Goal: Task Accomplishment & Management: Manage account settings

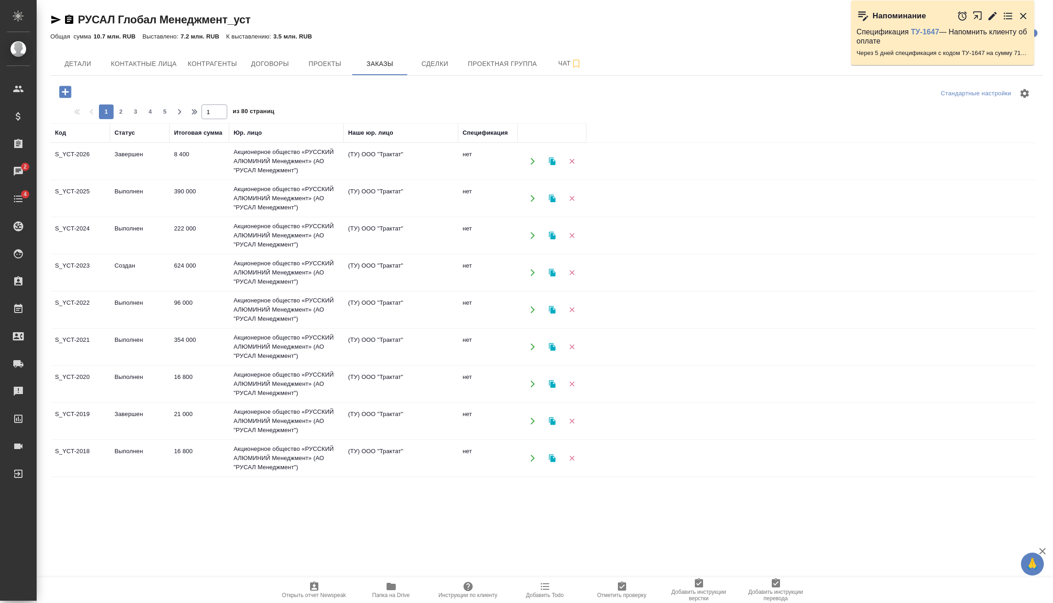
click at [49, 85] on div "РУСАЛ Глобал Менеджмент_уст Кратко детали клиента Общая сумма 10.7 млн. RUB Выс…" at bounding box center [546, 254] width 1003 height 508
click at [66, 87] on icon "button" at bounding box center [65, 92] width 12 height 12
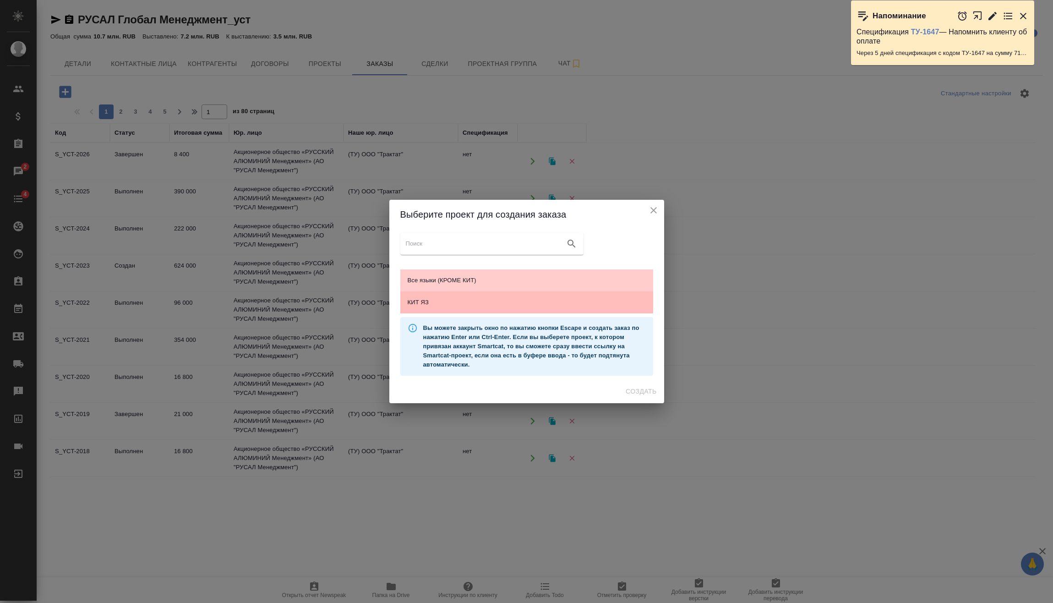
click at [437, 302] on span "КИТ ЯЗ" at bounding box center [527, 302] width 238 height 9
click at [654, 393] on span "Создать" at bounding box center [641, 391] width 31 height 11
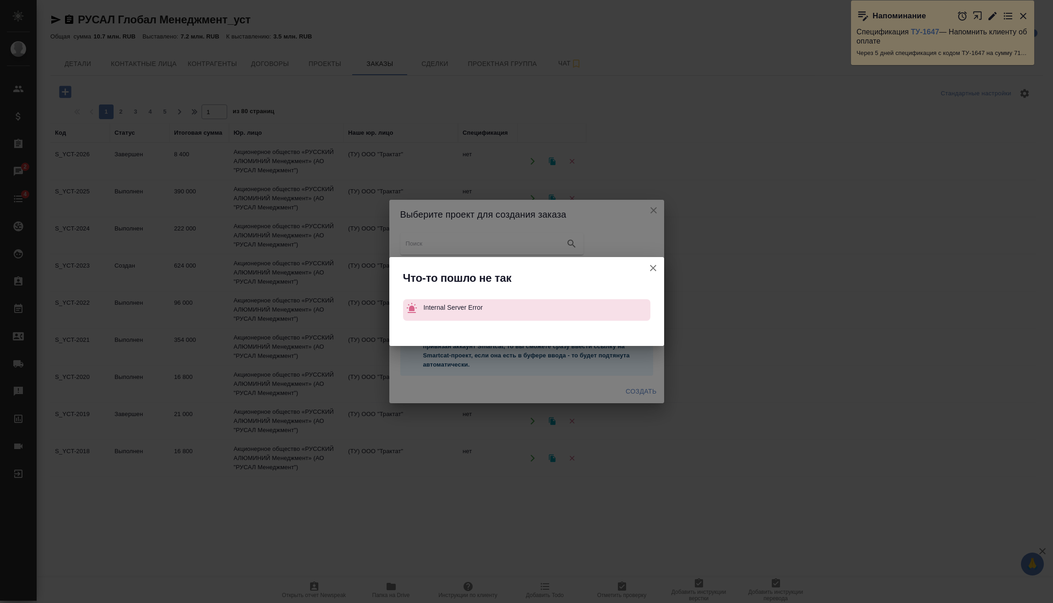
click at [651, 262] on button "Кратко детали клиента" at bounding box center [653, 268] width 22 height 22
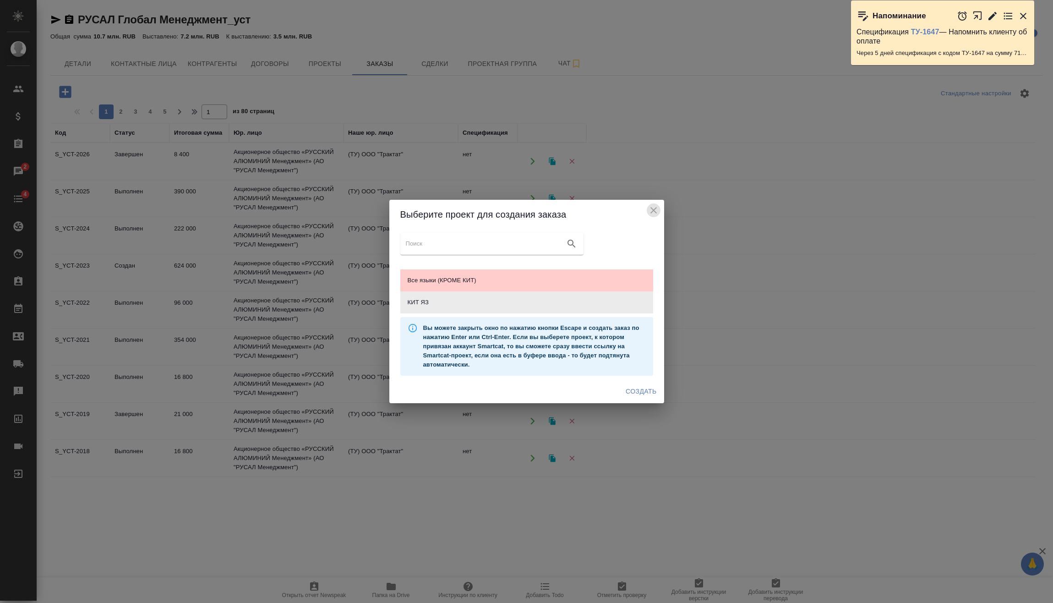
click at [654, 207] on icon "close" at bounding box center [653, 210] width 11 height 11
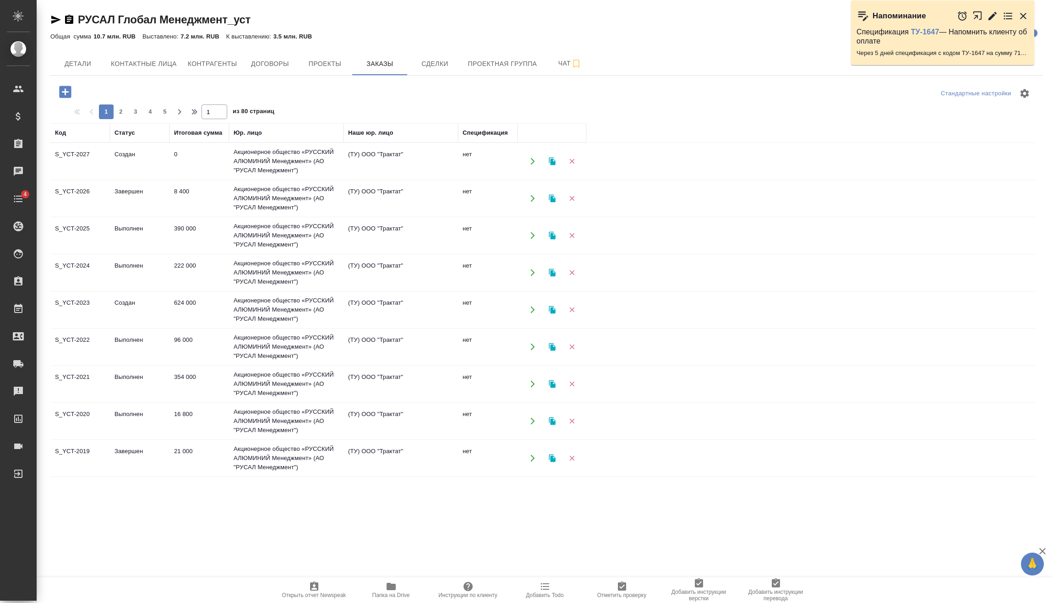
click at [194, 164] on td "0" at bounding box center [199, 161] width 60 height 32
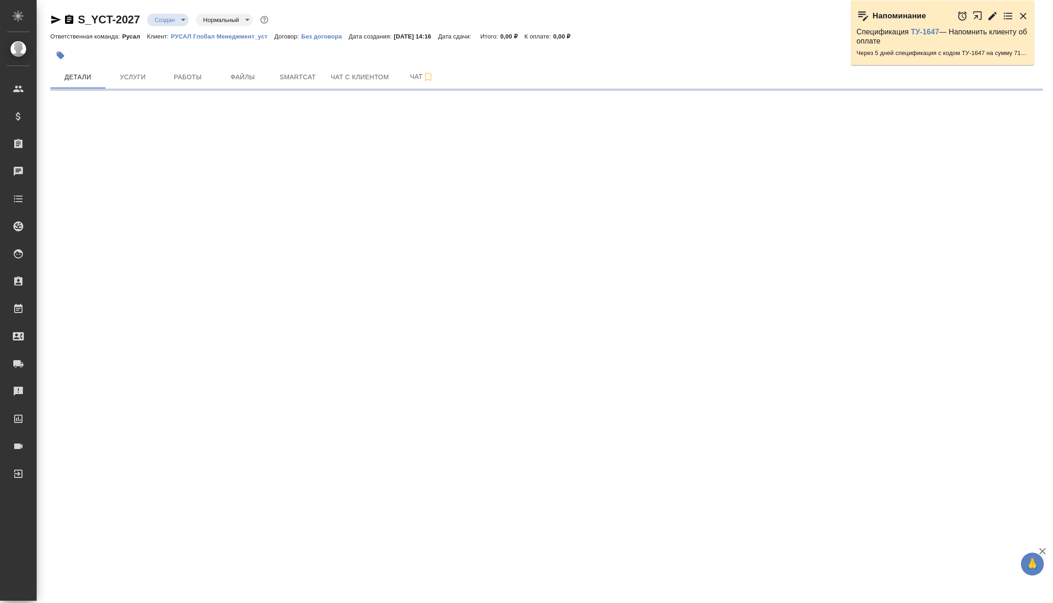
select select "RU"
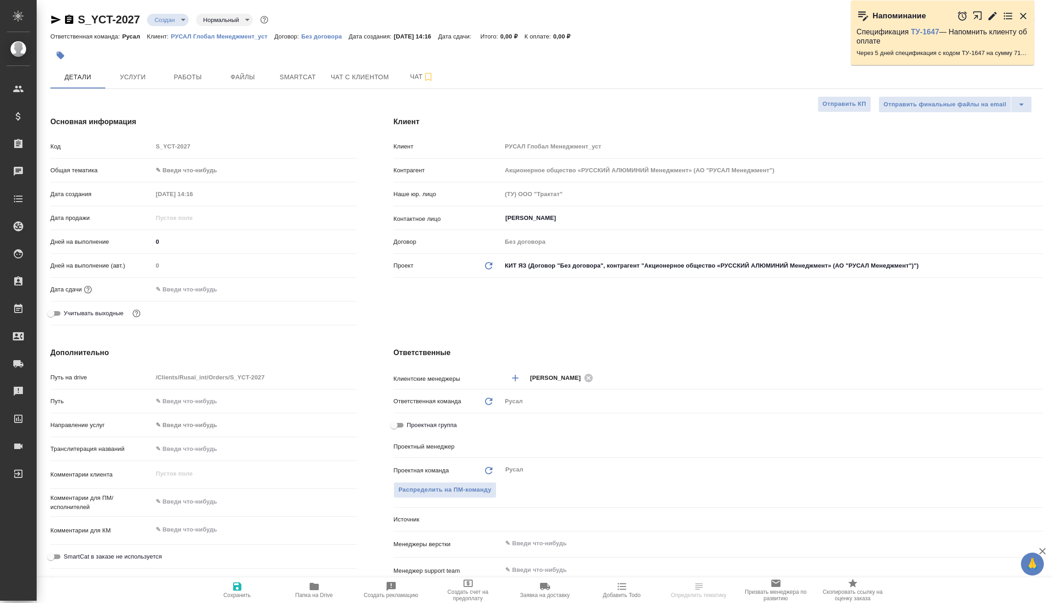
type textarea "x"
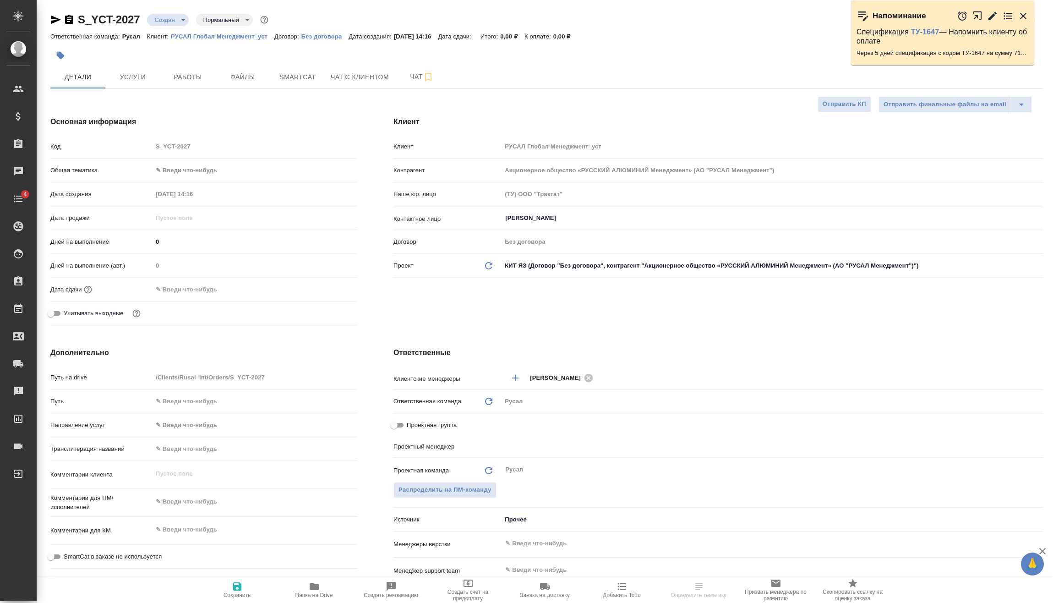
type textarea "x"
type input "Васильев Евгений"
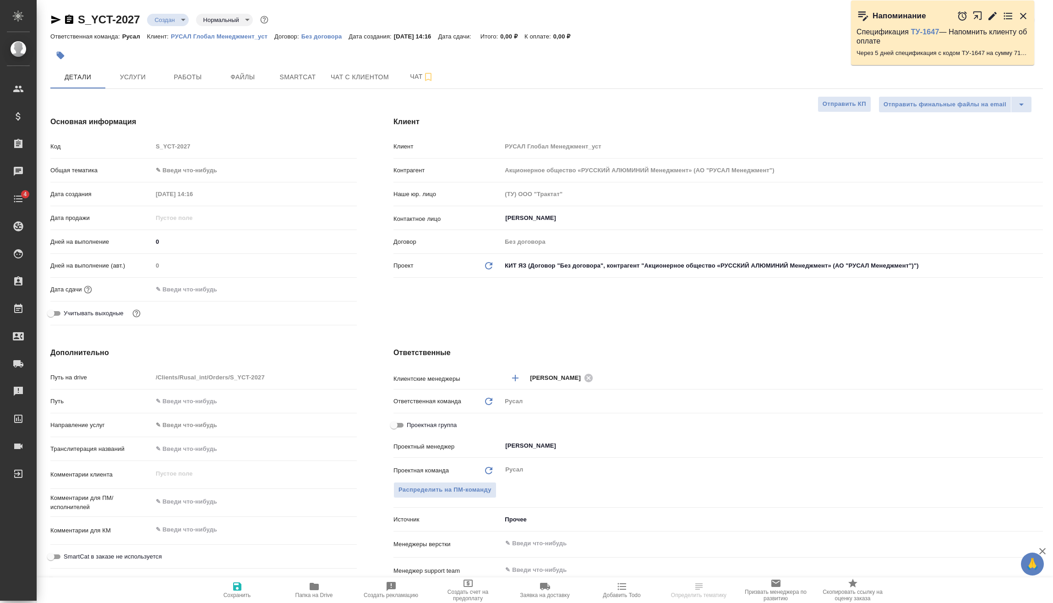
click at [193, 168] on body "🙏 .cls-1 fill:#fff; AWATERA Vasilev Evgeniy Клиенты Спецификации Заказы Чаты 4 …" at bounding box center [526, 301] width 1053 height 603
click at [199, 240] on li "Техника" at bounding box center [255, 243] width 204 height 15
type input "tech"
type textarea "x"
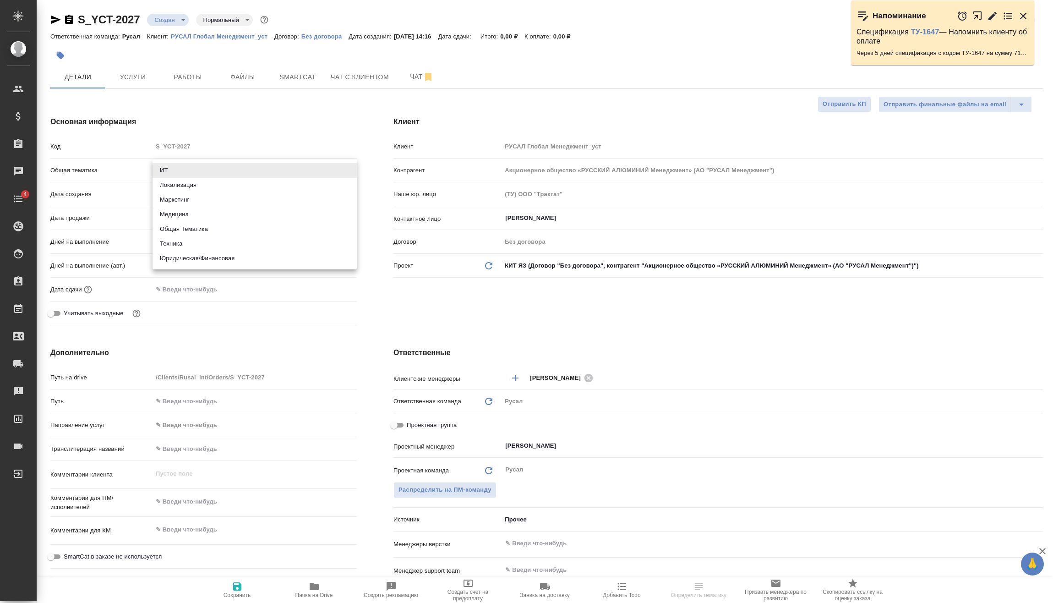
type textarea "x"
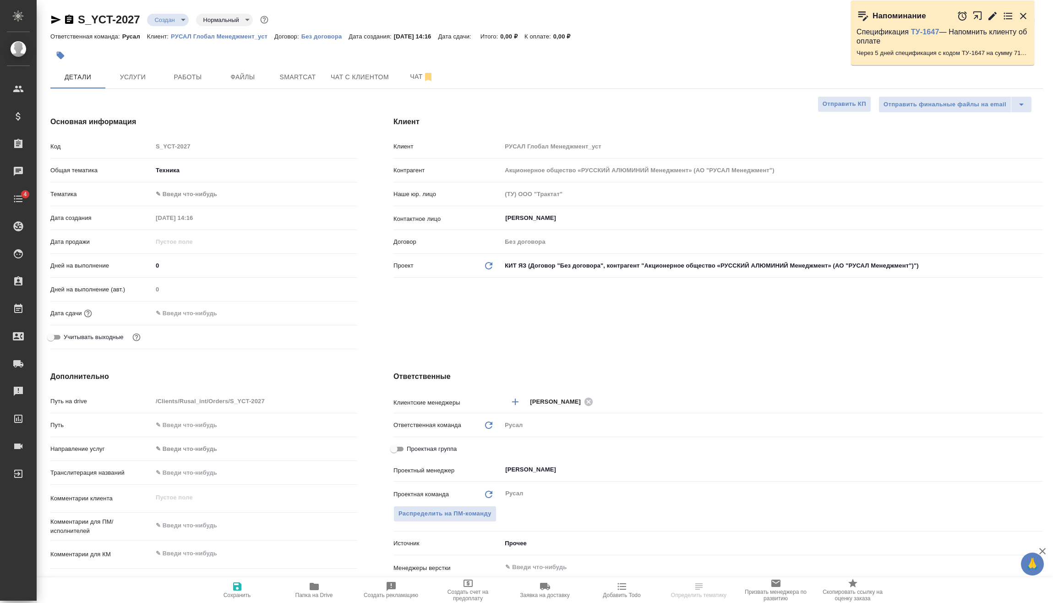
click at [207, 191] on body "🙏 .cls-1 fill:#fff; AWATERA Vasilev Evgeniy Клиенты Спецификации Заказы Чаты 4 …" at bounding box center [526, 301] width 1053 height 603
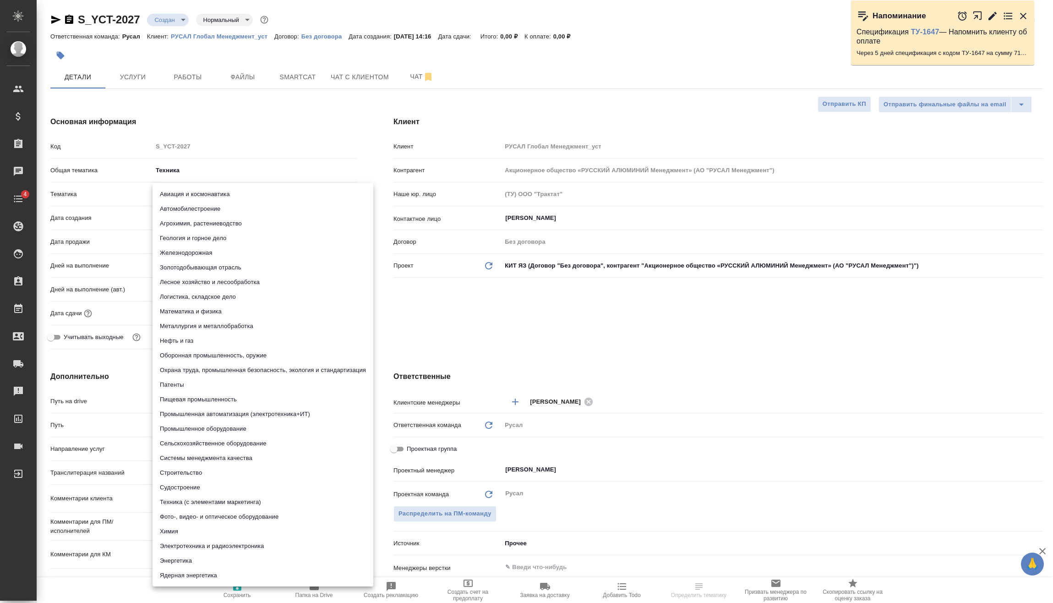
click at [204, 322] on li "Металлургия и металлобработка" at bounding box center [263, 326] width 221 height 15
type textarea "x"
type input "60014e23f7d9dc5f480a3cf8"
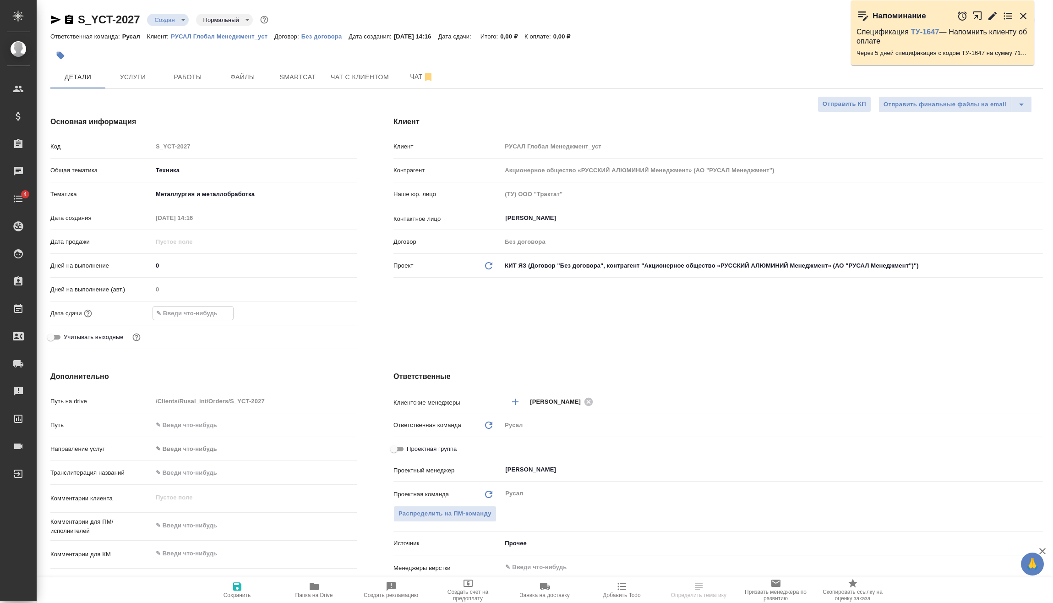
click at [210, 310] on input "text" at bounding box center [193, 312] width 80 height 13
click at [328, 311] on icon "button" at bounding box center [330, 312] width 11 height 11
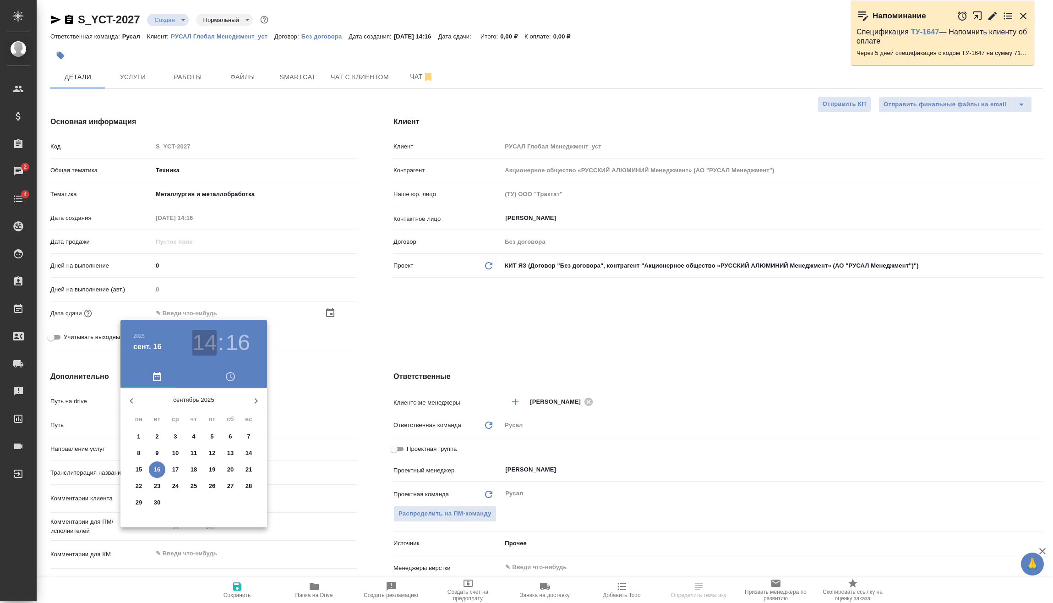
click at [205, 347] on h3 "14" at bounding box center [204, 343] width 24 height 26
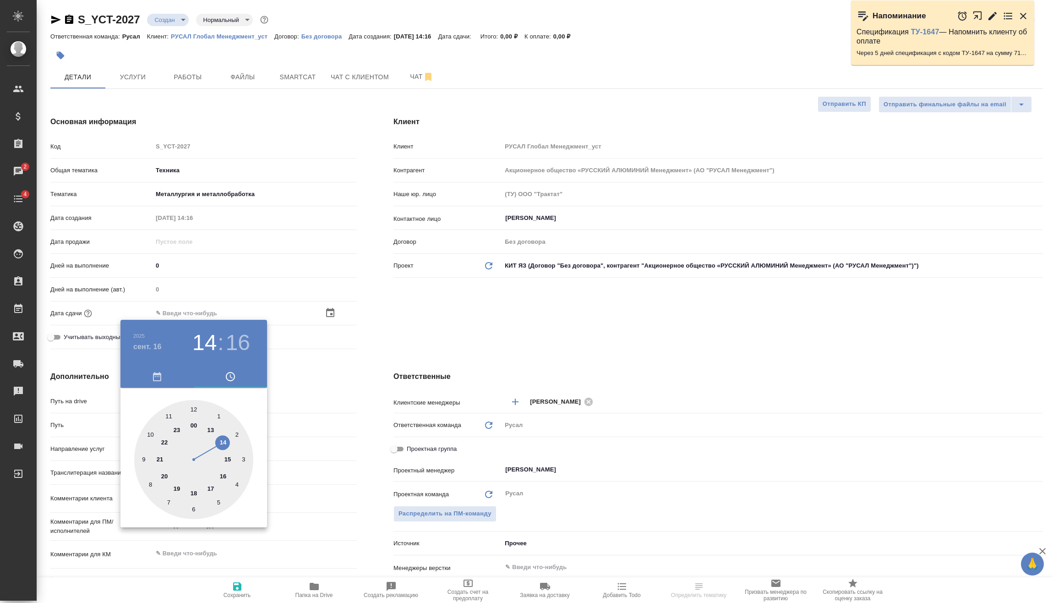
click at [192, 492] on div at bounding box center [193, 459] width 119 height 119
type input "16.09.2025 18:16"
type textarea "x"
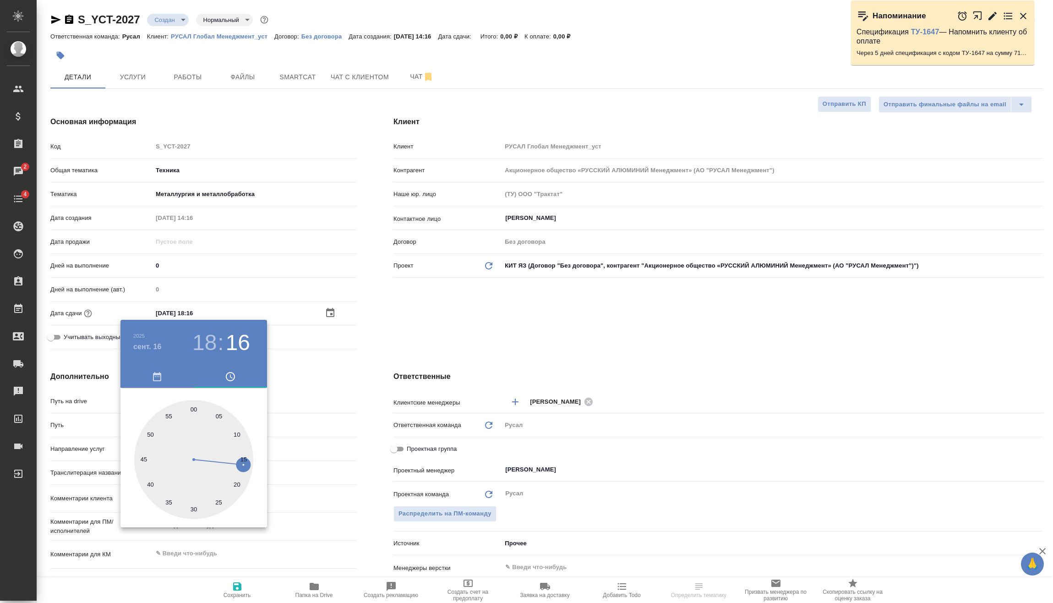
click at [304, 387] on div at bounding box center [526, 301] width 1053 height 603
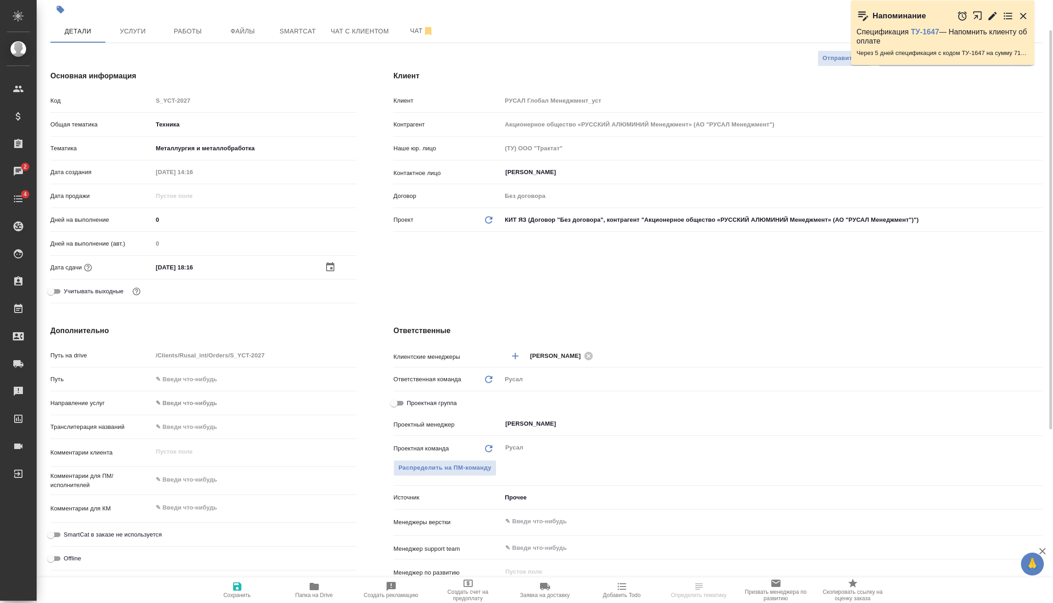
scroll to position [183, 0]
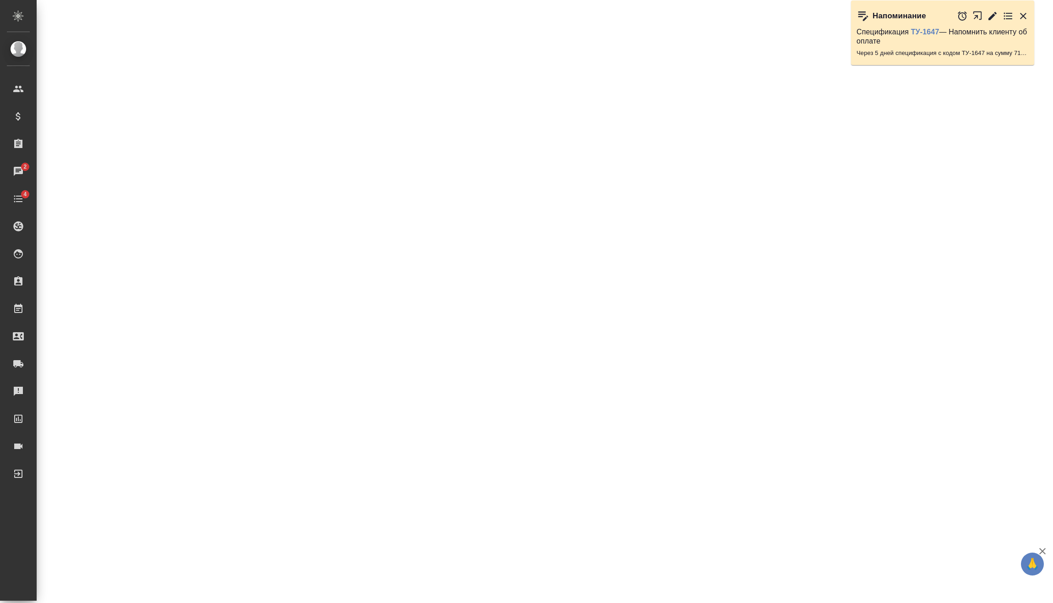
select select "RU"
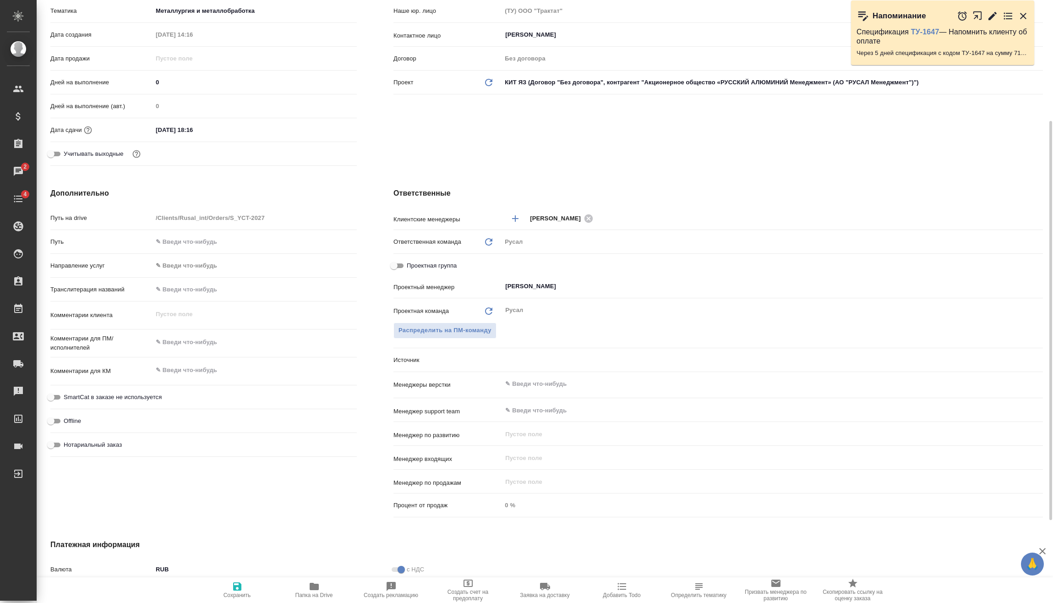
type textarea "x"
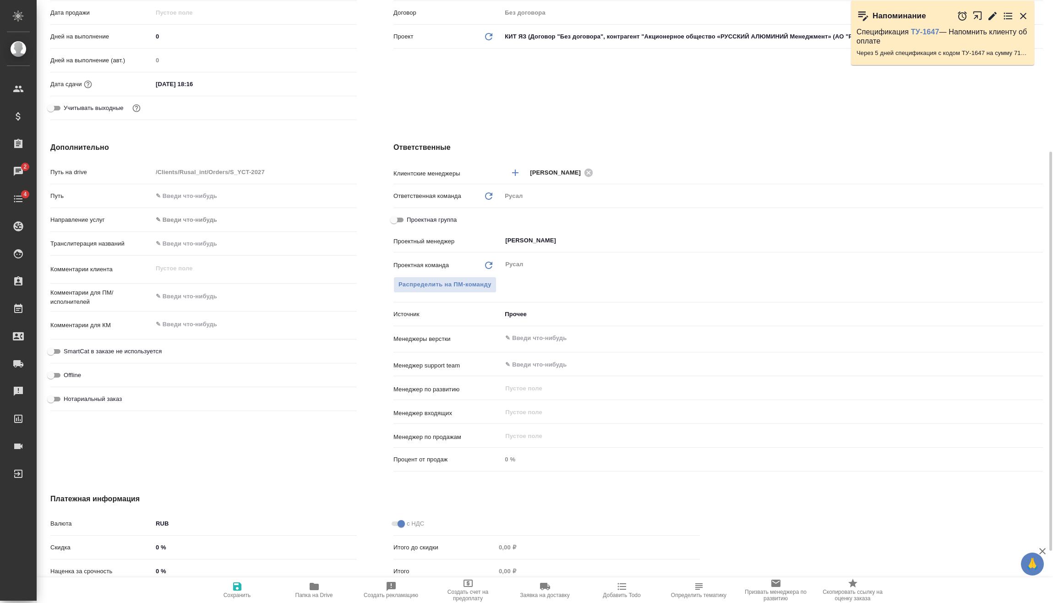
click at [211, 339] on div "Комментарии для КМ x" at bounding box center [203, 329] width 306 height 28
type textarea "x"
click at [218, 301] on textarea at bounding box center [255, 297] width 204 height 16
type textarea "x"
type textarea "1"
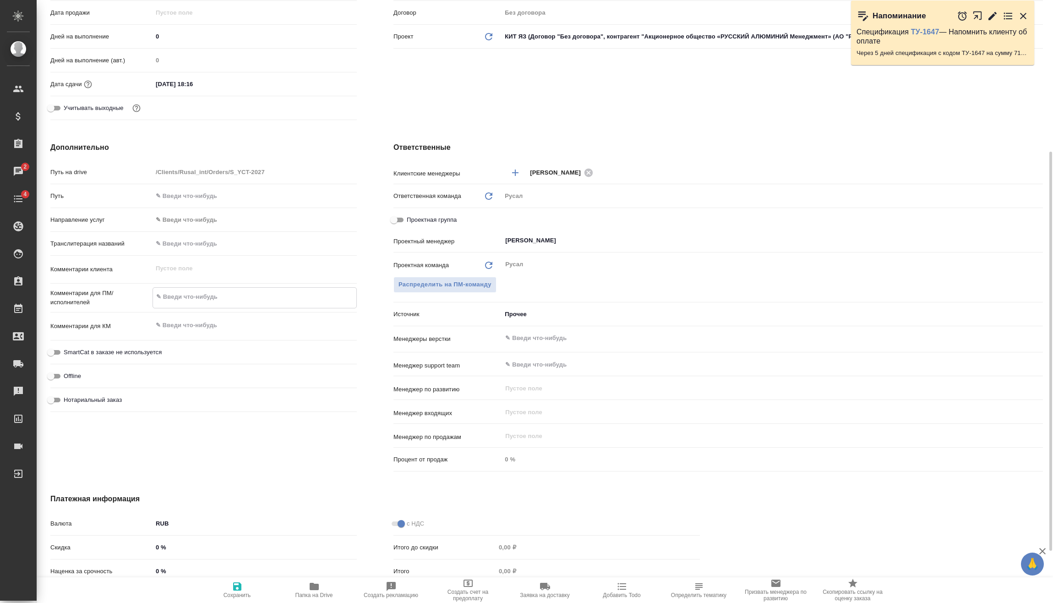
type textarea "x"
type textarea "16"
type textarea "x"
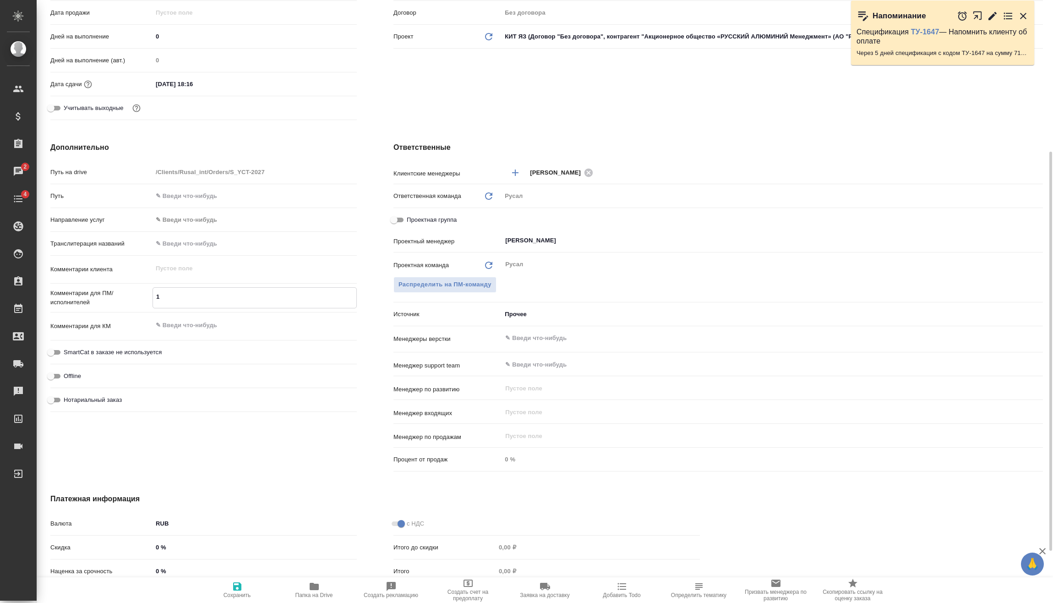
type textarea "x"
type textarea "16."
type textarea "x"
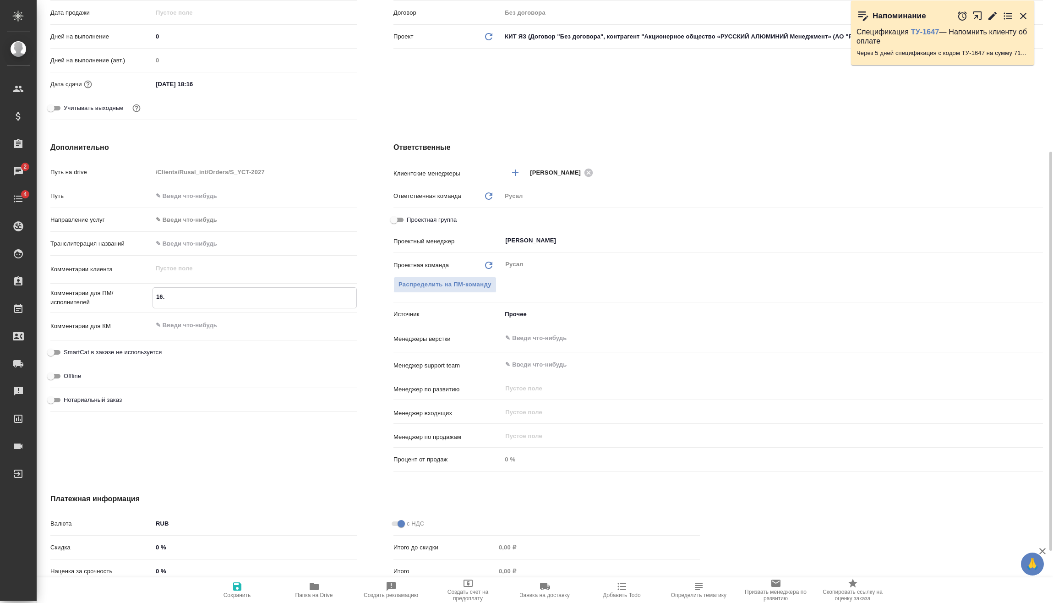
type textarea "x"
type textarea "16.0"
type textarea "x"
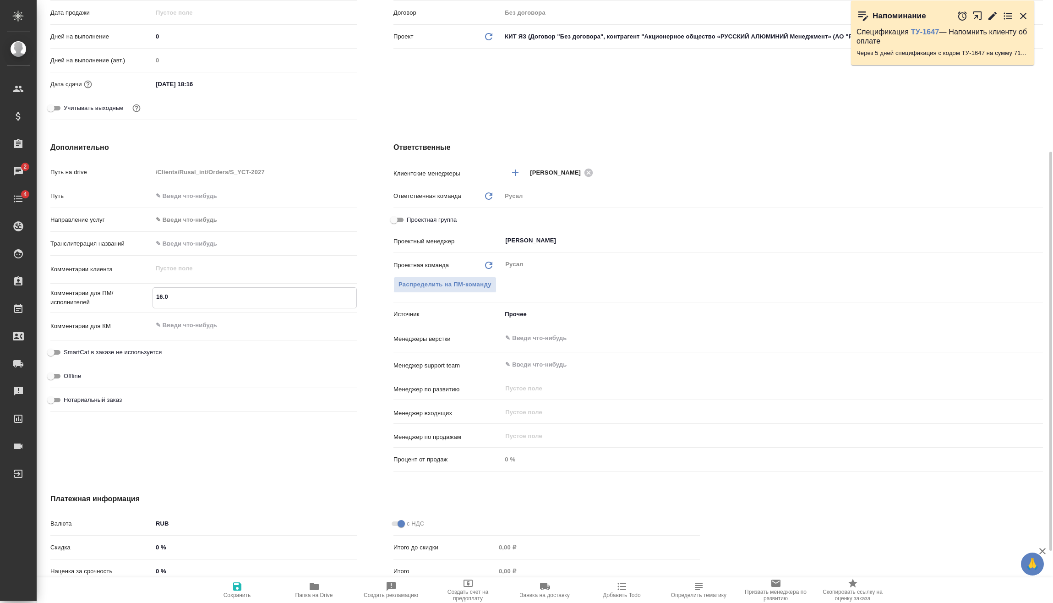
type textarea "16.09"
type textarea "x"
type textarea "16.09"
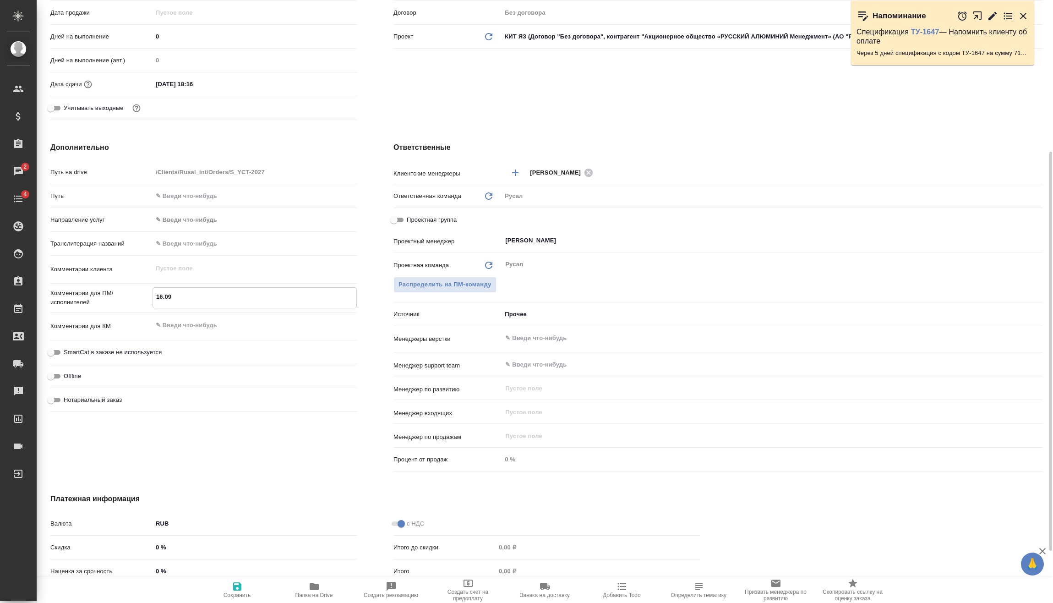
type textarea "x"
type textarea "16.09 М"
type textarea "x"
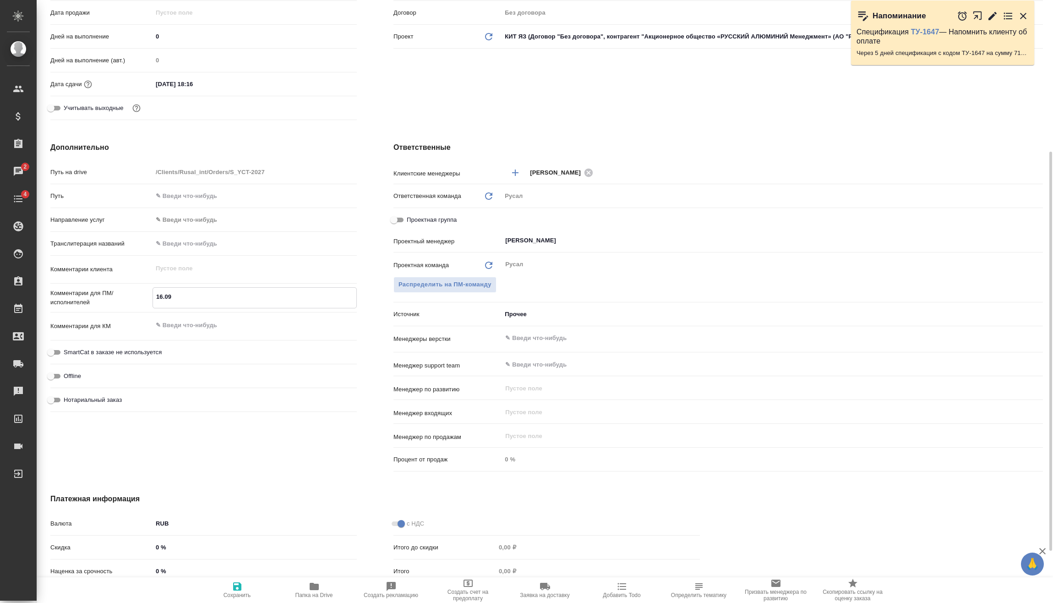
type textarea "x"
type textarea "16.09 Ми"
type textarea "x"
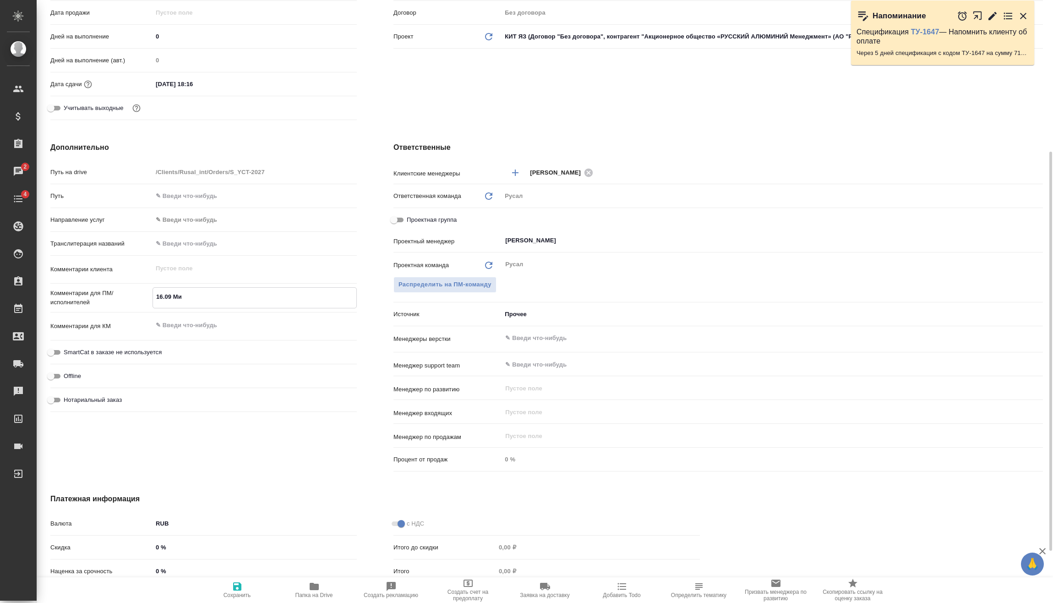
type textarea "x"
type textarea "16.09 Мир"
type textarea "x"
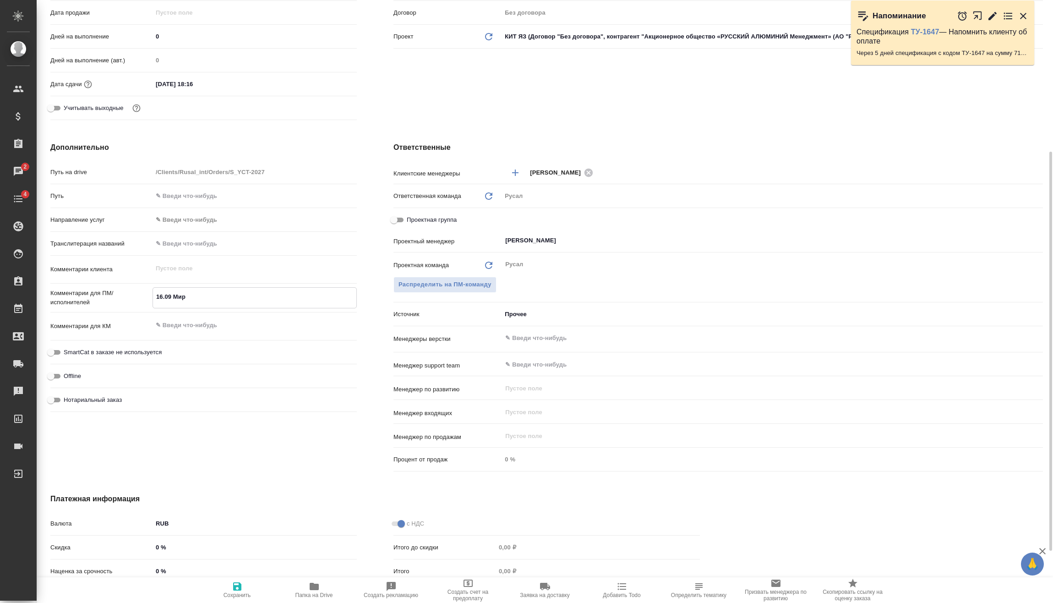
type textarea "16.09 Миро"
type textarea "x"
type textarea "16.09 Мирош"
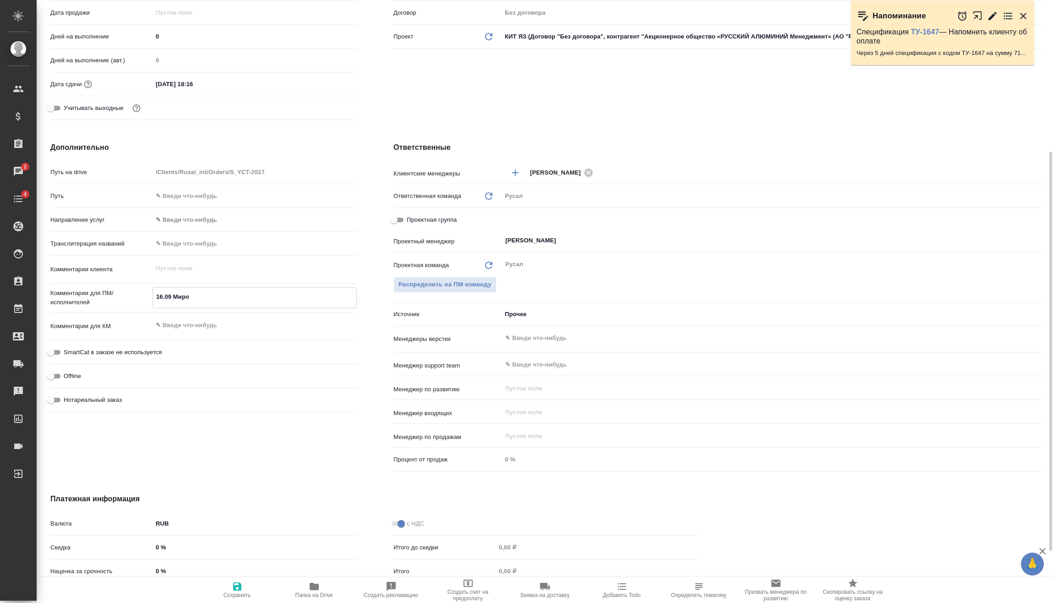
type textarea "x"
type textarea "16.09 Мироши"
type textarea "x"
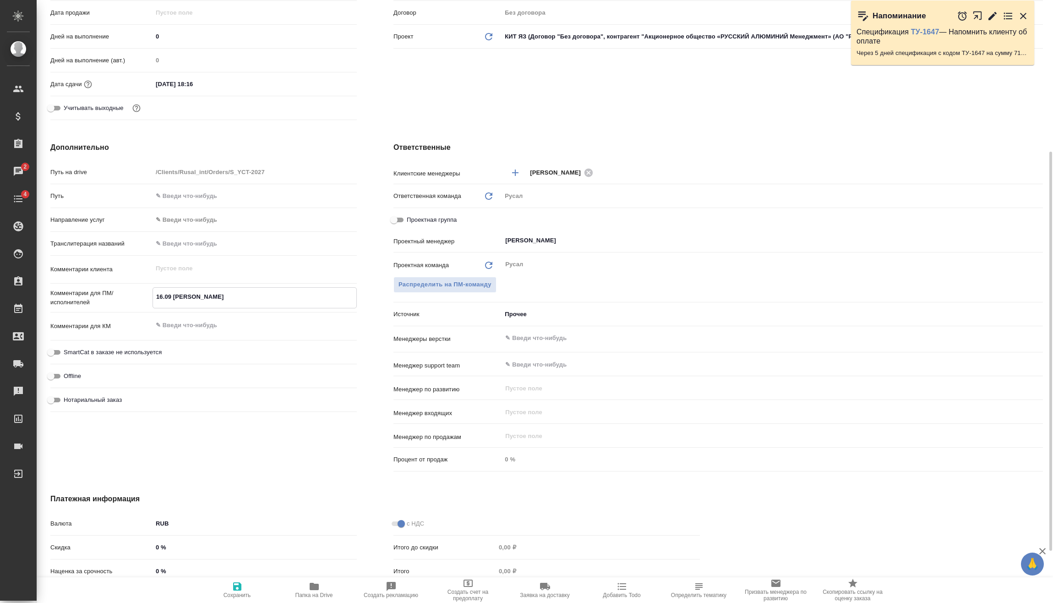
type textarea "x"
type textarea "16.09 Мирошин"
type textarea "x"
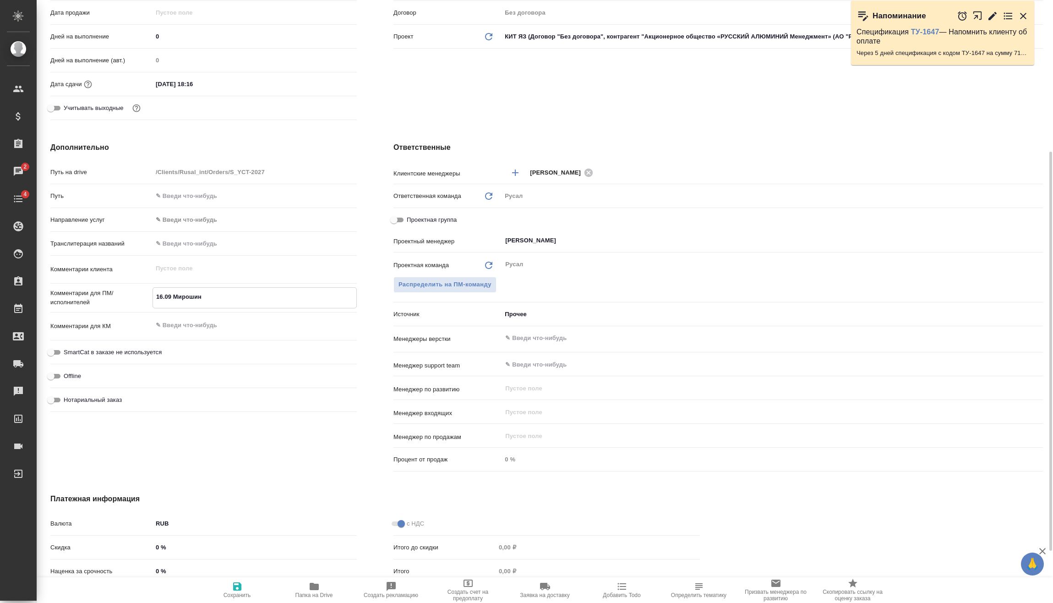
type textarea "x"
type textarea "16.09 Мирошина"
type textarea "x"
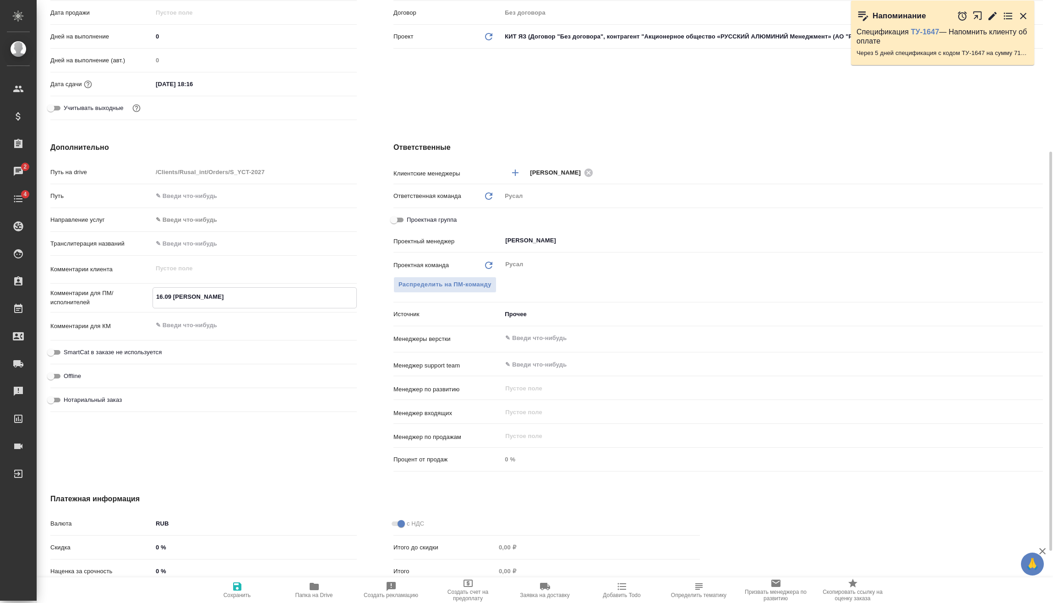
type textarea "16.09 Мирошина"
type textarea "x"
type textarea "16.09 Мирошина о"
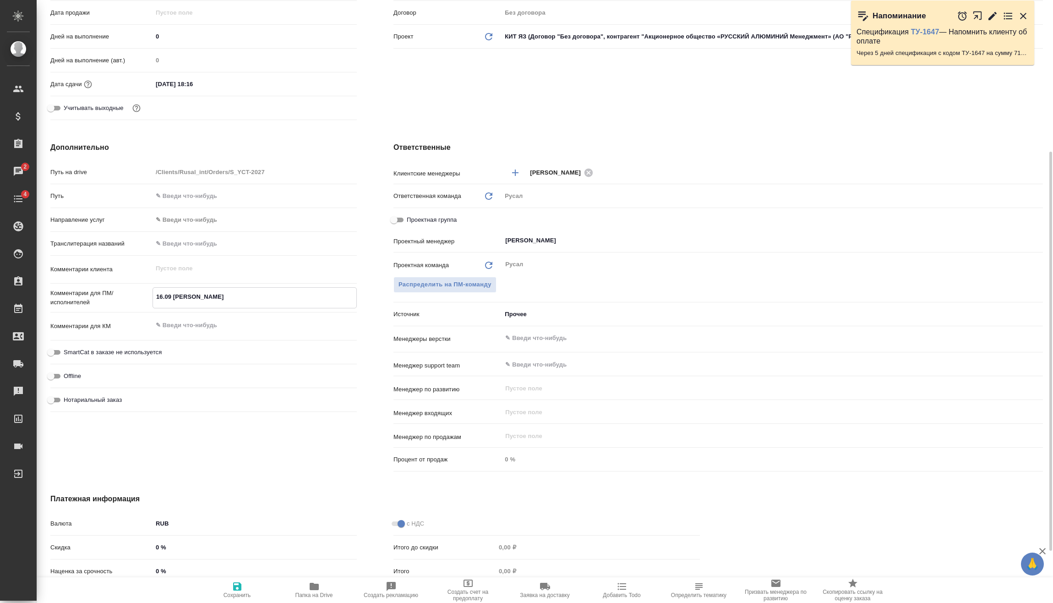
type textarea "x"
type textarea "16.09 Мирошина он"
type textarea "x"
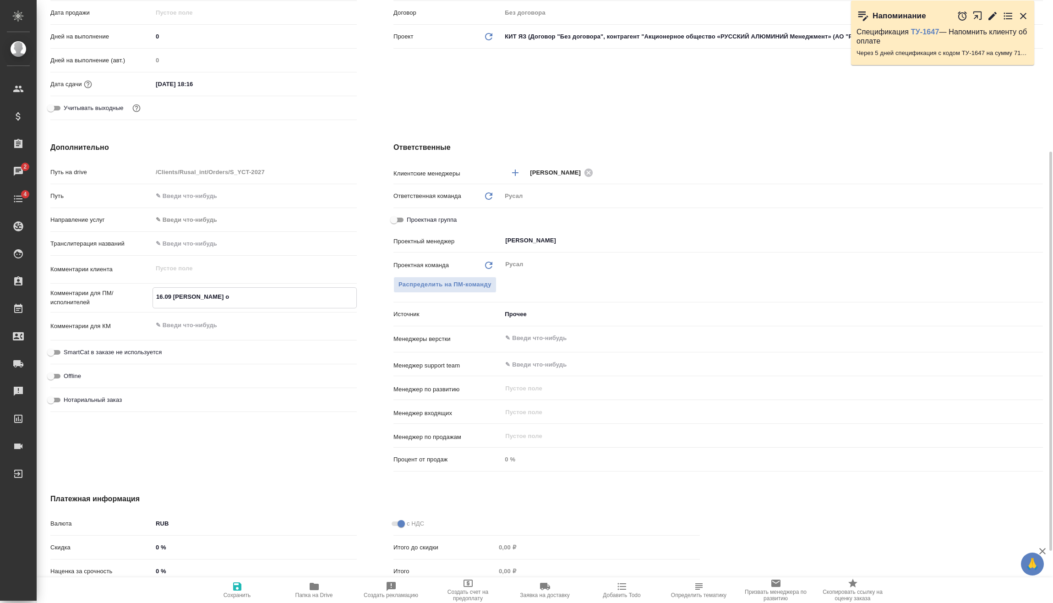
type textarea "x"
type textarea "16.09 Мирошина онл"
type textarea "x"
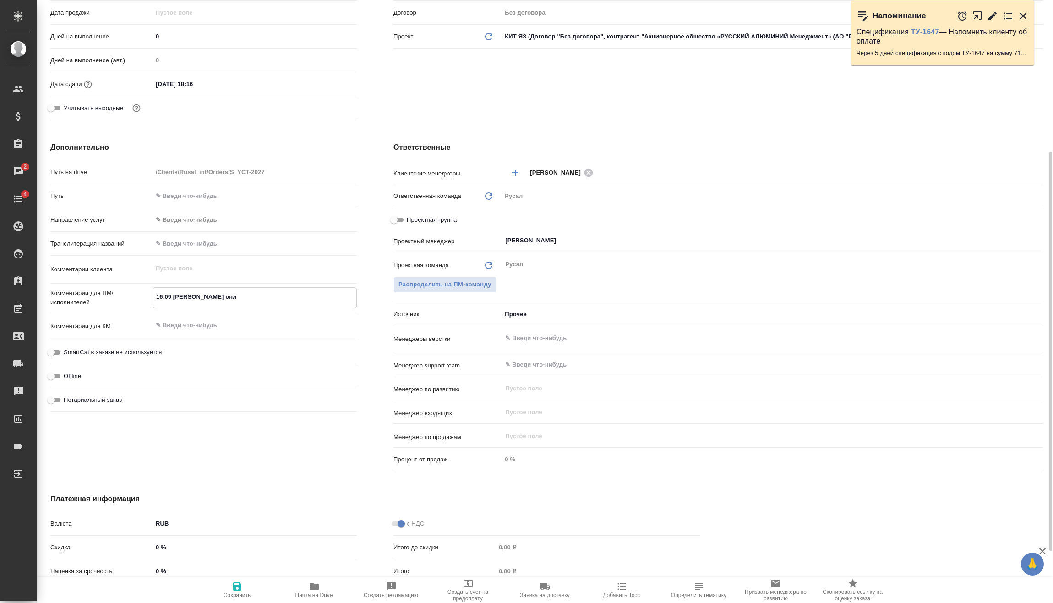
type textarea "x"
type textarea "16.09 Мирошина онла"
type textarea "x"
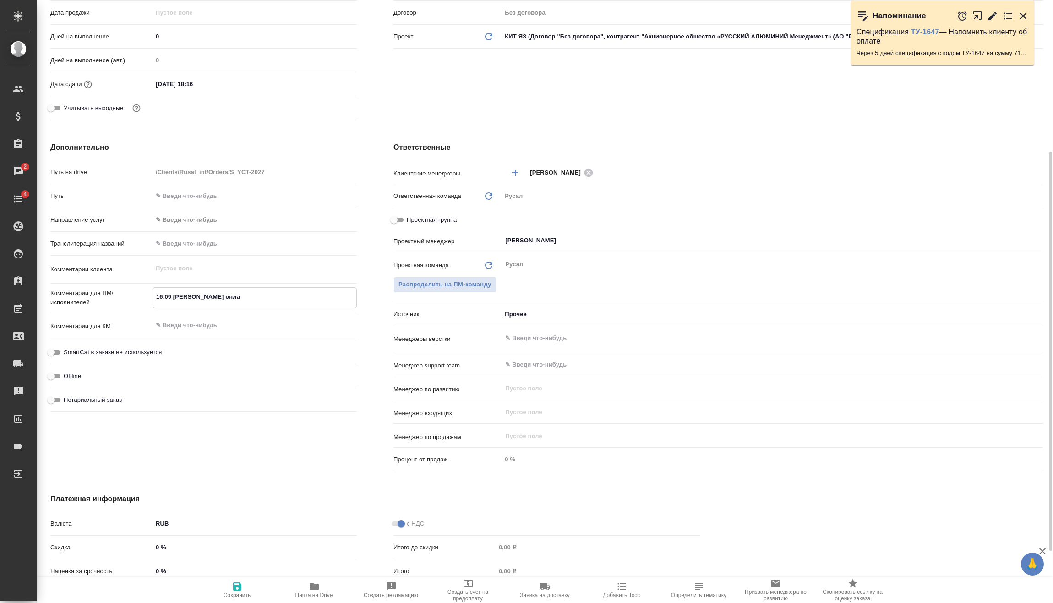
type textarea "16.09 Мирошина онлай"
type textarea "x"
type textarea "16.09 Мирошина онлайн"
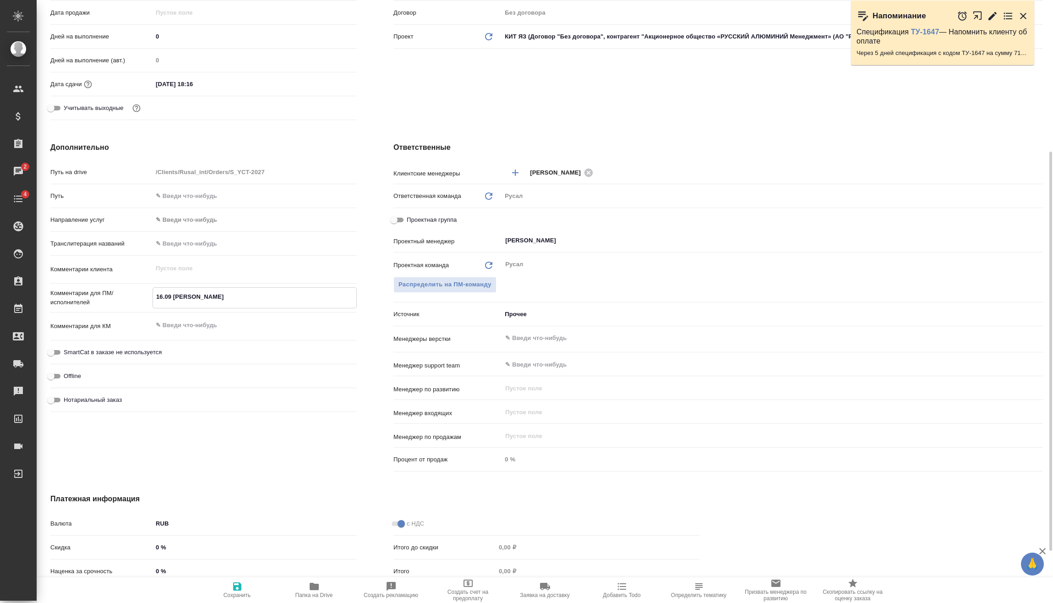
type textarea "x"
type textarea "16.09 Мирошина онлайн"
type textarea "x"
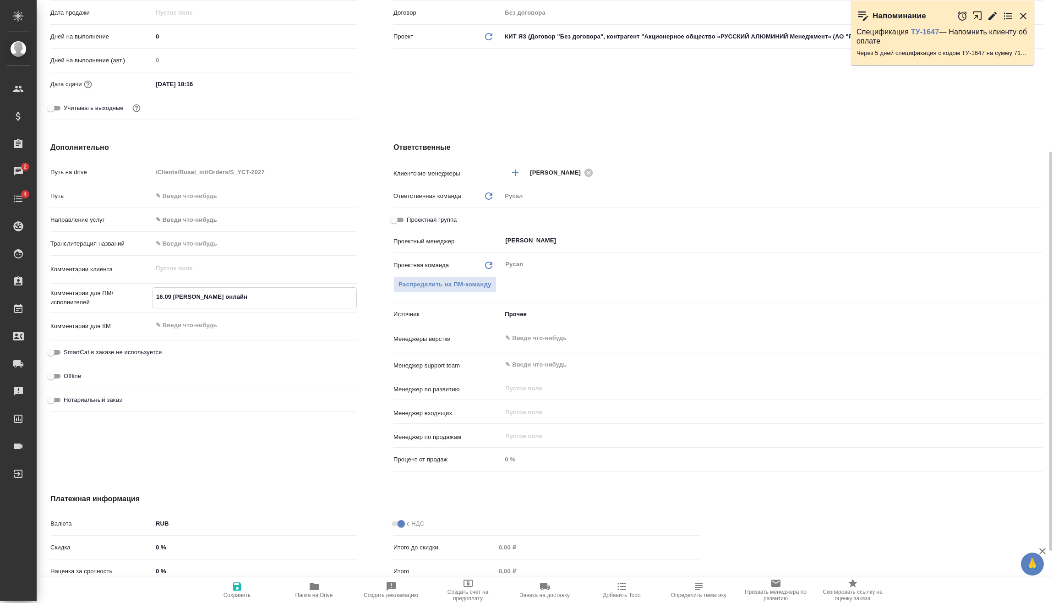
type textarea "x"
type textarea "16.09 Мирошина онлайн"
type textarea "x"
click at [236, 589] on icon "button" at bounding box center [237, 586] width 11 height 11
type textarea "x"
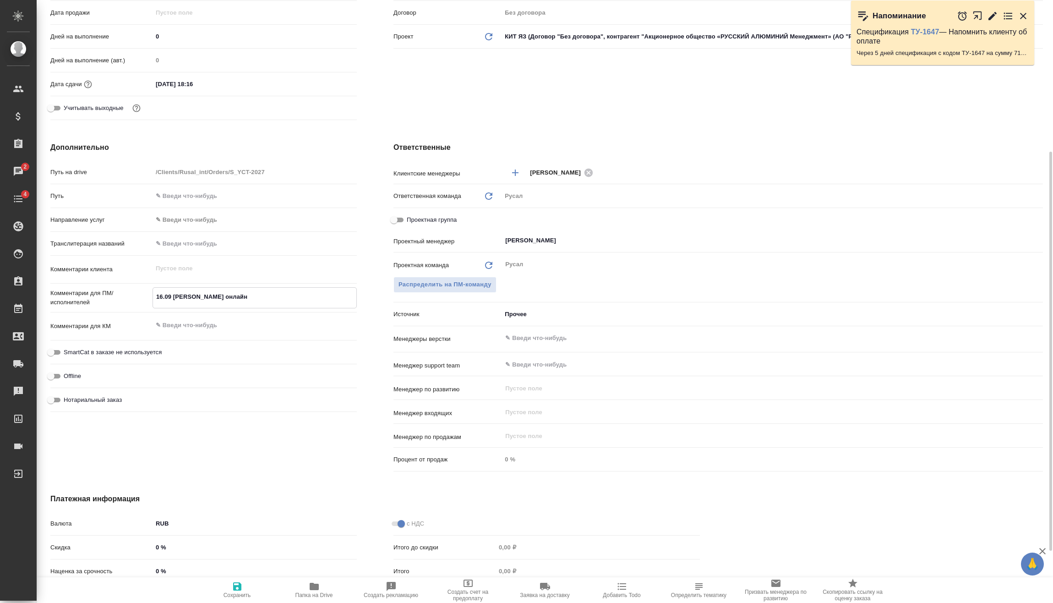
type textarea "x"
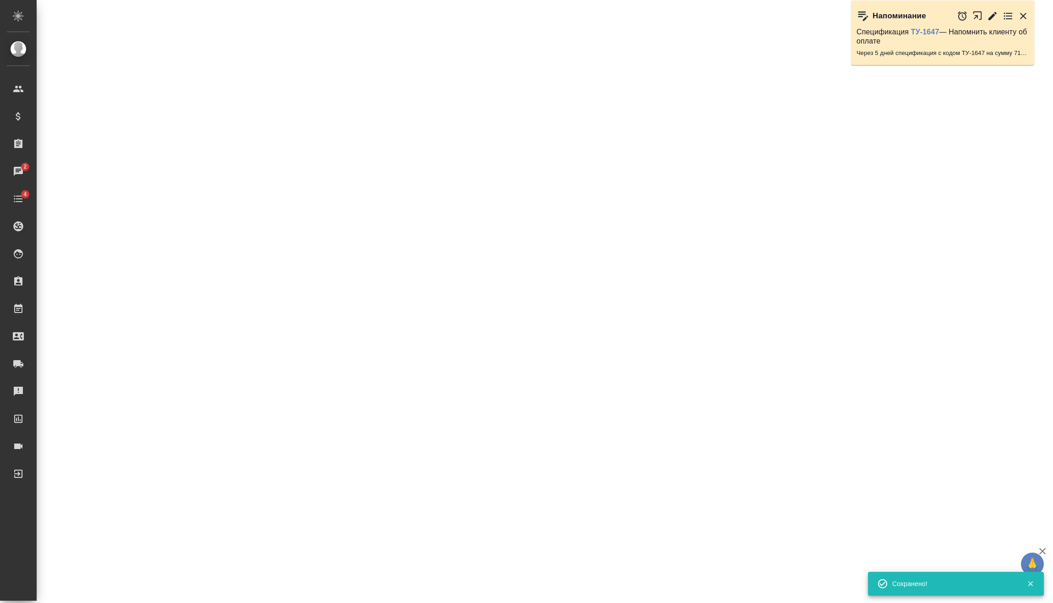
select select "RU"
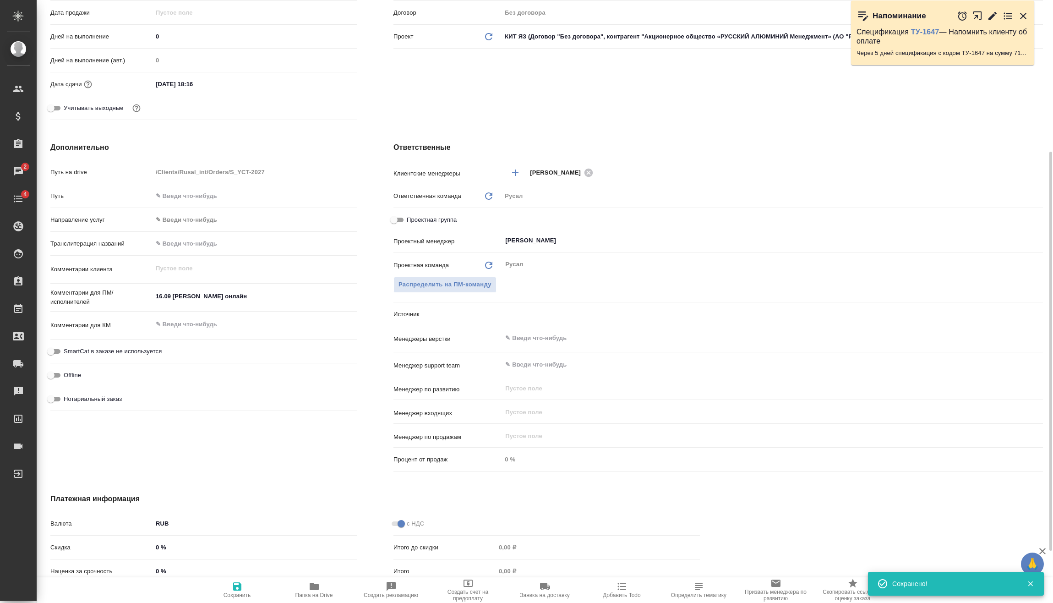
type textarea "x"
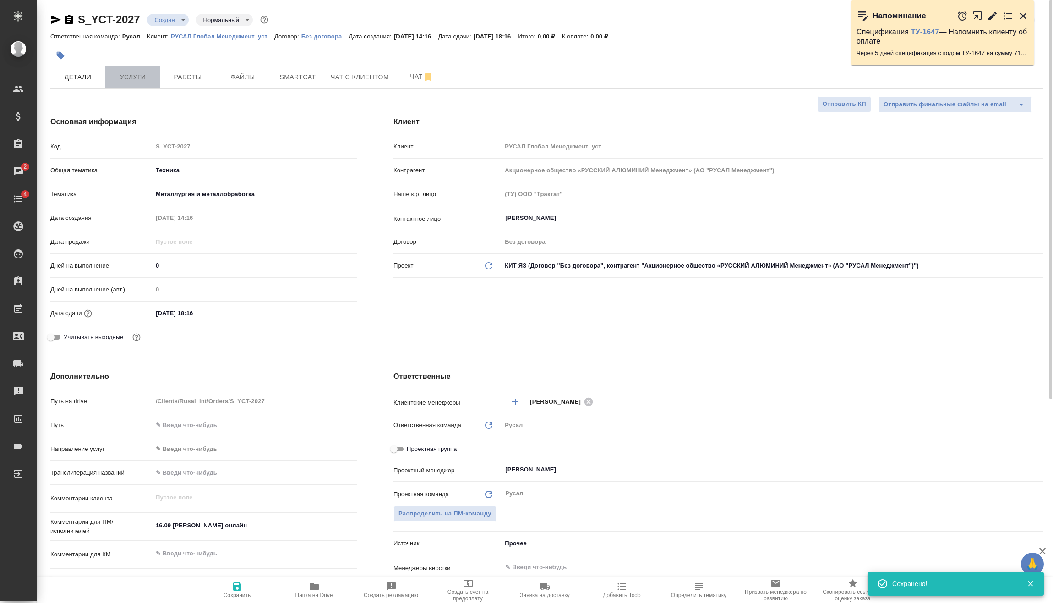
click at [135, 82] on span "Услуги" at bounding box center [133, 76] width 44 height 11
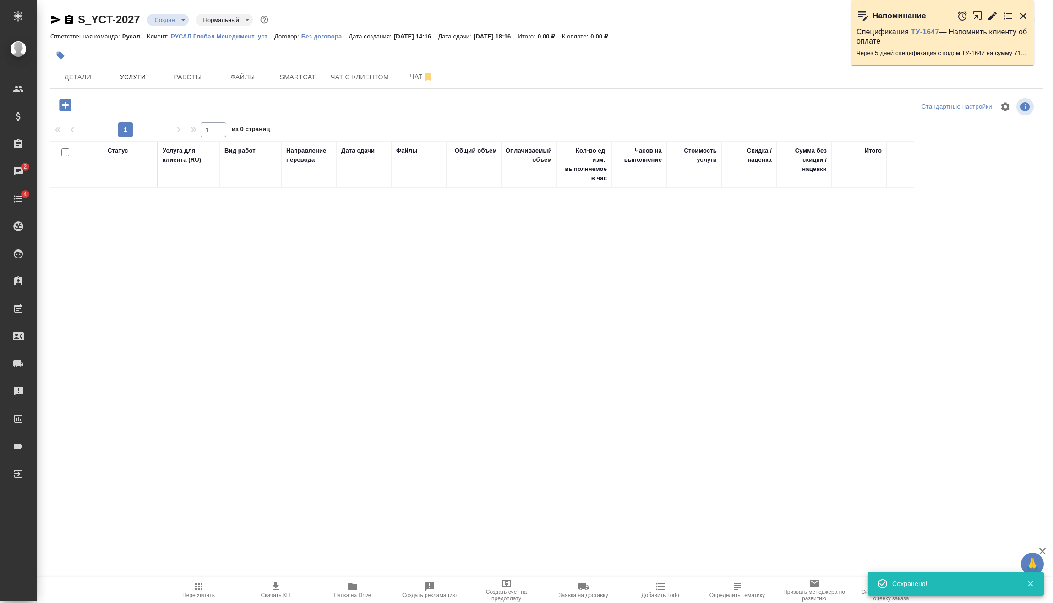
click at [66, 107] on icon "button" at bounding box center [65, 105] width 16 height 16
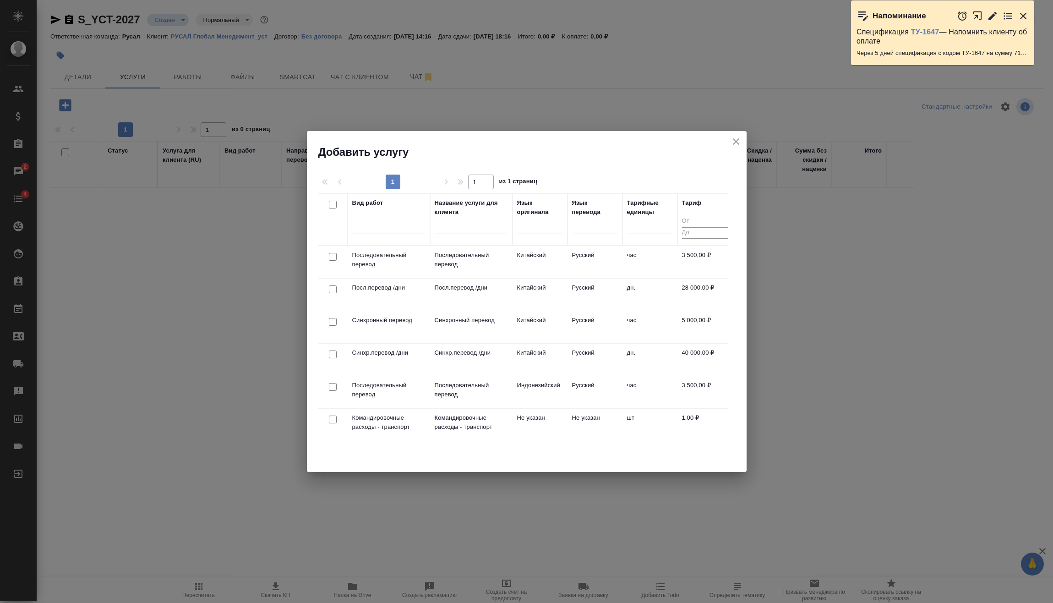
click at [330, 253] on input "checkbox" at bounding box center [333, 257] width 8 height 8
checkbox input "true"
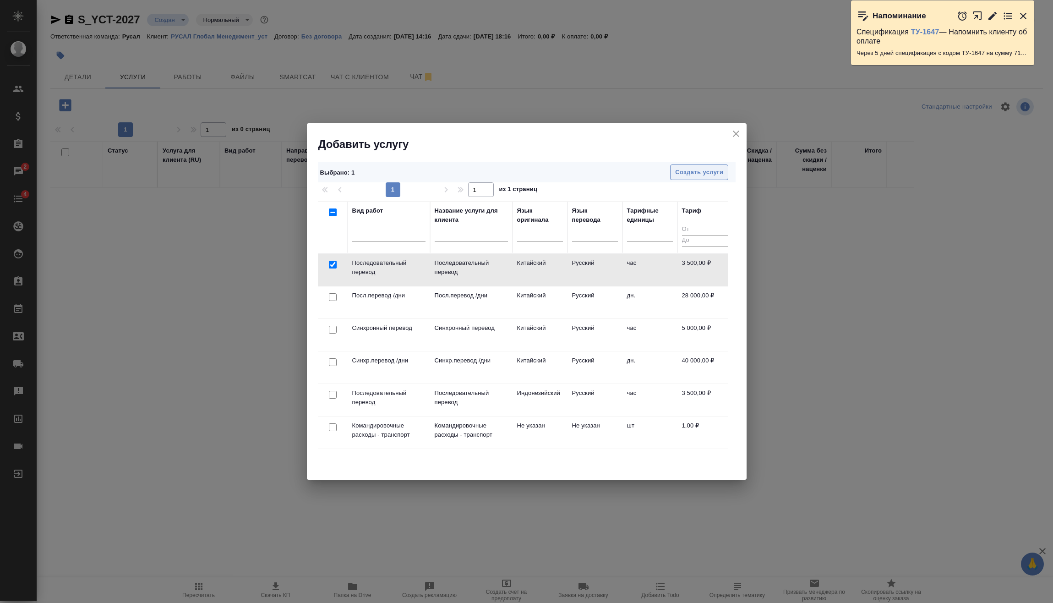
click at [698, 172] on span "Создать услуги" at bounding box center [699, 172] width 48 height 11
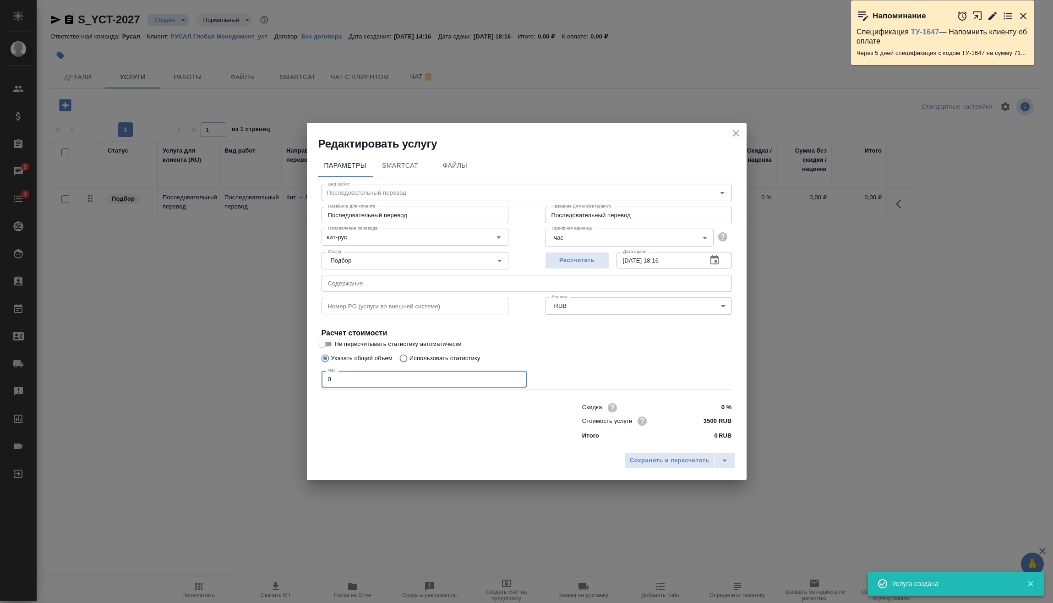
drag, startPoint x: 326, startPoint y: 382, endPoint x: 353, endPoint y: 400, distance: 32.4
click at [259, 387] on div "Редактировать услугу Параметры SmartCat Файлы Вид работ Последовательный перево…" at bounding box center [526, 301] width 1053 height 603
type input "2"
click at [667, 459] on span "Сохранить и пересчитать" at bounding box center [670, 460] width 80 height 11
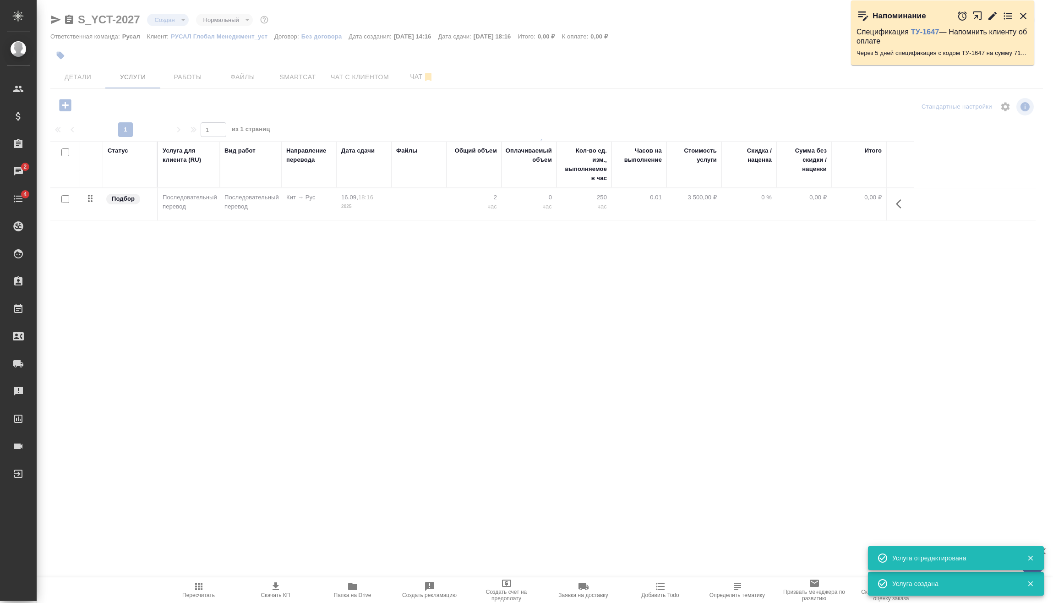
type input "urgent"
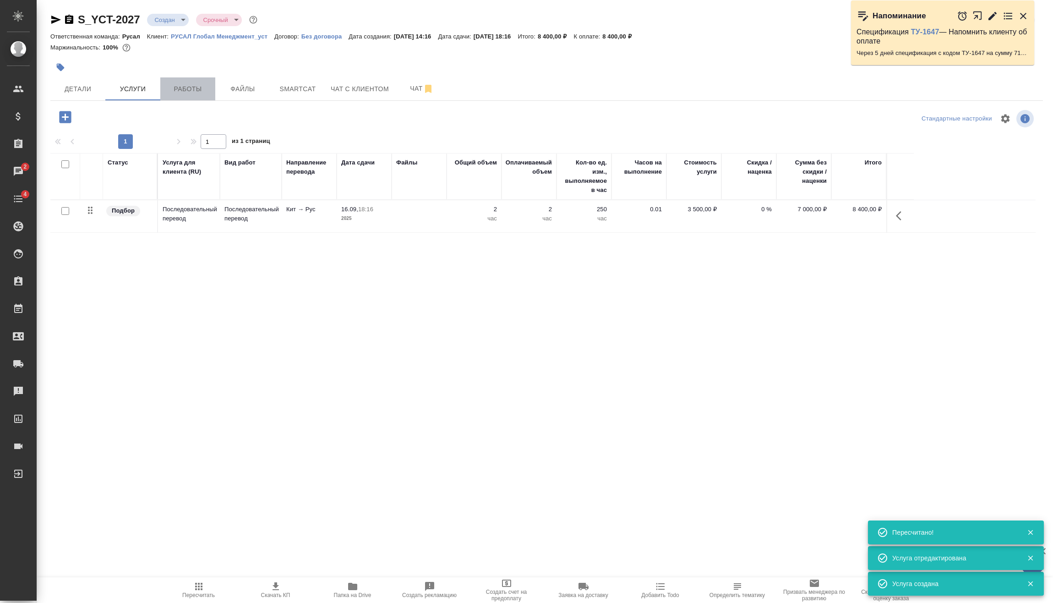
click at [193, 92] on span "Работы" at bounding box center [188, 88] width 44 height 11
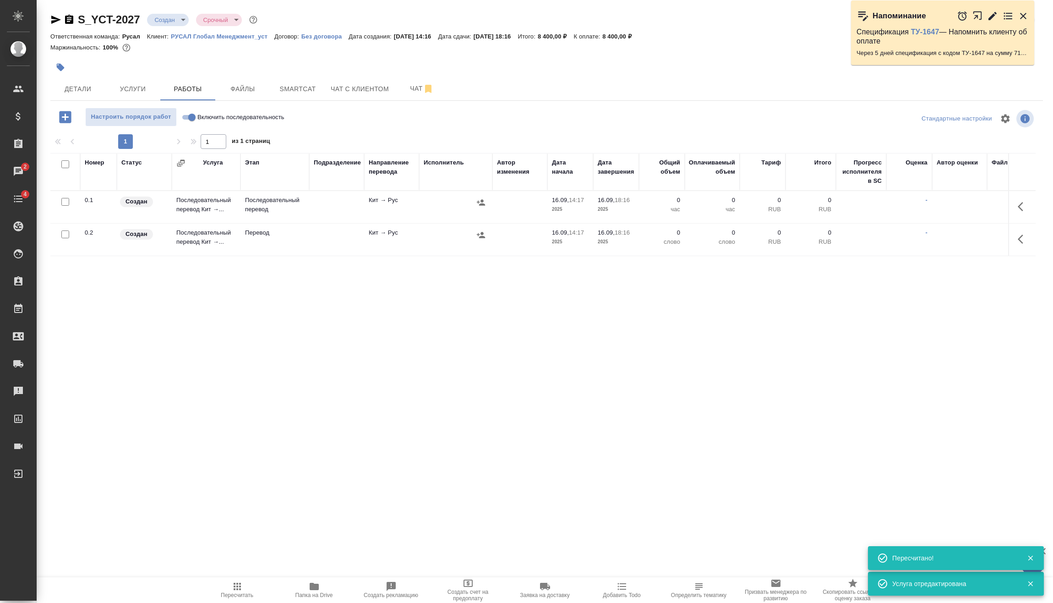
click at [192, 115] on input "Включить последовательность" at bounding box center [191, 117] width 33 height 11
checkbox input "true"
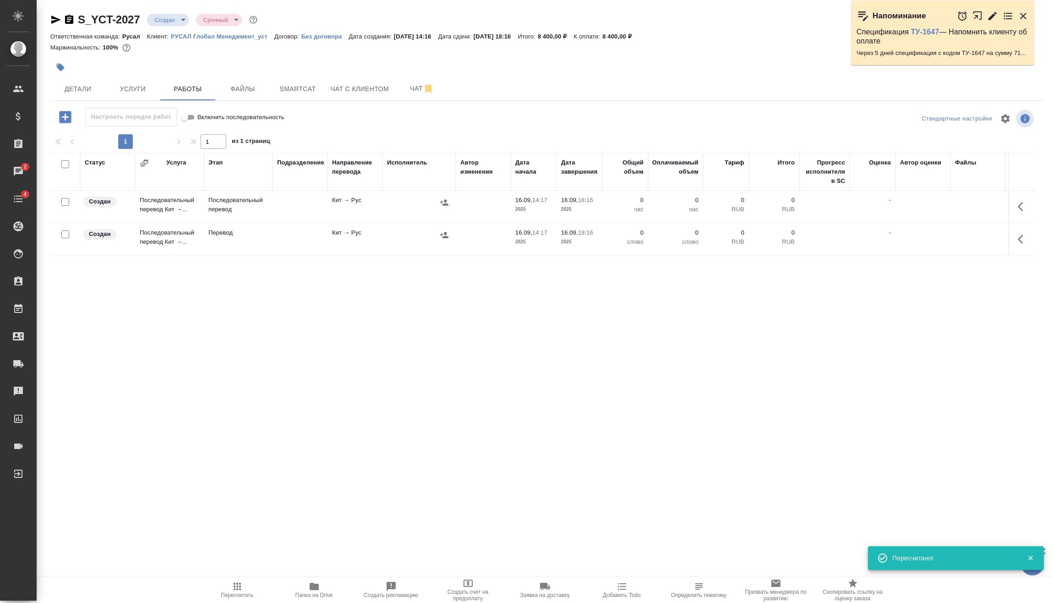
click at [68, 236] on input "checkbox" at bounding box center [65, 234] width 8 height 8
checkbox input "true"
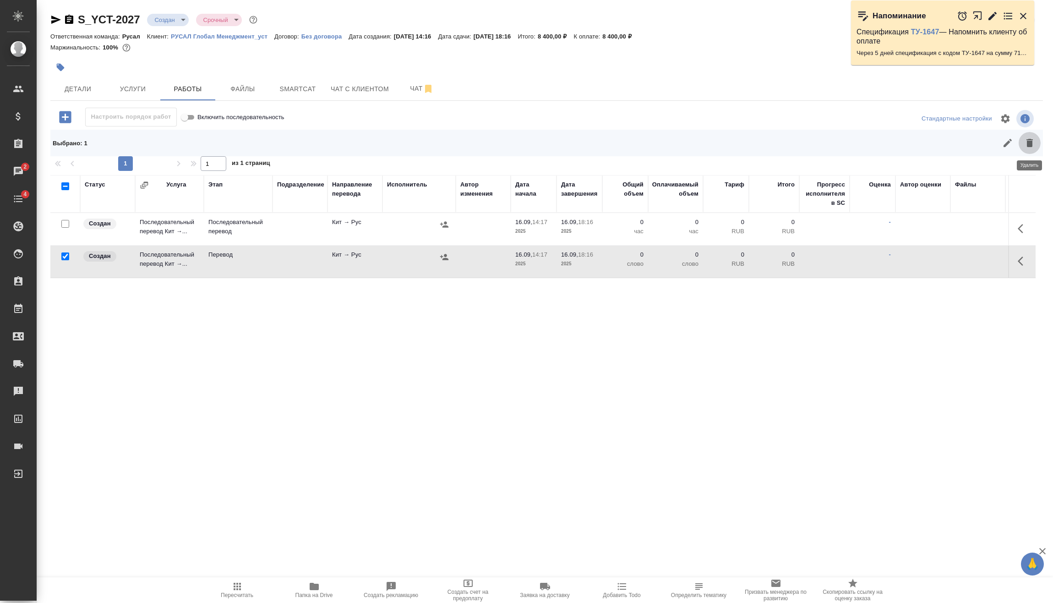
click at [1032, 143] on icon "button" at bounding box center [1029, 142] width 11 height 11
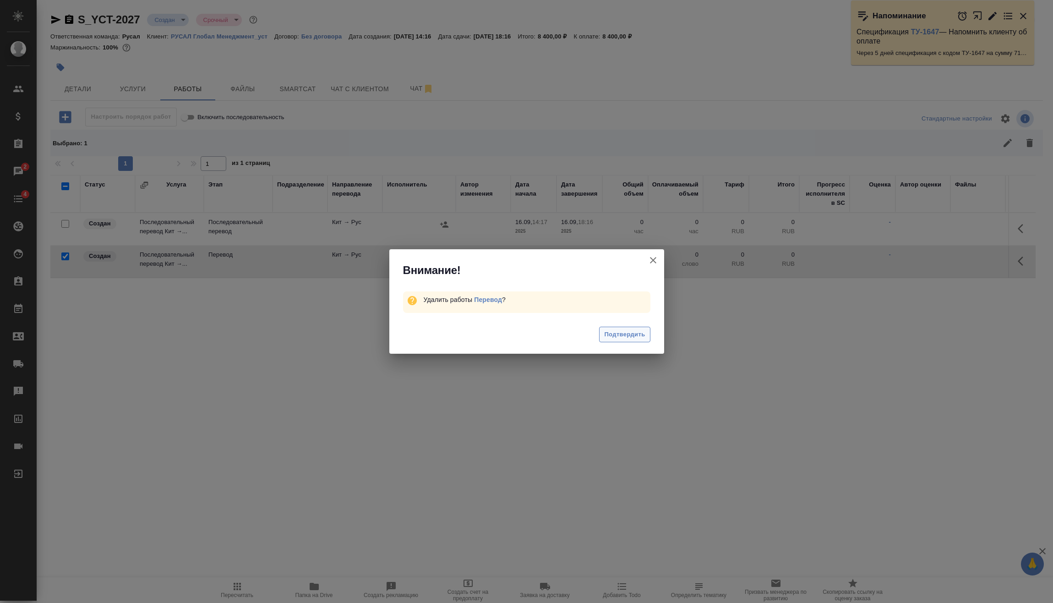
click at [614, 334] on span "Подтвердить" at bounding box center [624, 334] width 41 height 11
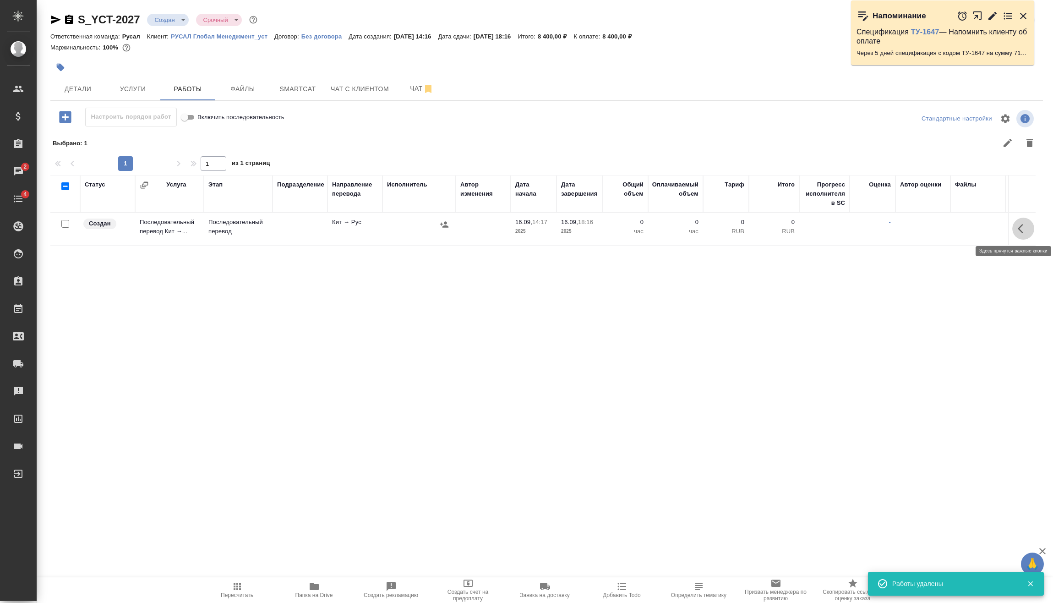
click at [1021, 228] on icon "button" at bounding box center [1023, 228] width 11 height 11
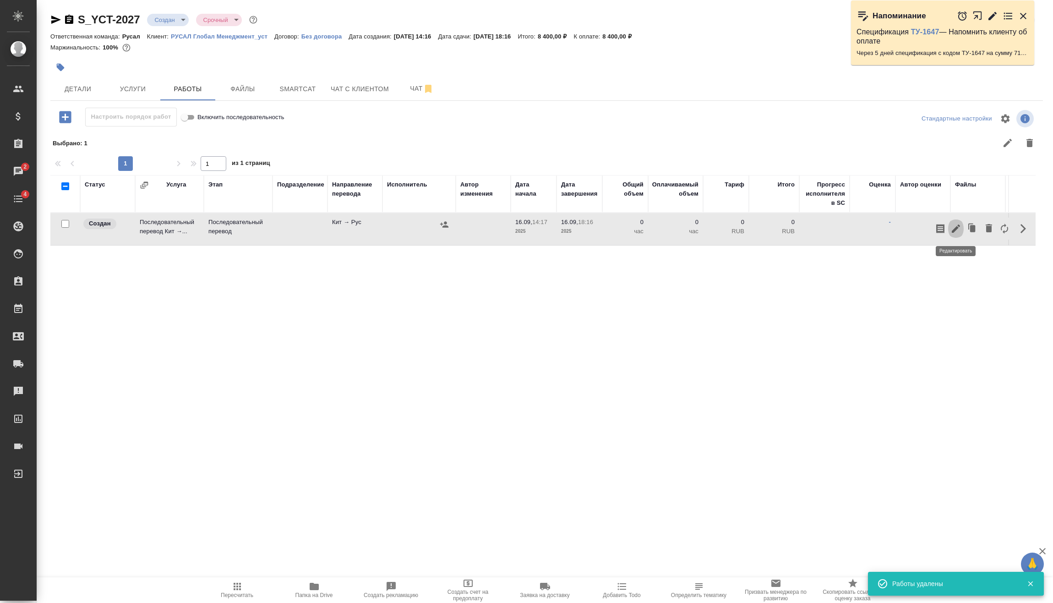
click at [957, 228] on icon "button" at bounding box center [956, 228] width 8 height 8
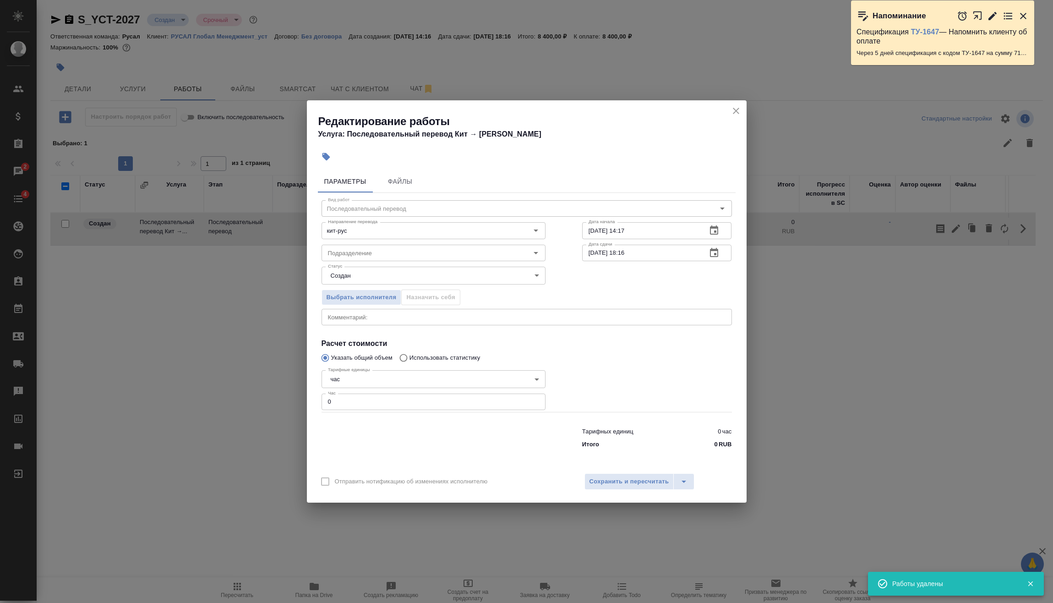
drag, startPoint x: 408, startPoint y: 404, endPoint x: 198, endPoint y: 408, distance: 209.4
click at [289, 409] on div "Редактирование работы Услуга: Последовательный перевод Кит → Рус Параметры Файл…" at bounding box center [526, 301] width 1053 height 603
type input "1"
click at [603, 480] on span "Сохранить и пересчитать" at bounding box center [630, 481] width 80 height 11
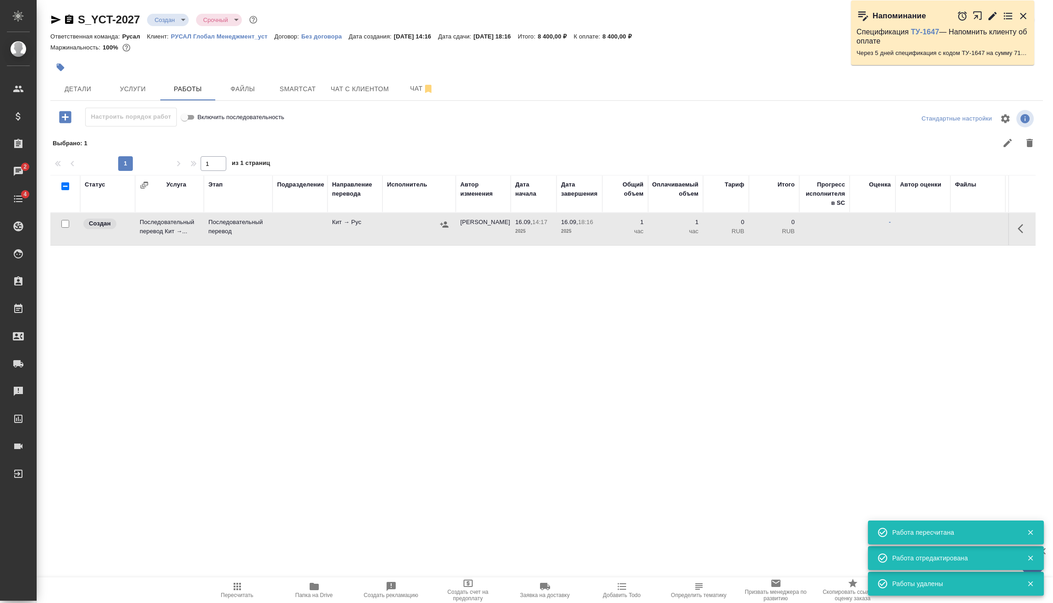
click at [225, 588] on span "Пересчитать" at bounding box center [237, 589] width 66 height 17
click at [175, 24] on body "🙏 .cls-1 fill:#fff; AWATERA Vasilev Evgeniy Клиенты Спецификации Заказы 2 Чаты …" at bounding box center [526, 301] width 1053 height 603
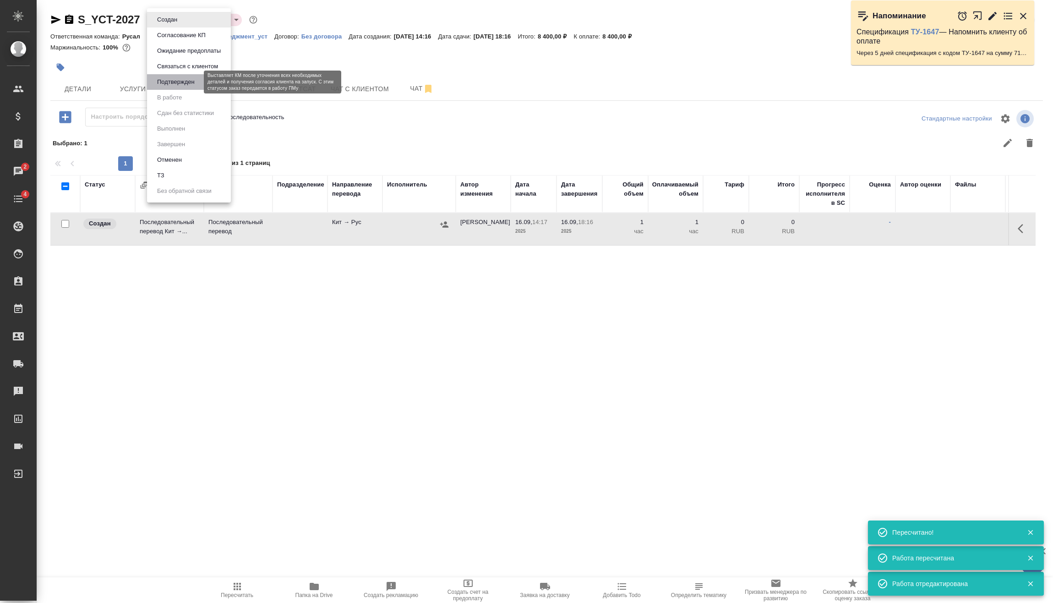
click at [174, 84] on button "Подтвержден" at bounding box center [175, 82] width 43 height 10
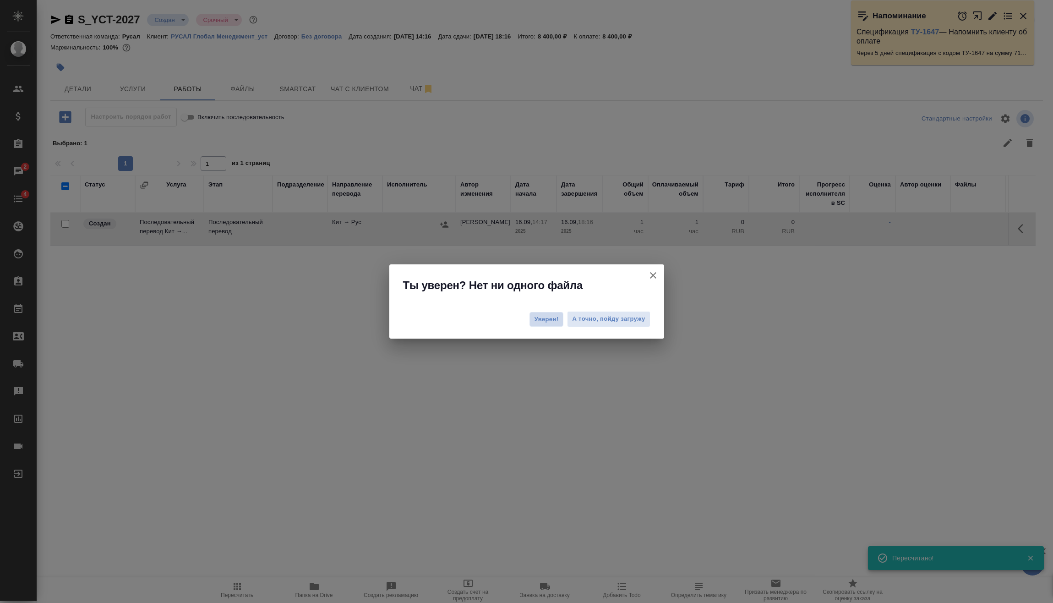
click at [531, 320] on button "Уверен!" at bounding box center [547, 319] width 34 height 15
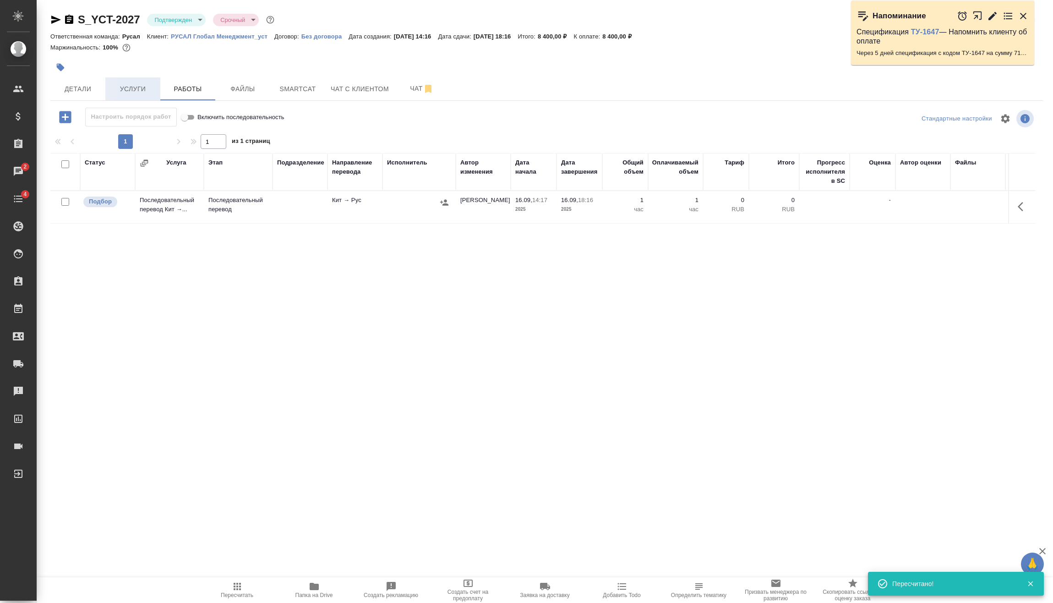
click at [135, 95] on button "Услуги" at bounding box center [132, 88] width 55 height 23
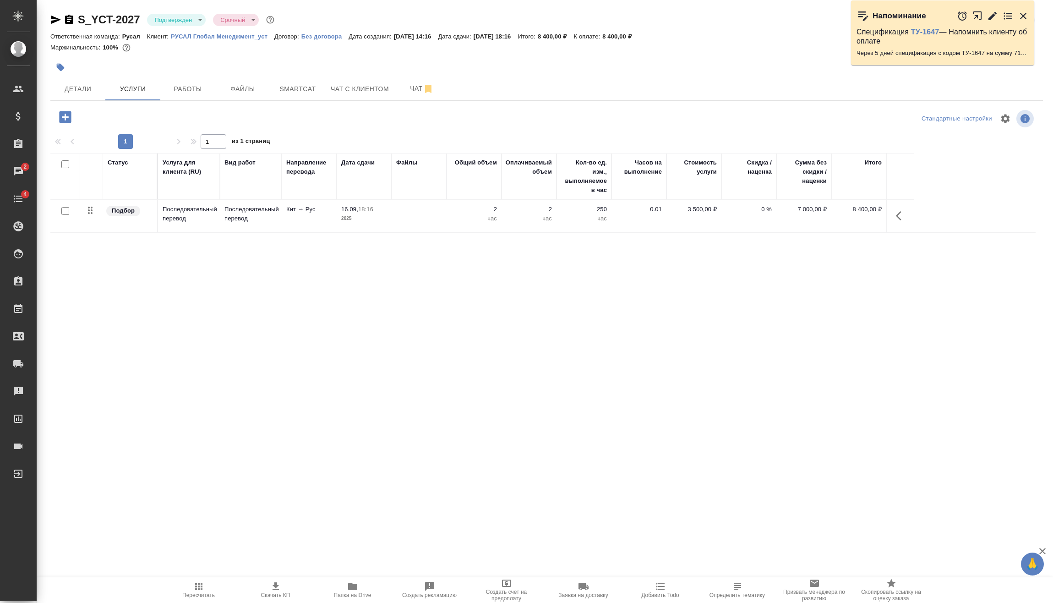
click at [198, 592] on span "Пересчитать" at bounding box center [198, 595] width 33 height 6
click at [183, 94] on span "Работы" at bounding box center [188, 88] width 44 height 11
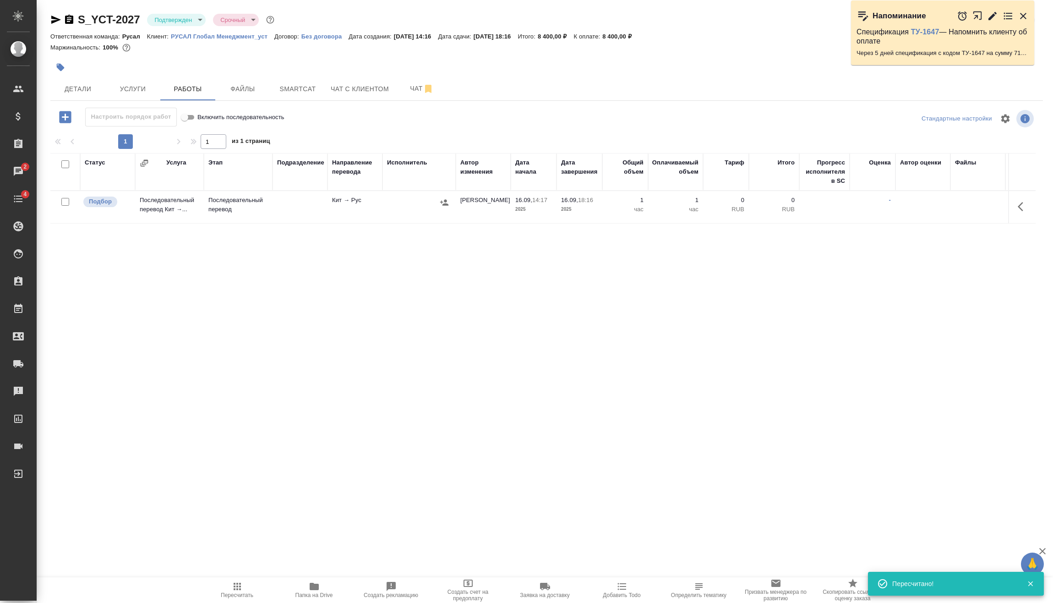
click at [1023, 203] on icon "button" at bounding box center [1023, 206] width 11 height 11
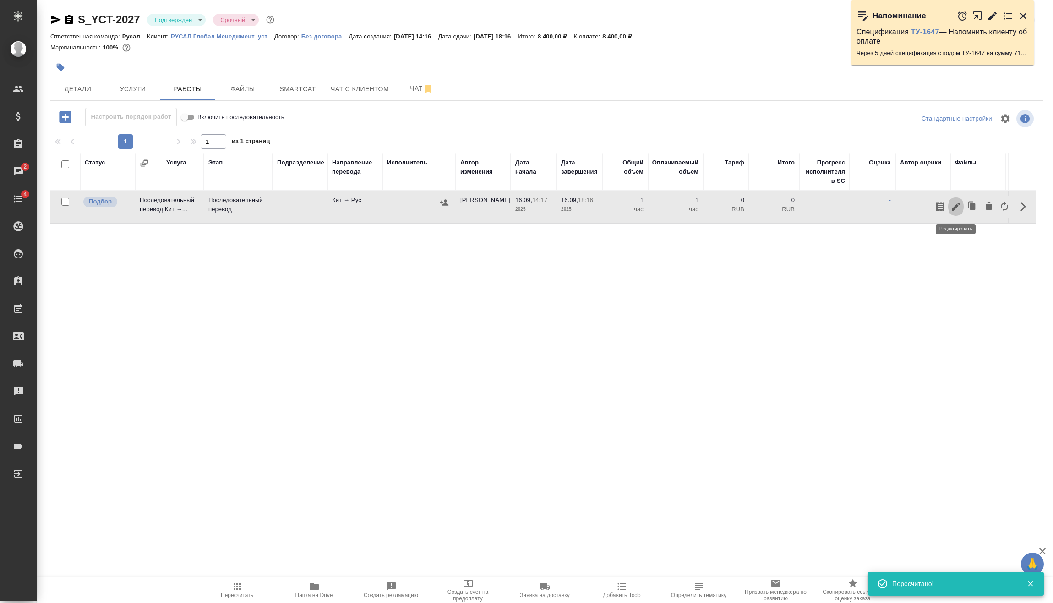
click at [959, 207] on icon "button" at bounding box center [955, 206] width 11 height 11
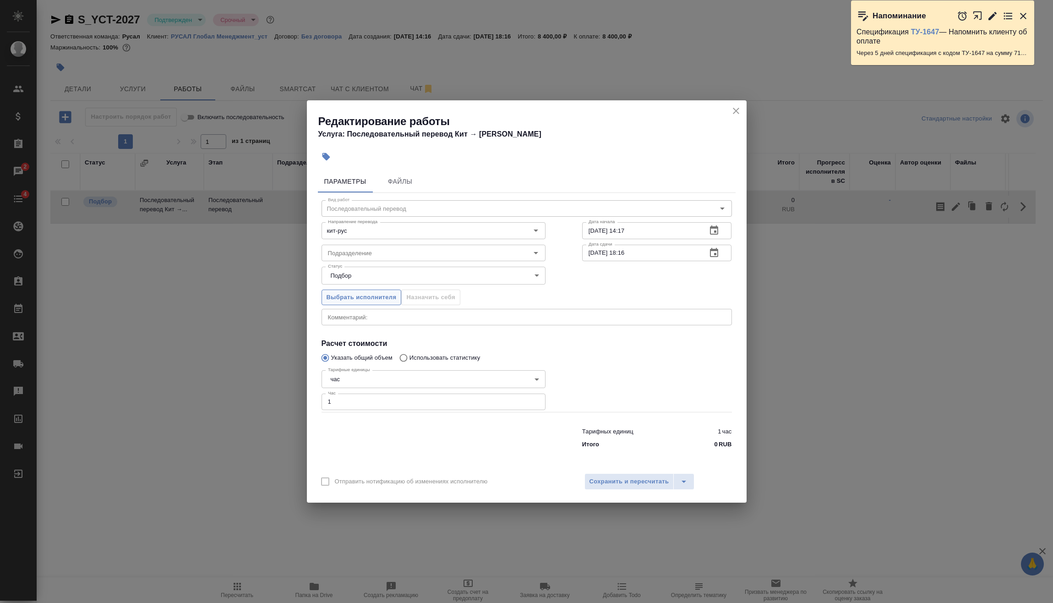
click at [364, 305] on button "Выбрать исполнителя" at bounding box center [362, 297] width 80 height 16
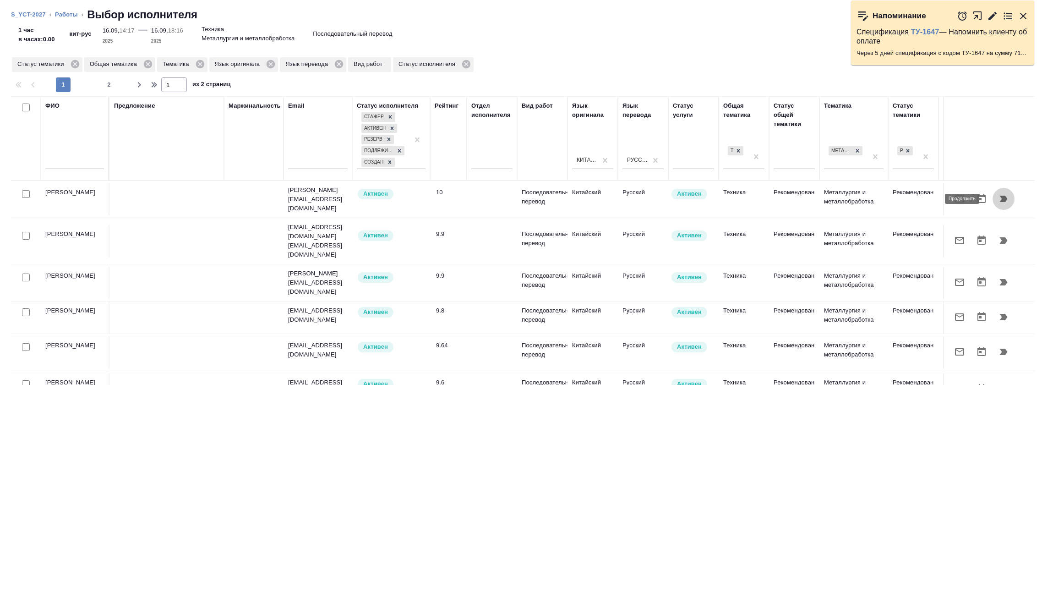
click at [1000, 198] on icon "button" at bounding box center [1004, 199] width 8 height 6
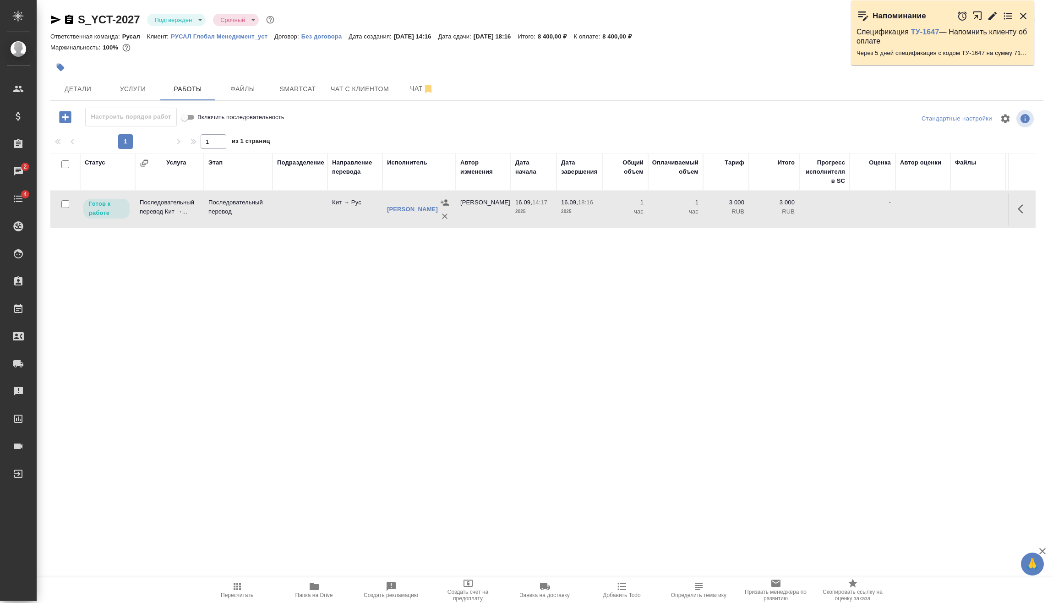
click at [63, 203] on input "checkbox" at bounding box center [65, 204] width 8 height 8
checkbox input "true"
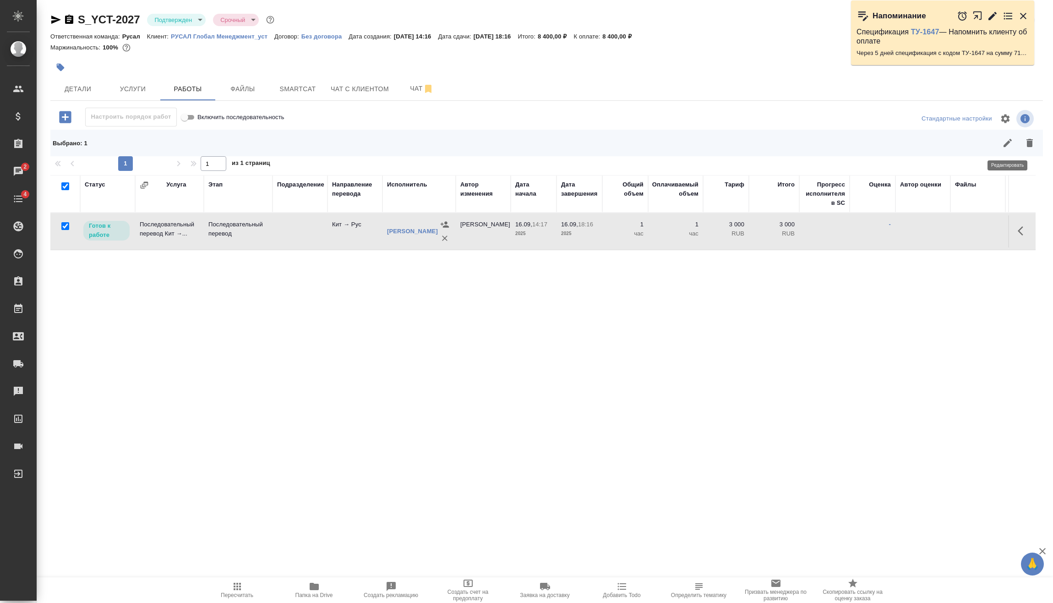
click at [1010, 144] on icon "button" at bounding box center [1007, 142] width 11 height 11
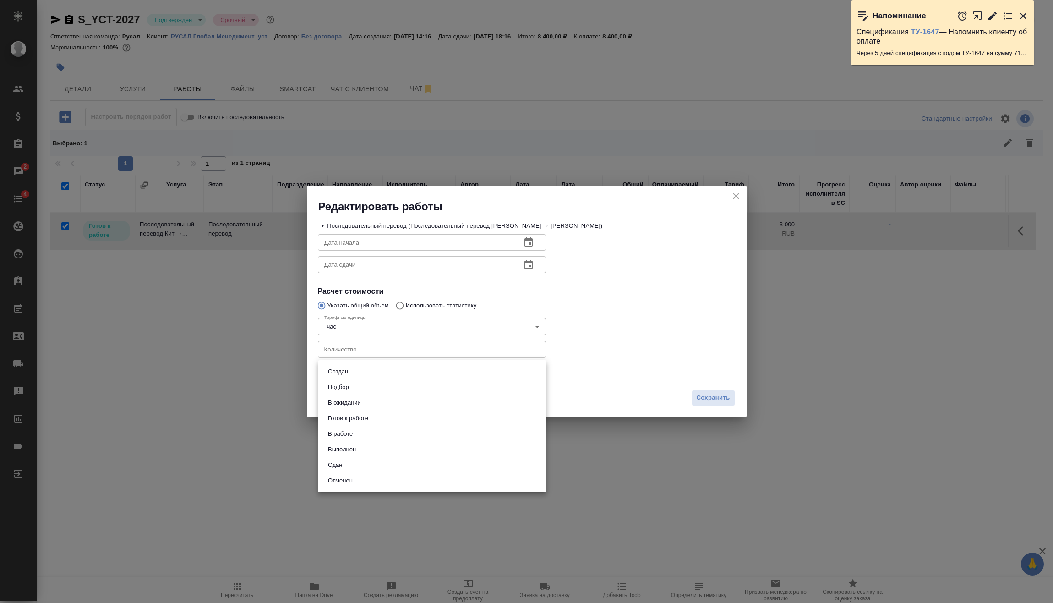
click at [377, 370] on body "🙏 .cls-1 fill:#fff; AWATERA Vasilev Evgeniy Клиенты Спецификации Заказы 2 Чаты …" at bounding box center [526, 301] width 1053 height 603
click at [379, 464] on li "Сдан" at bounding box center [432, 465] width 229 height 16
type input "closed"
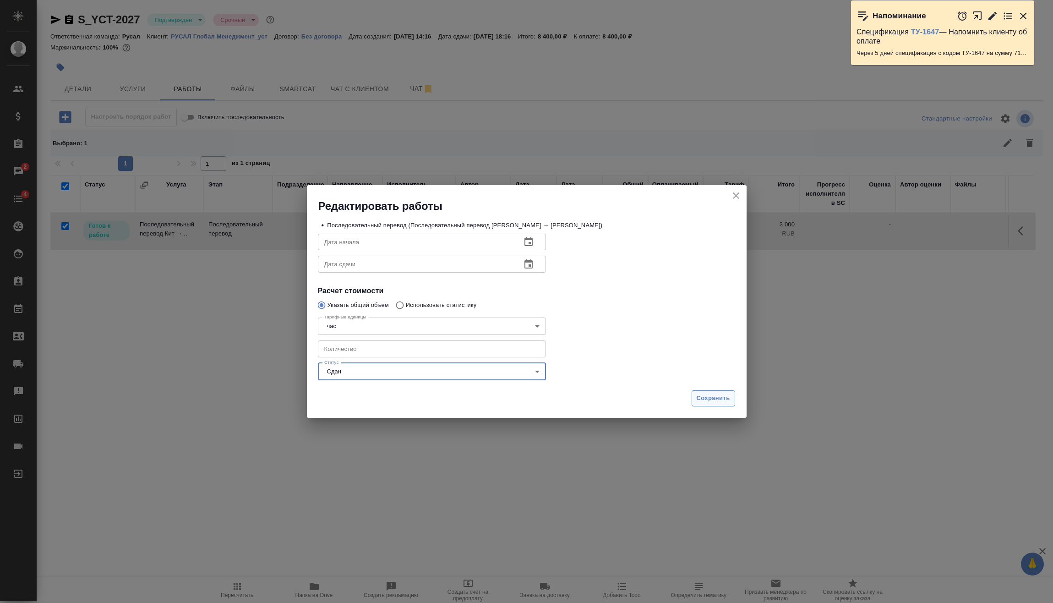
click at [706, 398] on span "Сохранить" at bounding box center [713, 398] width 33 height 11
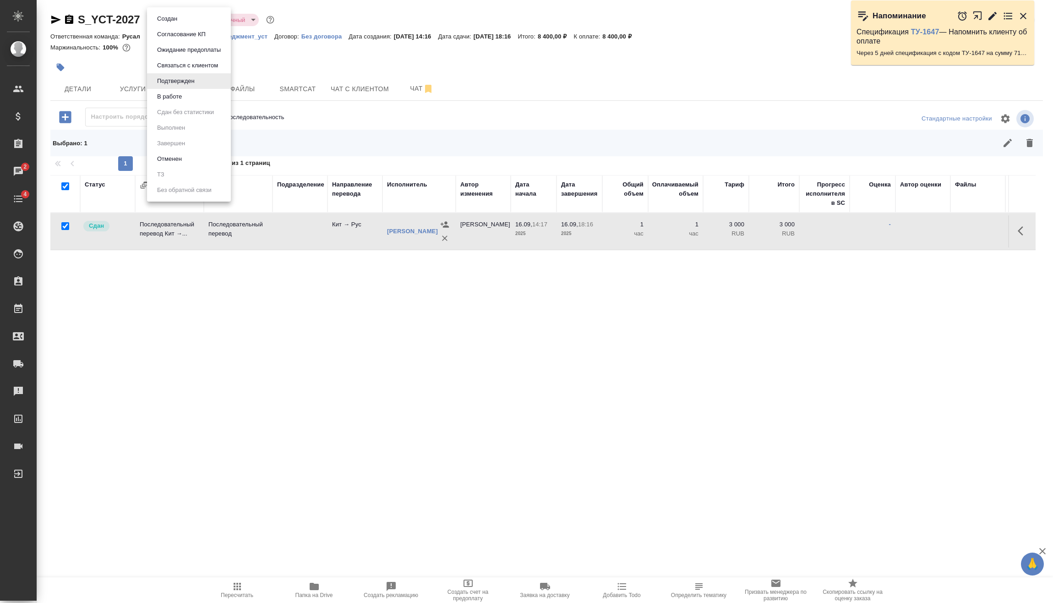
click at [184, 19] on body "🙏 .cls-1 fill:#fff; AWATERA Vasilev Evgeniy Клиенты Спецификации Заказы 2 Чаты …" at bounding box center [526, 301] width 1053 height 603
click at [196, 92] on li "В работе" at bounding box center [189, 97] width 84 height 16
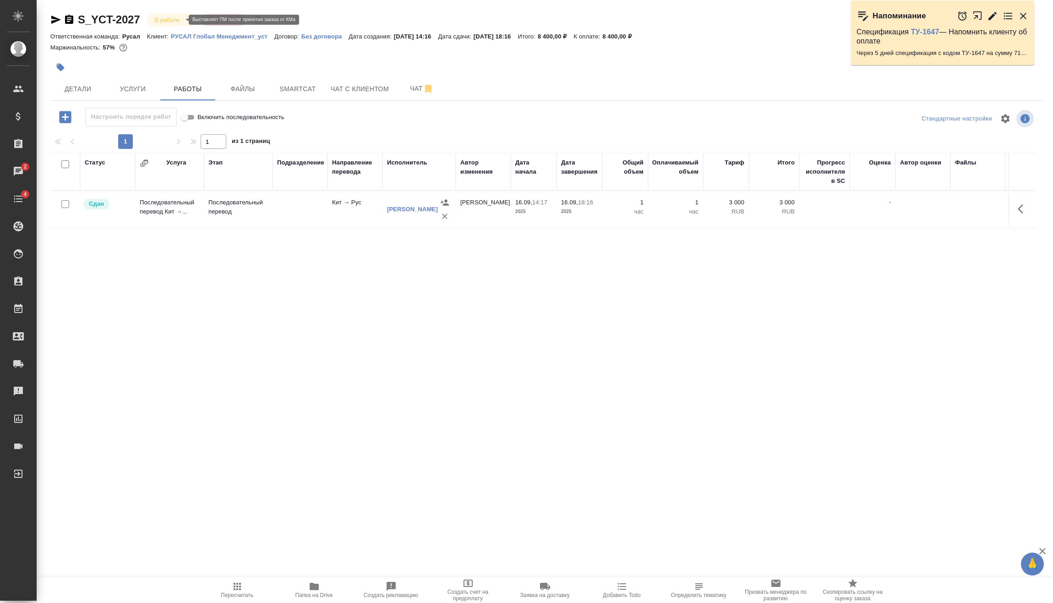
click at [180, 21] on body "🙏 .cls-1 fill:#fff; AWATERA Vasilev Evgeniy Клиенты Спецификации Заказы 2 Чаты …" at bounding box center [526, 301] width 1053 height 603
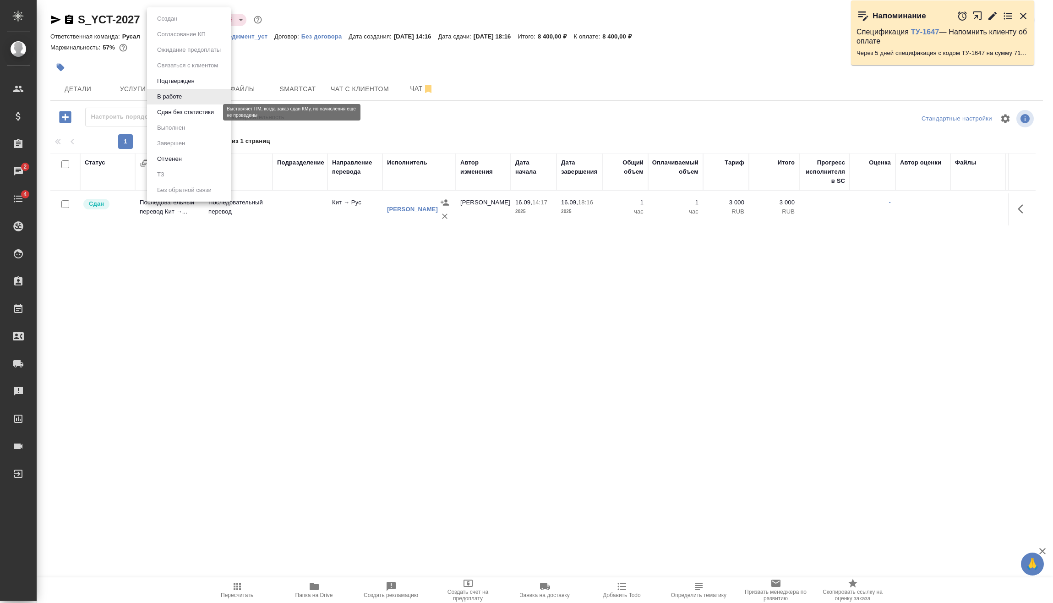
click at [196, 113] on button "Сдан без статистики" at bounding box center [185, 112] width 62 height 10
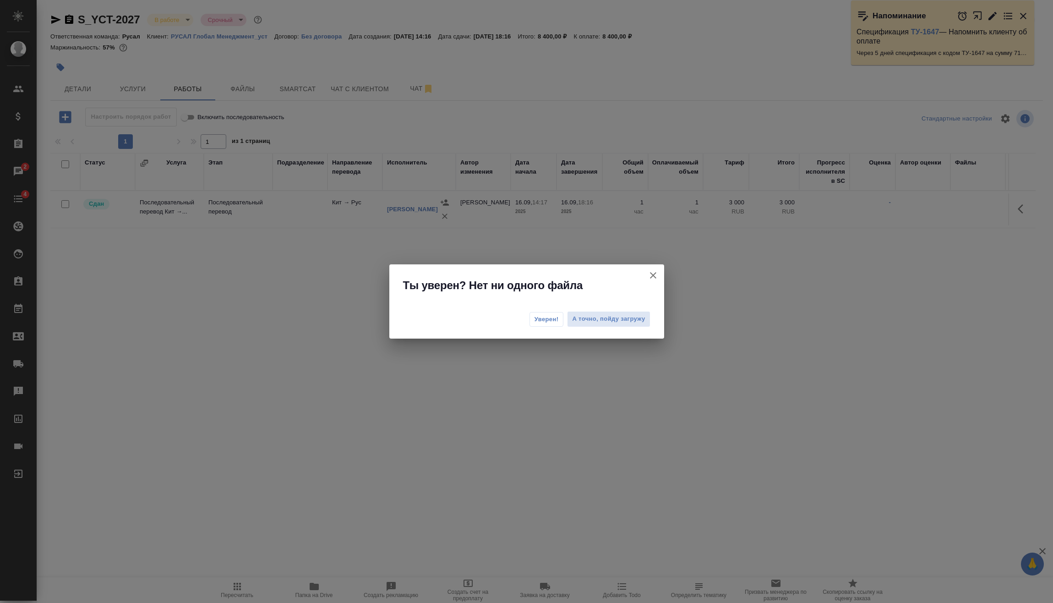
click at [543, 317] on span "Уверен!" at bounding box center [547, 319] width 24 height 9
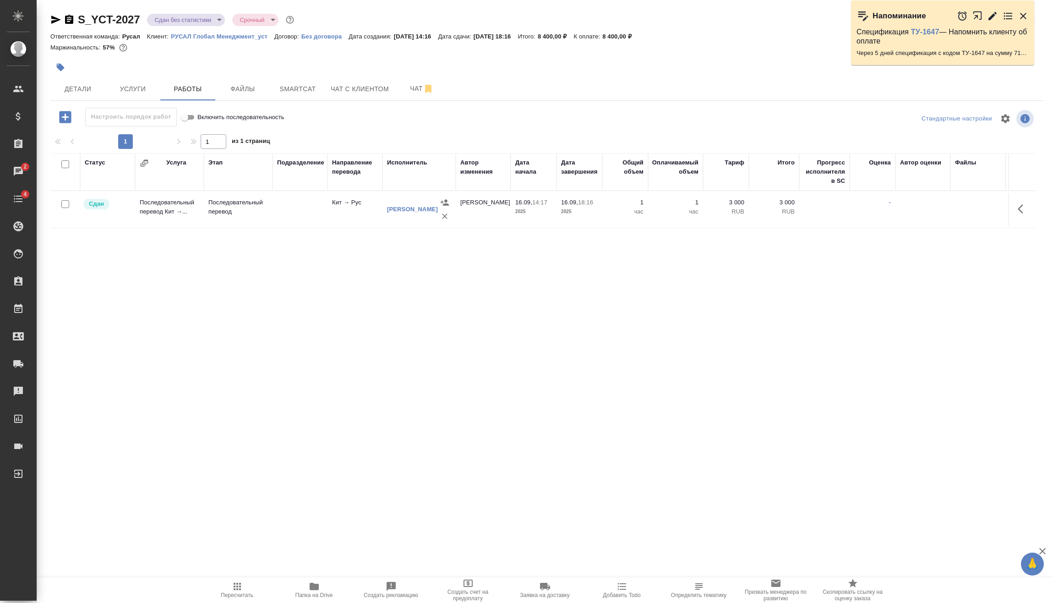
click at [531, 309] on div "Статус Услуга Этап Подразделение Направление перевода Исполнитель Автор изменен…" at bounding box center [542, 336] width 985 height 366
click at [444, 222] on button "button" at bounding box center [445, 216] width 14 height 14
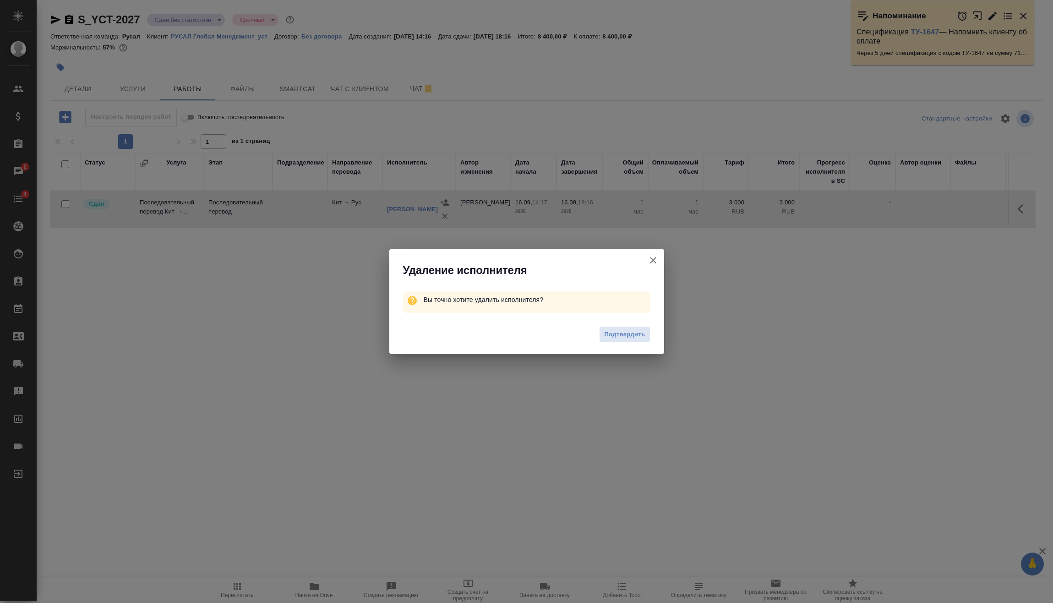
click at [617, 333] on span "Подтвердить" at bounding box center [624, 334] width 41 height 11
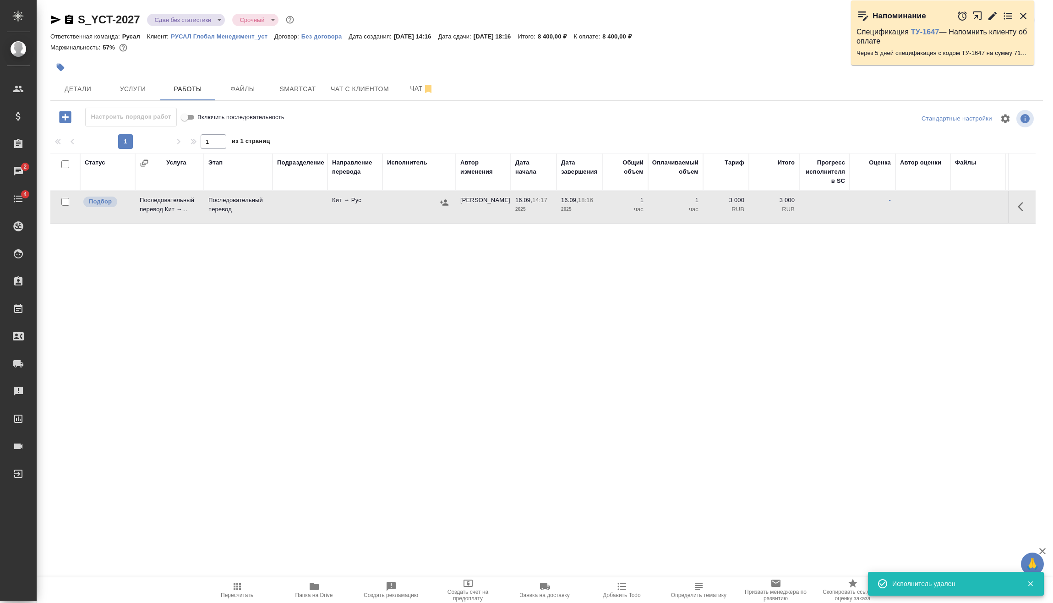
click at [450, 201] on button "button" at bounding box center [444, 203] width 14 height 14
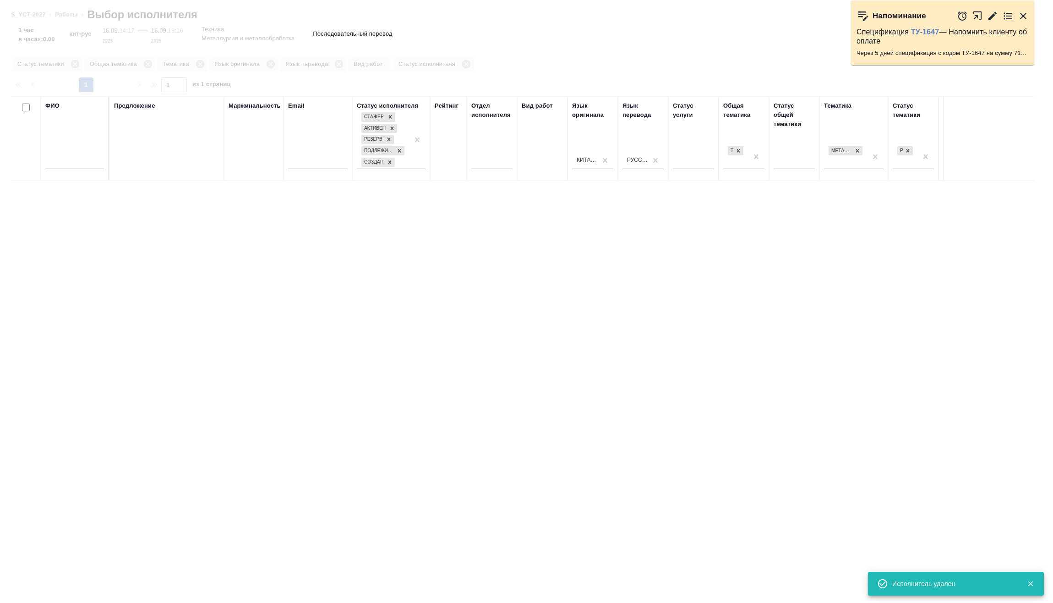
click at [86, 161] on input "text" at bounding box center [74, 163] width 59 height 11
click at [84, 162] on input "text" at bounding box center [74, 163] width 59 height 11
click at [84, 163] on input "text" at bounding box center [74, 163] width 59 height 11
click at [83, 163] on input "text" at bounding box center [74, 163] width 59 height 11
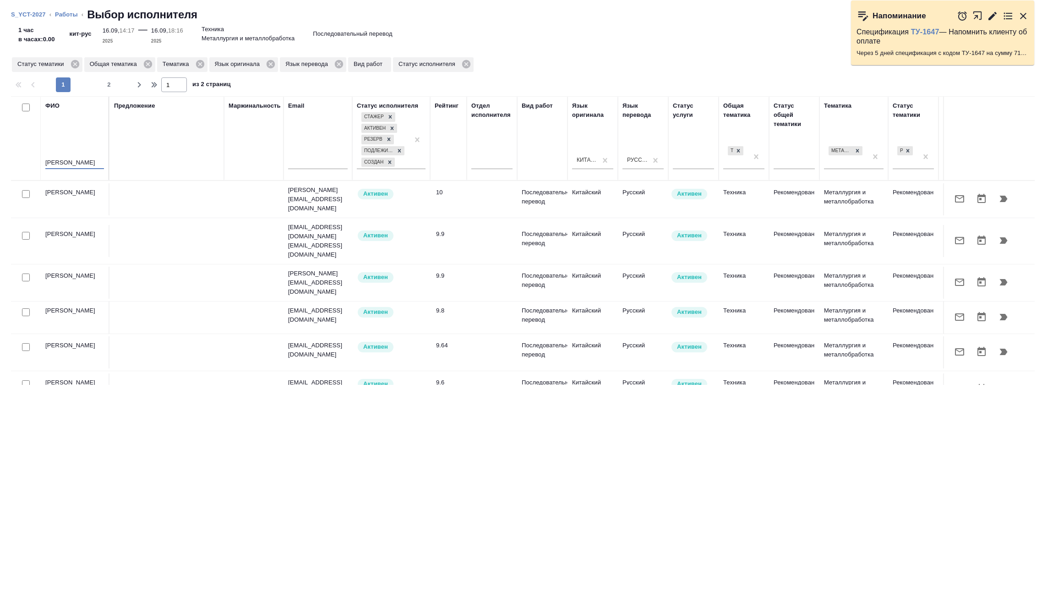
type input "мирошина"
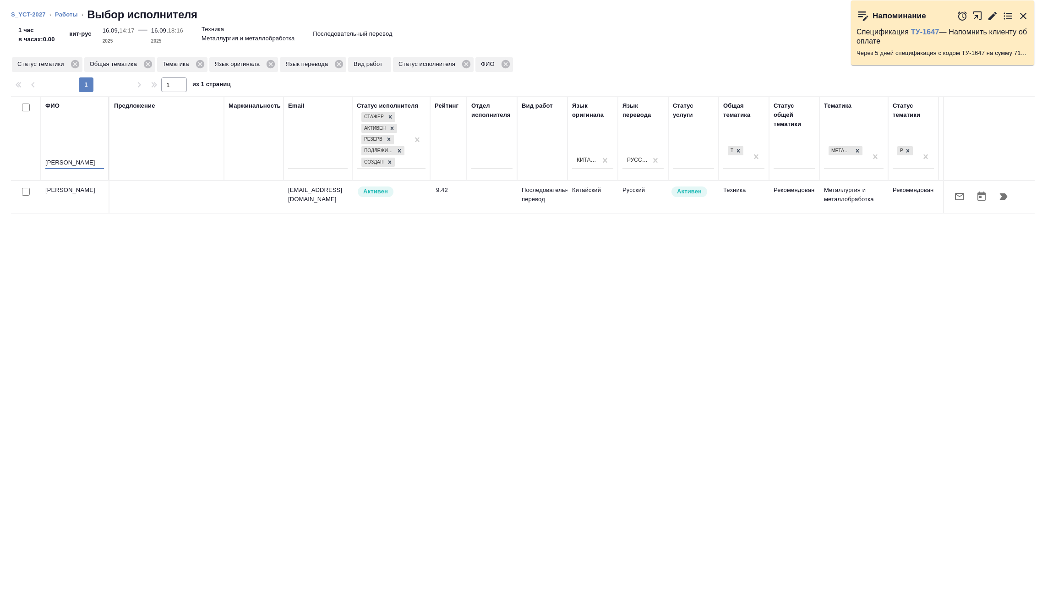
click at [1010, 202] on button "button" at bounding box center [1004, 197] width 22 height 22
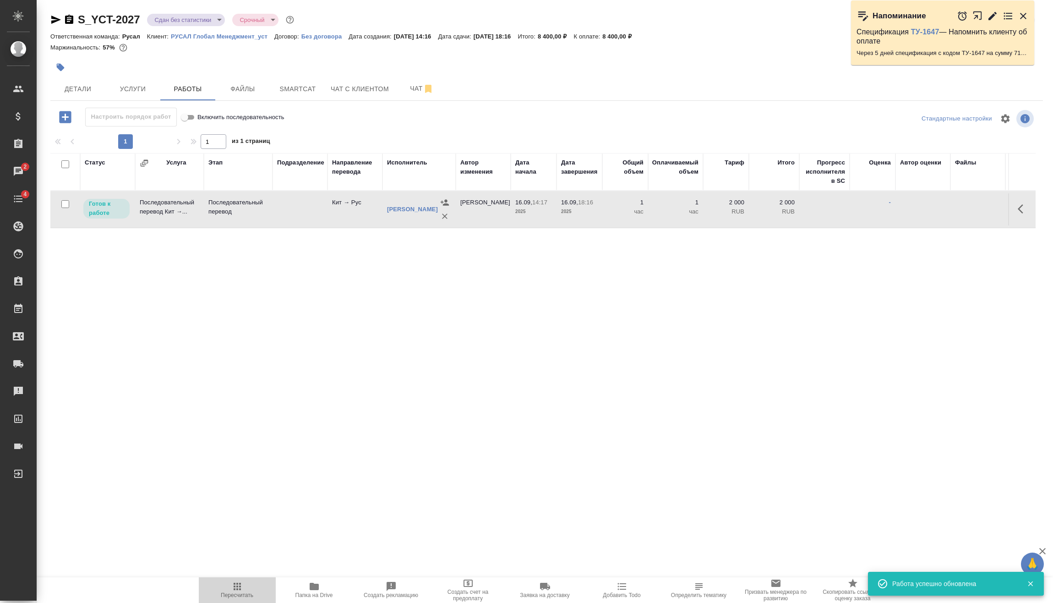
click at [253, 589] on span "Пересчитать" at bounding box center [237, 589] width 66 height 17
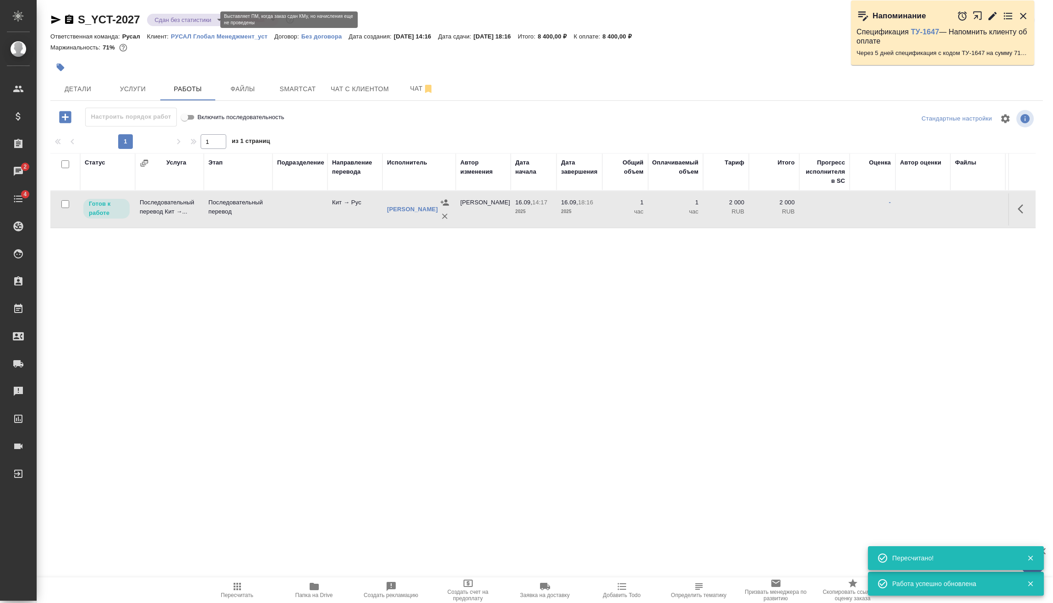
click at [213, 22] on body "🙏 .cls-1 fill:#fff; AWATERA Vasilev Evgeniy Клиенты Спецификации Заказы 2 Чаты …" at bounding box center [526, 301] width 1053 height 603
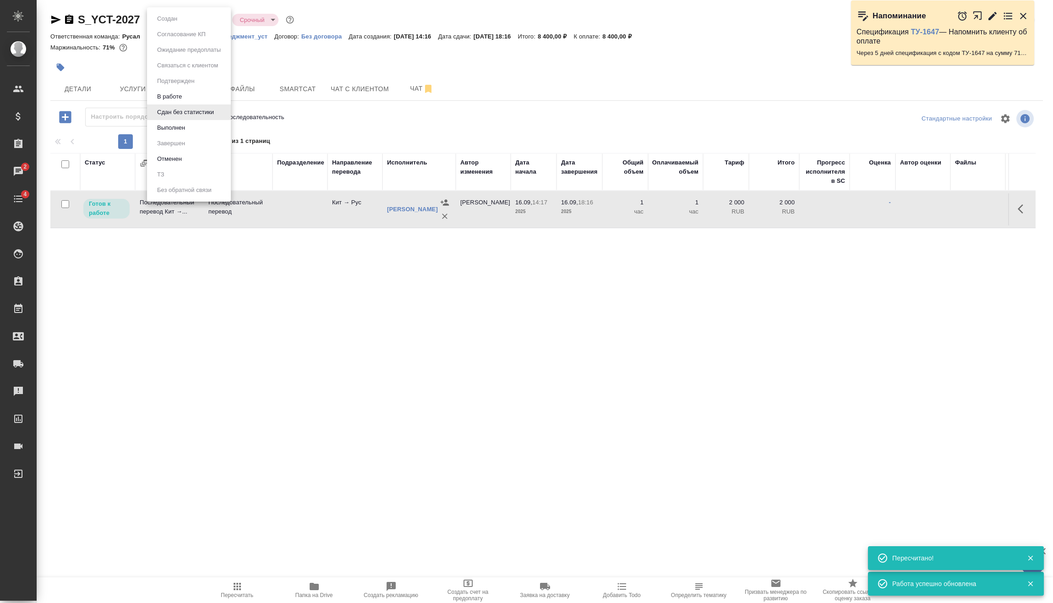
click at [197, 124] on li "Выполнен" at bounding box center [189, 128] width 84 height 16
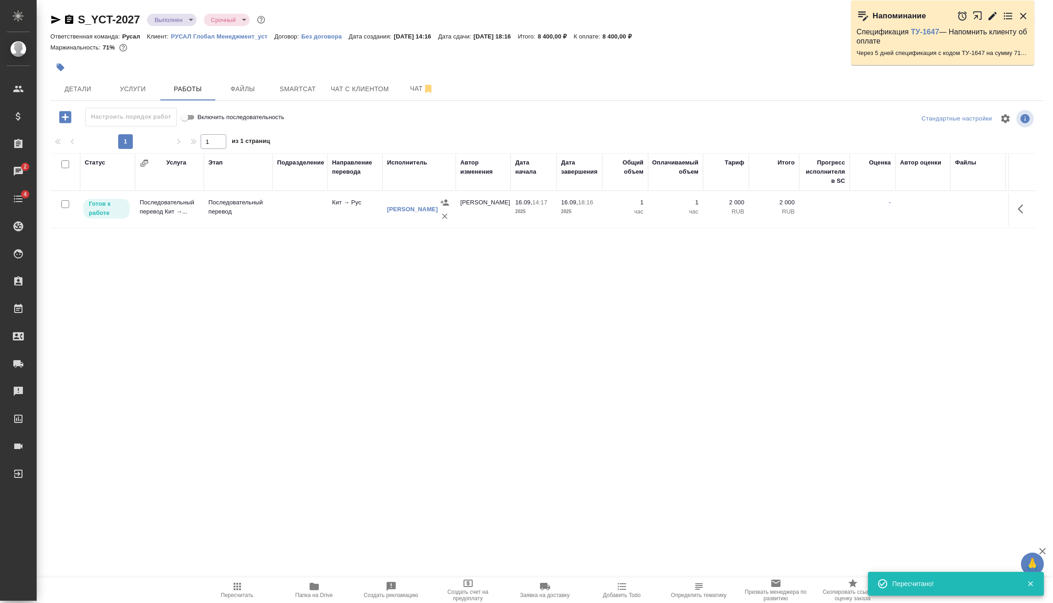
click at [193, 21] on body "🙏 .cls-1 fill:#fff; AWATERA Vasilev Evgeniy Клиенты Спецификации Заказы 2 Чаты …" at bounding box center [526, 301] width 1053 height 603
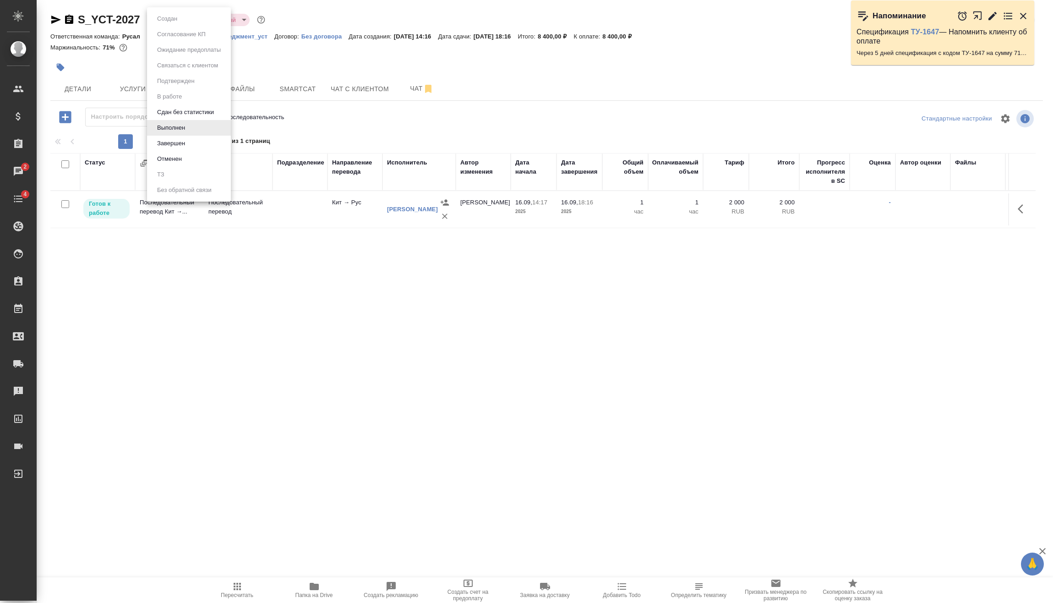
click at [646, 391] on div at bounding box center [526, 301] width 1053 height 603
click at [67, 203] on input "checkbox" at bounding box center [65, 204] width 8 height 8
checkbox input "true"
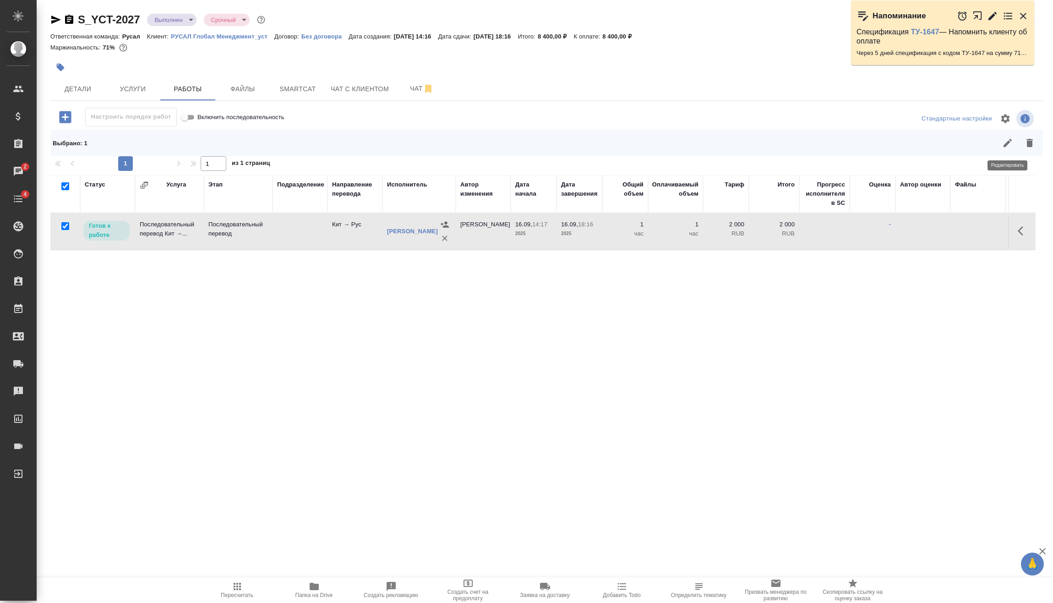
click at [1010, 148] on icon "button" at bounding box center [1007, 142] width 11 height 11
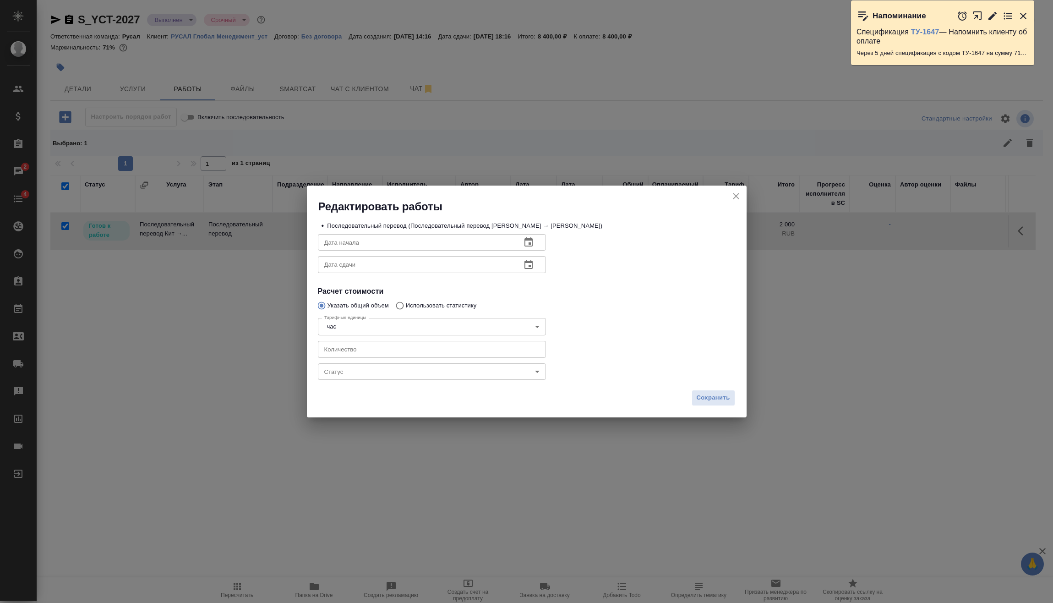
click at [373, 370] on body "🙏 .cls-1 fill:#fff; AWATERA Vasilev Evgeniy Клиенты Спецификации Заказы 2 Чаты …" at bounding box center [526, 301] width 1053 height 603
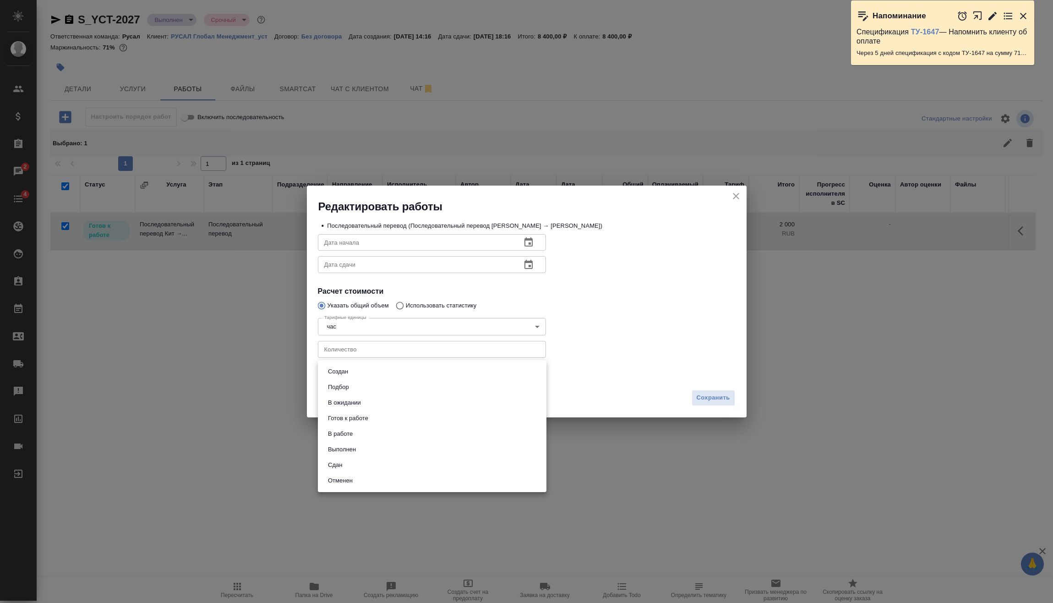
click at [348, 465] on li "Сдан" at bounding box center [432, 465] width 229 height 16
type input "closed"
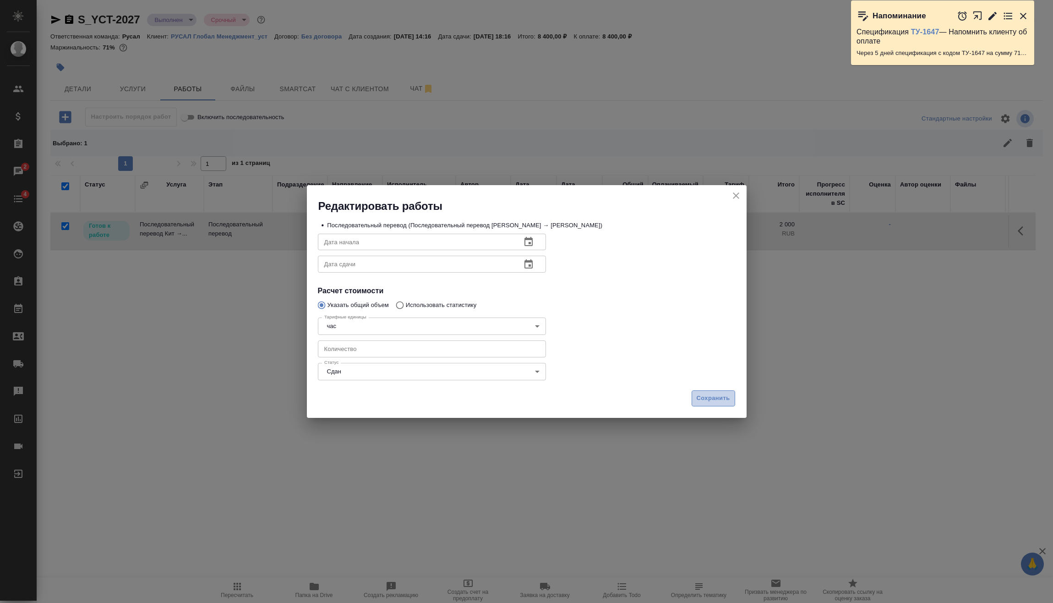
click at [725, 401] on span "Сохранить" at bounding box center [713, 398] width 33 height 11
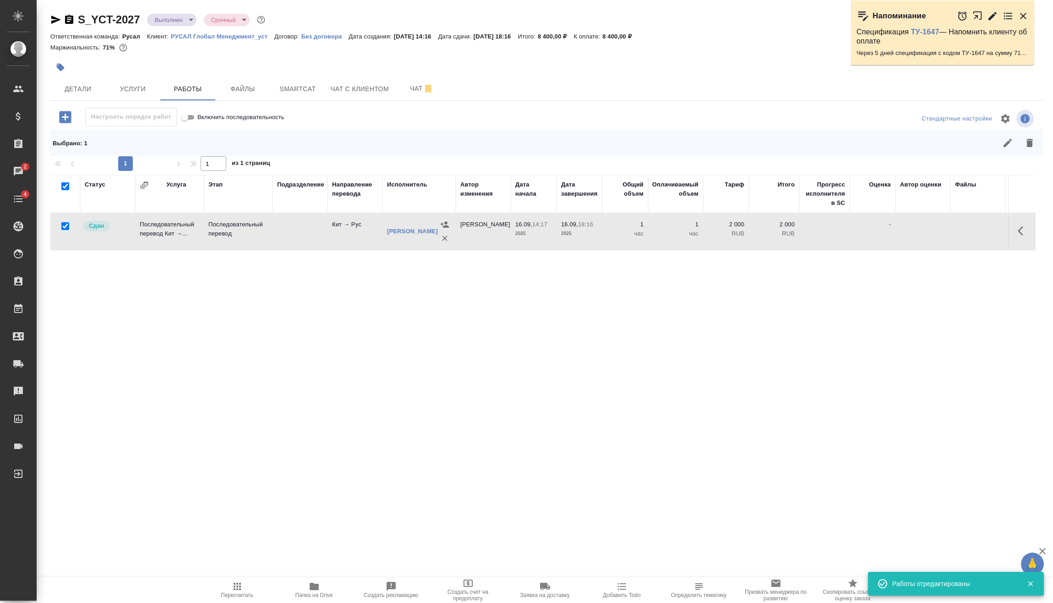
click at [189, 16] on body "🙏 .cls-1 fill:#fff; AWATERA Vasilev Evgeniy Клиенты Спецификации Заказы 2 Чаты …" at bounding box center [526, 301] width 1053 height 603
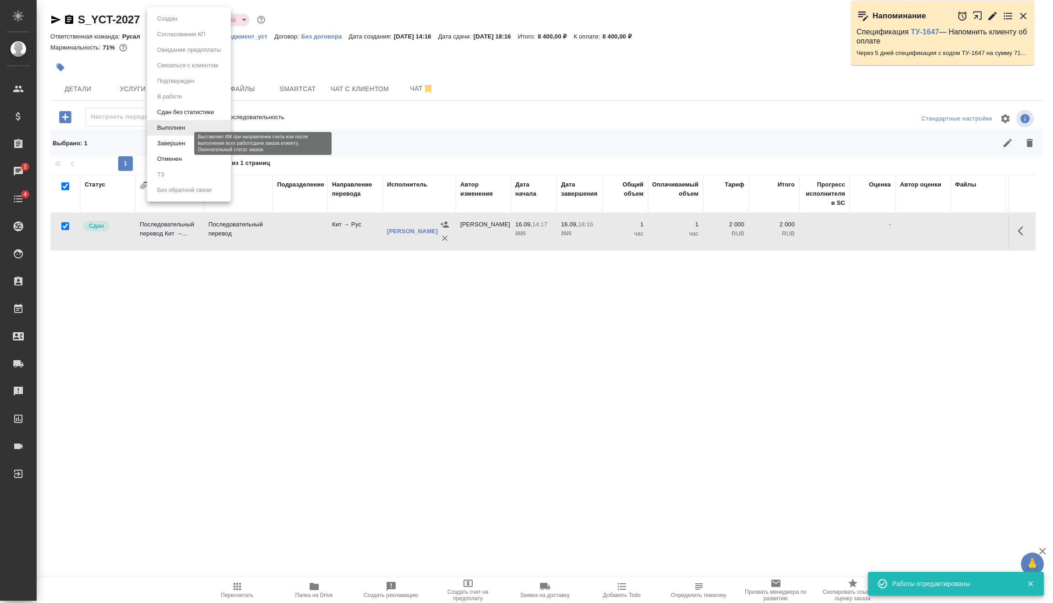
click at [177, 144] on button "Завершен" at bounding box center [170, 143] width 33 height 10
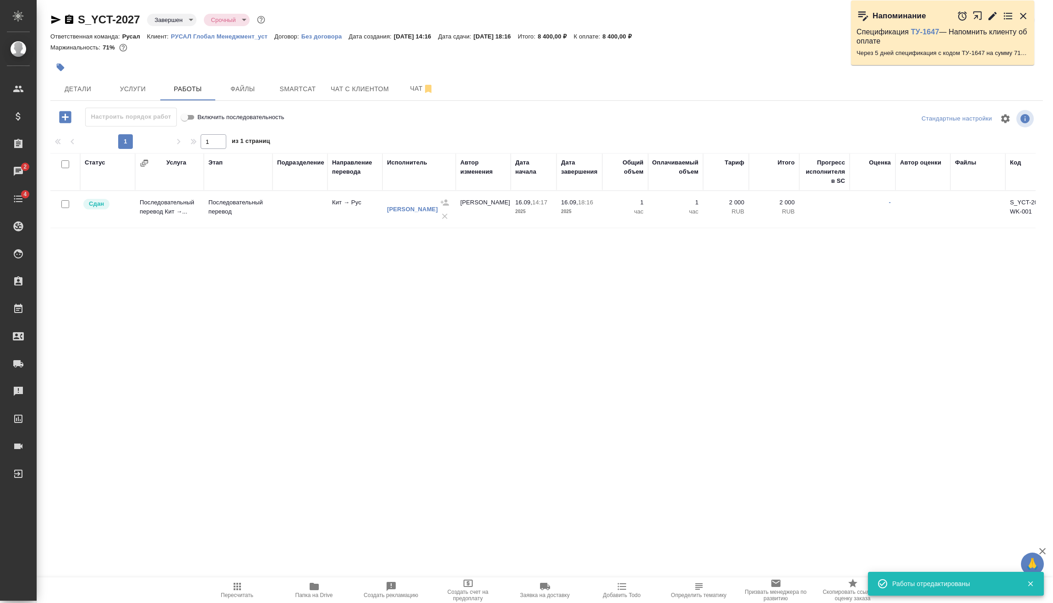
click at [70, 19] on icon "button" at bounding box center [69, 19] width 8 height 9
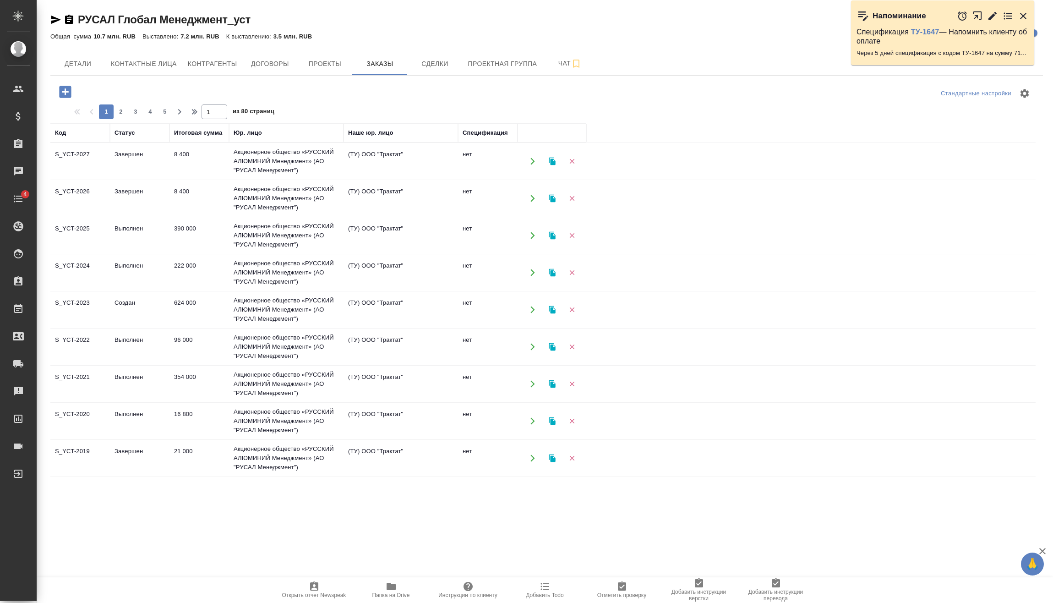
click at [70, 91] on icon "button" at bounding box center [65, 92] width 12 height 12
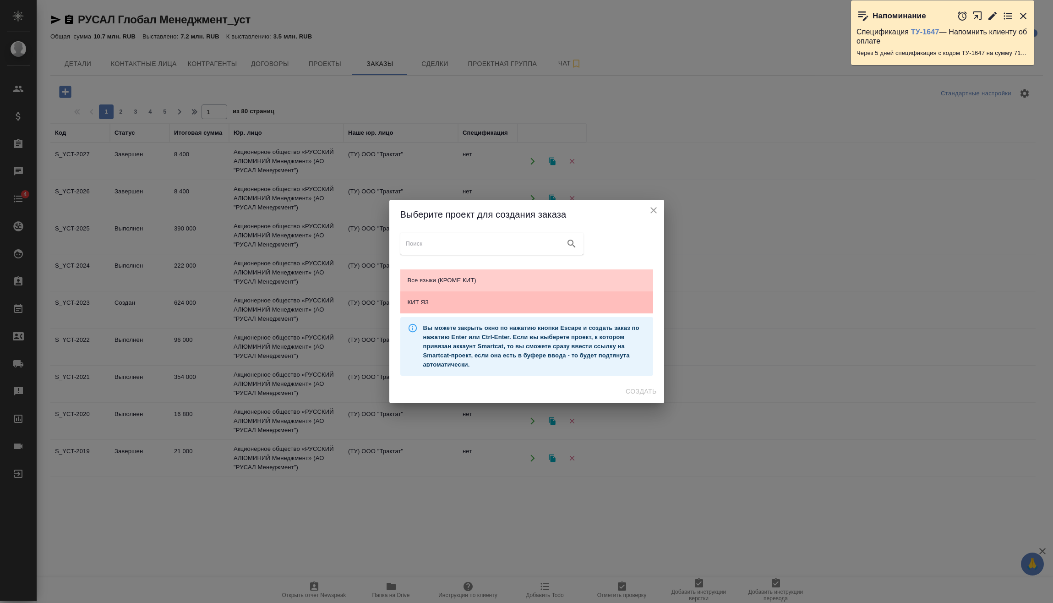
click at [493, 300] on span "КИТ ЯЗ" at bounding box center [527, 302] width 238 height 9
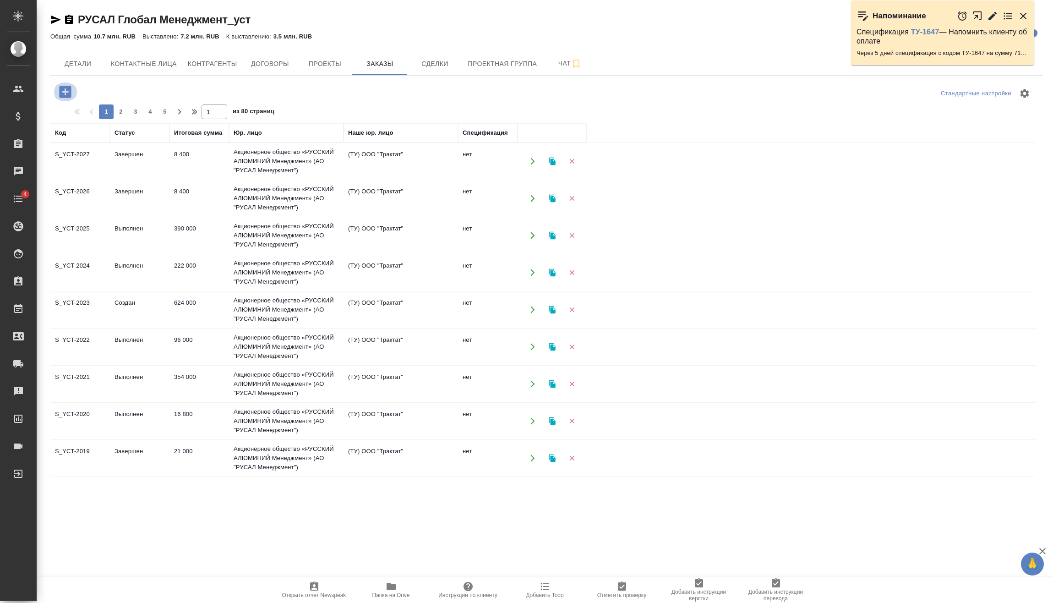
click at [73, 88] on icon "button" at bounding box center [65, 92] width 16 height 16
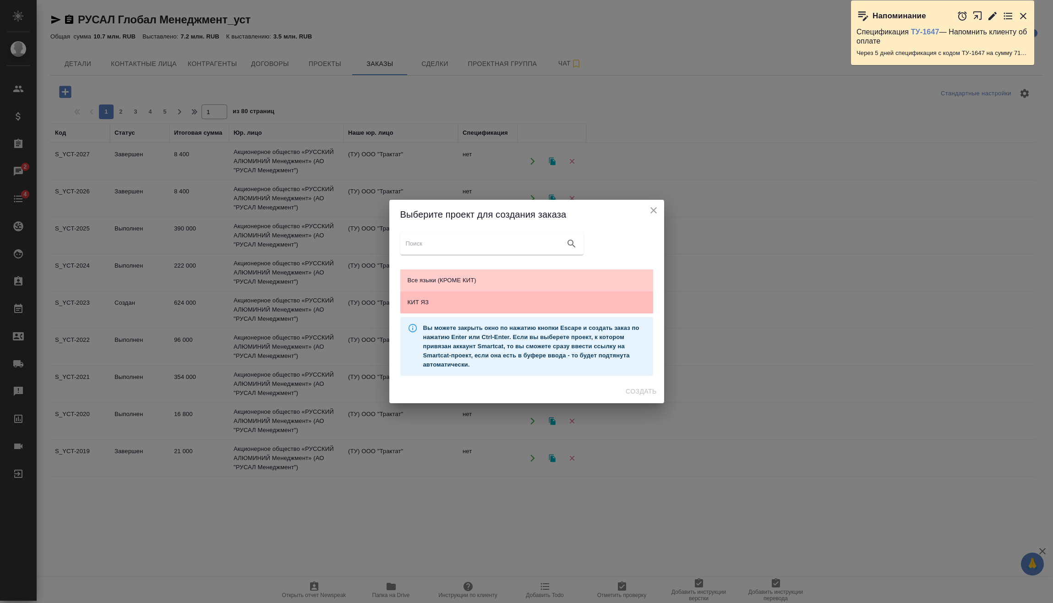
click at [526, 304] on span "КИТ ЯЗ" at bounding box center [527, 302] width 238 height 9
click at [636, 388] on span "Создать" at bounding box center [641, 391] width 31 height 11
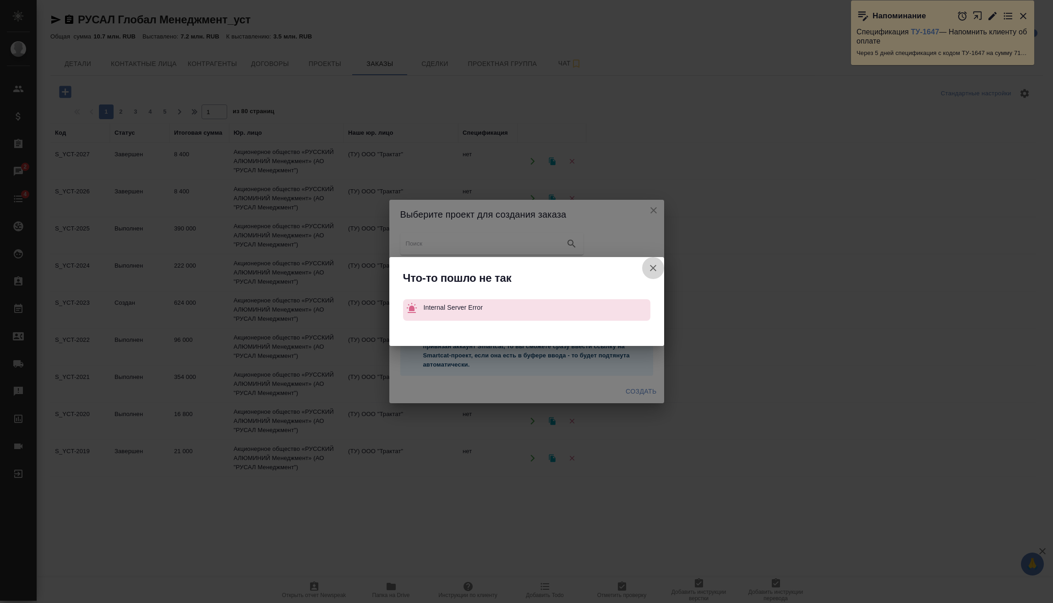
click at [650, 270] on icon "button" at bounding box center [653, 267] width 11 height 11
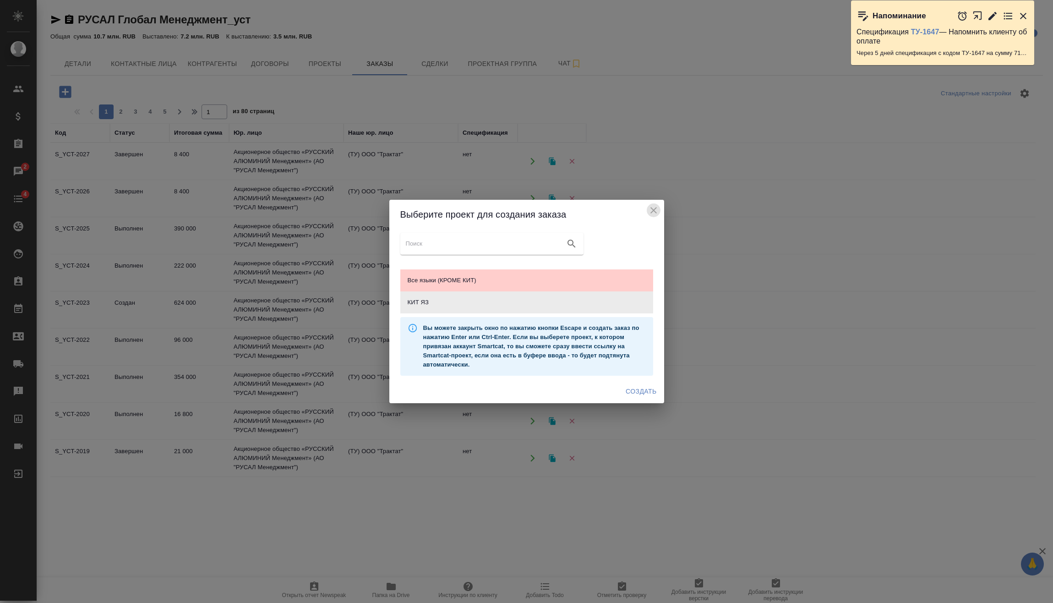
click at [656, 205] on icon "close" at bounding box center [653, 210] width 11 height 11
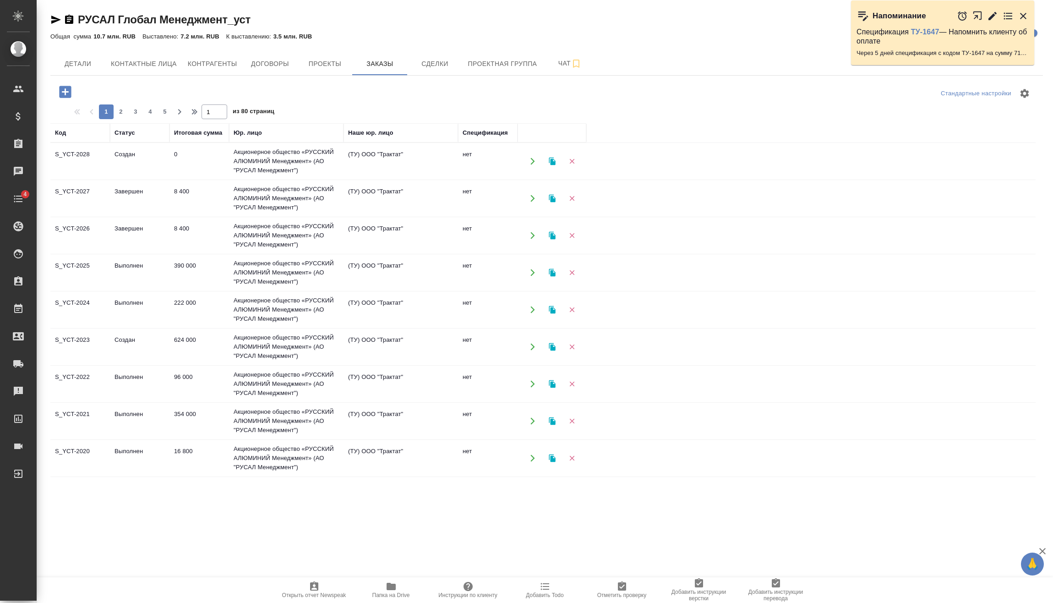
click at [193, 158] on td "0" at bounding box center [199, 161] width 60 height 32
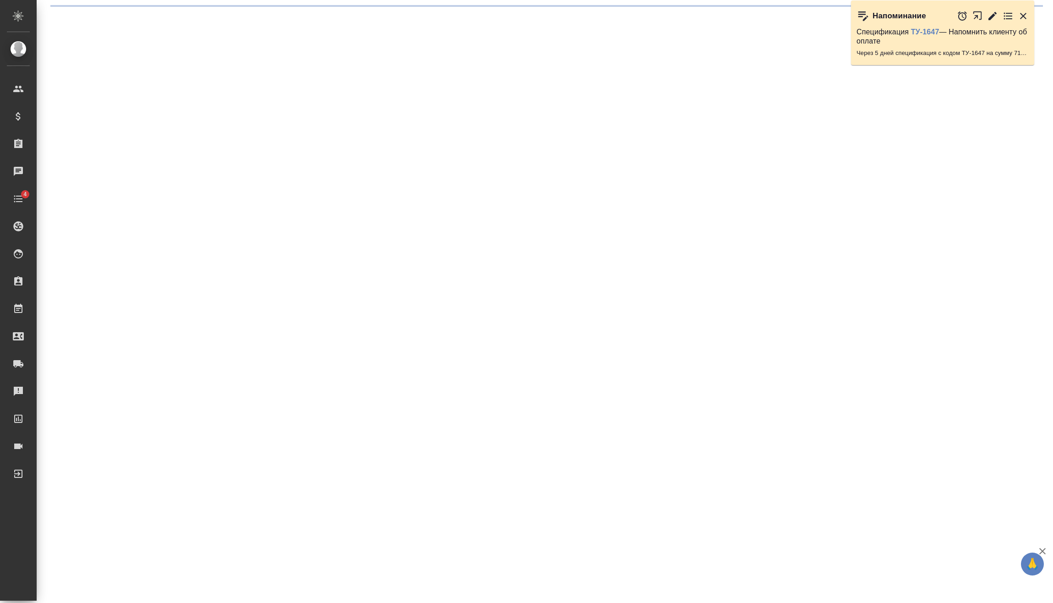
select select "RU"
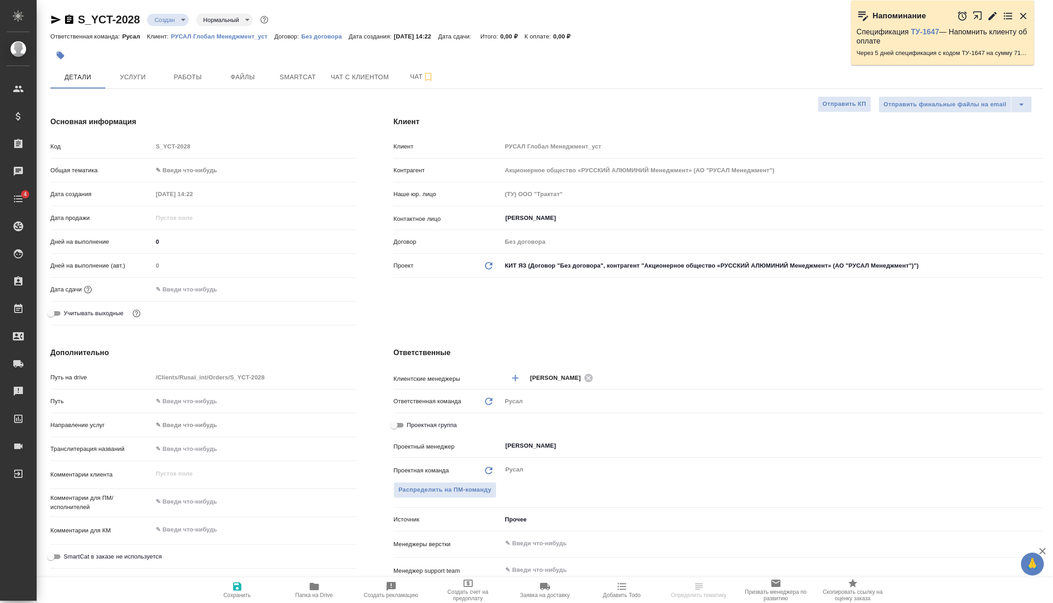
type textarea "x"
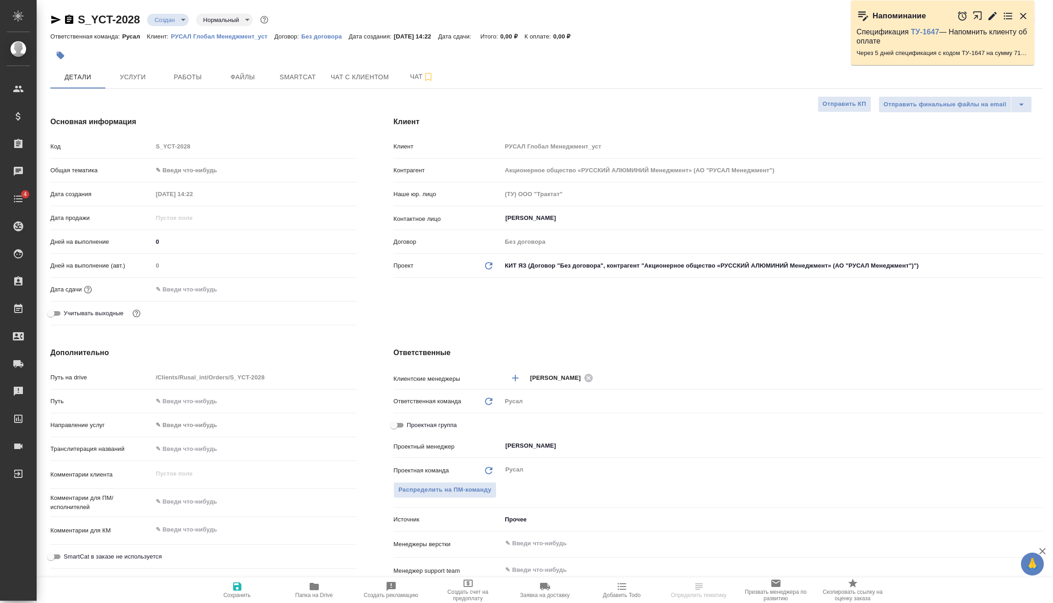
type textarea "x"
click at [216, 167] on body "🙏 .cls-1 fill:#fff; AWATERA Vasilev Evgeniy Клиенты Спецификации Заказы Чаты 4 …" at bounding box center [526, 301] width 1053 height 603
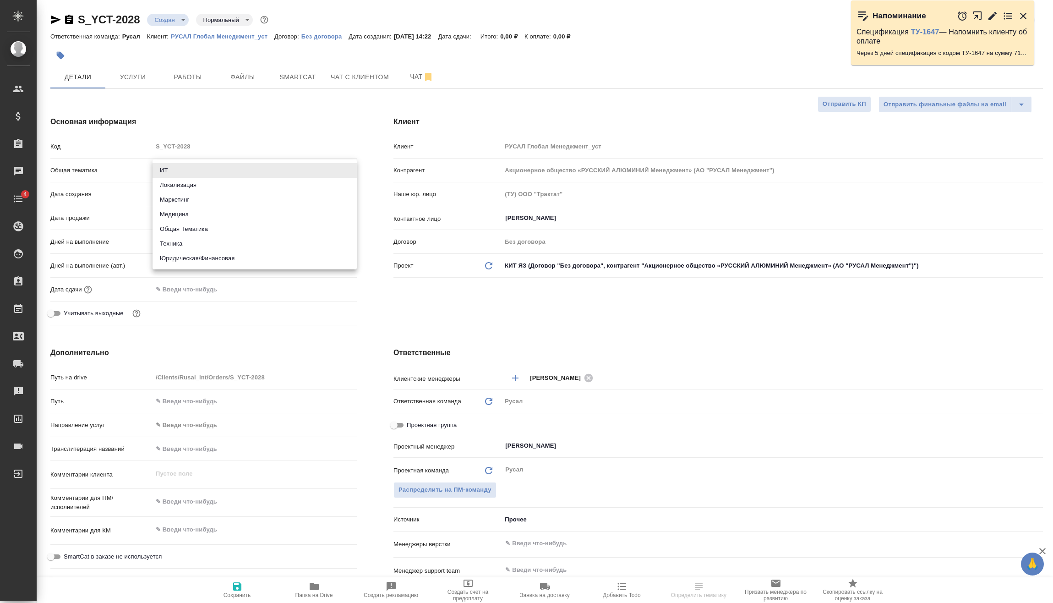
click at [185, 242] on li "Техника" at bounding box center [255, 243] width 204 height 15
type input "tech"
type textarea "x"
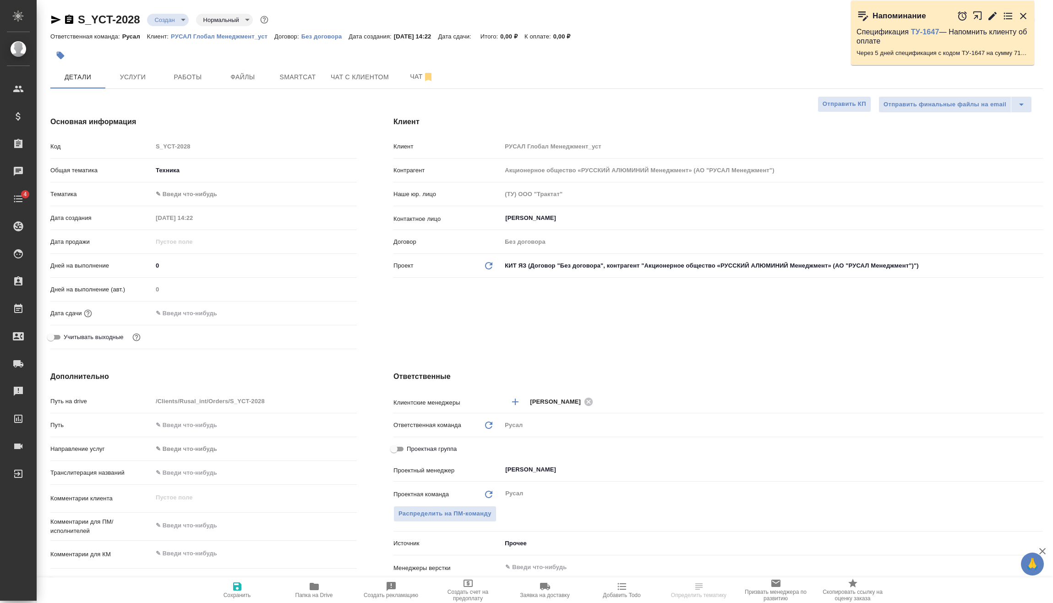
click at [206, 191] on body "🙏 .cls-1 fill:#fff; AWATERA Vasilev Evgeniy Клиенты Спецификации Заказы Чаты 4 …" at bounding box center [526, 301] width 1053 height 603
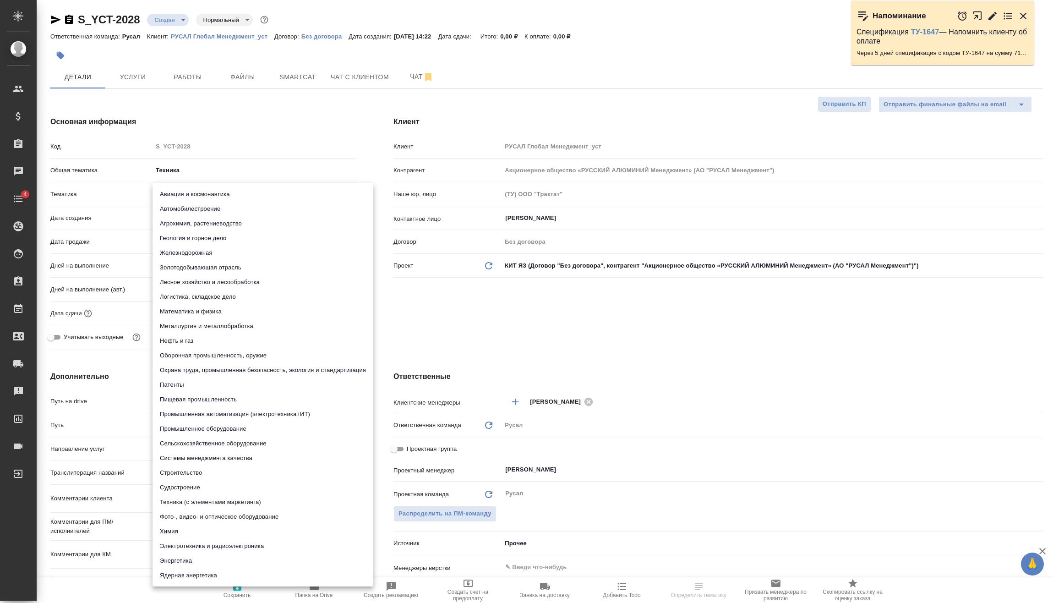
click at [202, 322] on li "Металлургия и металлобработка" at bounding box center [263, 326] width 221 height 15
type textarea "x"
type input "60014e23f7d9dc5f480a3cf8"
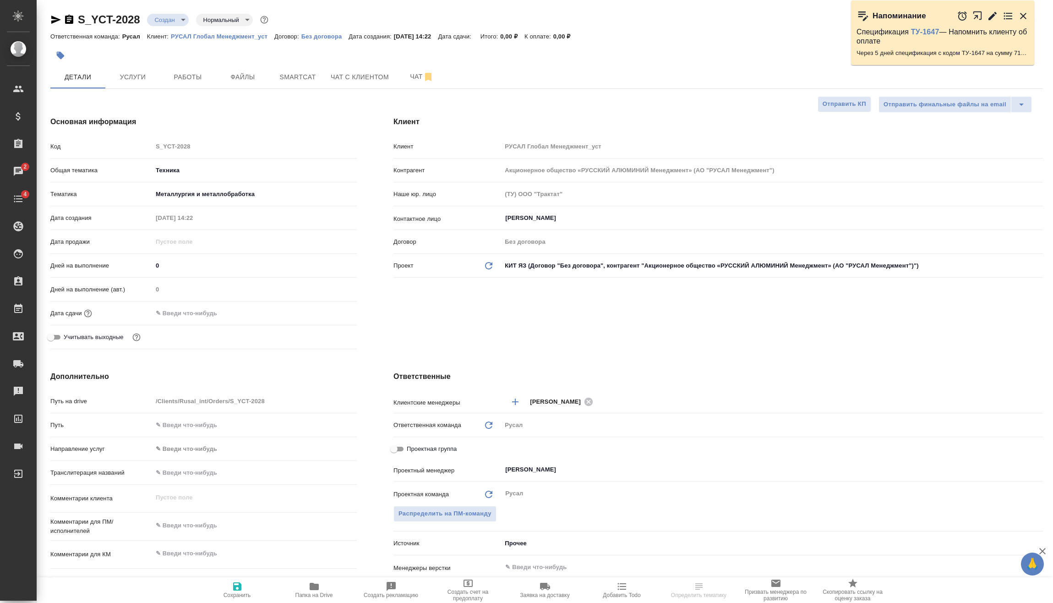
click at [208, 308] on input "text" at bounding box center [193, 312] width 80 height 13
click at [333, 314] on icon "button" at bounding box center [330, 312] width 11 height 11
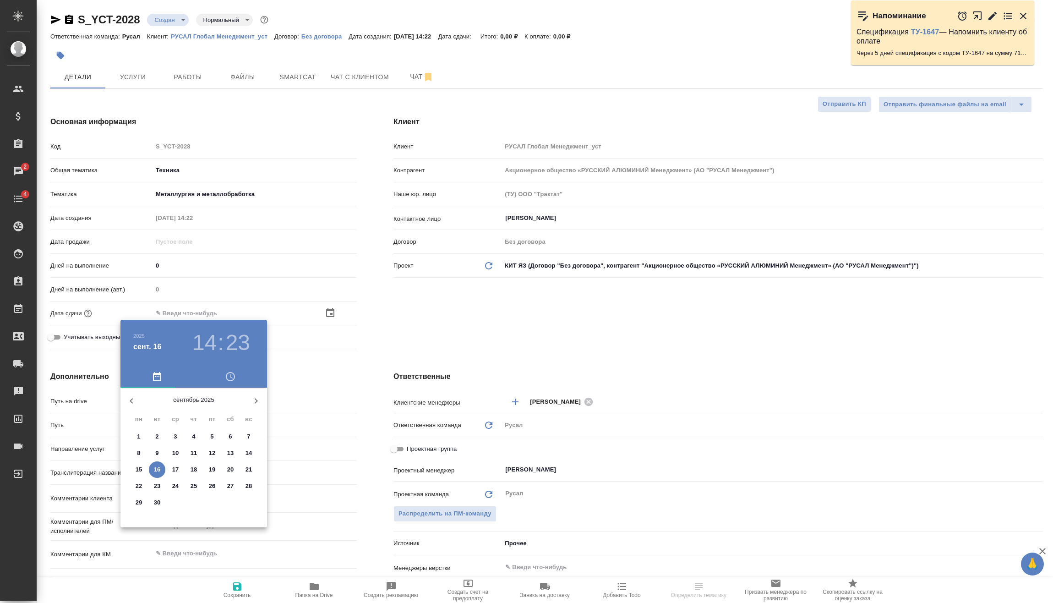
click at [204, 345] on h3 "14" at bounding box center [204, 343] width 24 height 26
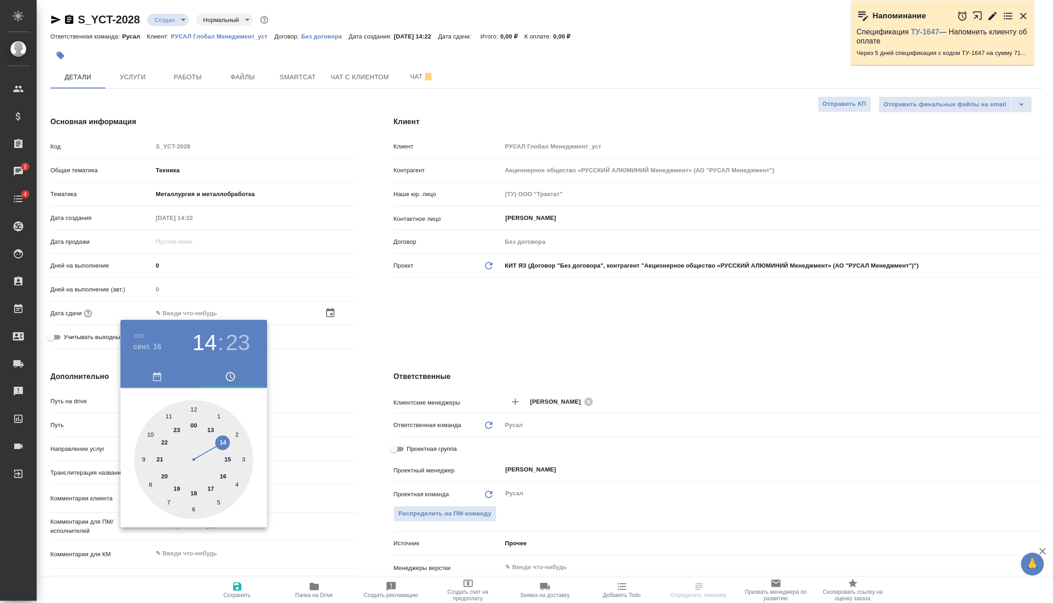
click at [199, 491] on div at bounding box center [193, 459] width 119 height 119
type input "16.09.2025 18:23"
type textarea "x"
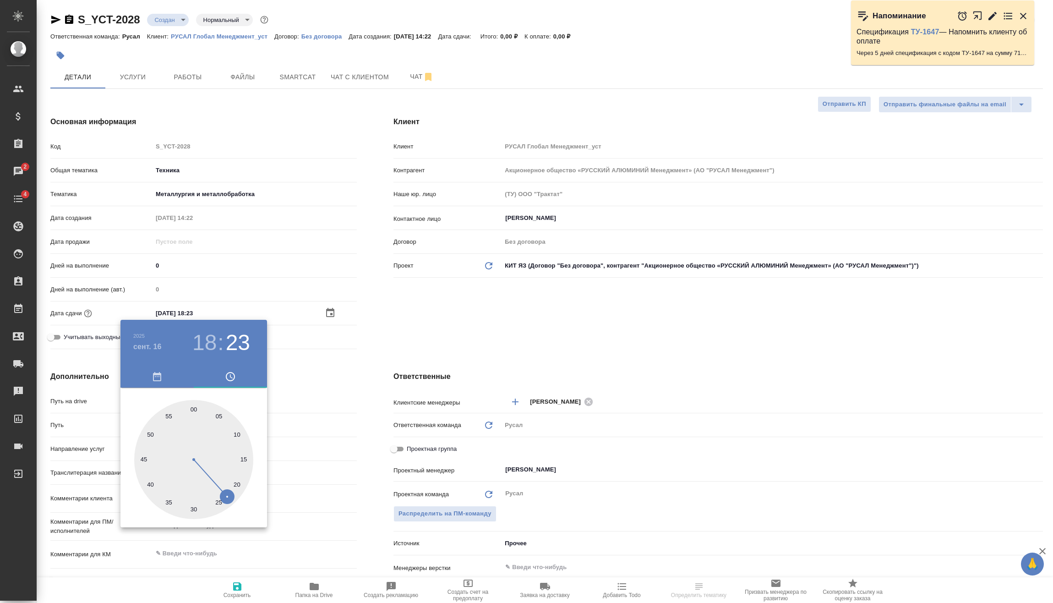
click at [193, 512] on div at bounding box center [193, 459] width 119 height 119
type input "16.09.2025 18:30"
type textarea "x"
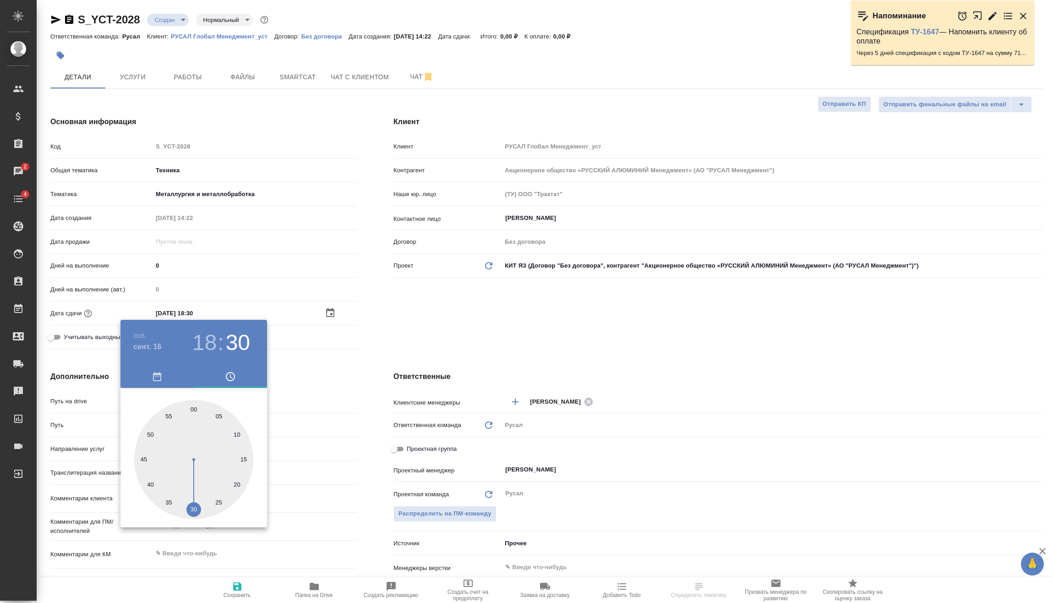
click at [368, 368] on div at bounding box center [526, 301] width 1053 height 603
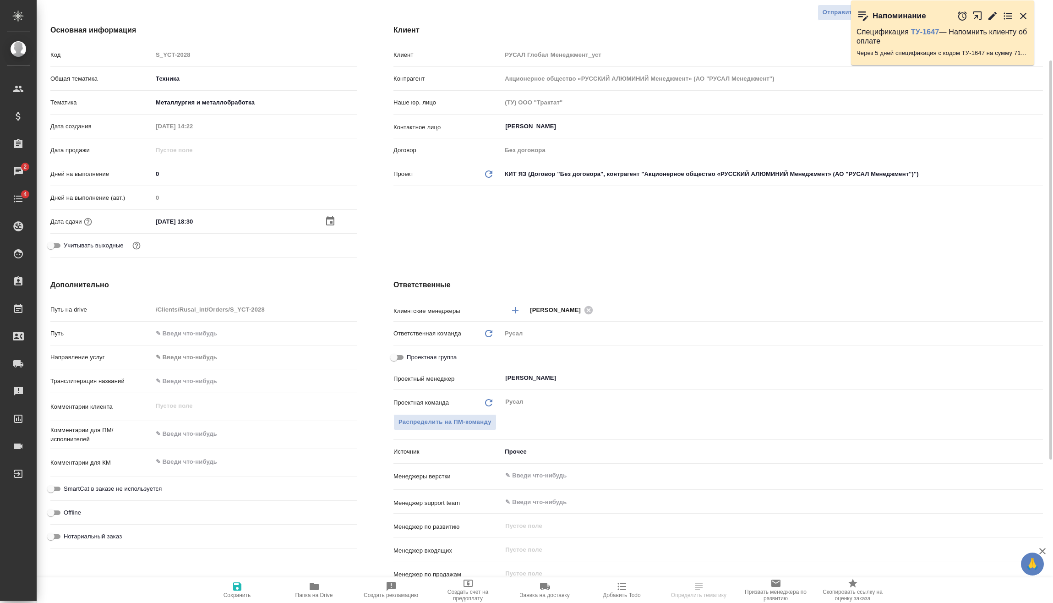
scroll to position [137, 0]
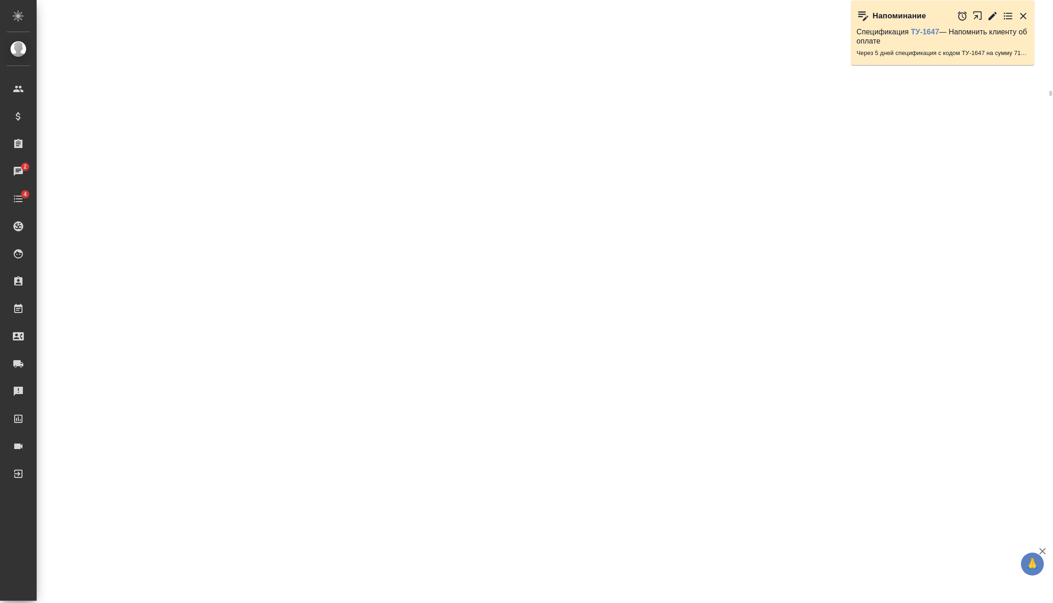
click at [211, 391] on div ".cls-1 fill:#fff; AWATERA Vasilev Evgeniy Клиенты Спецификации Заказы 2 Чаты 4 …" at bounding box center [526, 301] width 1053 height 603
select select "RU"
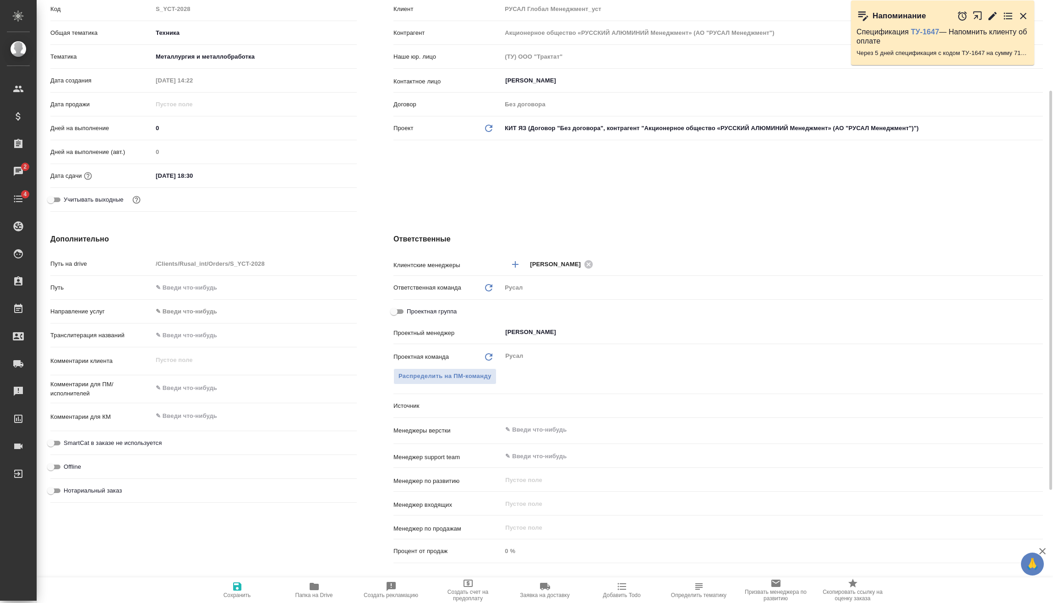
type textarea "x"
click at [210, 388] on textarea at bounding box center [254, 389] width 203 height 16
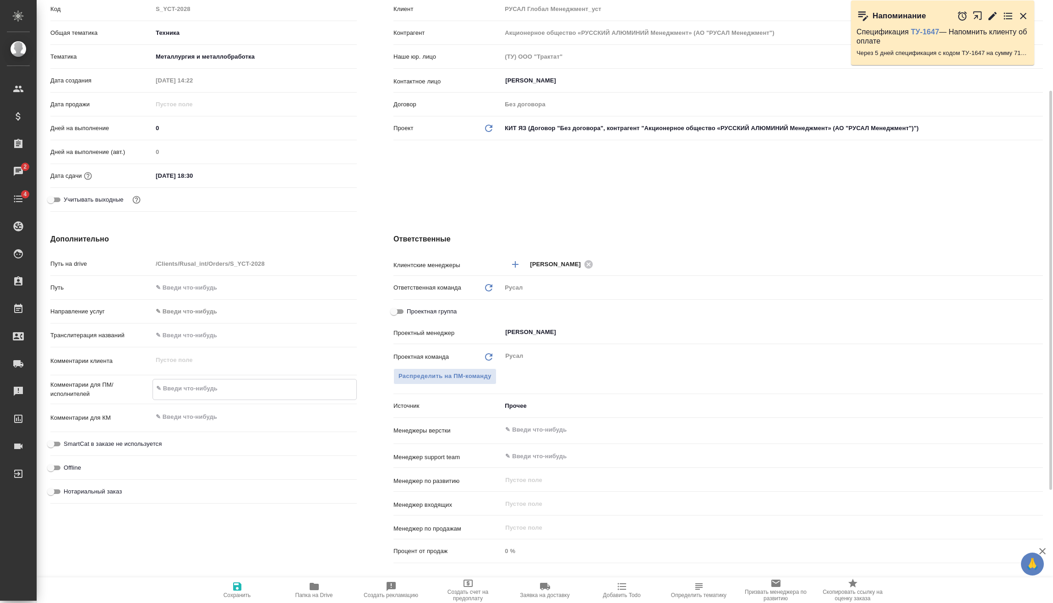
type textarea "x"
type textarea "1"
type textarea "x"
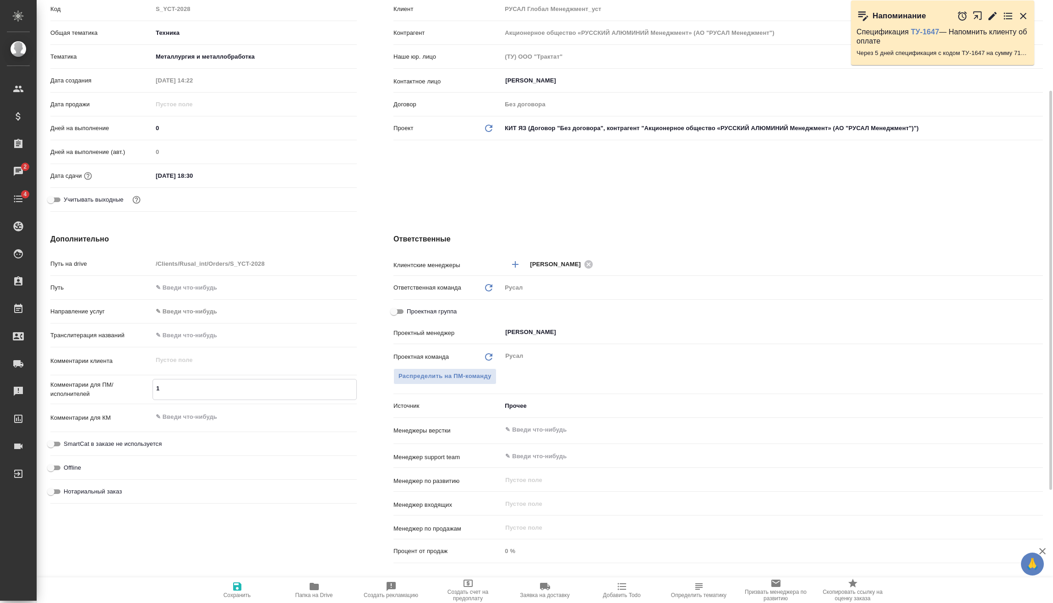
type textarea "16"
type textarea "x"
type textarea "16."
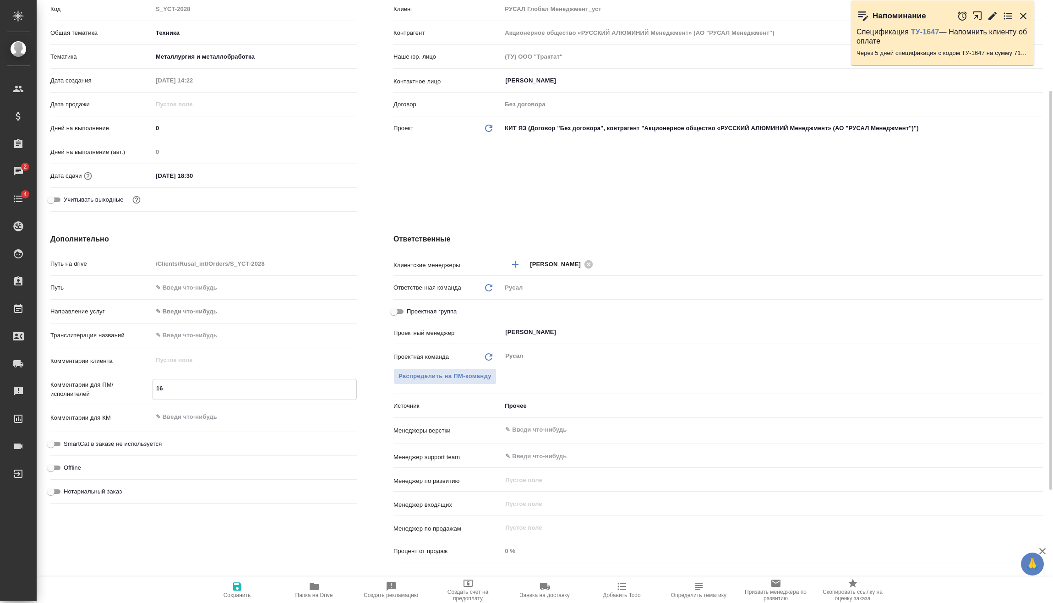
type textarea "x"
type textarea "16.0"
type textarea "x"
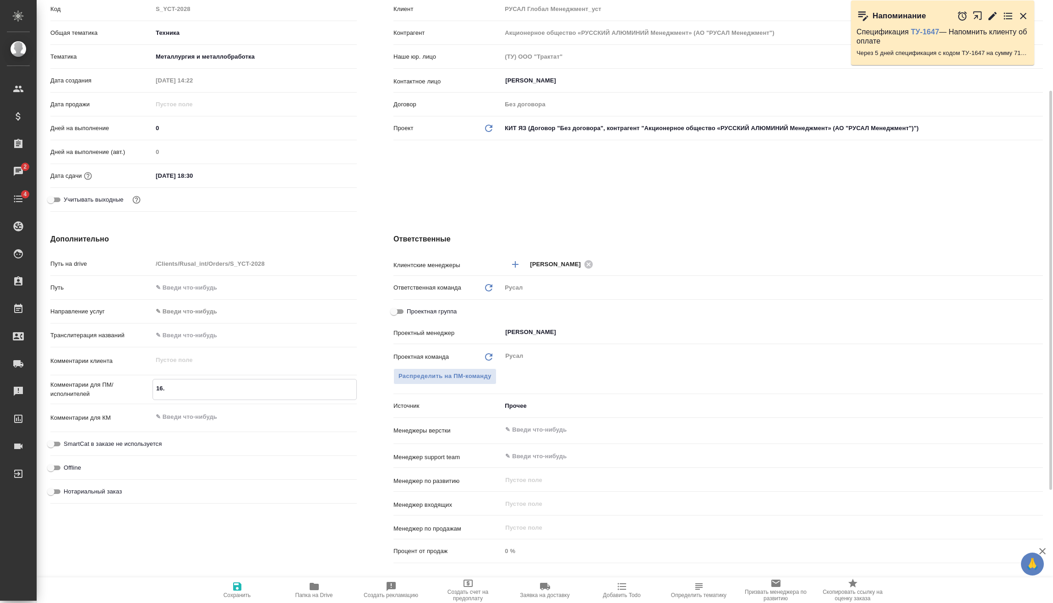
type textarea "x"
type textarea "16.08"
type textarea "x"
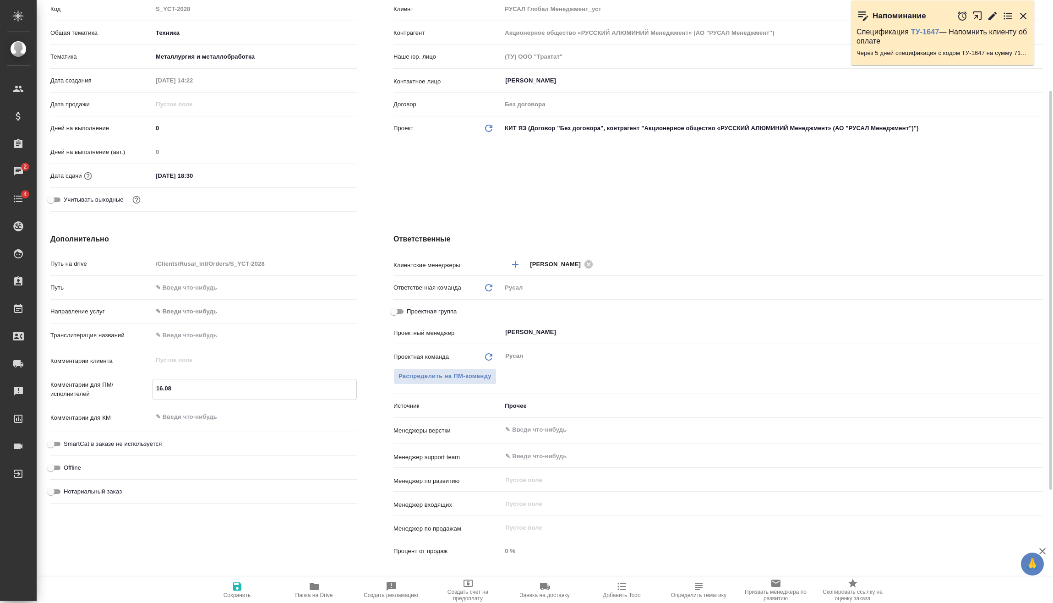
type textarea "x"
type textarea "16.08"
type textarea "x"
type textarea "16.08 Т"
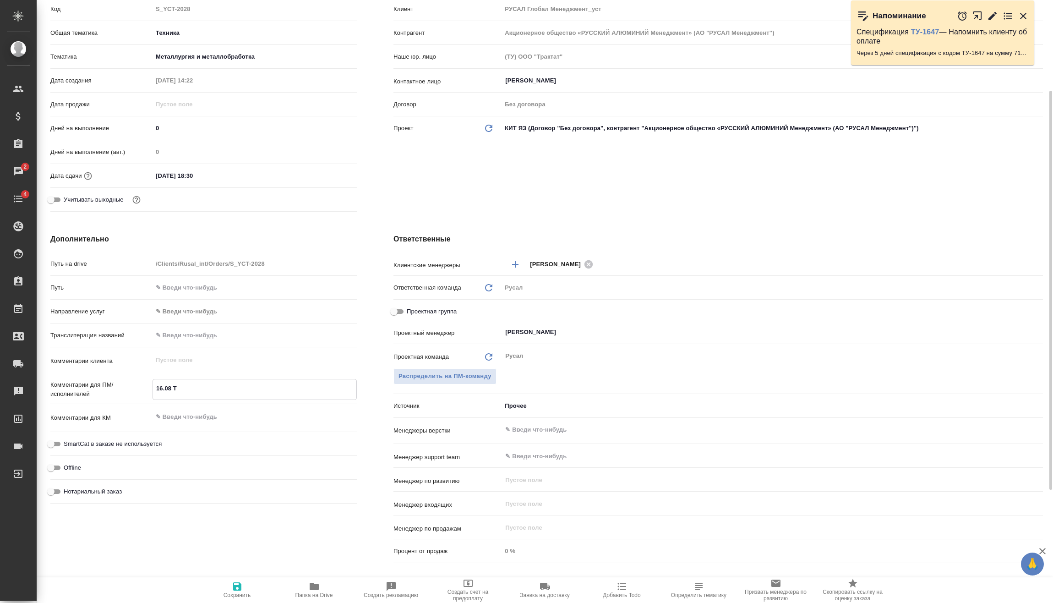
type textarea "x"
type textarea "16.08 Ту"
type textarea "x"
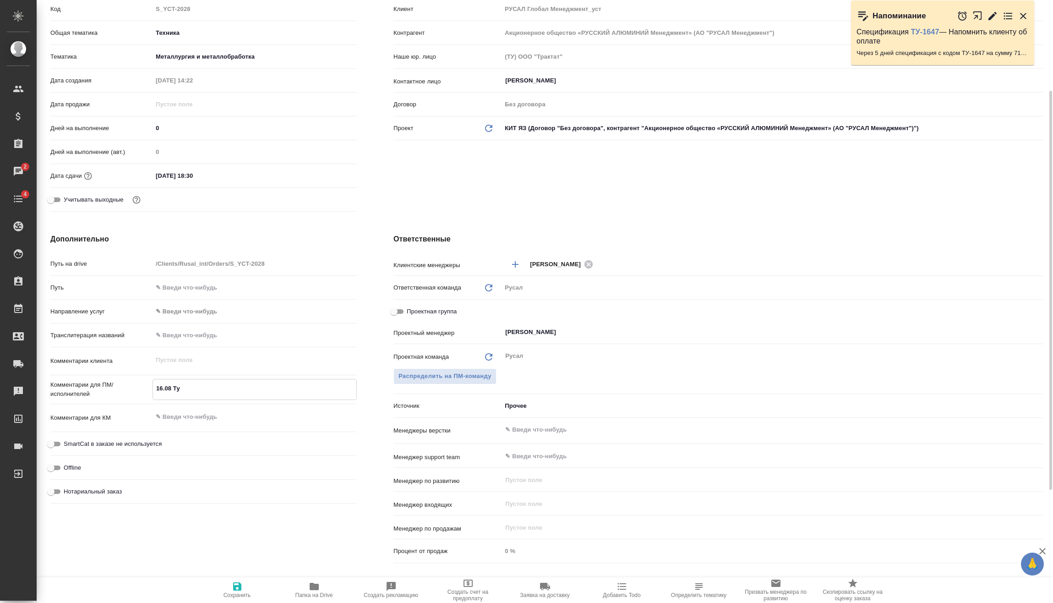
type textarea "x"
type textarea "16.08 Туя"
type textarea "x"
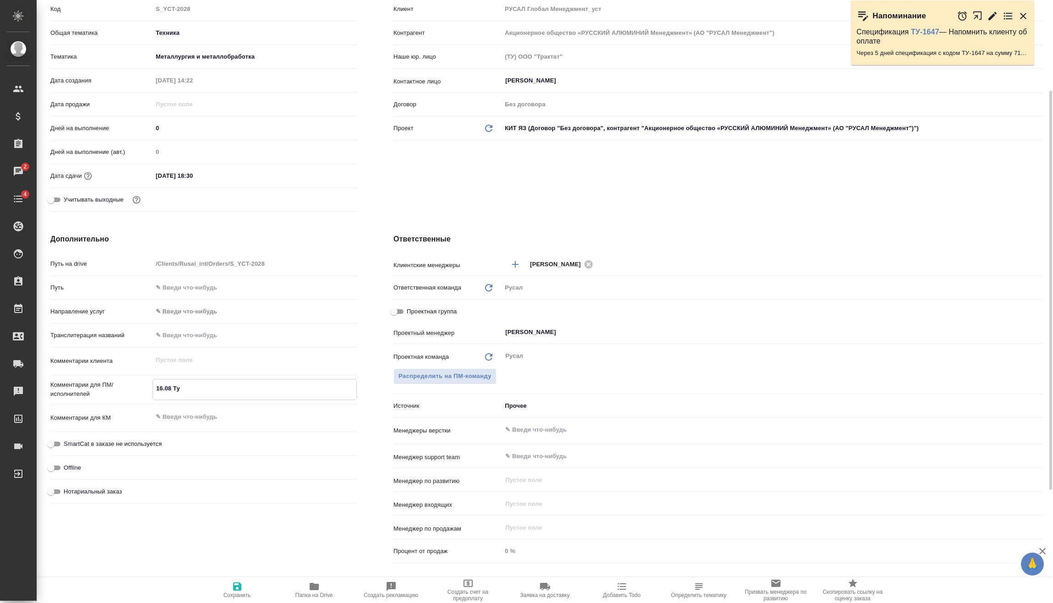
type textarea "x"
type textarea "16.08 Туян"
type textarea "x"
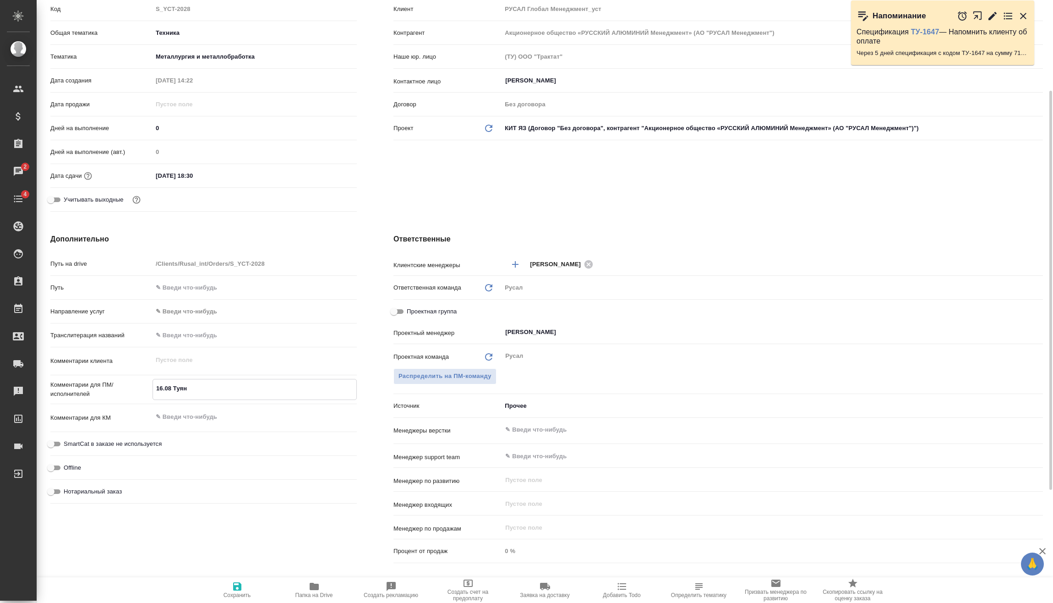
type textarea "x"
type textarea "16.08 Туяна"
type textarea "x"
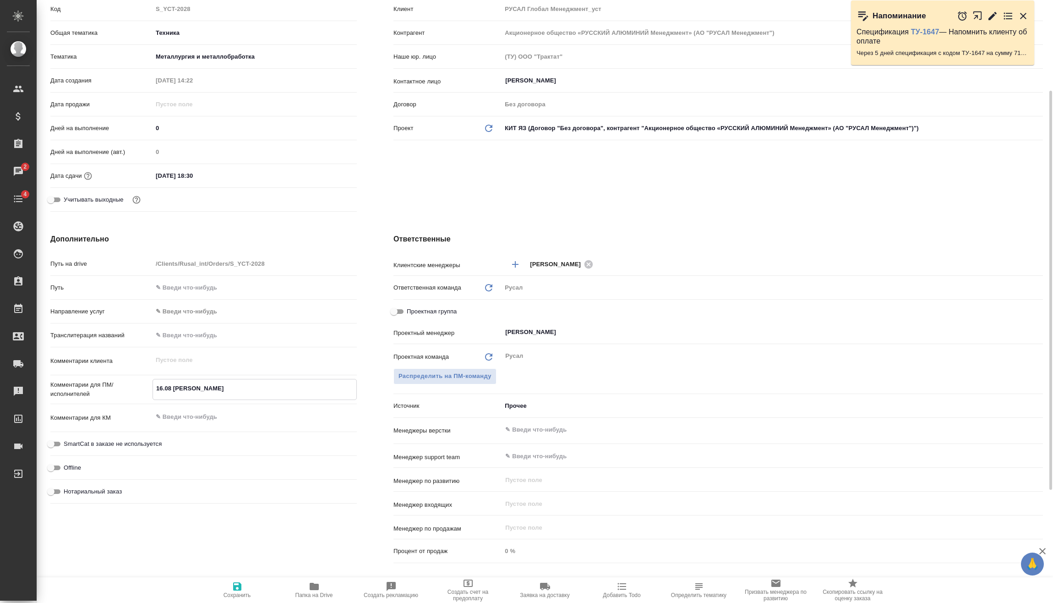
type textarea "16.08 Туяна"
type textarea "x"
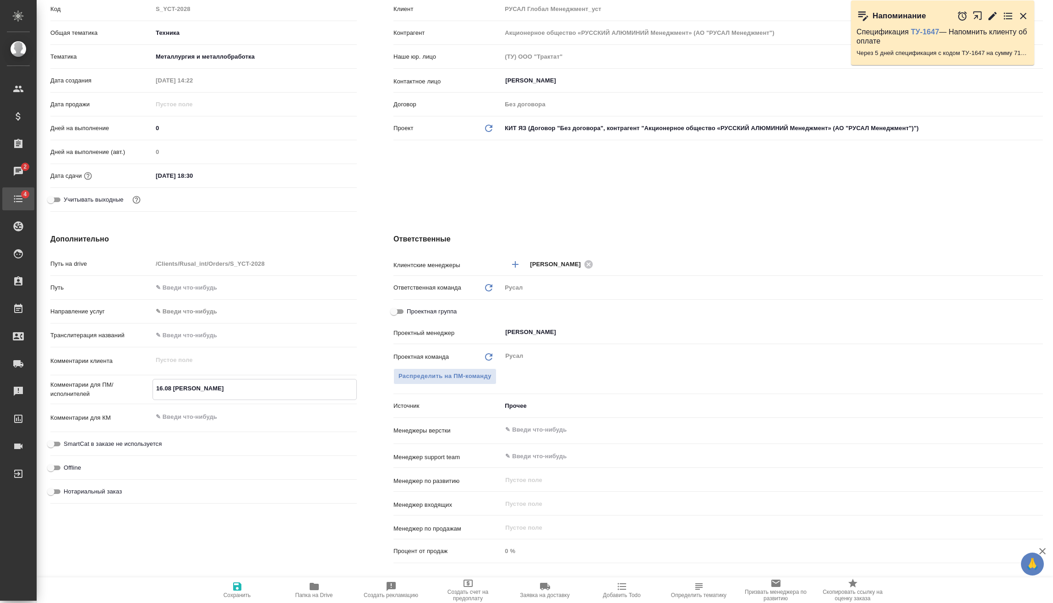
type textarea "x"
type textarea "16.08 Туяна"
type textarea "x"
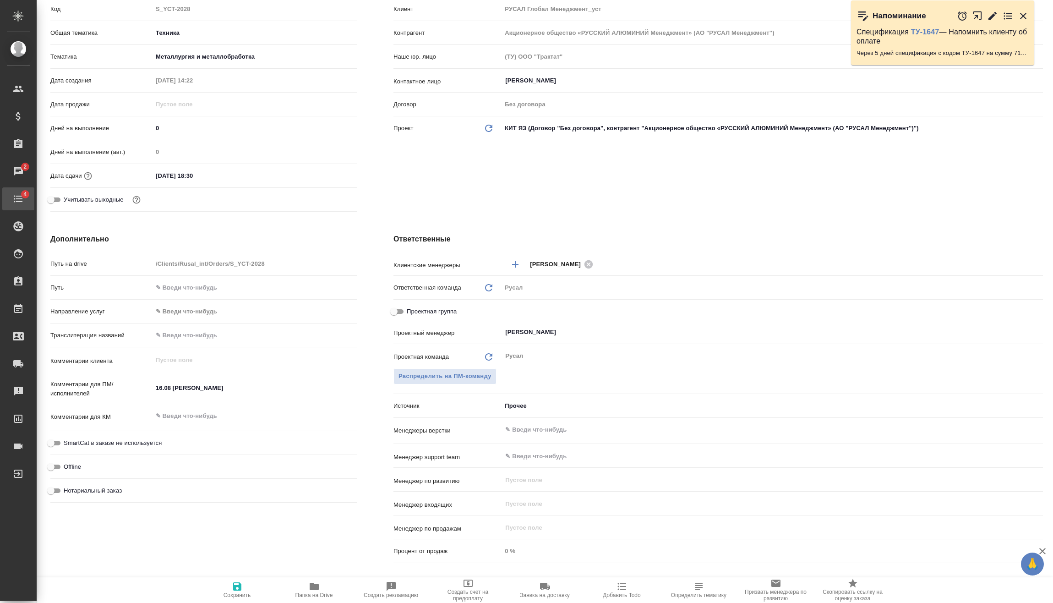
type textarea "x"
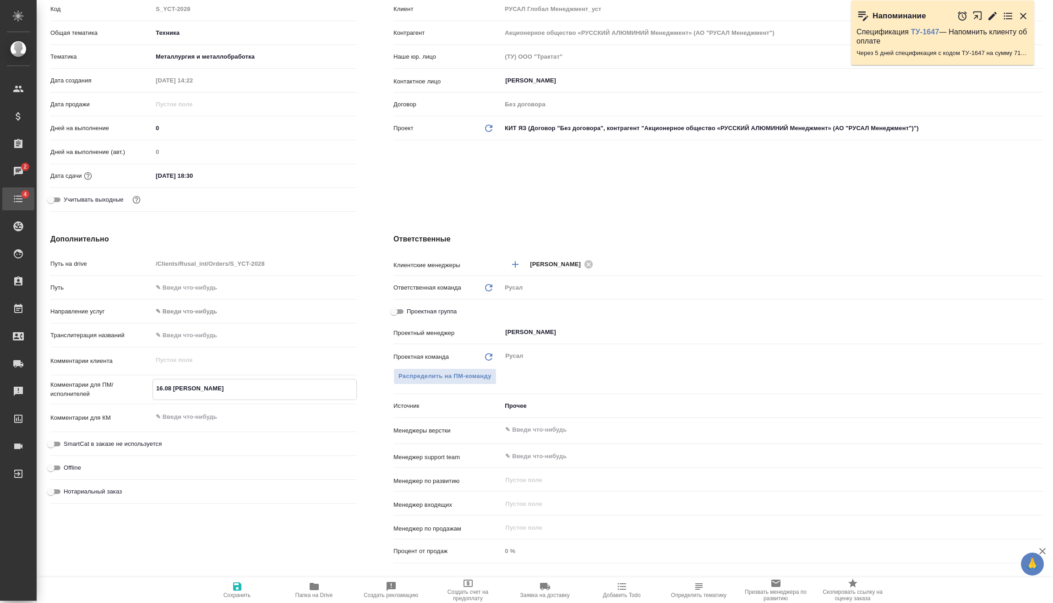
type textarea "x"
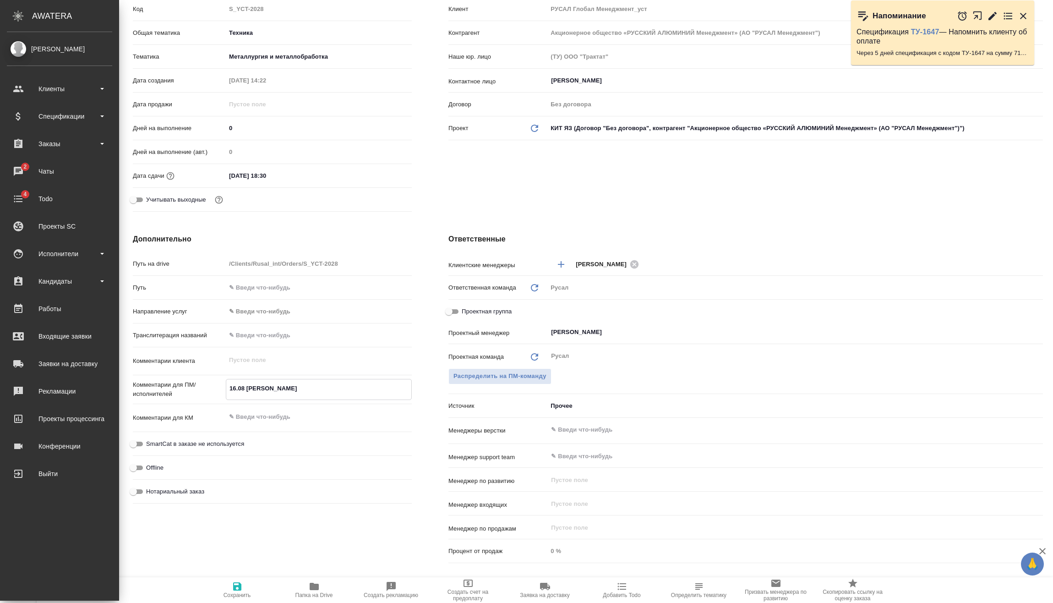
type textarea "x"
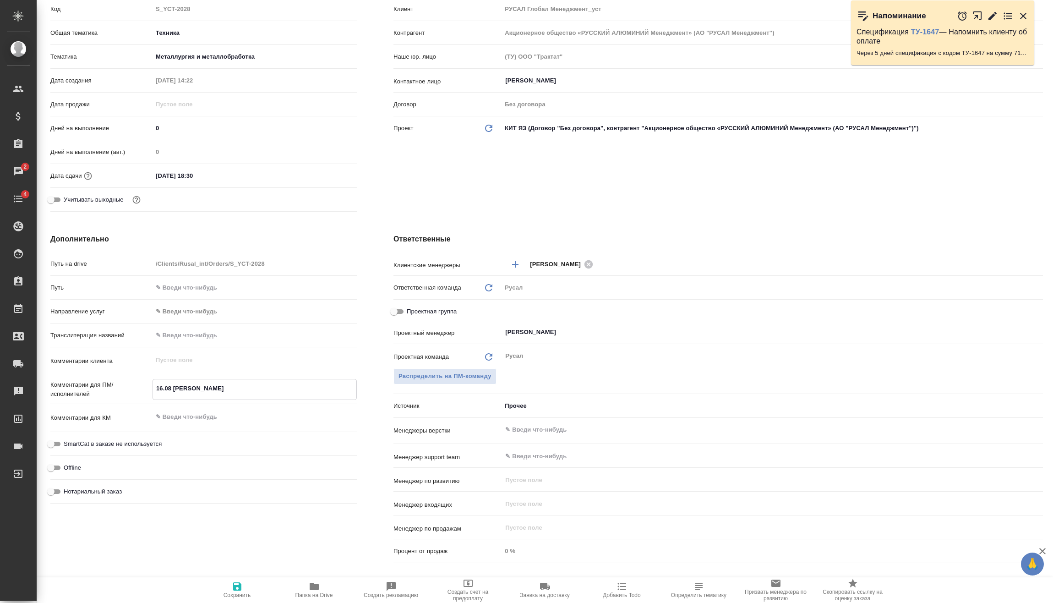
click at [213, 386] on textarea "16.08 Туяна" at bounding box center [254, 389] width 203 height 16
type textarea "x"
type textarea "16.08 Туяна о"
type textarea "x"
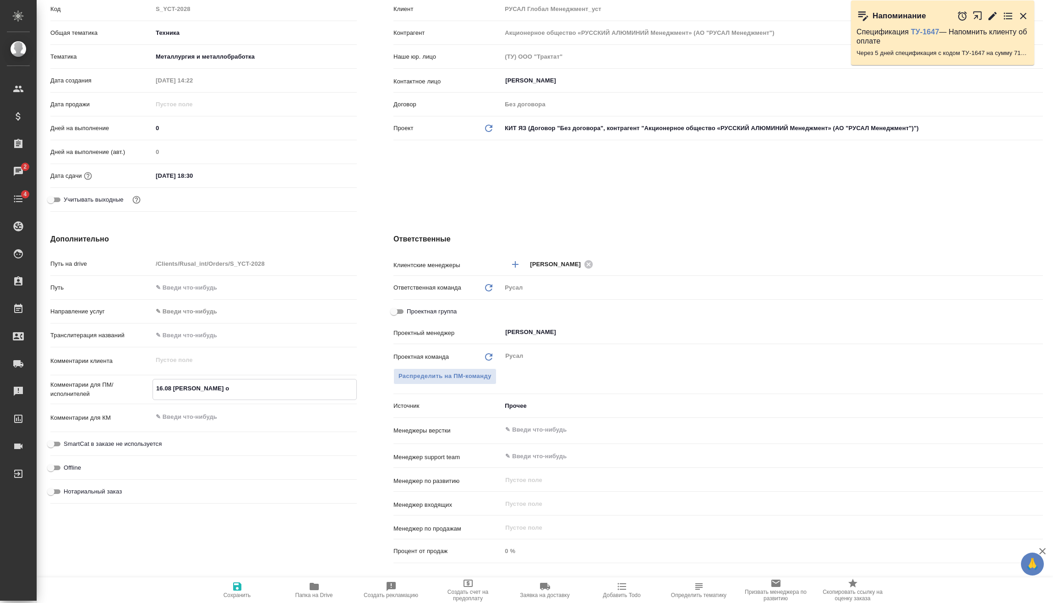
type textarea "16.08 Туяна он"
type textarea "x"
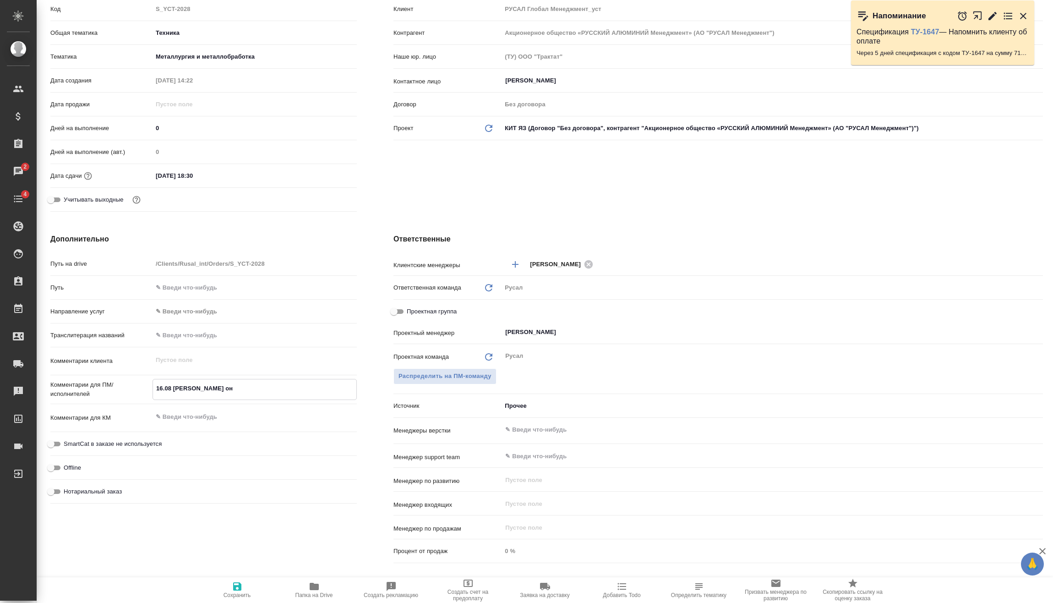
type textarea "16.08 Туяна онл"
type textarea "x"
type textarea "16.08 Туяна онла"
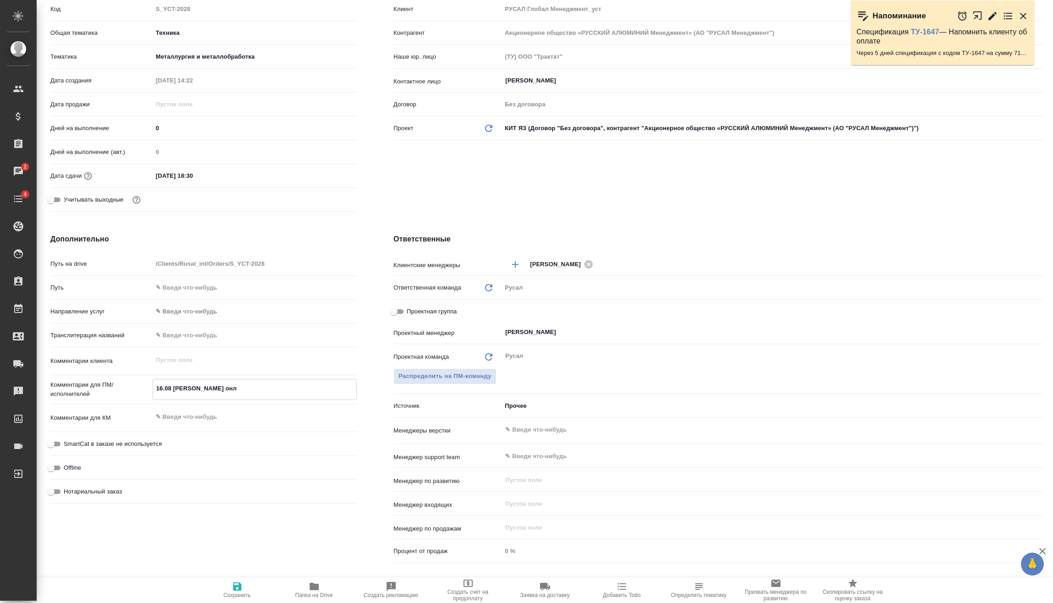
type textarea "x"
type textarea "16.08 Туяна онлай"
type textarea "x"
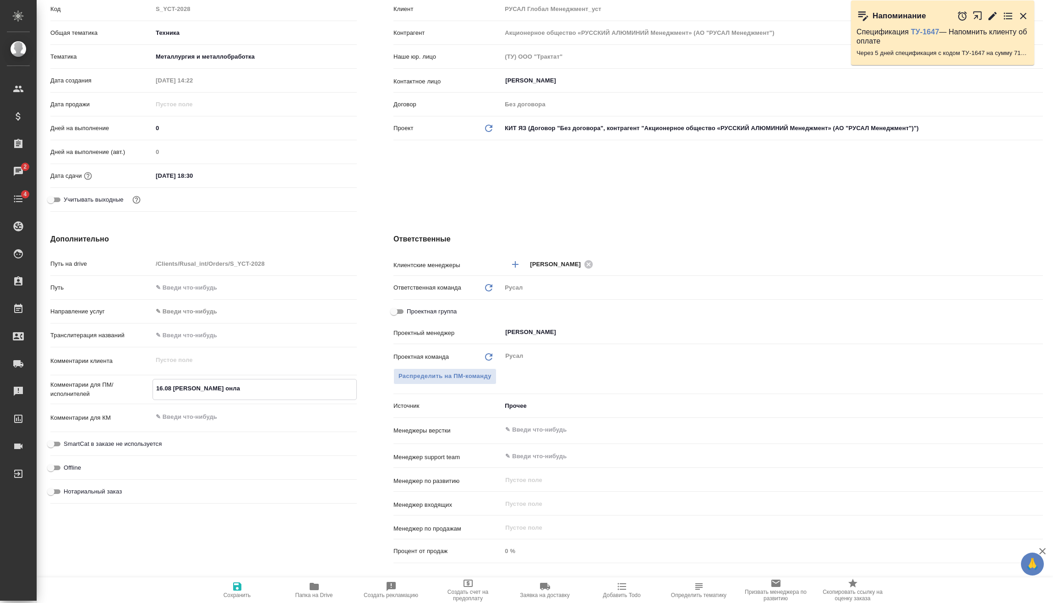
type textarea "x"
type textarea "16.08 Туяна онлайн"
type textarea "x"
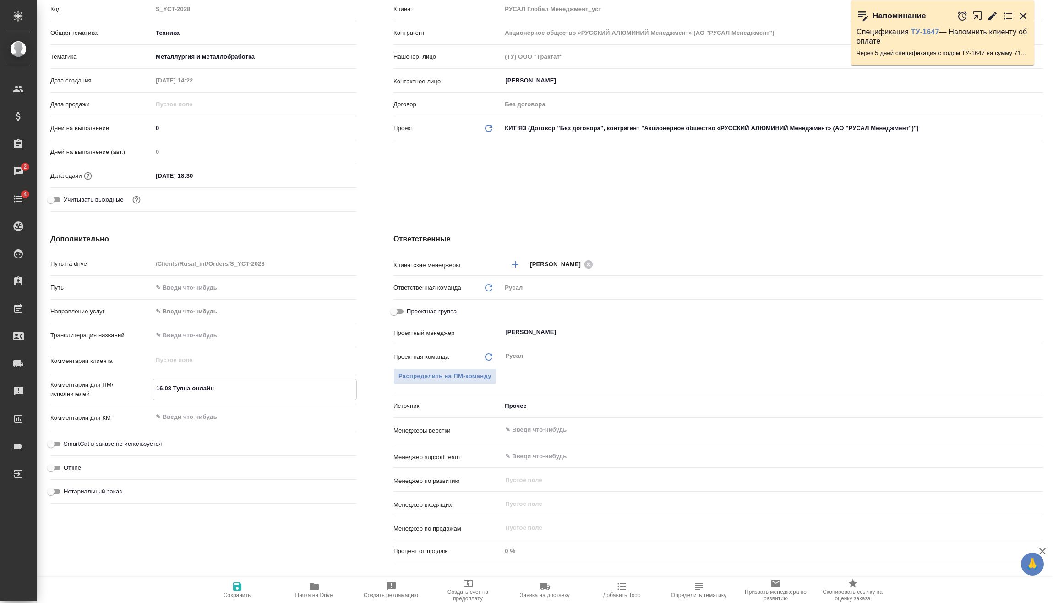
type textarea "x"
type textarea "16.08 Туяна онлайн"
type textarea "x"
type textarea "16.08 Туяна онлайн"
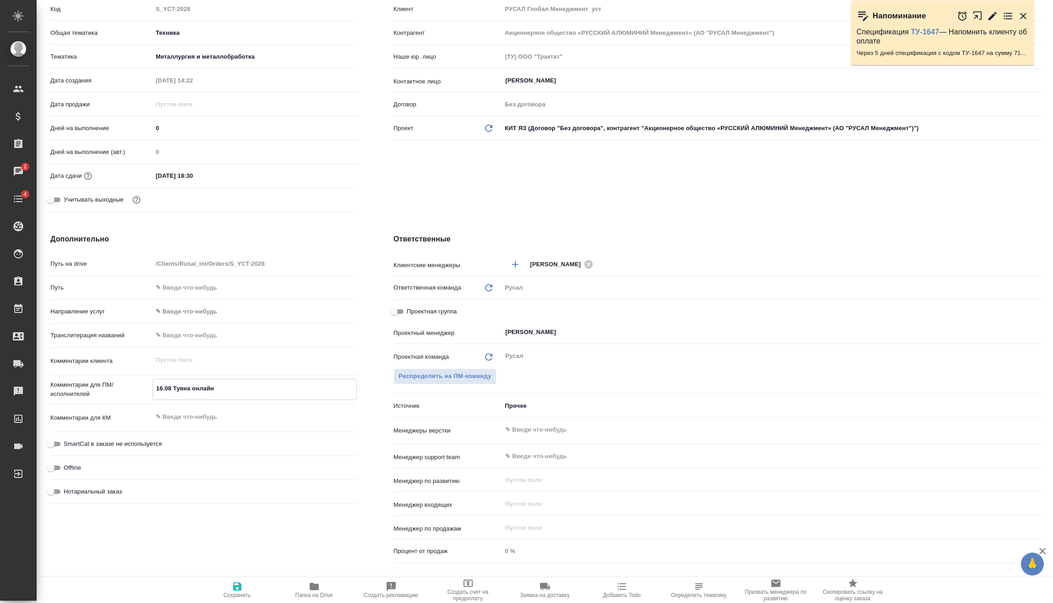
type textarea "x"
click at [235, 592] on span "Сохранить" at bounding box center [237, 595] width 27 height 6
type textarea "x"
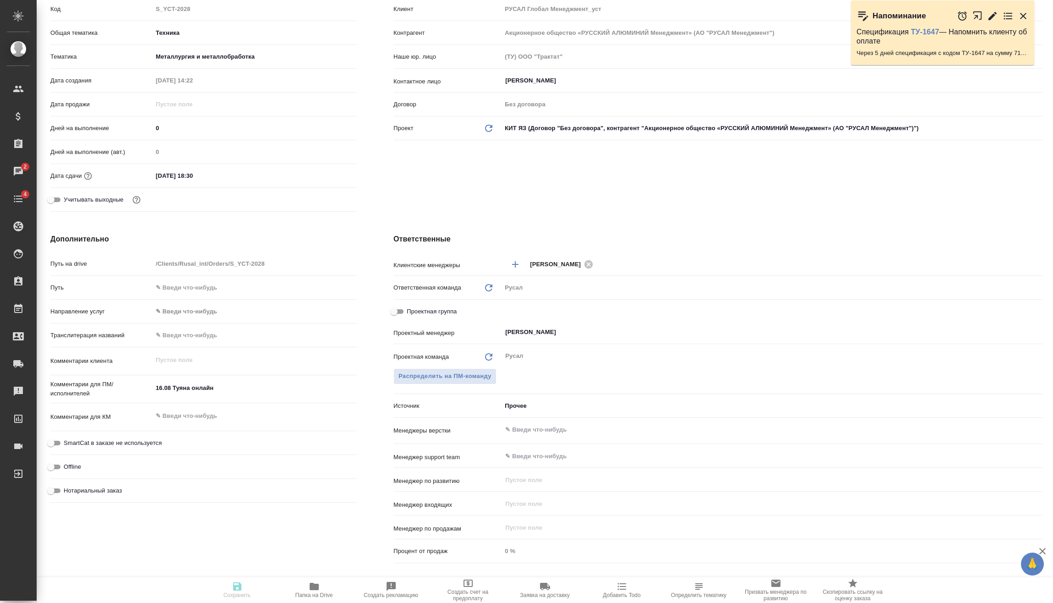
type textarea "x"
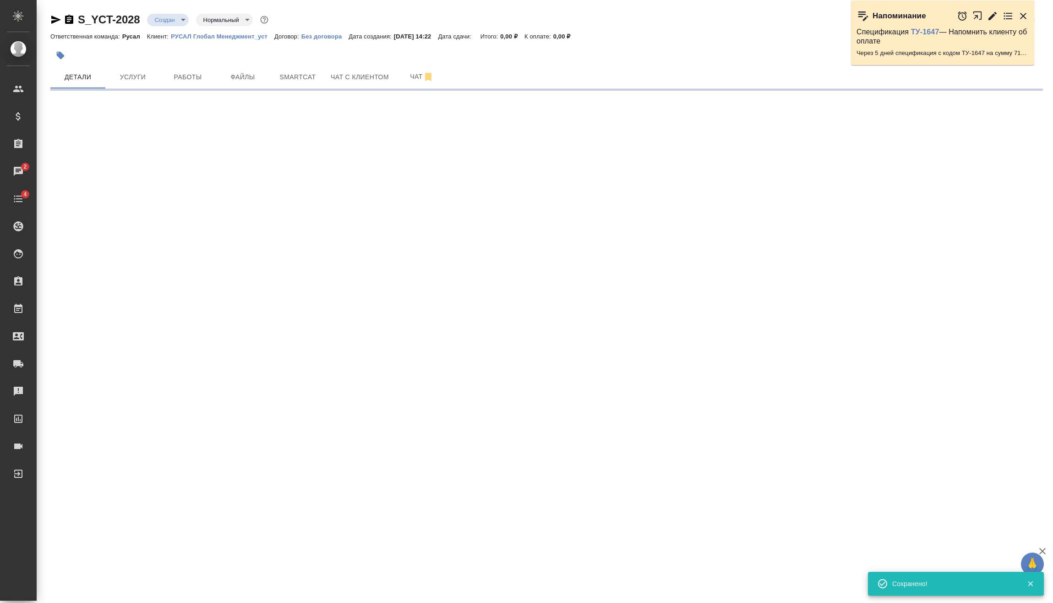
scroll to position [0, 0]
select select "RU"
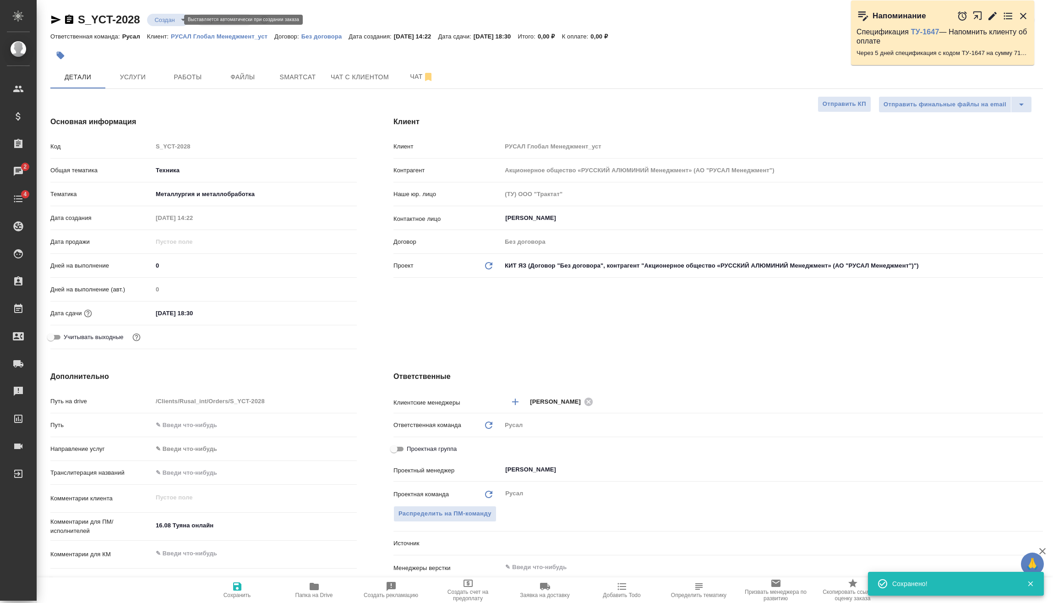
type textarea "x"
click at [146, 70] on button "Услуги" at bounding box center [132, 77] width 55 height 23
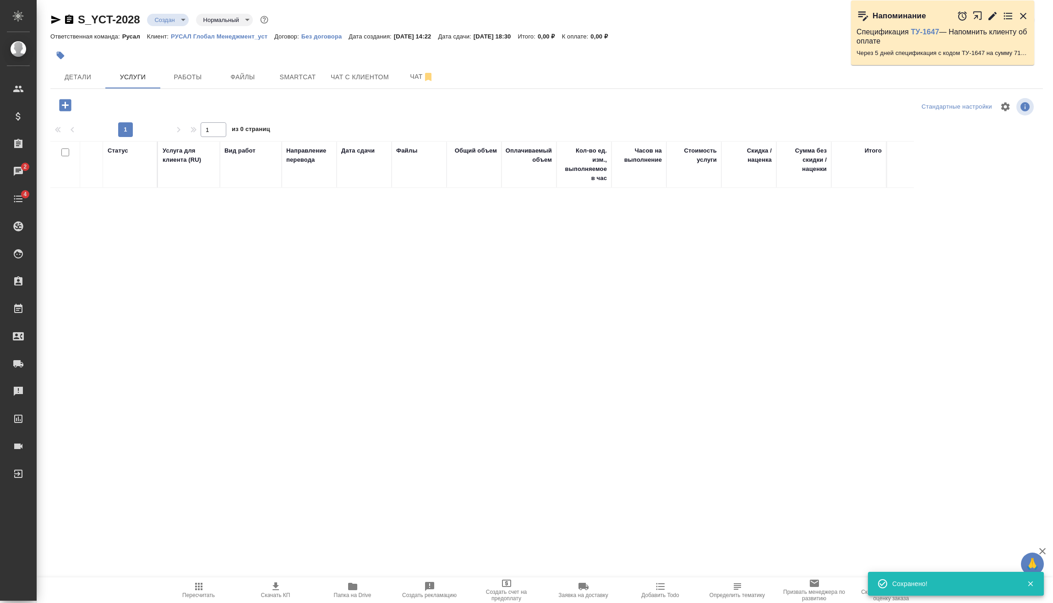
click at [68, 103] on icon "button" at bounding box center [65, 105] width 12 height 12
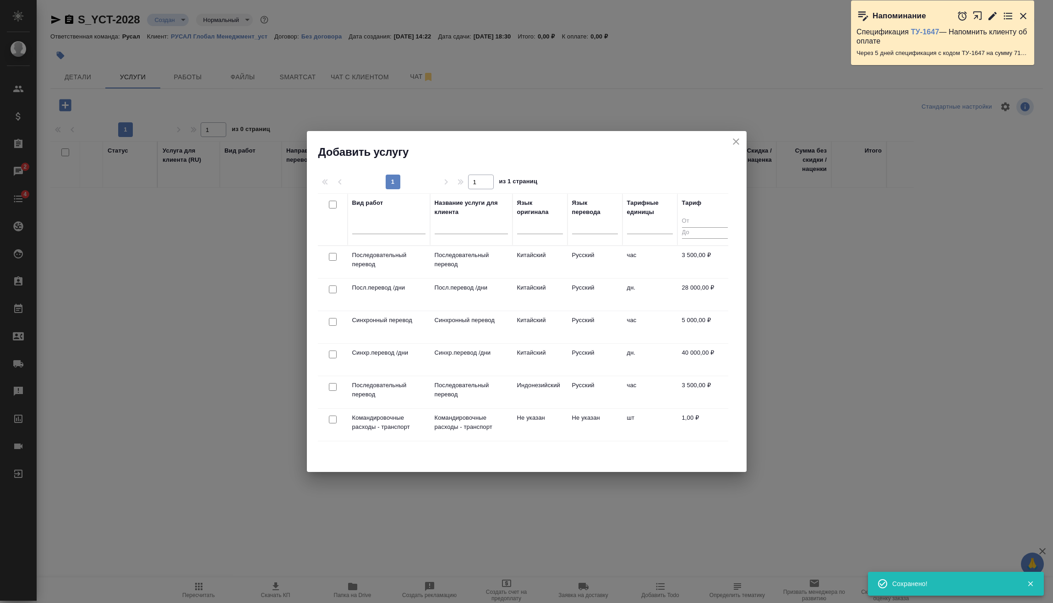
click at [334, 257] on input "checkbox" at bounding box center [333, 257] width 8 height 8
checkbox input "true"
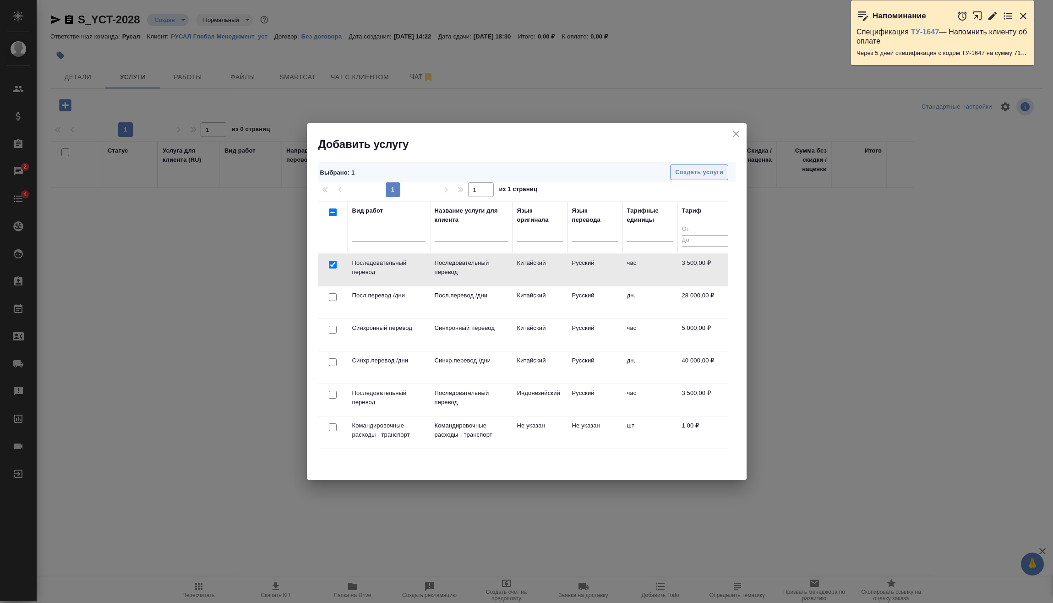
click at [719, 177] on span "Создать услуги" at bounding box center [699, 172] width 48 height 11
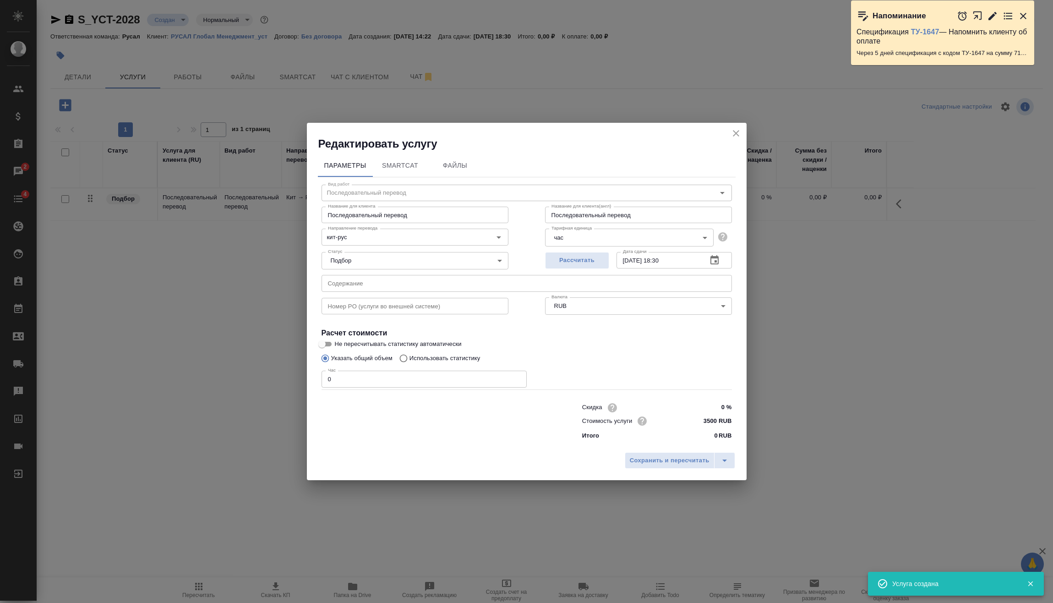
drag, startPoint x: 325, startPoint y: 383, endPoint x: 229, endPoint y: 386, distance: 95.3
click at [248, 384] on div "Редактировать услугу Параметры SmartCat Файлы Вид работ Последовательный перево…" at bounding box center [526, 301] width 1053 height 603
type input "2"
click at [677, 459] on span "Сохранить и пересчитать" at bounding box center [670, 460] width 80 height 11
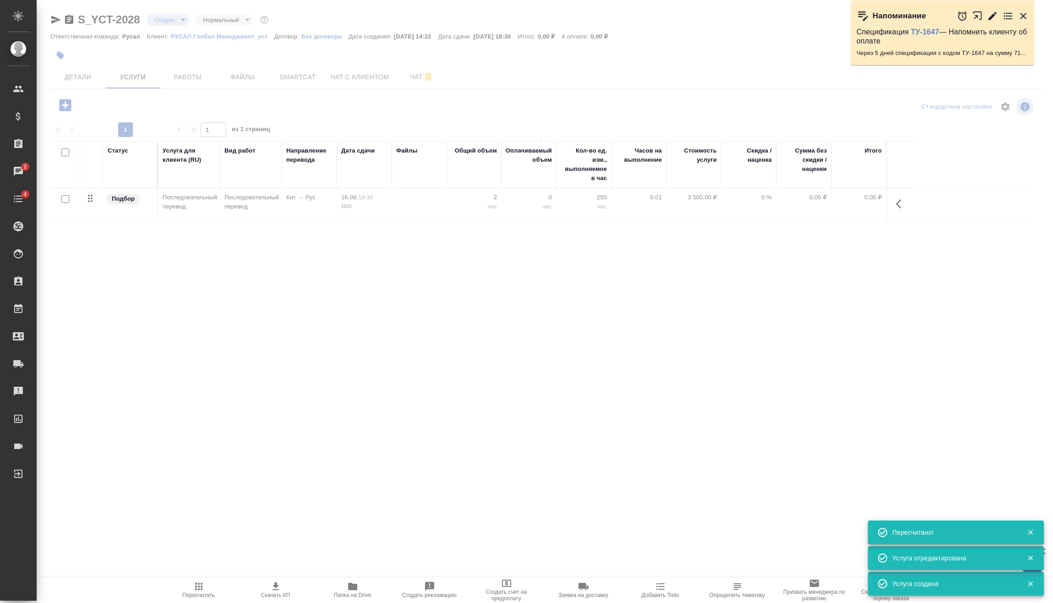
type input "urgent"
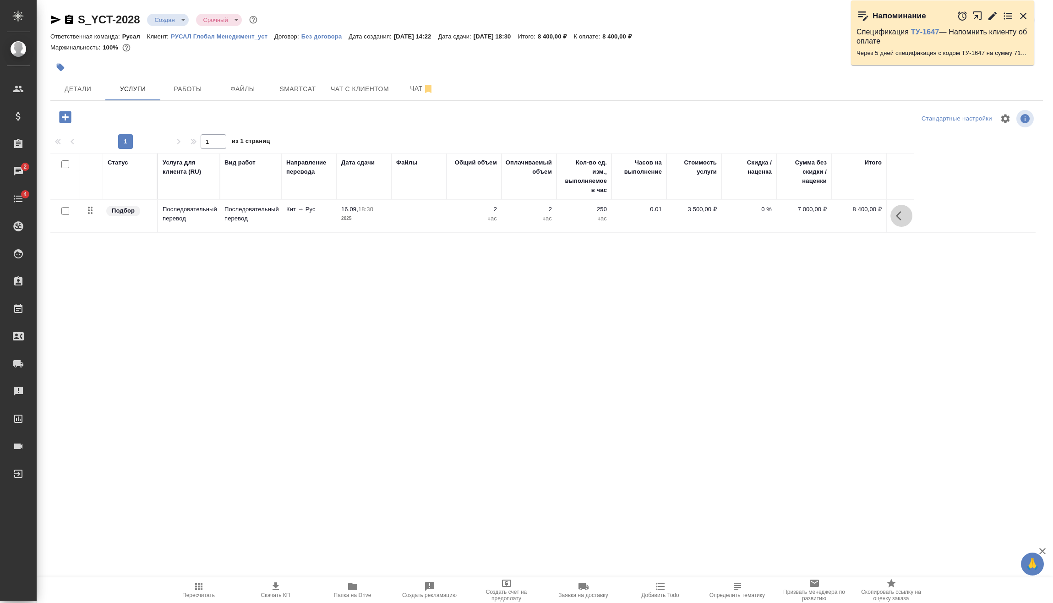
click at [906, 213] on icon "button" at bounding box center [901, 215] width 11 height 11
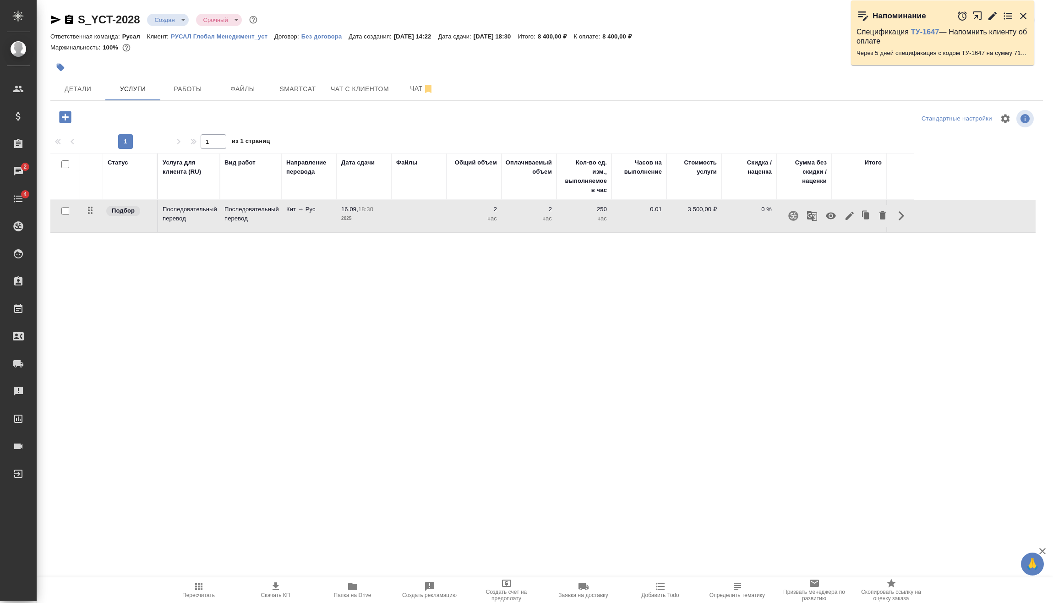
click at [848, 218] on icon "button" at bounding box center [850, 216] width 8 height 8
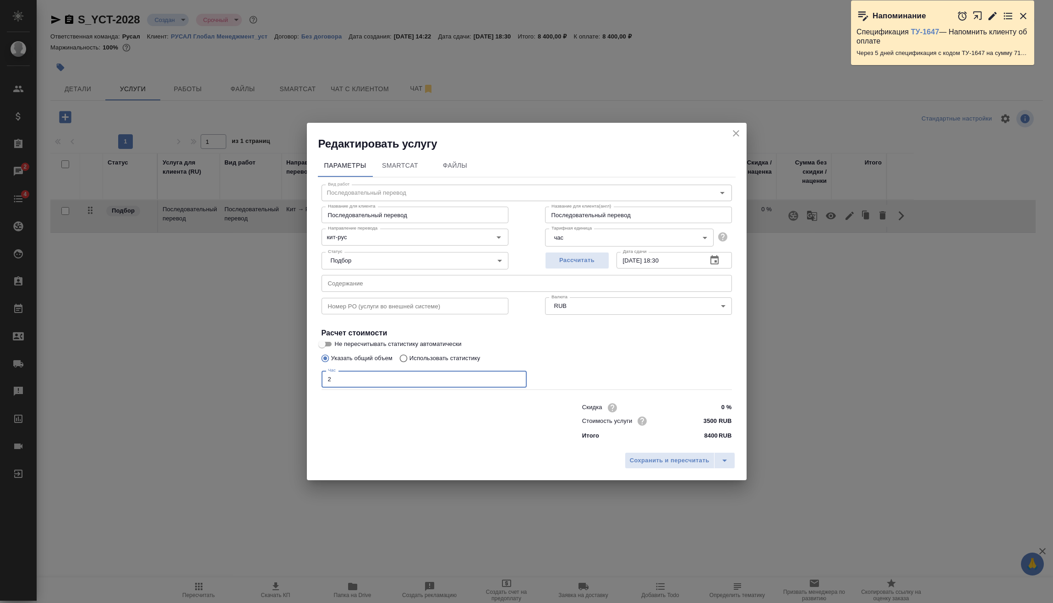
drag, startPoint x: 355, startPoint y: 377, endPoint x: 271, endPoint y: 384, distance: 84.1
click at [271, 384] on div "Редактировать услугу Параметры SmartCat Файлы Вид работ Последовательный перево…" at bounding box center [526, 301] width 1053 height 603
type input "3"
click at [644, 462] on span "Сохранить и пересчитать" at bounding box center [670, 460] width 80 height 11
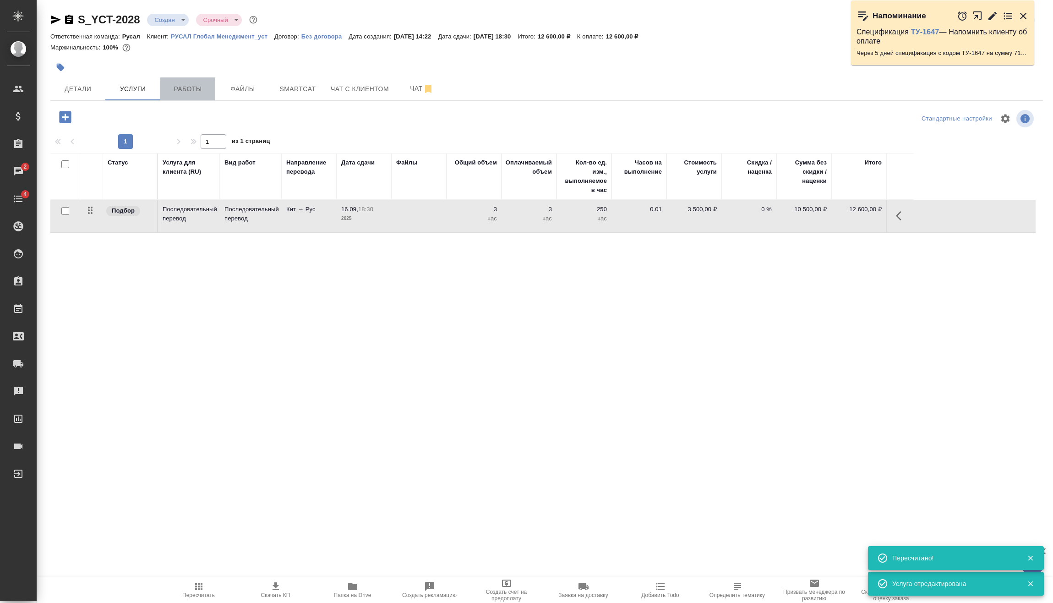
click at [182, 82] on button "Работы" at bounding box center [187, 88] width 55 height 23
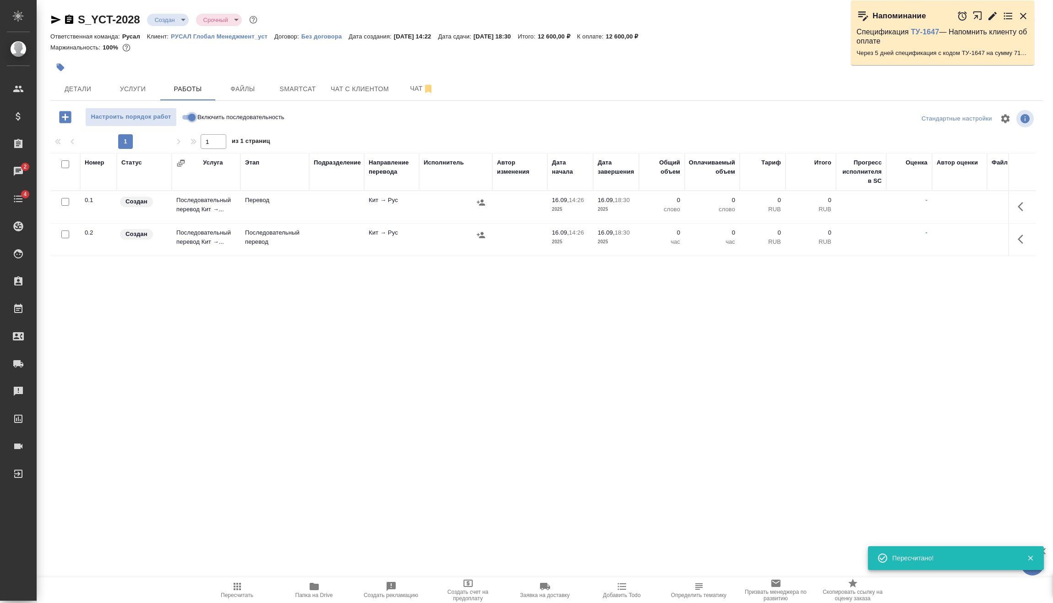
click at [184, 115] on input "Включить последовательность" at bounding box center [191, 117] width 33 height 11
checkbox input "true"
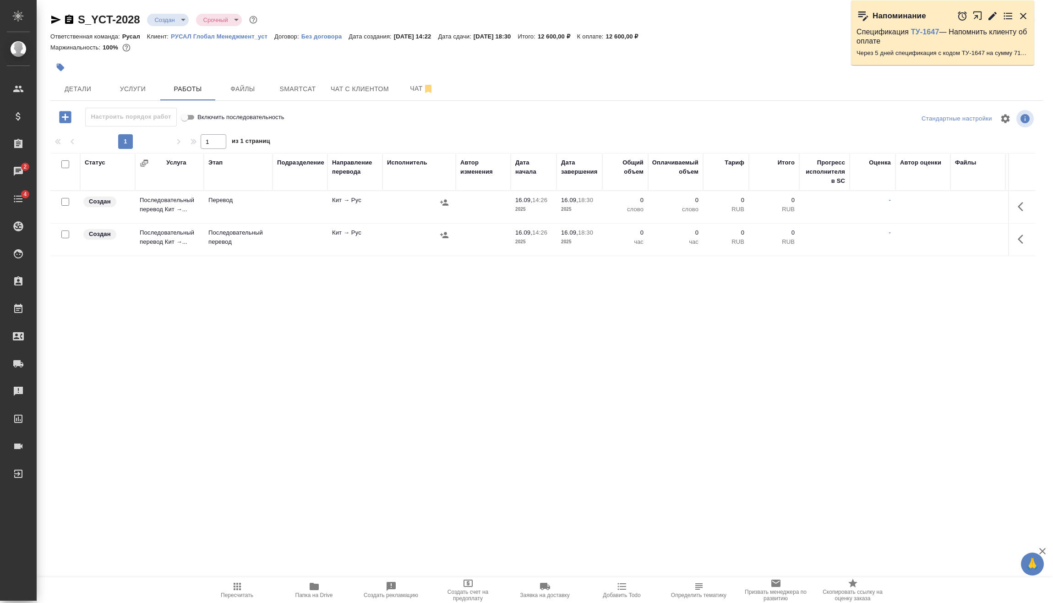
click at [67, 231] on input "checkbox" at bounding box center [65, 234] width 8 height 8
checkbox input "true"
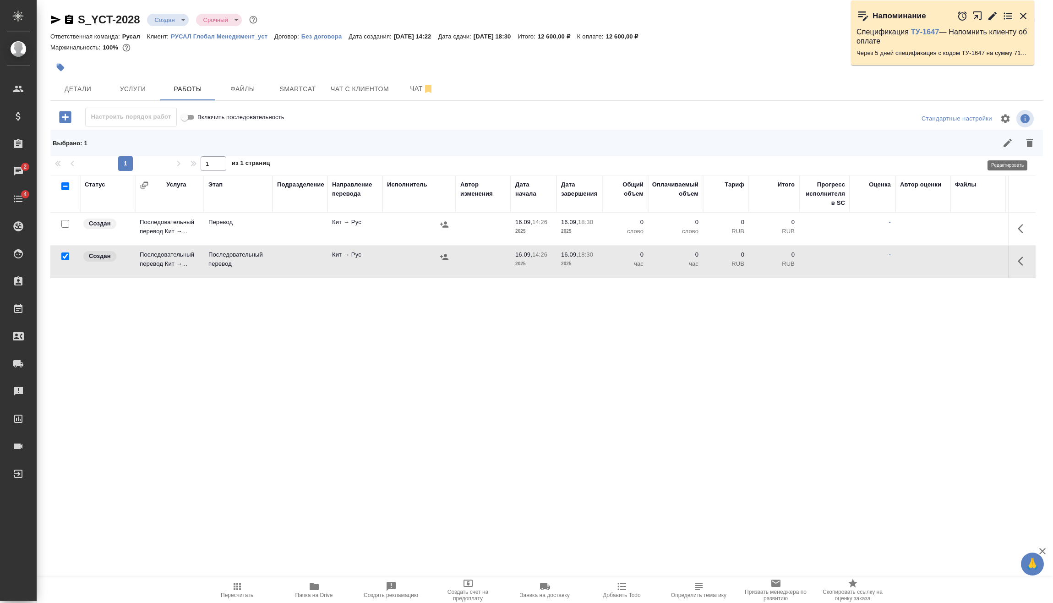
click at [1009, 147] on icon "button" at bounding box center [1007, 142] width 11 height 11
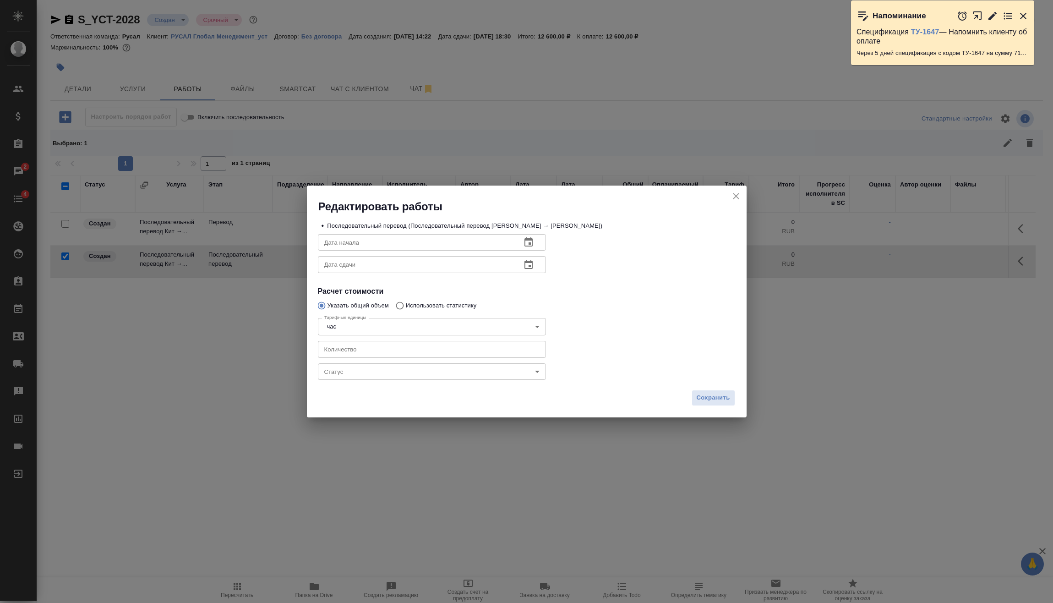
click at [739, 200] on icon "close" at bounding box center [736, 196] width 11 height 11
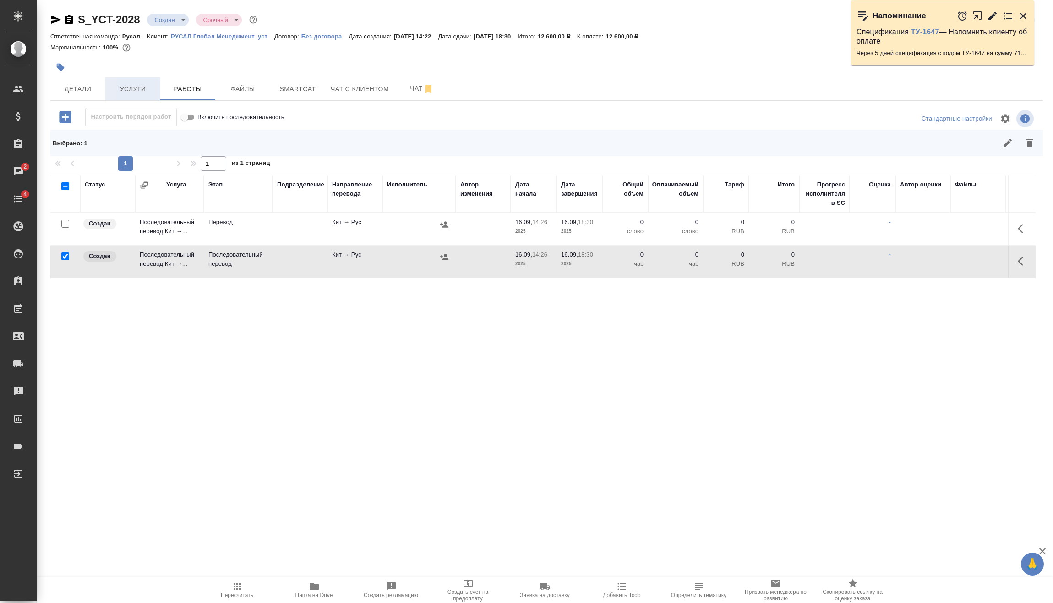
click at [130, 87] on span "Услуги" at bounding box center [133, 88] width 44 height 11
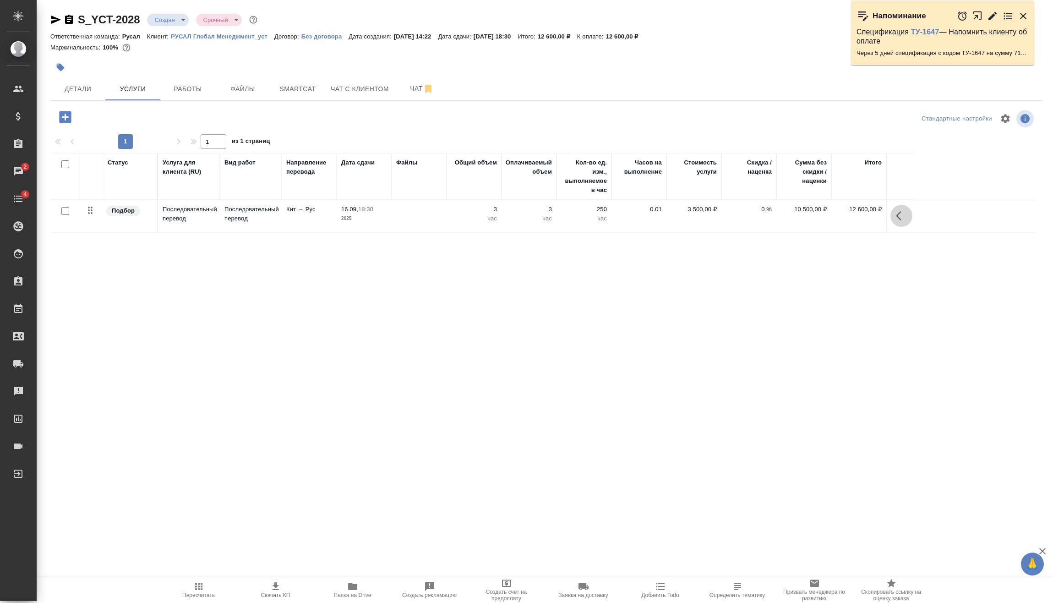
click at [903, 222] on button "button" at bounding box center [901, 216] width 22 height 22
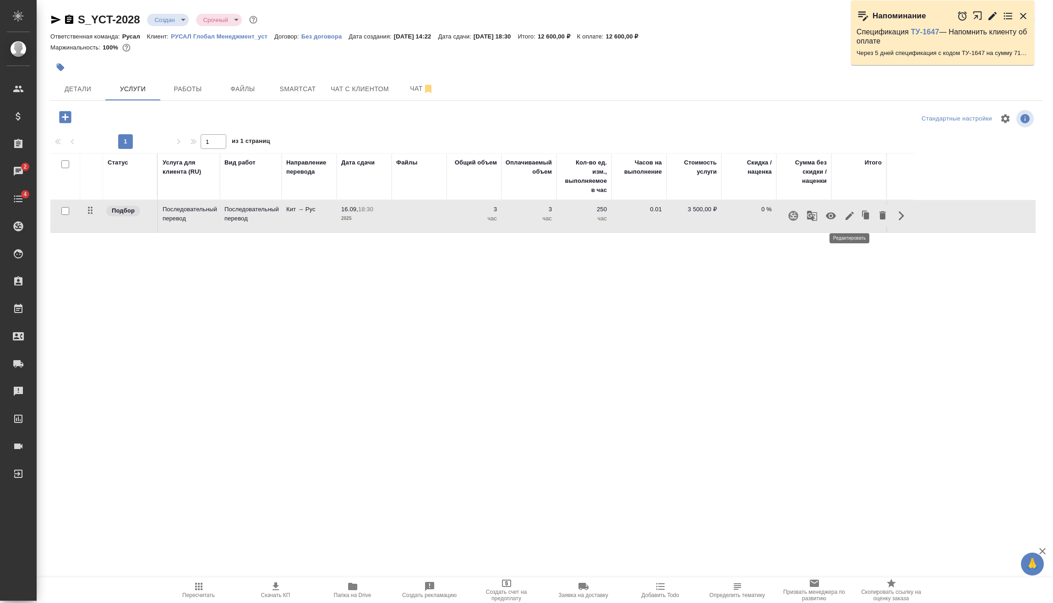
click at [850, 221] on button "button" at bounding box center [850, 216] width 16 height 22
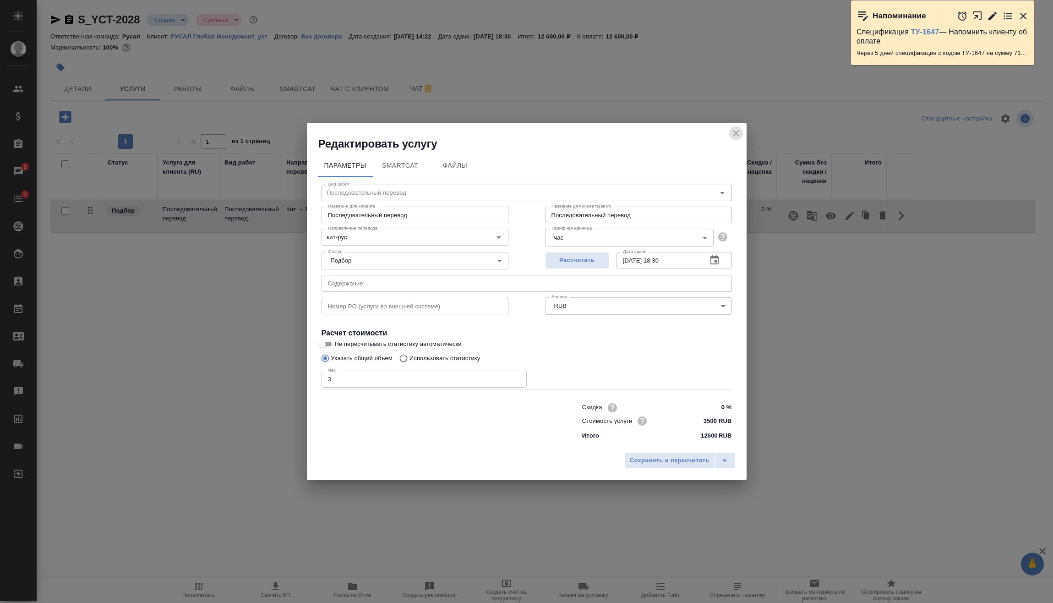
click at [732, 138] on icon "close" at bounding box center [736, 133] width 11 height 11
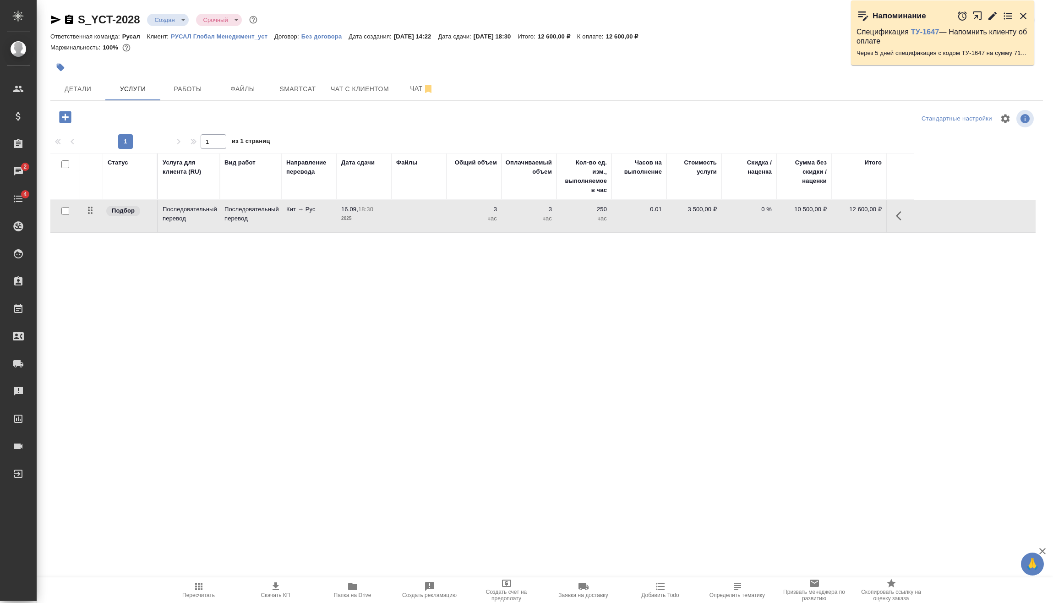
click at [67, 210] on input "checkbox" at bounding box center [65, 211] width 8 height 8
checkbox input "true"
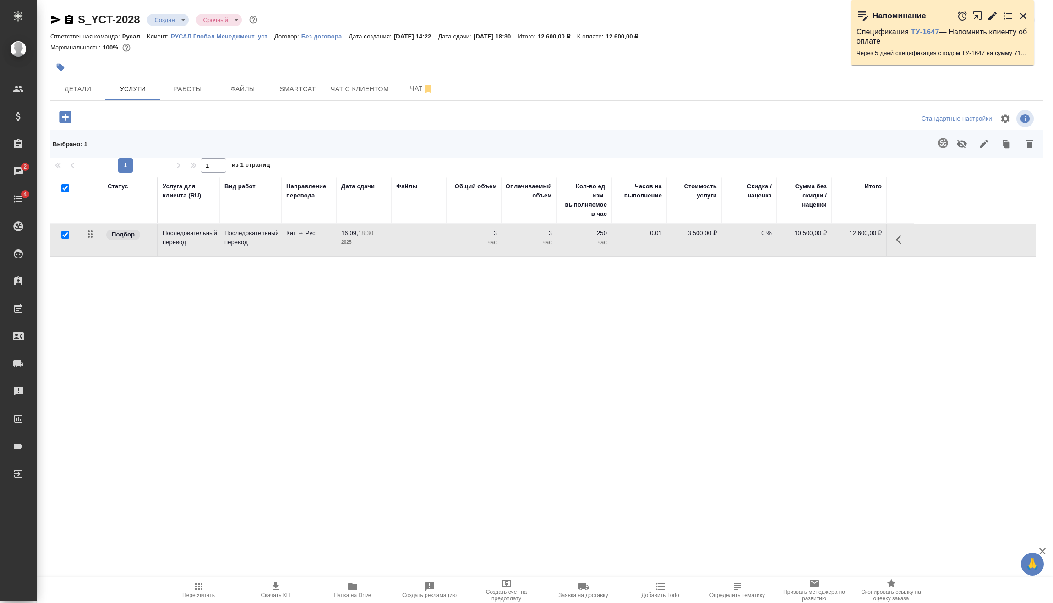
click at [1032, 145] on icon "button" at bounding box center [1029, 143] width 11 height 11
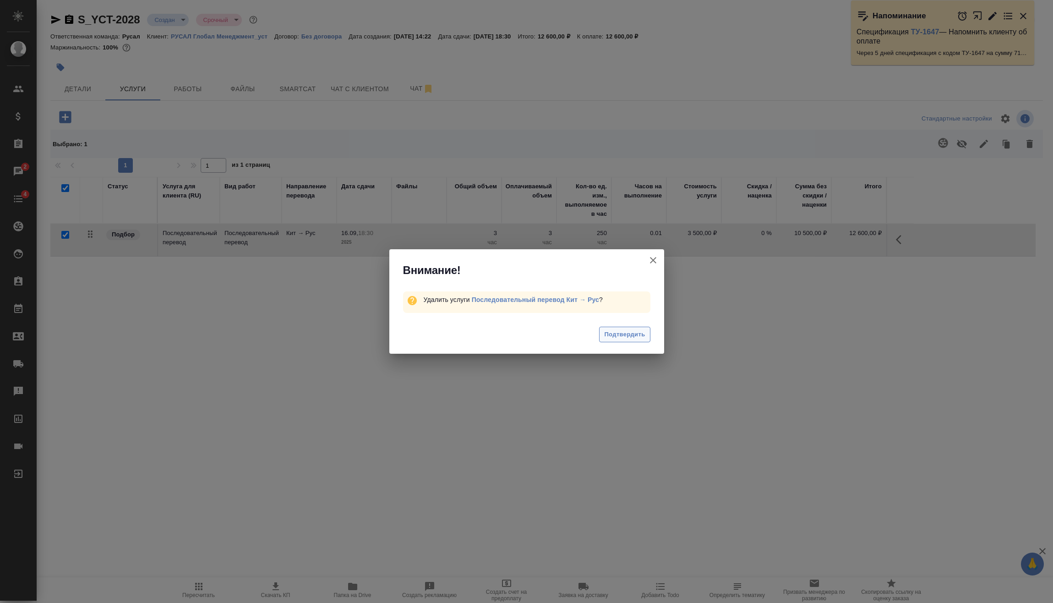
click at [647, 334] on button "Подтвердить" at bounding box center [624, 335] width 51 height 16
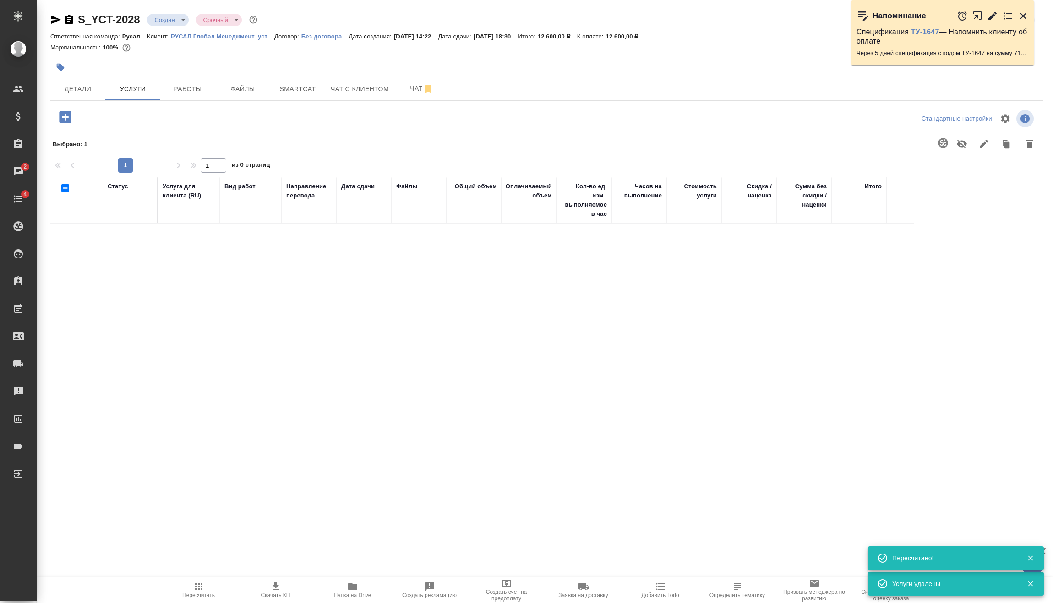
checkbox input "false"
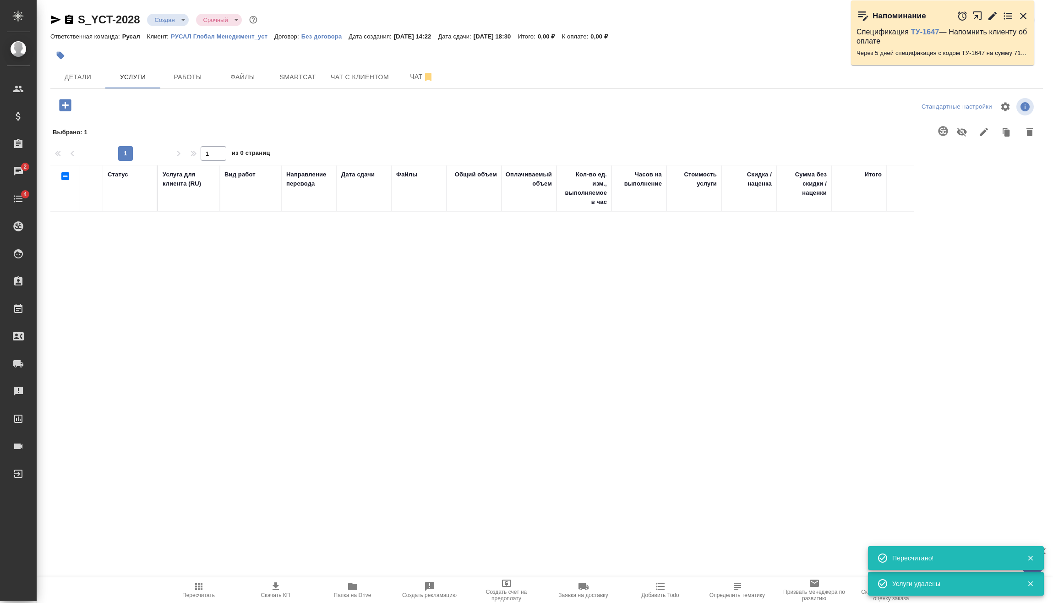
click at [70, 109] on icon "button" at bounding box center [65, 105] width 12 height 12
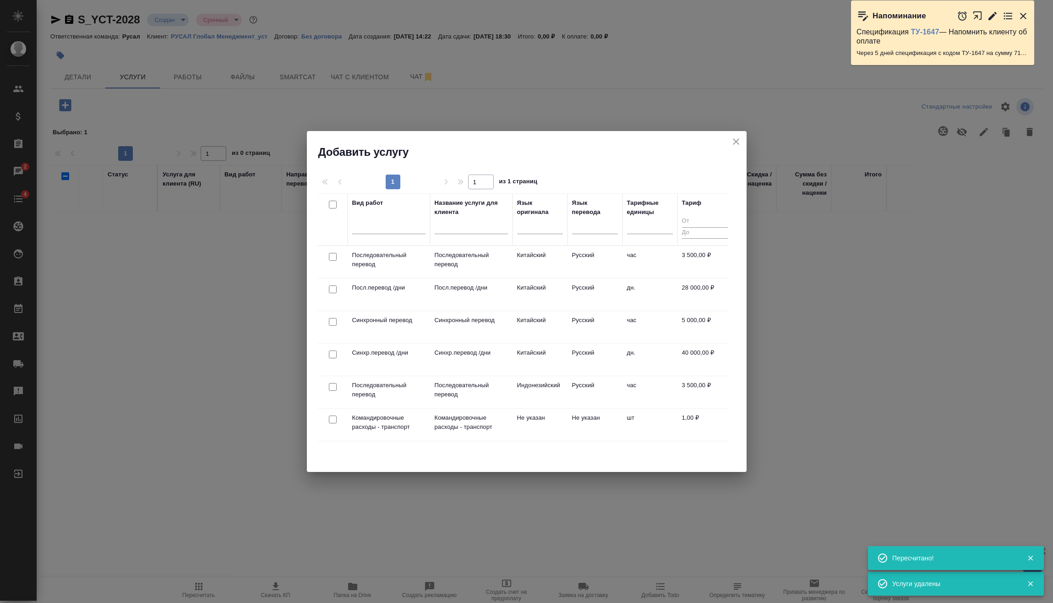
drag, startPoint x: 331, startPoint y: 323, endPoint x: 439, endPoint y: 317, distance: 107.8
click at [333, 323] on input "checkbox" at bounding box center [333, 322] width 8 height 8
checkbox input "true"
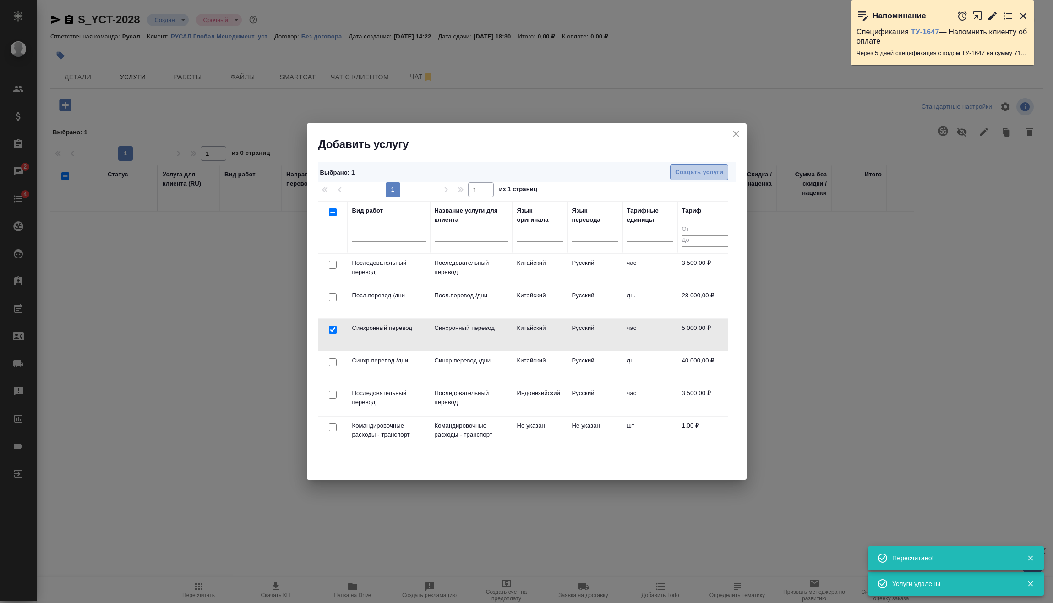
click at [724, 173] on button "Создать услуги" at bounding box center [699, 172] width 58 height 16
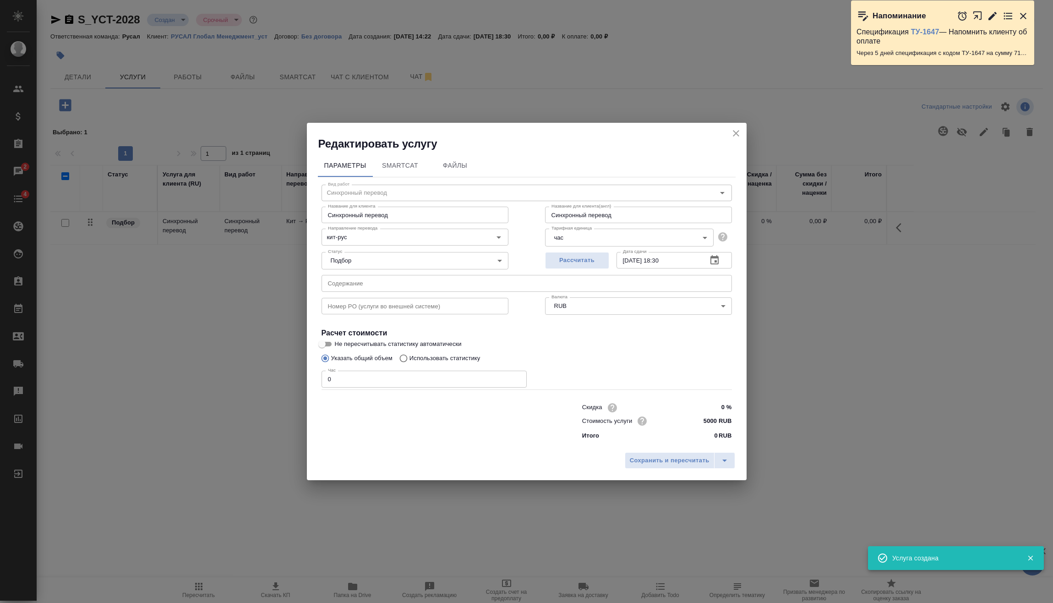
drag, startPoint x: 322, startPoint y: 377, endPoint x: 283, endPoint y: 387, distance: 40.6
click at [268, 382] on div "Редактировать услугу Параметры SmartCat Файлы Вид работ Синхронный перевод Вид …" at bounding box center [526, 301] width 1053 height 603
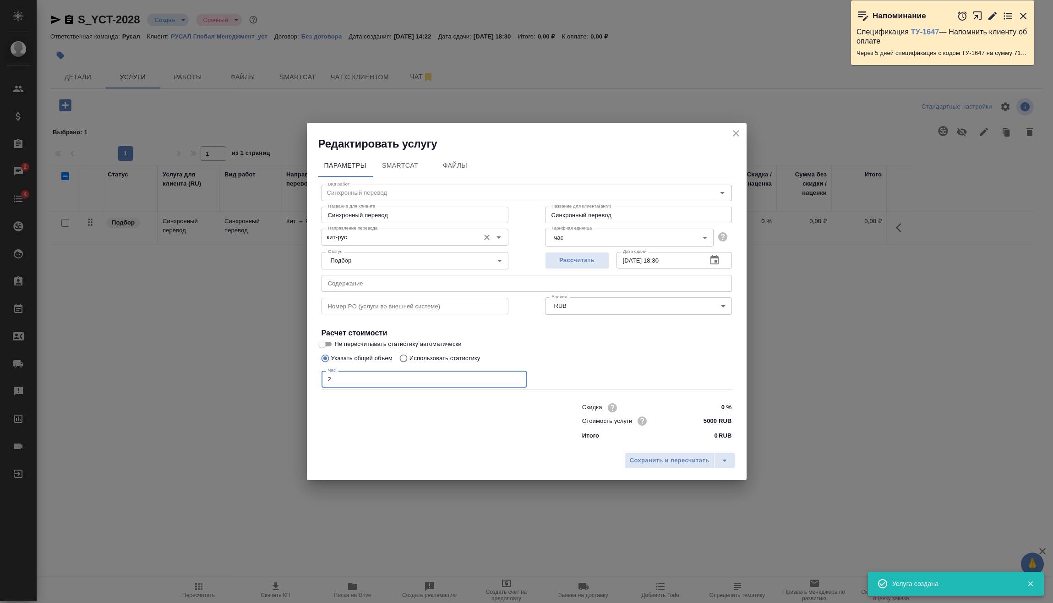
type input "2"
click at [390, 238] on input "кит-рус" at bounding box center [399, 236] width 151 height 11
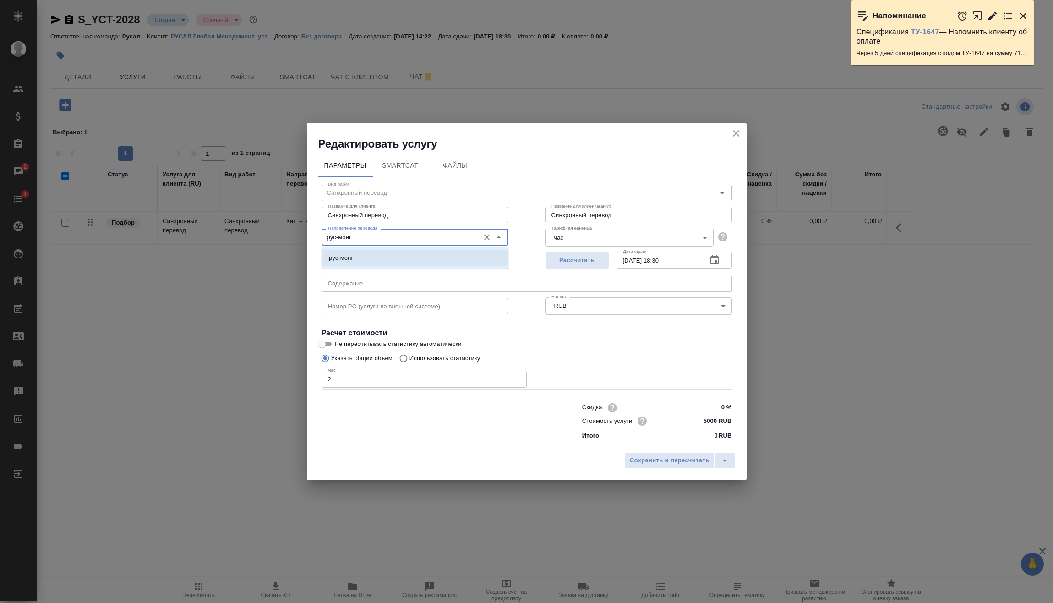
click at [416, 263] on li "рус-монг" at bounding box center [415, 258] width 187 height 16
type input "рус-монг"
click at [658, 455] on span "Сохранить и пересчитать" at bounding box center [670, 460] width 80 height 11
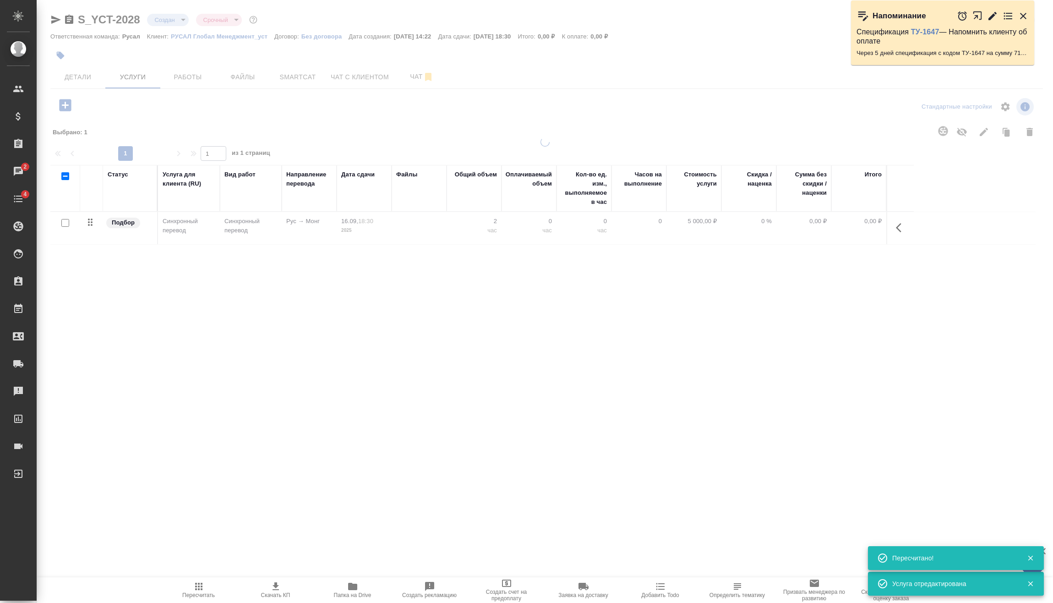
type input "normal"
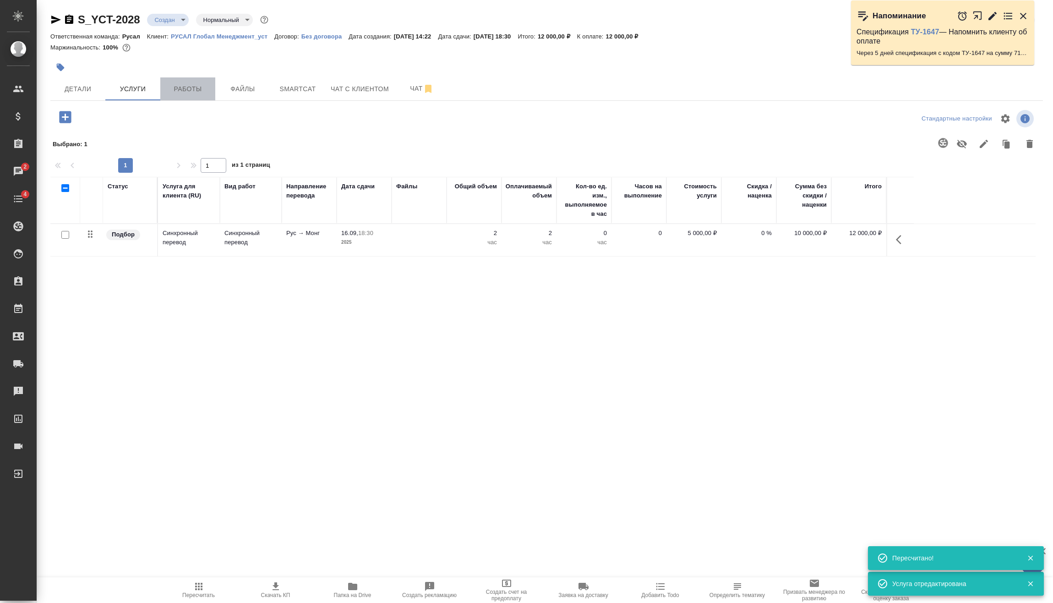
click at [188, 80] on button "Работы" at bounding box center [187, 88] width 55 height 23
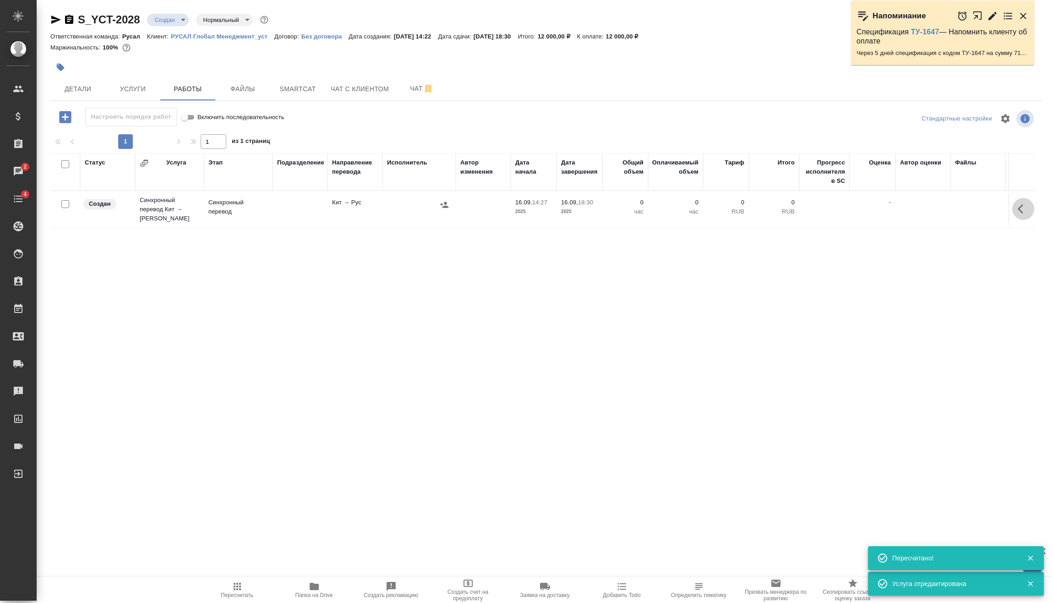
click at [1021, 208] on icon "button" at bounding box center [1020, 208] width 5 height 9
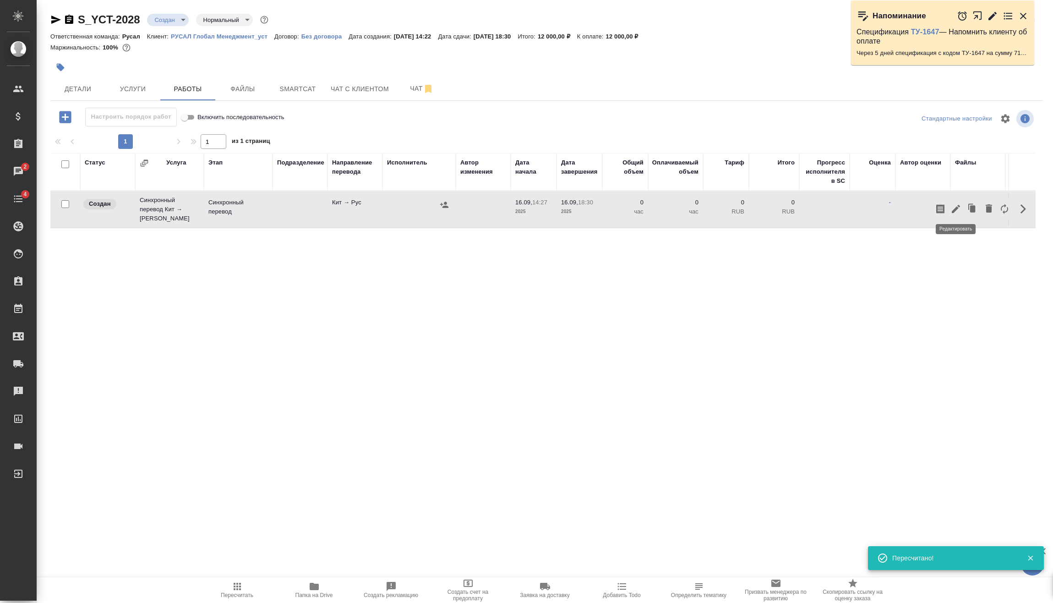
click at [960, 212] on icon "button" at bounding box center [955, 208] width 11 height 11
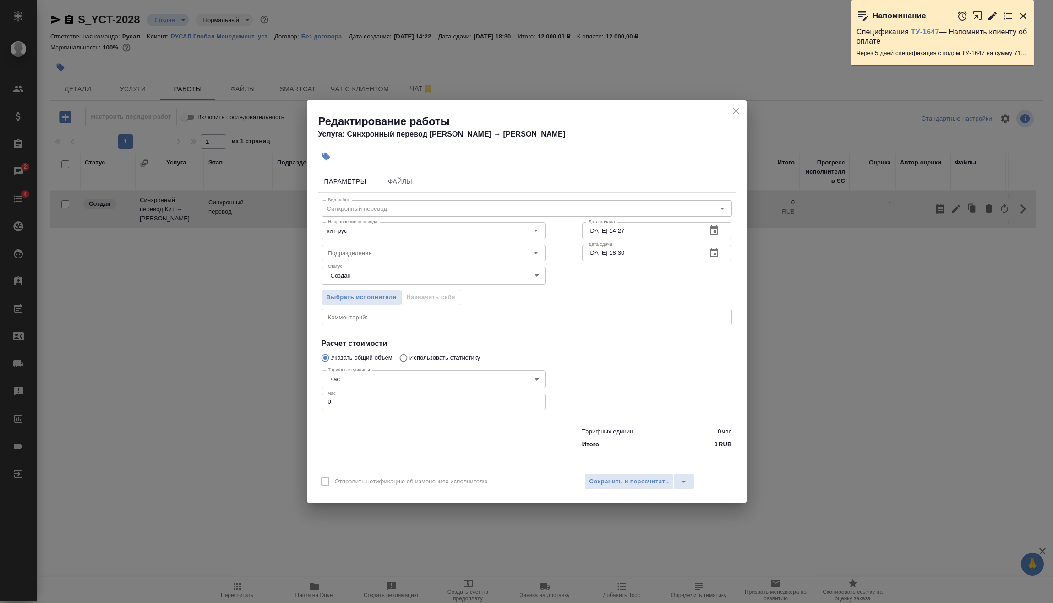
click at [115, 247] on div "Редактирование работы Услуга: Синхронный перевод Кит → Рус Параметры Файлы Вид …" at bounding box center [526, 301] width 1053 height 603
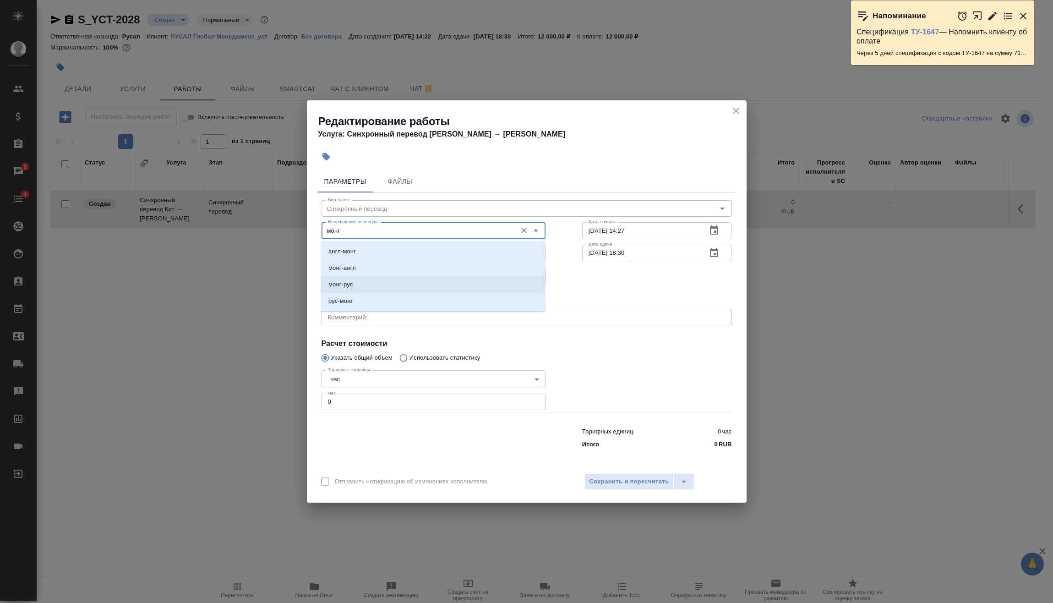
click at [358, 285] on li "монг-рус" at bounding box center [433, 284] width 224 height 16
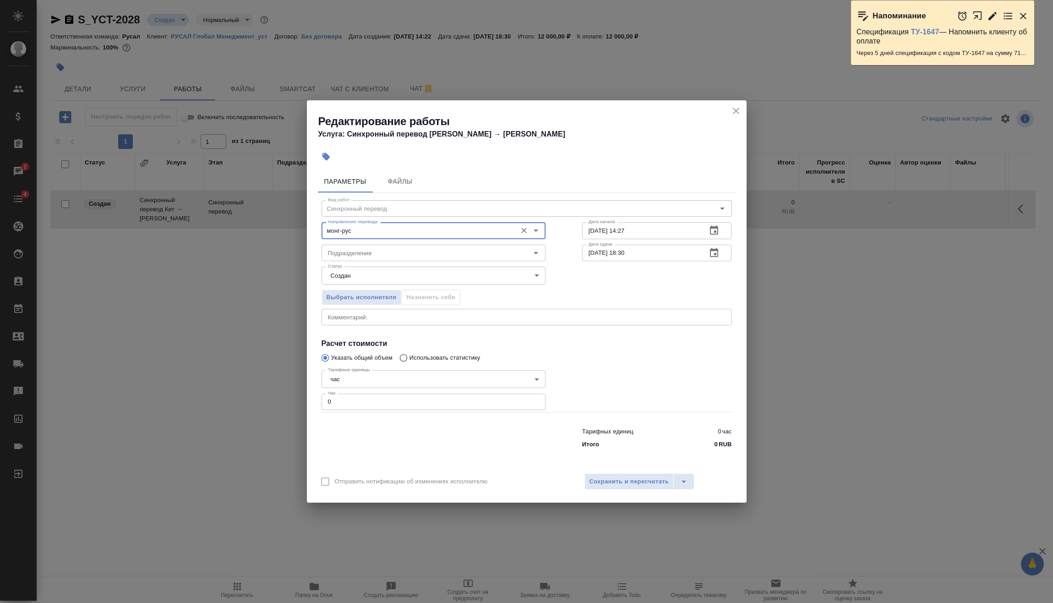
type input "монг-рус"
click at [738, 106] on icon "close" at bounding box center [736, 110] width 11 height 11
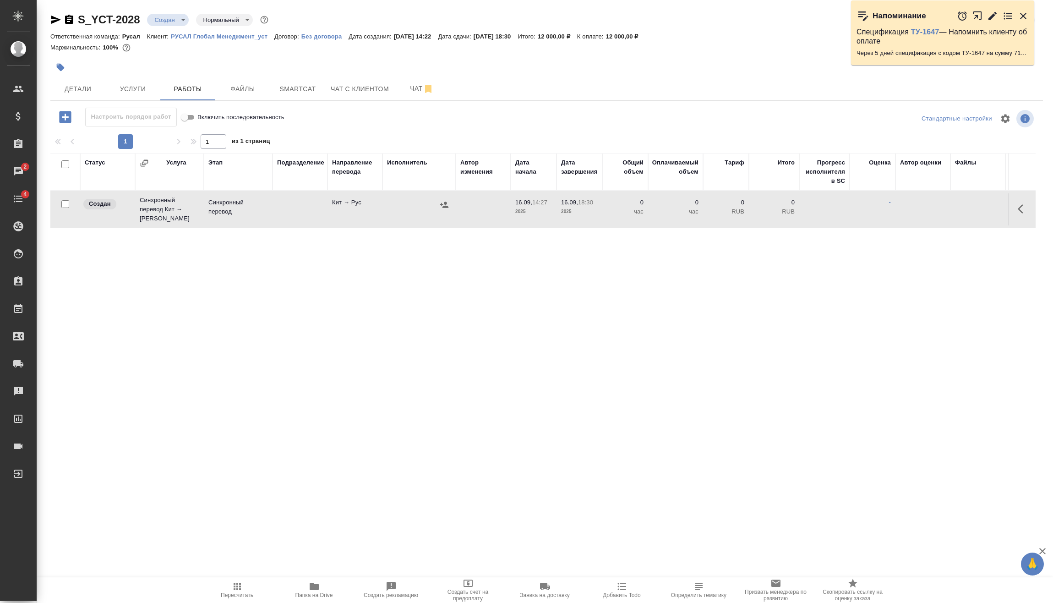
click at [69, 201] on div at bounding box center [65, 204] width 21 height 13
click at [62, 200] on input "checkbox" at bounding box center [65, 204] width 8 height 8
checkbox input "true"
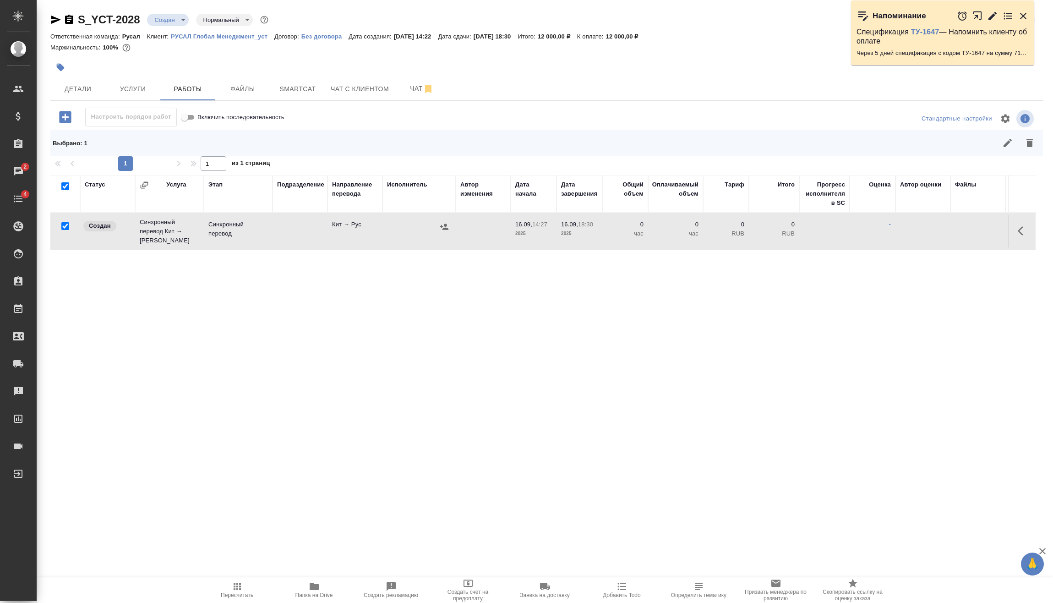
click at [1032, 148] on icon "button" at bounding box center [1029, 142] width 11 height 11
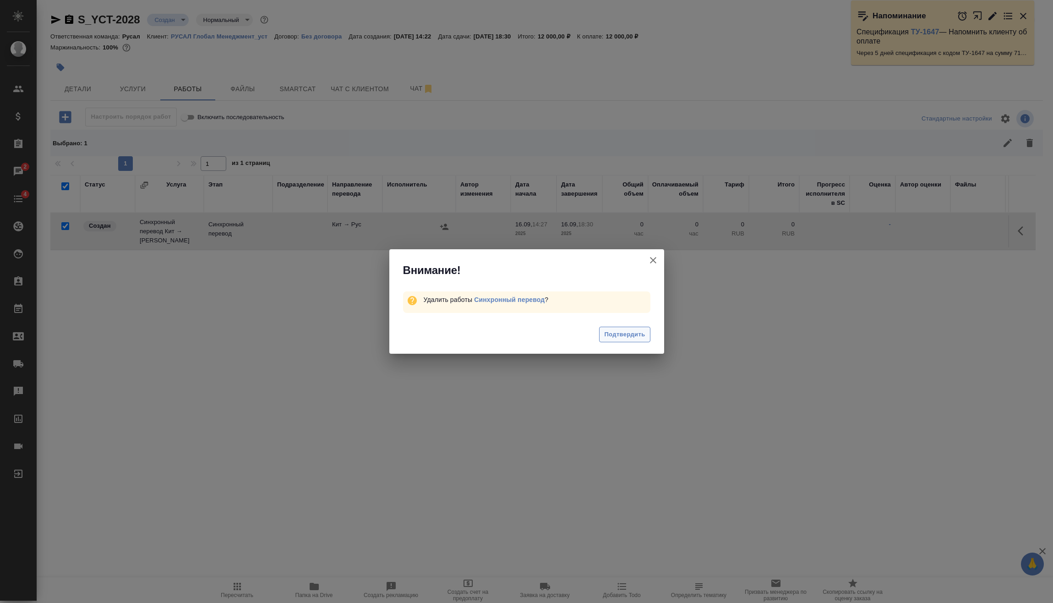
click at [619, 333] on span "Подтвердить" at bounding box center [624, 334] width 41 height 11
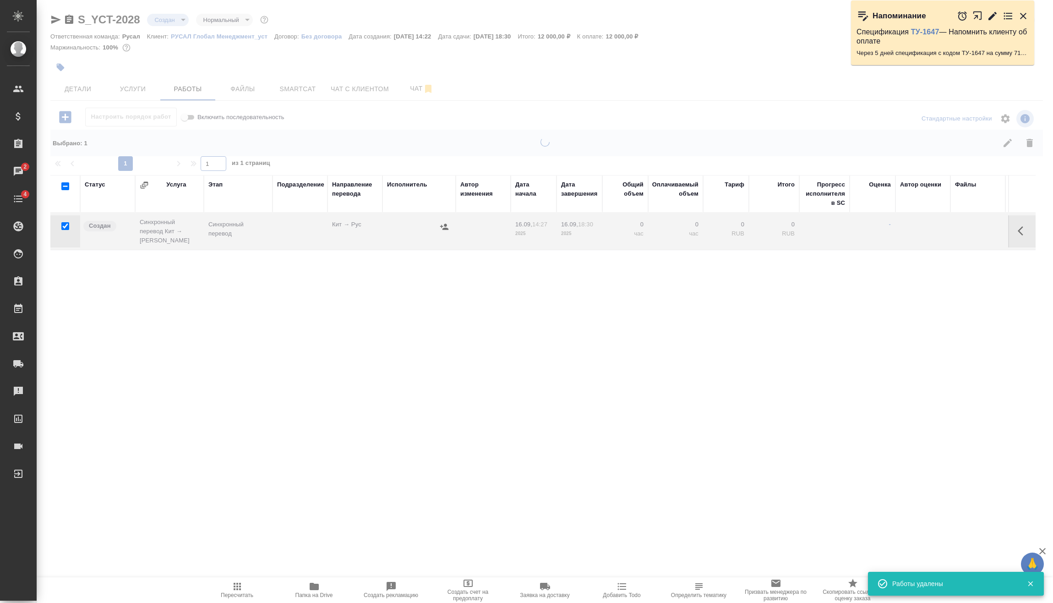
checkbox input "false"
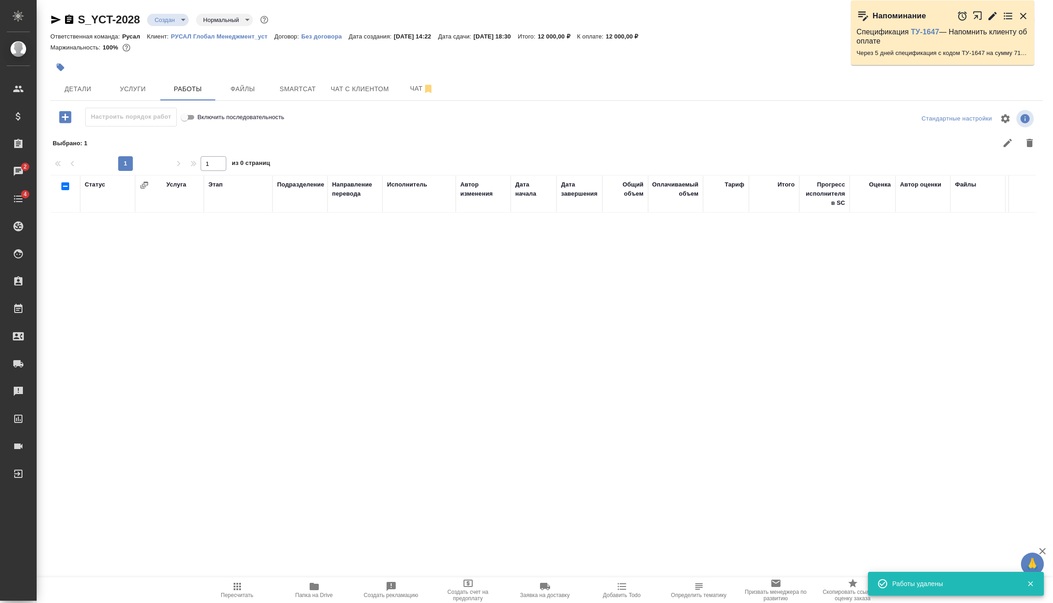
click at [68, 116] on icon "button" at bounding box center [65, 117] width 12 height 12
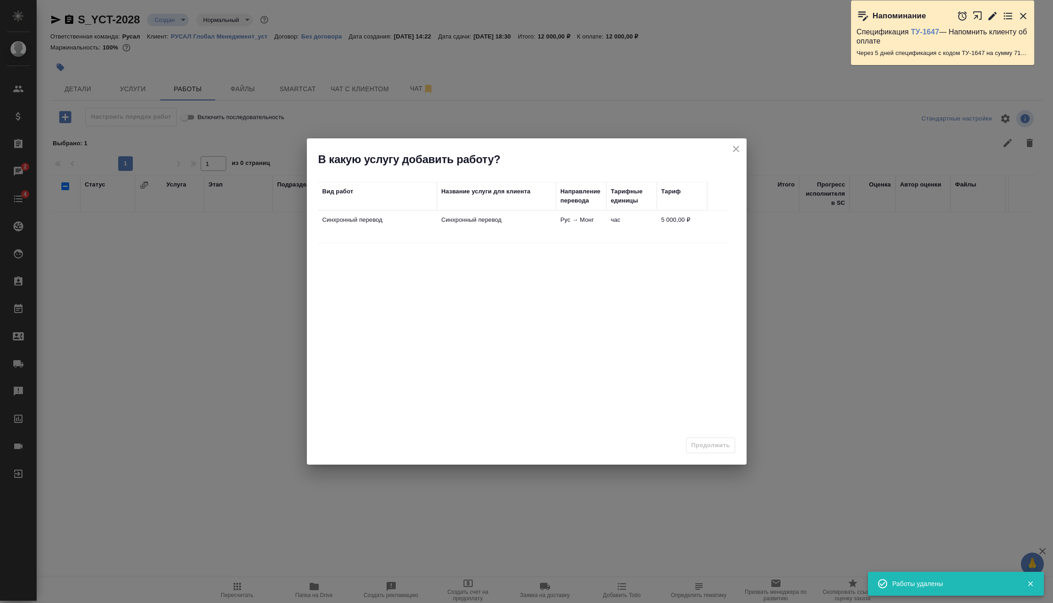
click at [490, 227] on td "Синхронный перевод" at bounding box center [496, 227] width 119 height 32
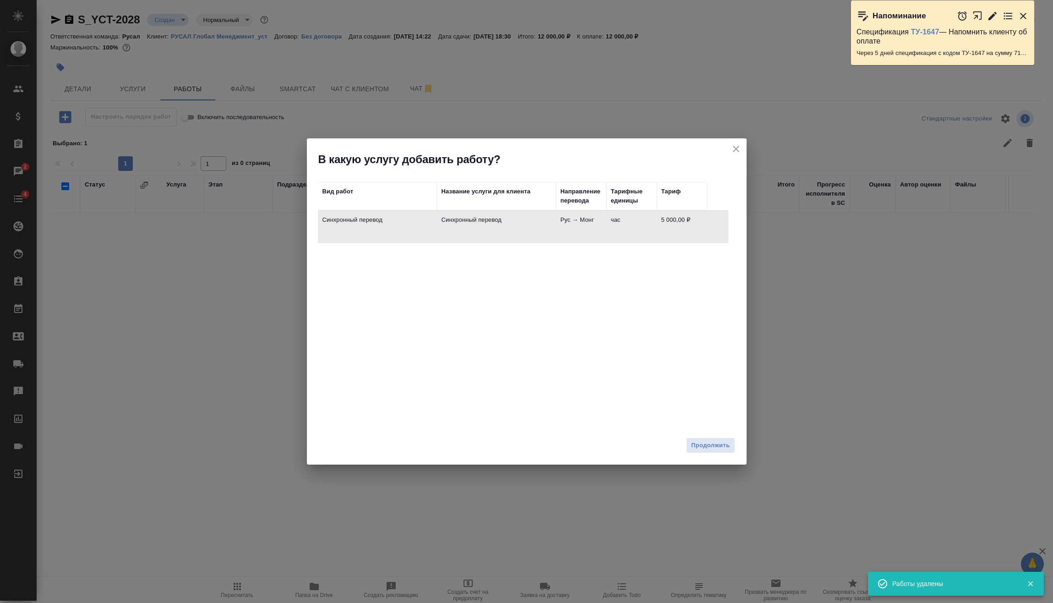
drag, startPoint x: 704, startPoint y: 444, endPoint x: 629, endPoint y: 446, distance: 75.1
click at [704, 444] on span "Продолжить" at bounding box center [710, 445] width 38 height 11
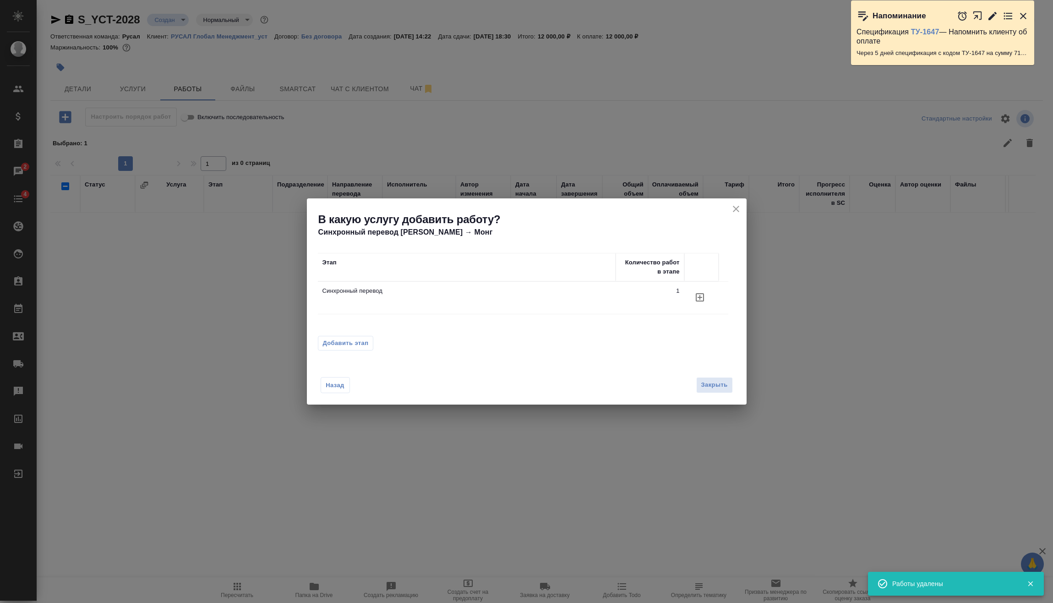
drag, startPoint x: 354, startPoint y: 347, endPoint x: 358, endPoint y: 347, distance: 4.6
click at [354, 346] on span "Добавить этап" at bounding box center [346, 343] width 46 height 9
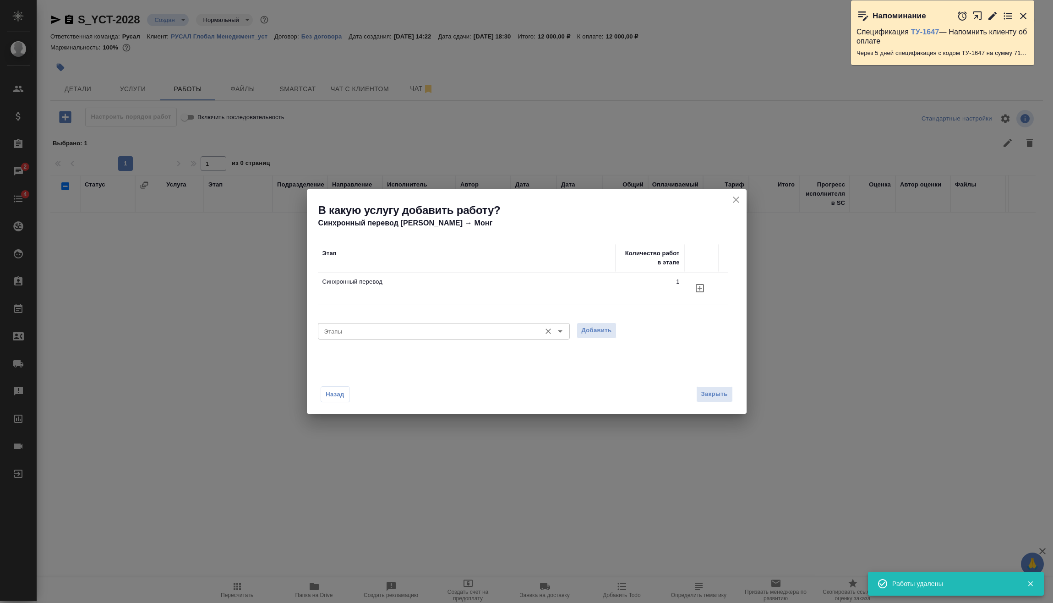
click at [390, 329] on input "Этапы" at bounding box center [429, 331] width 216 height 11
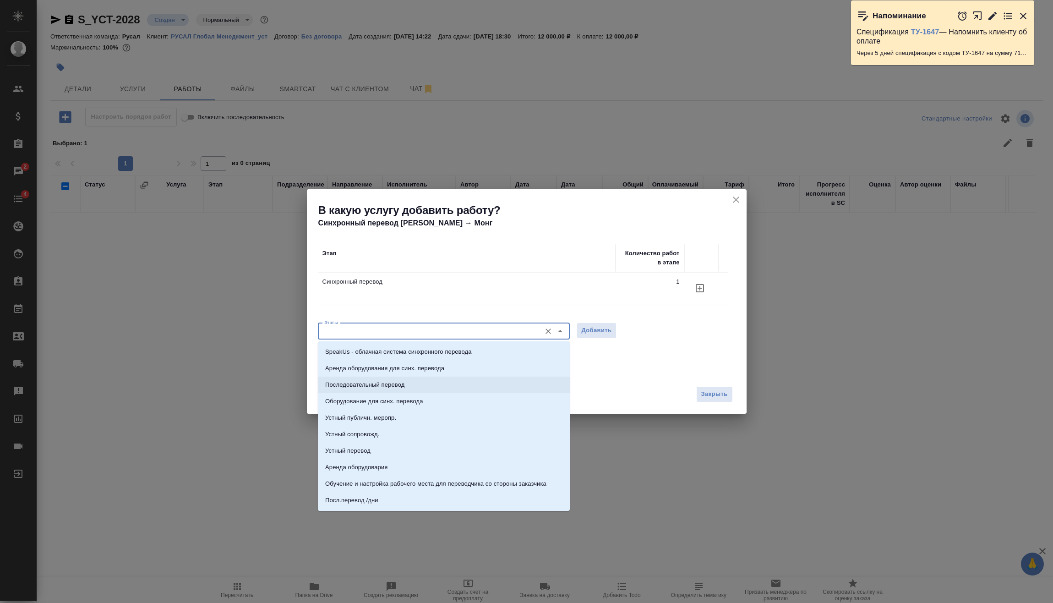
click at [384, 384] on p "Последовательный перевод" at bounding box center [364, 384] width 79 height 9
type input "Последовательный перевод"
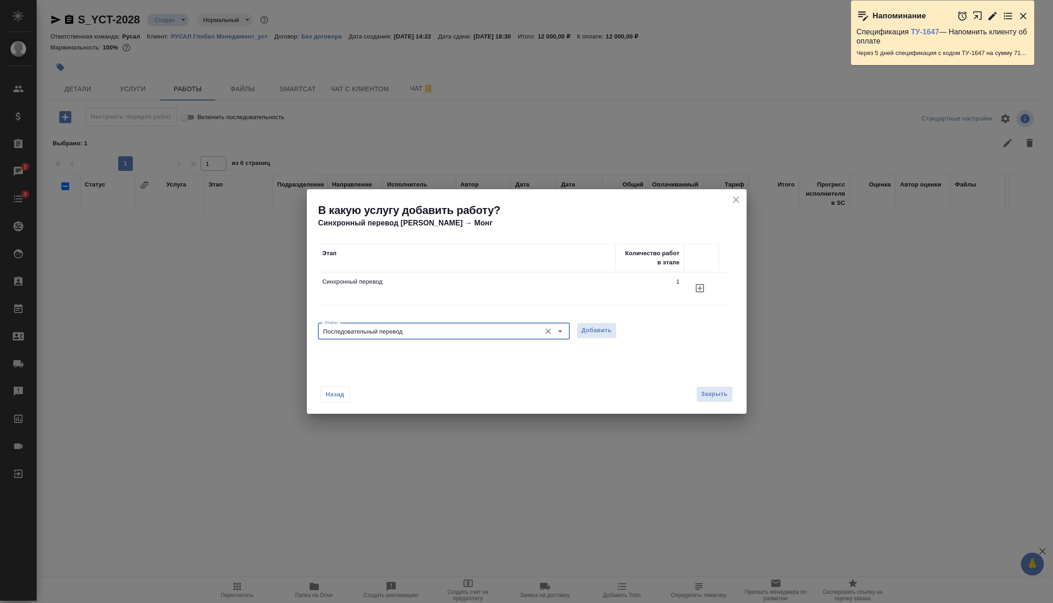
click at [605, 321] on div "Этапы Последовательный перевод Этапы Добавить" at bounding box center [527, 330] width 418 height 22
click at [609, 326] on span "Добавить" at bounding box center [597, 330] width 30 height 11
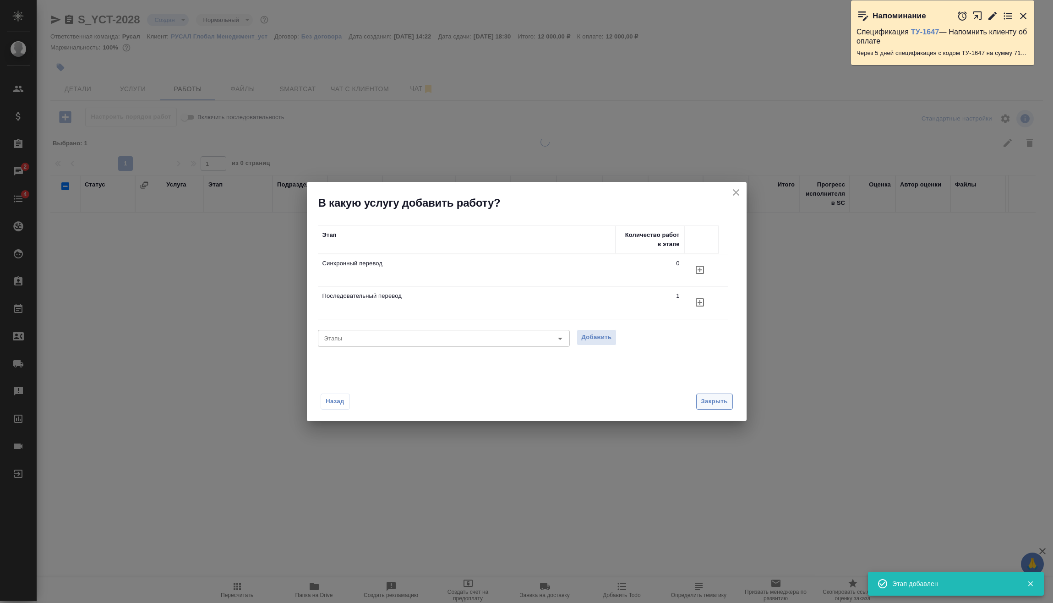
click at [722, 405] on span "Закрыть" at bounding box center [714, 401] width 27 height 11
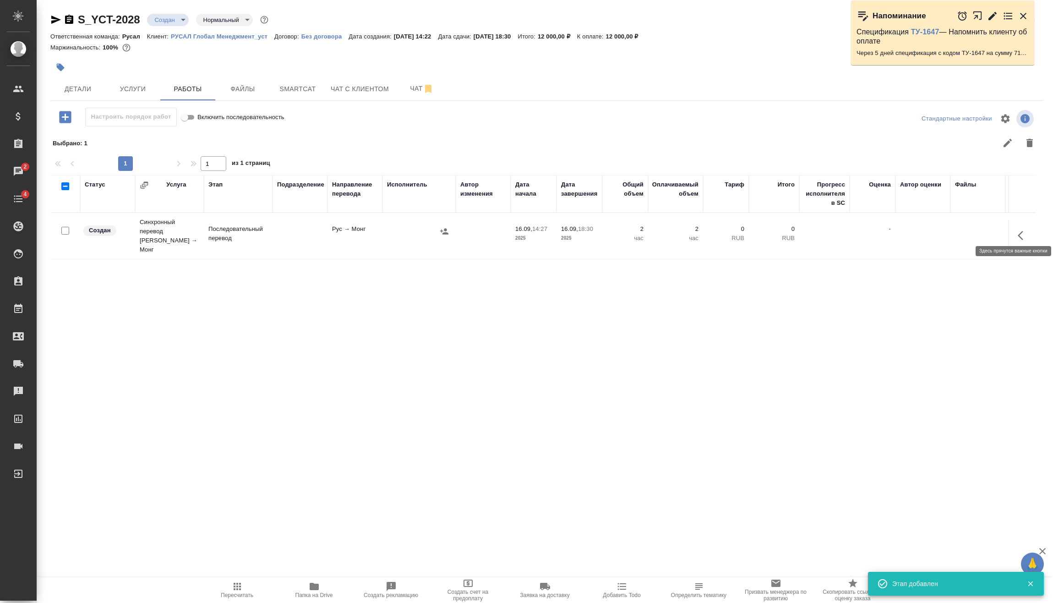
click at [1025, 230] on icon "button" at bounding box center [1023, 235] width 11 height 11
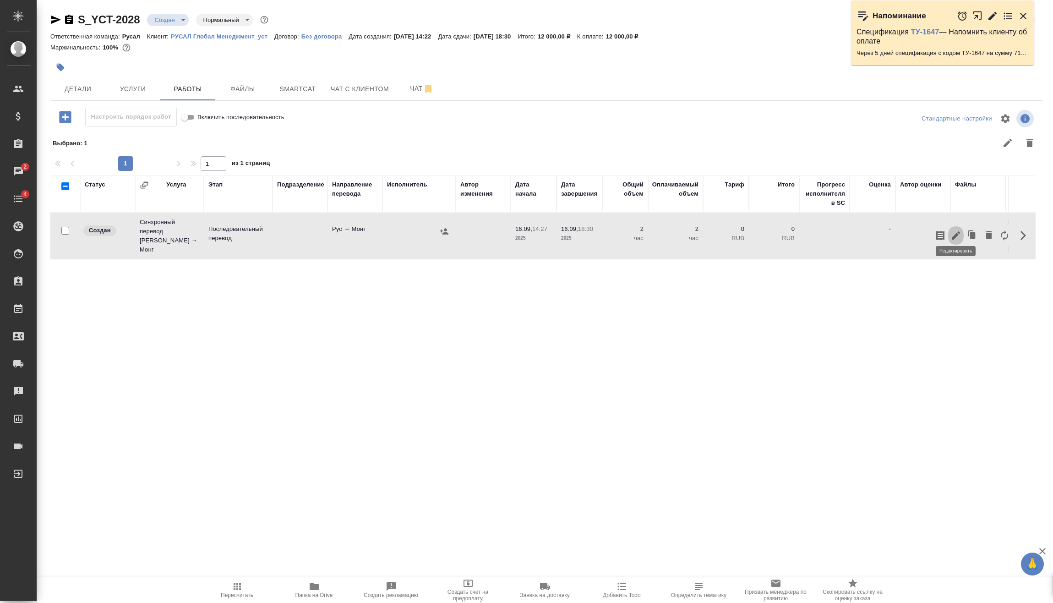
click at [959, 230] on icon "button" at bounding box center [955, 235] width 11 height 11
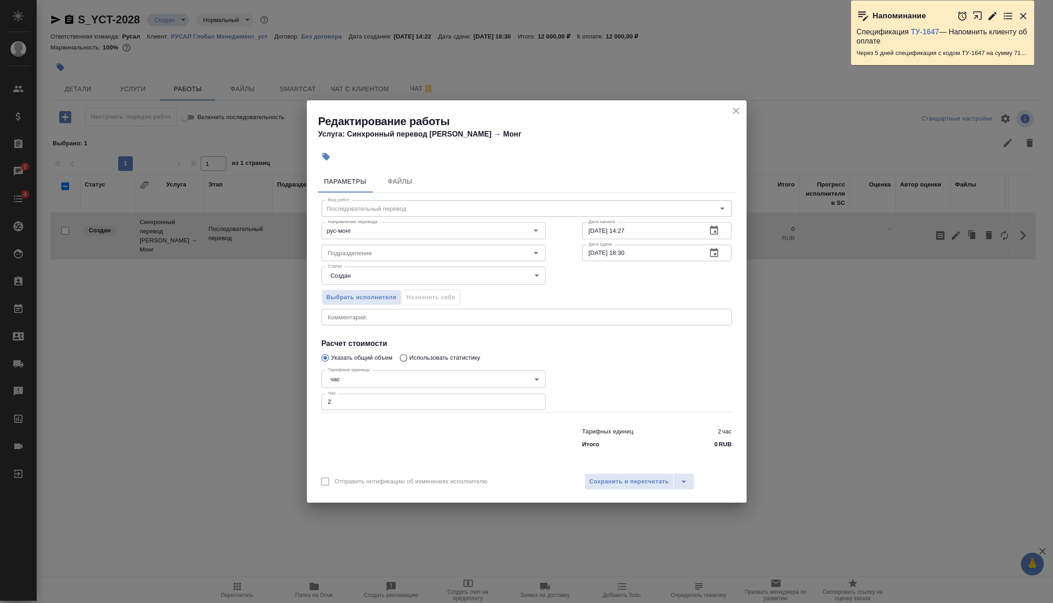
click at [273, 234] on div "Редактирование работы Услуга: Синхронный перевод Рус → Монг Параметры Файлы Вид…" at bounding box center [526, 301] width 1053 height 603
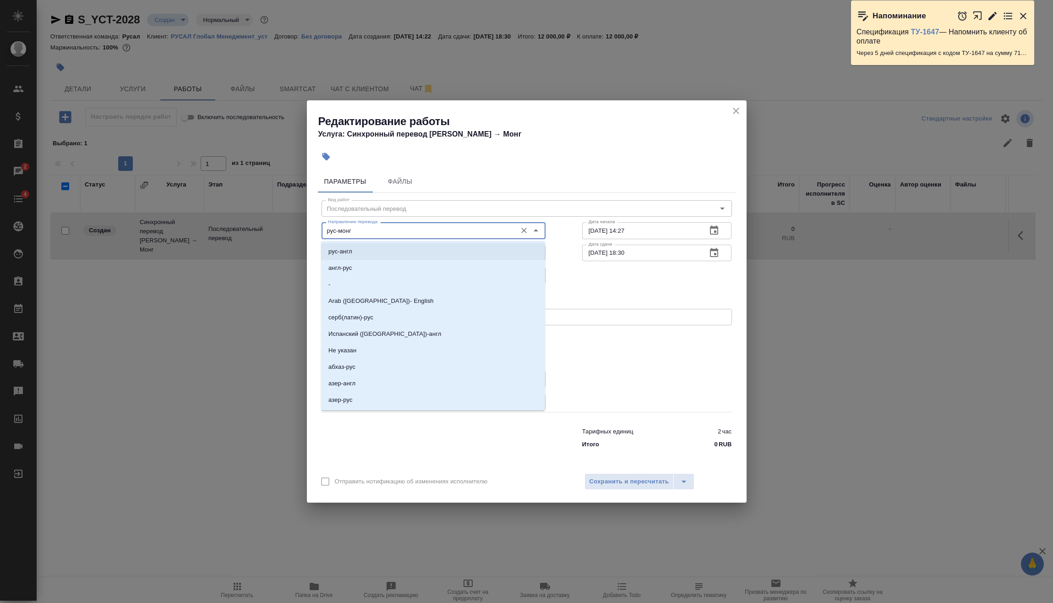
drag, startPoint x: 667, startPoint y: 308, endPoint x: 661, endPoint y: 303, distance: 7.8
click at [666, 308] on div "Выбрать исполнителя Назначить себя" at bounding box center [526, 296] width 447 height 56
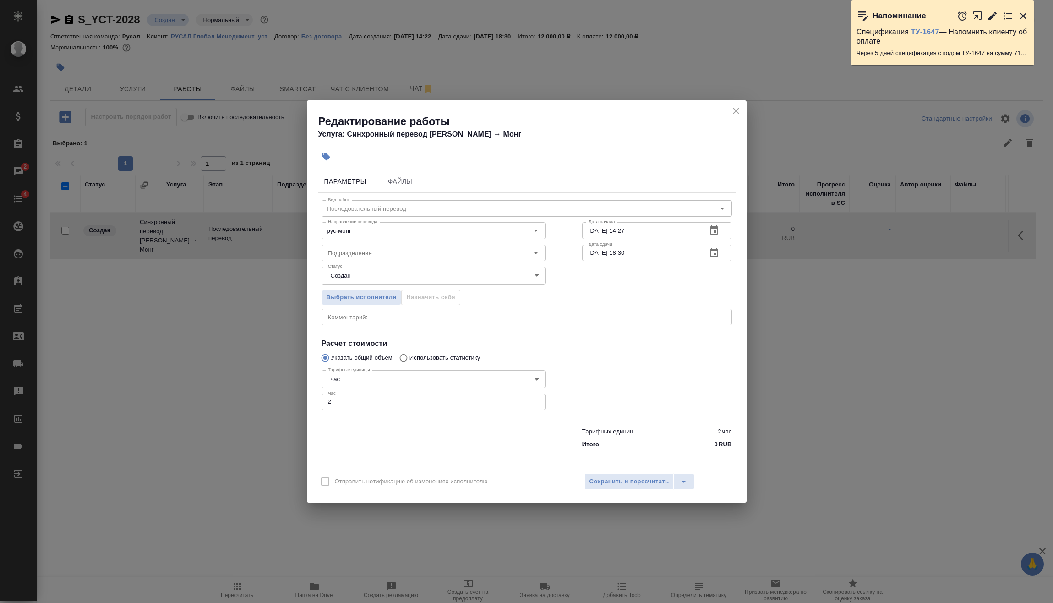
drag, startPoint x: 341, startPoint y: 406, endPoint x: 307, endPoint y: 410, distance: 33.8
click at [300, 411] on div "Редактирование работы Услуга: Синхронный перевод Рус → Монг Параметры Файлы Вид…" at bounding box center [526, 301] width 1053 height 603
click at [650, 383] on div at bounding box center [657, 389] width 186 height 82
click at [309, 402] on div "Параметры Файлы Вид работ Последовательный перевод Вид работ Направление перево…" at bounding box center [527, 317] width 440 height 300
type input "1"
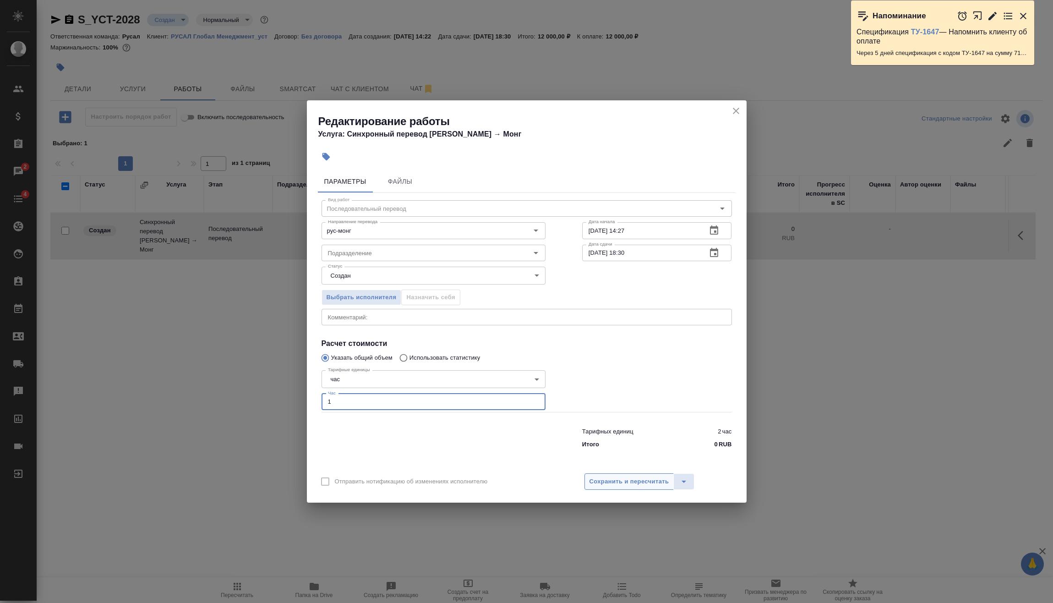
click at [624, 489] on button "Сохранить и пересчитать" at bounding box center [629, 481] width 90 height 16
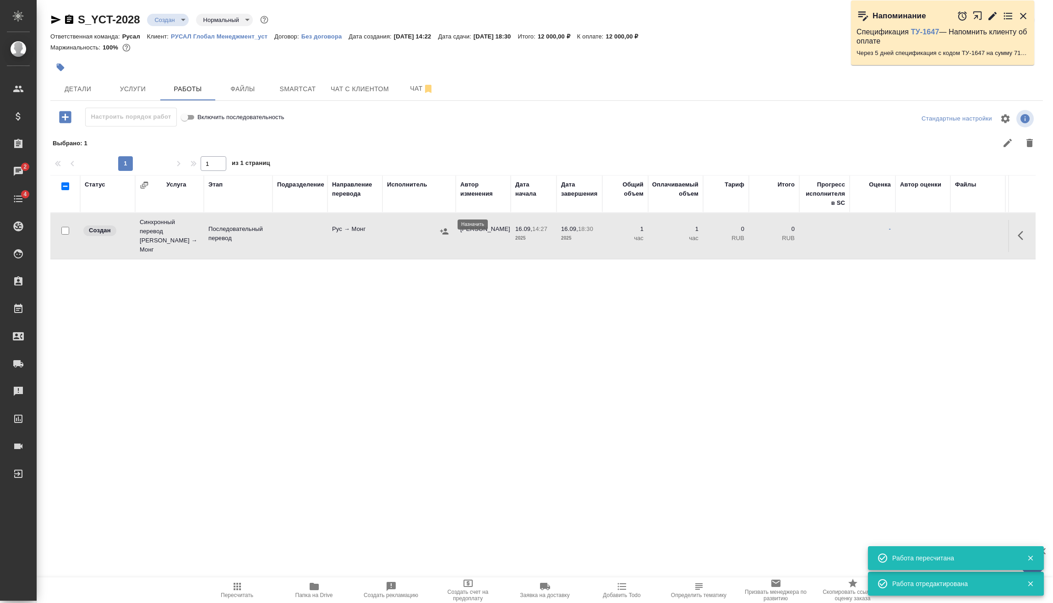
click at [448, 228] on icon "button" at bounding box center [444, 231] width 8 height 6
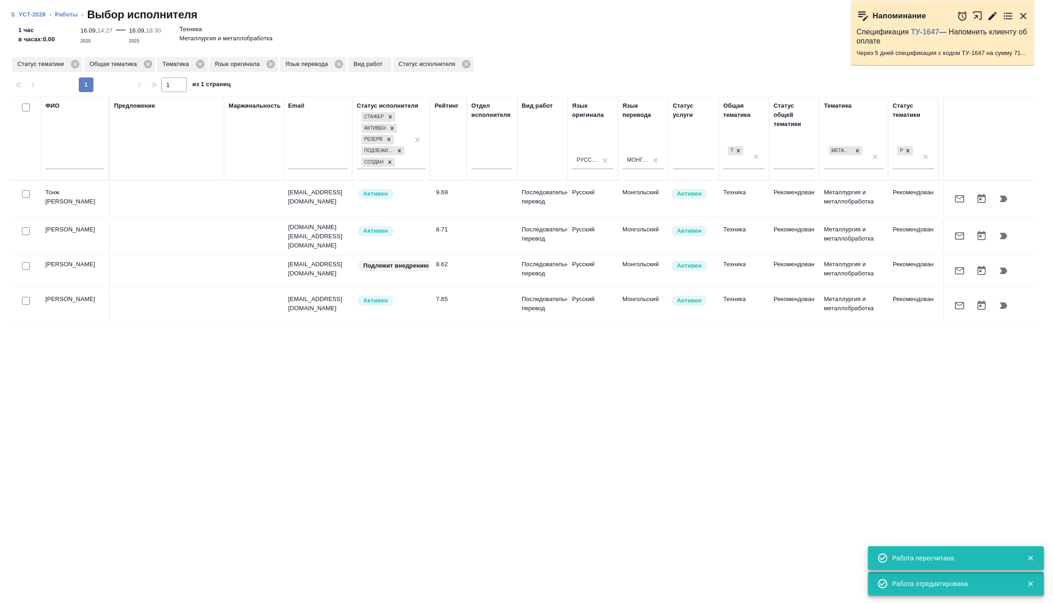
click at [1002, 235] on icon "button" at bounding box center [1004, 236] width 8 height 6
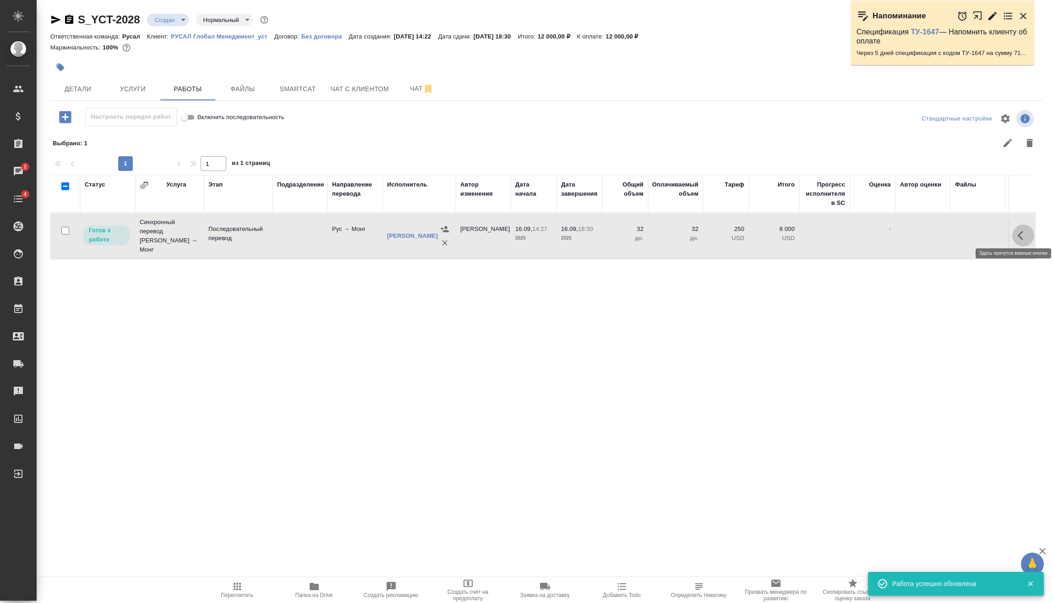
click at [1027, 236] on icon "button" at bounding box center [1023, 235] width 11 height 11
click at [959, 231] on icon "button" at bounding box center [956, 235] width 8 height 8
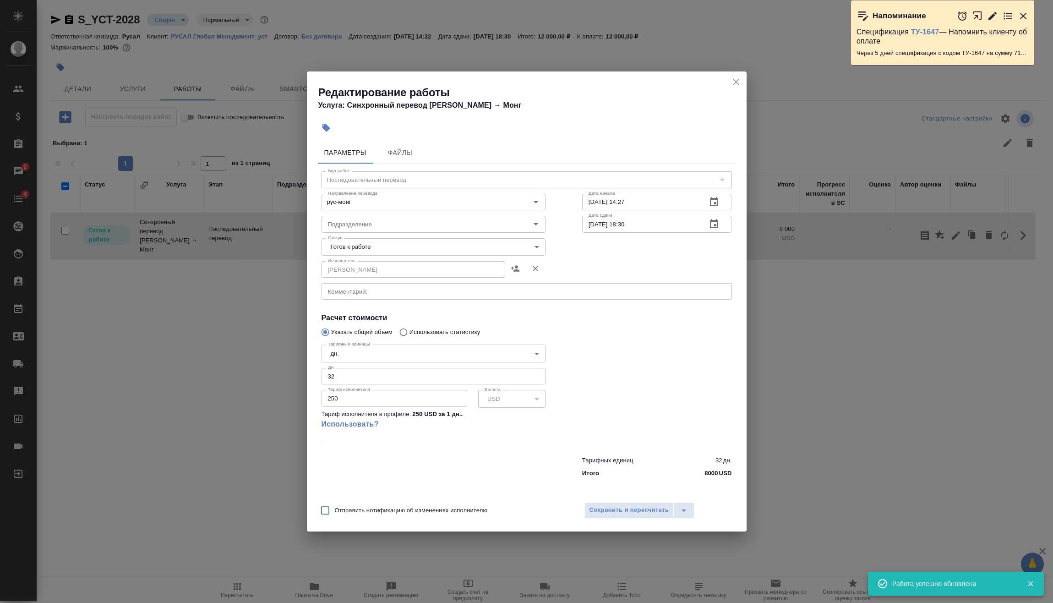
drag, startPoint x: 371, startPoint y: 377, endPoint x: 160, endPoint y: 379, distance: 210.3
click at [204, 380] on div "Редактирование работы Услуга: Синхронный перевод Рус → Монг Параметры Файлы Вид…" at bounding box center [526, 301] width 1053 height 603
click at [382, 348] on body "🙏 .cls-1 fill:#fff; AWATERA Vasilev Evgeniy Клиенты Спецификации Заказы 2 Чаты …" at bounding box center [526, 301] width 1053 height 603
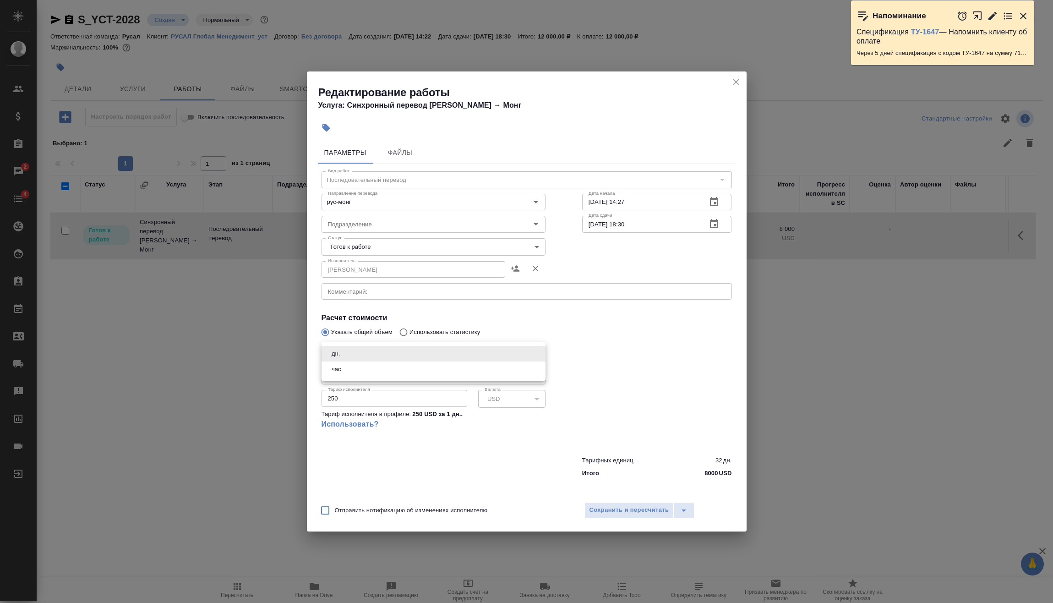
click at [360, 367] on li "час" at bounding box center [434, 369] width 224 height 16
type input "5a8b1489cc6b4906c91bfd93"
type input "1"
click at [628, 503] on button "Сохранить и пересчитать" at bounding box center [629, 510] width 90 height 16
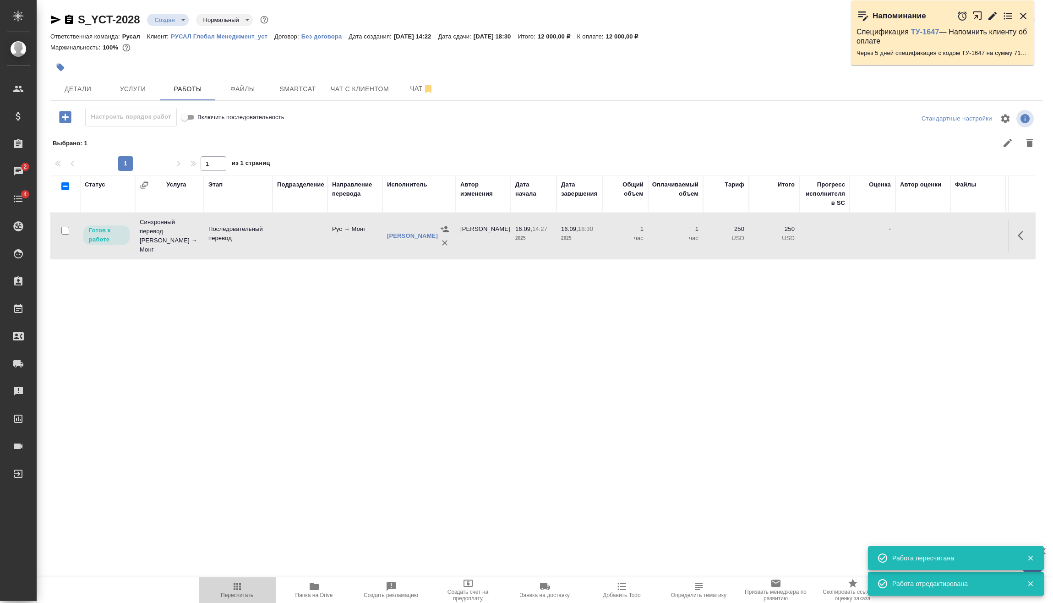
click at [229, 595] on span "Пересчитать" at bounding box center [237, 595] width 33 height 6
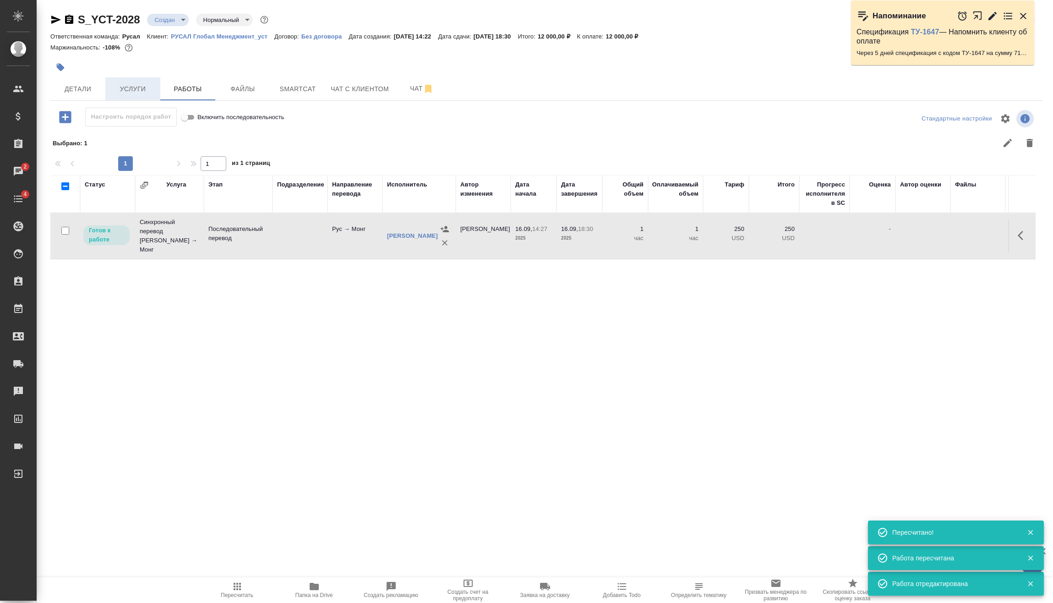
click at [147, 90] on span "Услуги" at bounding box center [133, 88] width 44 height 11
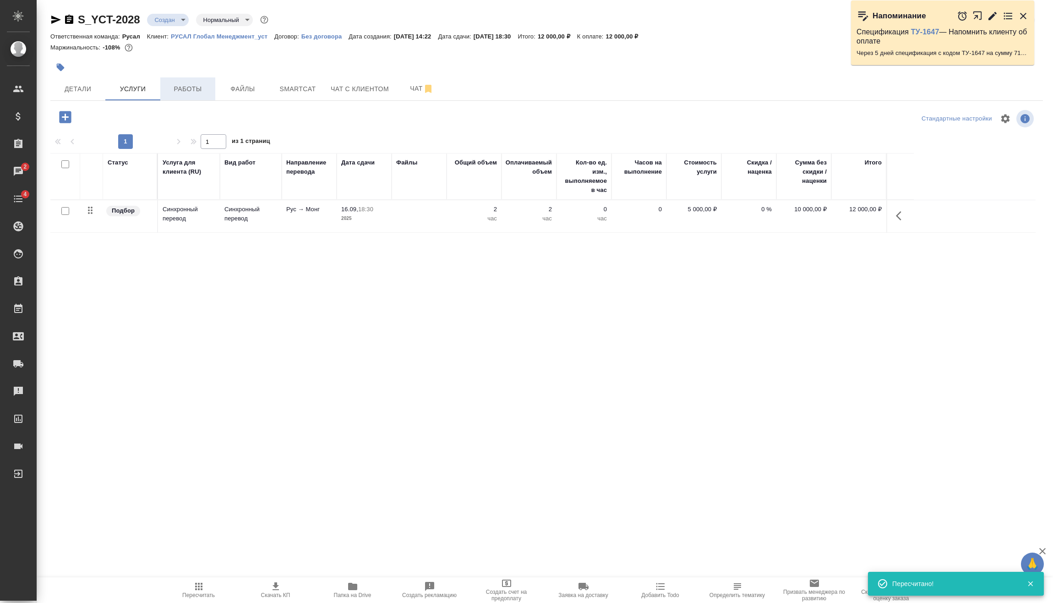
click at [172, 86] on span "Работы" at bounding box center [188, 88] width 44 height 11
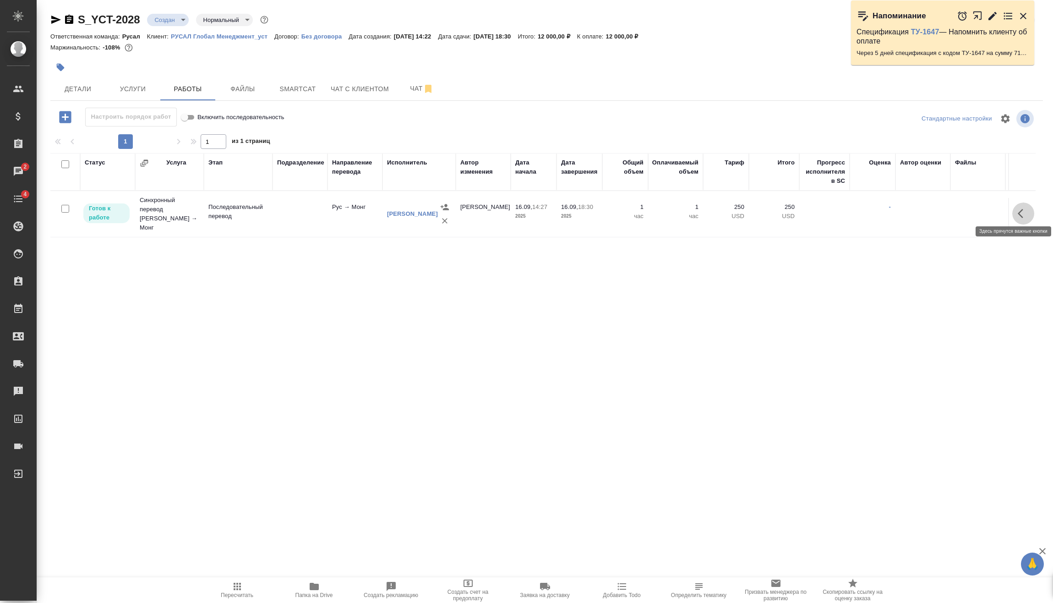
click at [1017, 203] on button "button" at bounding box center [1023, 213] width 22 height 22
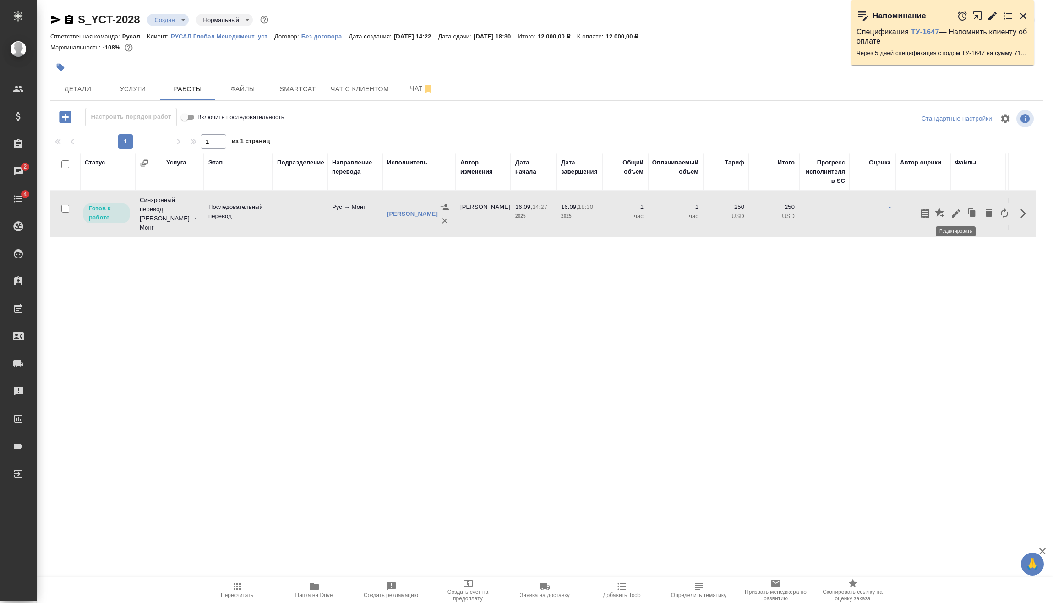
click at [957, 213] on icon "button" at bounding box center [955, 213] width 11 height 11
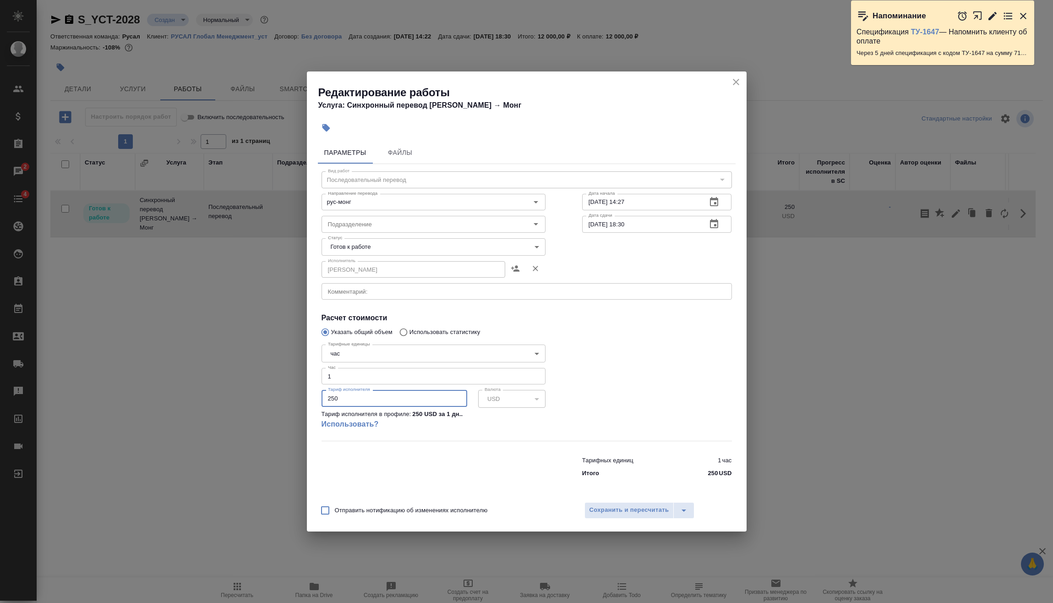
drag, startPoint x: 321, startPoint y: 405, endPoint x: 328, endPoint y: 414, distance: 11.7
click at [268, 408] on div "Редактирование работы Услуга: Синхронный перевод Рус → Монг Параметры Файлы Вид…" at bounding box center [526, 301] width 1053 height 603
type input "60"
click at [630, 507] on span "Сохранить и пересчитать" at bounding box center [630, 510] width 80 height 11
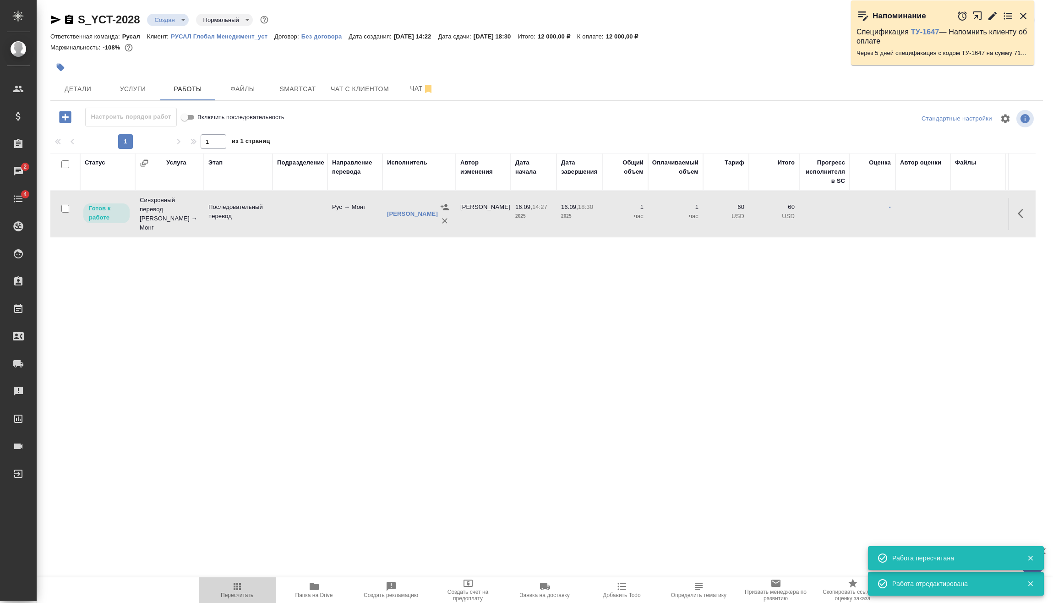
drag, startPoint x: 233, startPoint y: 600, endPoint x: 236, endPoint y: 595, distance: 5.6
click at [234, 599] on button "Пересчитать" at bounding box center [237, 590] width 77 height 26
click at [182, 21] on body "🙏 .cls-1 fill:#fff; AWATERA Vasilev Evgeniy Клиенты Спецификации Заказы 2 Чаты …" at bounding box center [526, 301] width 1053 height 603
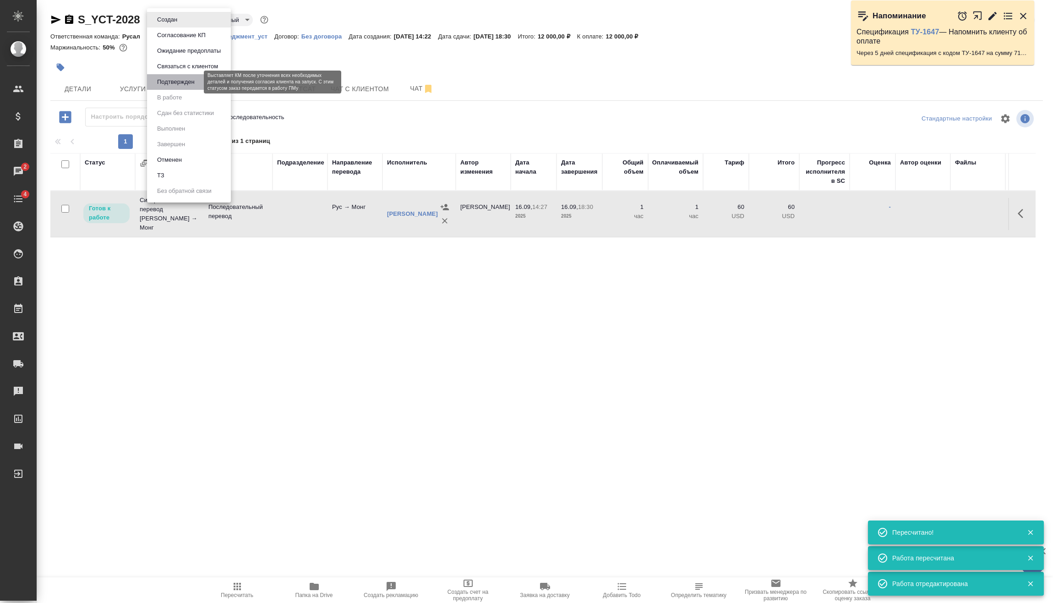
click at [195, 84] on button "Подтвержден" at bounding box center [175, 82] width 43 height 10
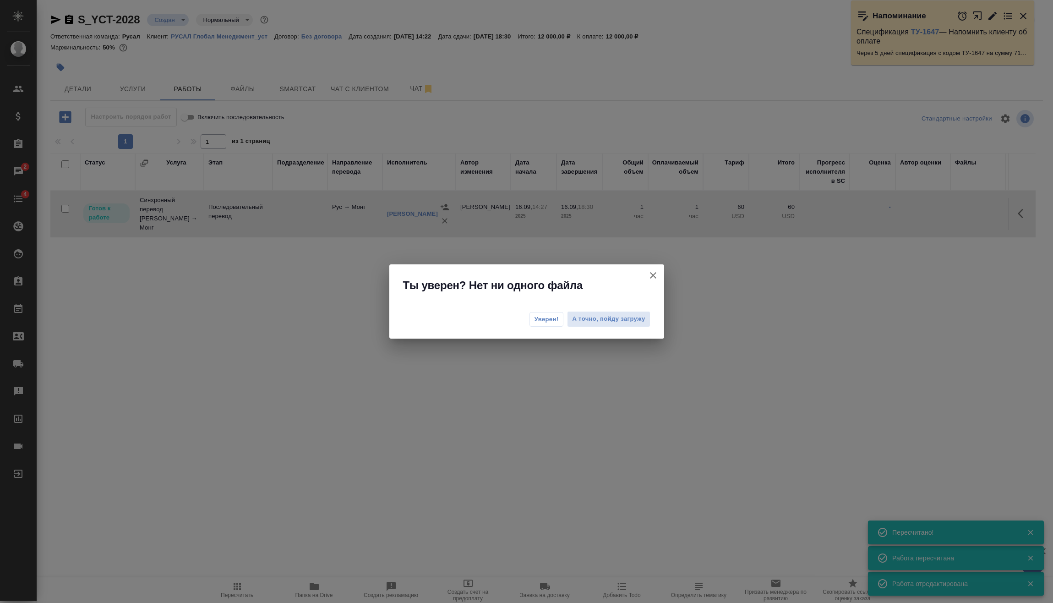
click at [549, 312] on button "Уверен!" at bounding box center [547, 319] width 34 height 15
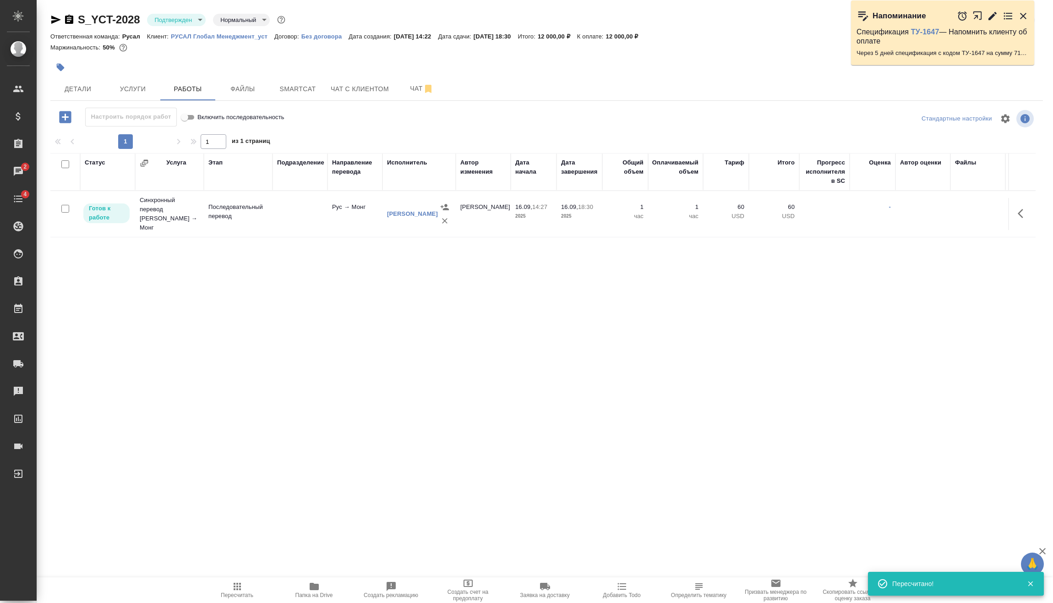
click at [197, 24] on body "🙏 .cls-1 fill:#fff; AWATERA Vasilev Evgeniy Клиенты Спецификации Заказы 2 Чаты …" at bounding box center [526, 301] width 1053 height 603
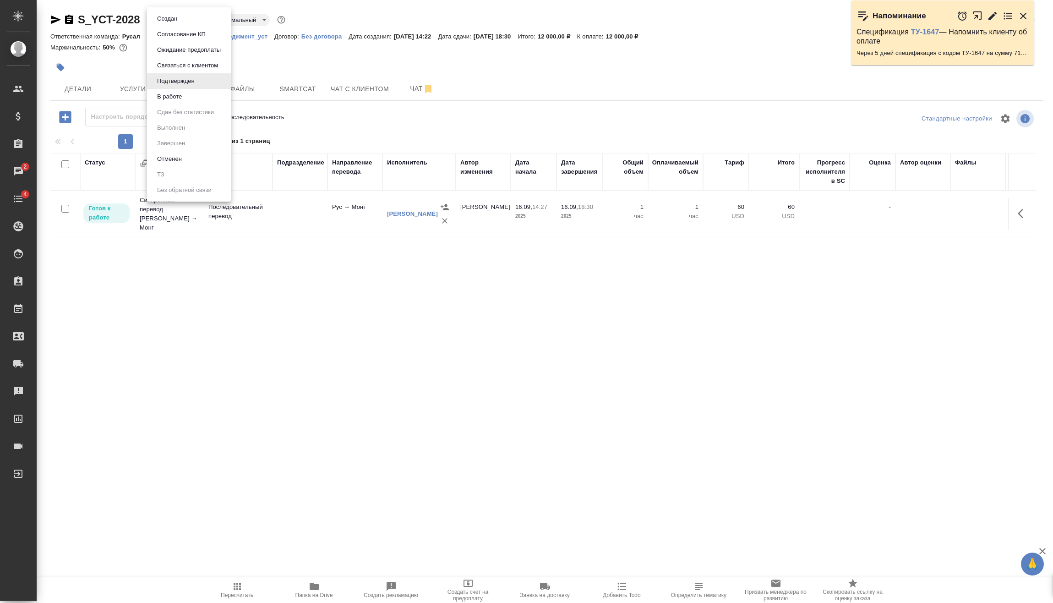
click at [187, 98] on li "В работе" at bounding box center [189, 97] width 84 height 16
click at [184, 19] on body "🙏 .cls-1 fill:#fff; AWATERA Vasilev Evgeniy Клиенты Спецификации Заказы 2 Чаты …" at bounding box center [526, 301] width 1053 height 603
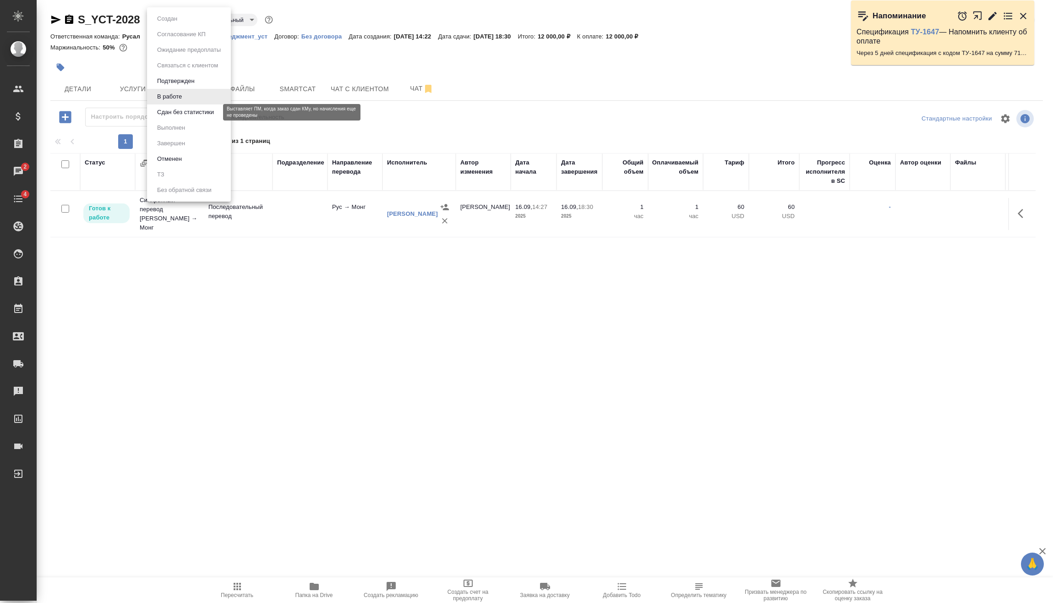
click at [193, 114] on button "Сдан без статистики" at bounding box center [185, 112] width 62 height 10
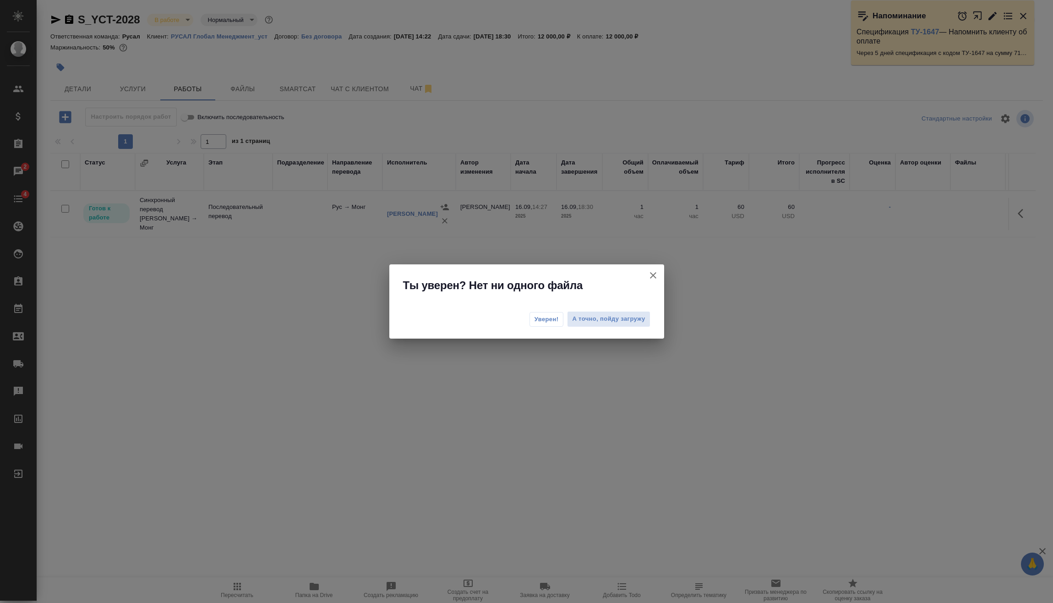
click at [549, 322] on span "Уверен!" at bounding box center [547, 319] width 24 height 9
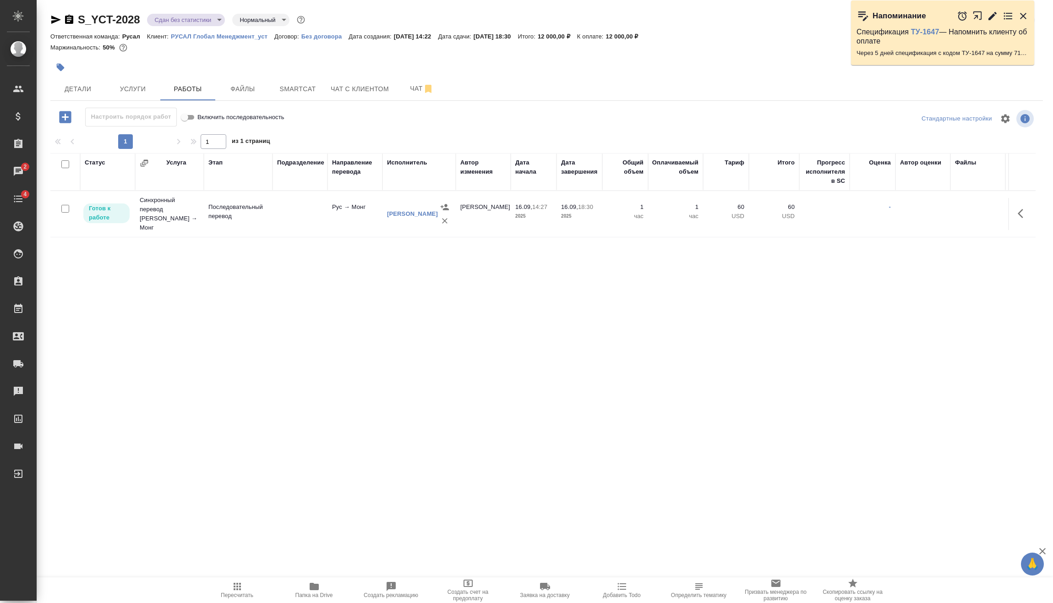
click at [66, 205] on input "checkbox" at bounding box center [65, 209] width 8 height 8
checkbox input "true"
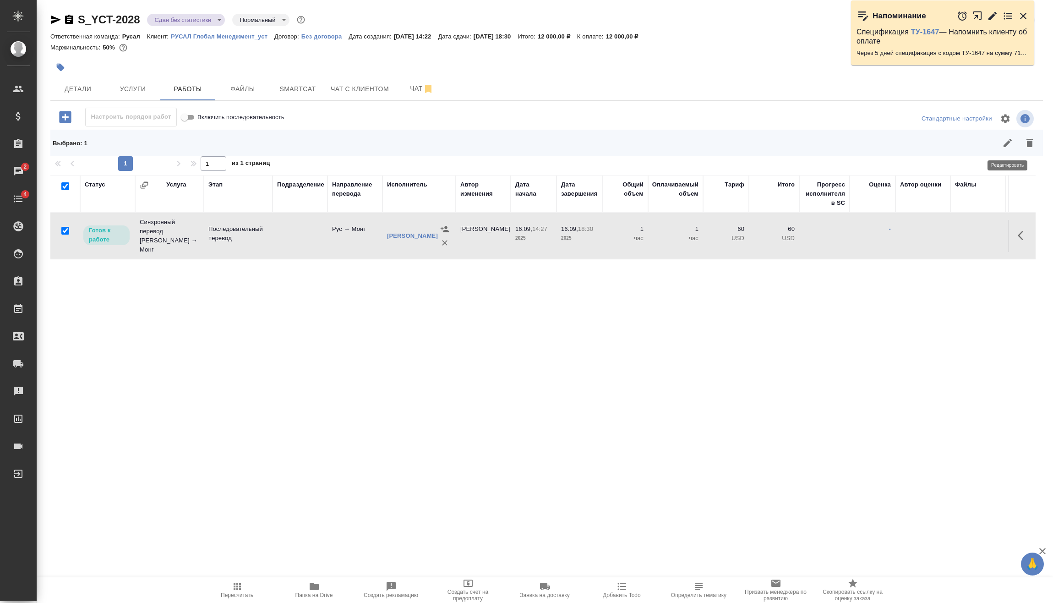
click at [1001, 145] on button "button" at bounding box center [1008, 143] width 22 height 22
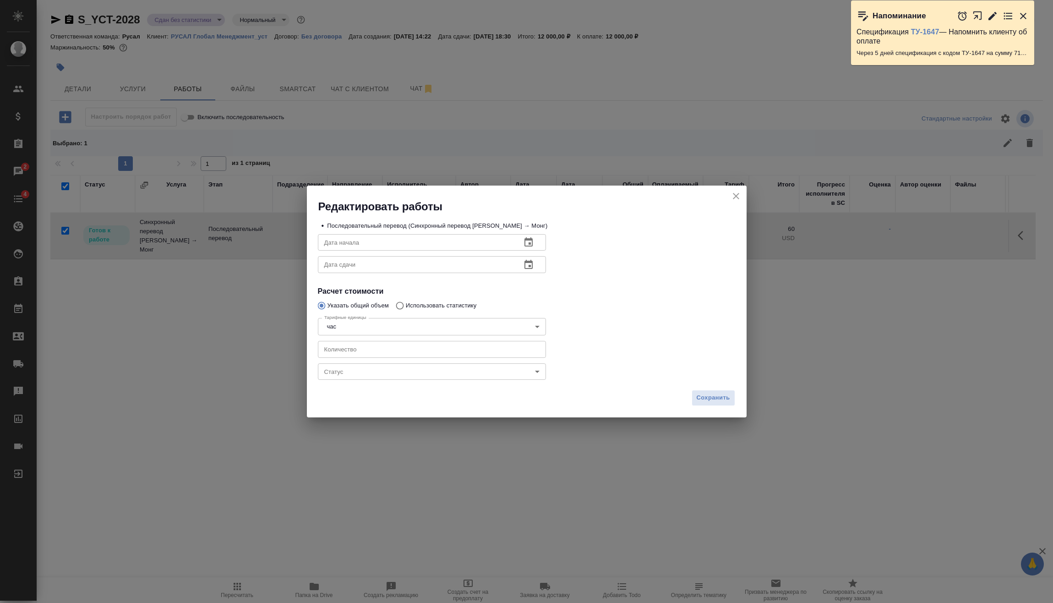
click at [426, 366] on body "🙏 .cls-1 fill:#fff; AWATERA Vasilev Evgeniy Клиенты Спецификации Заказы 2 Чаты …" at bounding box center [526, 301] width 1053 height 603
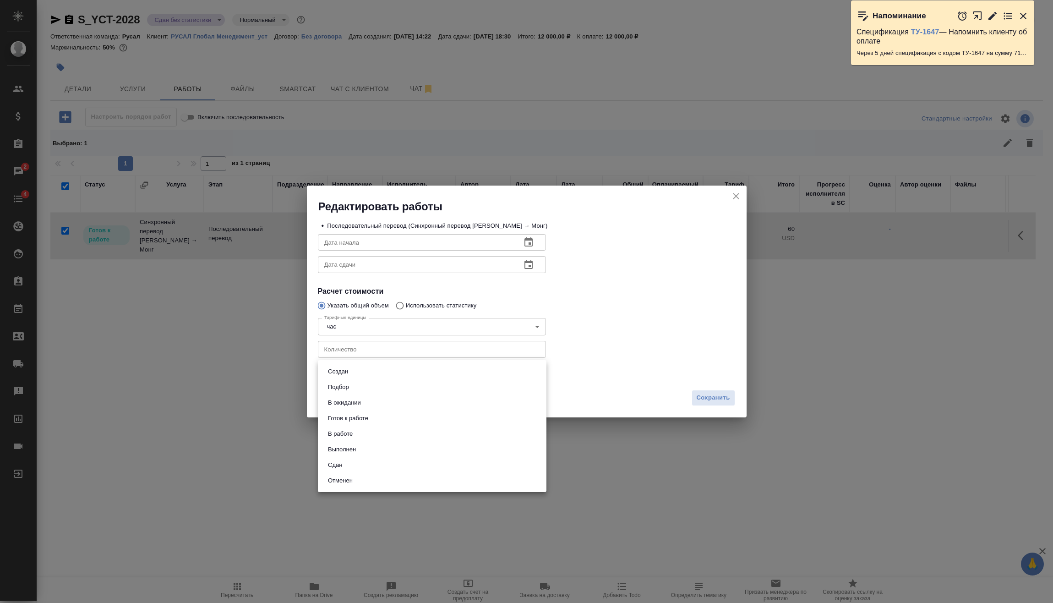
click at [339, 469] on button "Сдан" at bounding box center [335, 465] width 20 height 10
type input "closed"
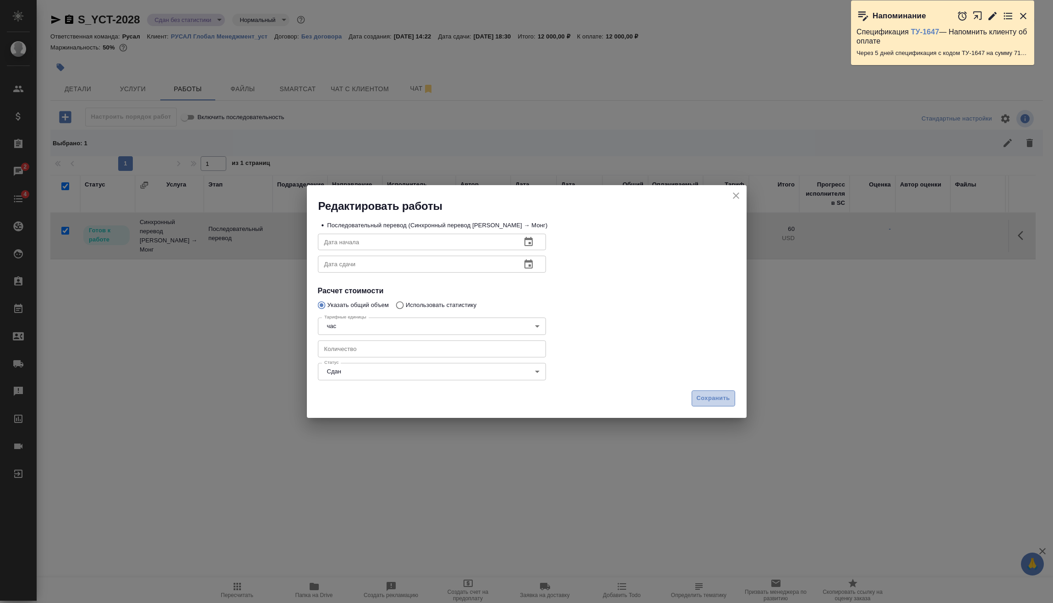
click at [710, 397] on span "Сохранить" at bounding box center [713, 398] width 33 height 11
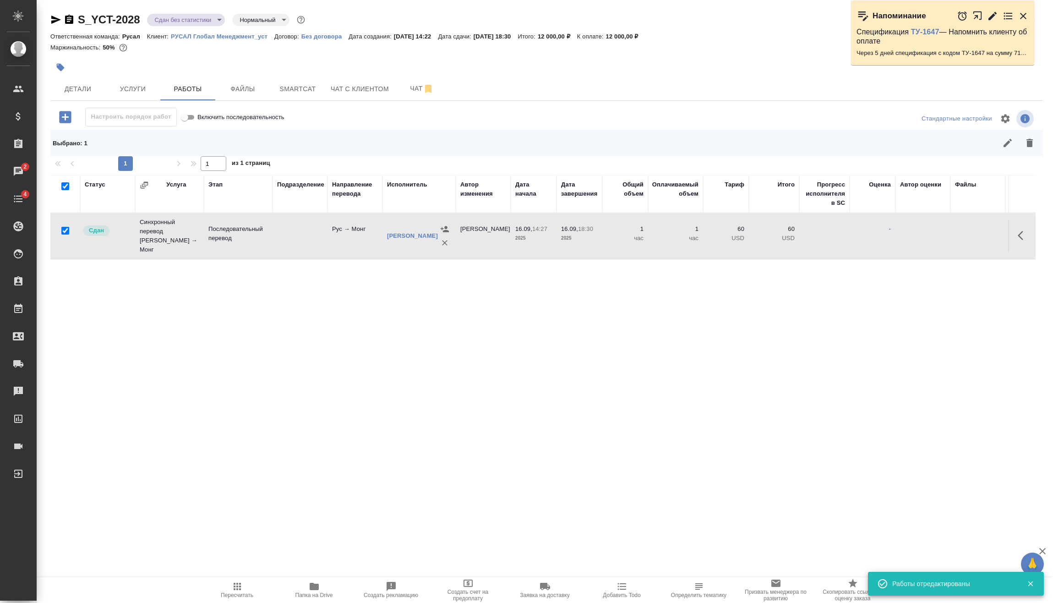
click at [196, 21] on body "🙏 .cls-1 fill:#fff; AWATERA Vasilev Evgeniy Клиенты Спецификации Заказы 2 Чаты …" at bounding box center [526, 301] width 1053 height 603
click at [191, 130] on li "Выполнен" at bounding box center [189, 128] width 84 height 16
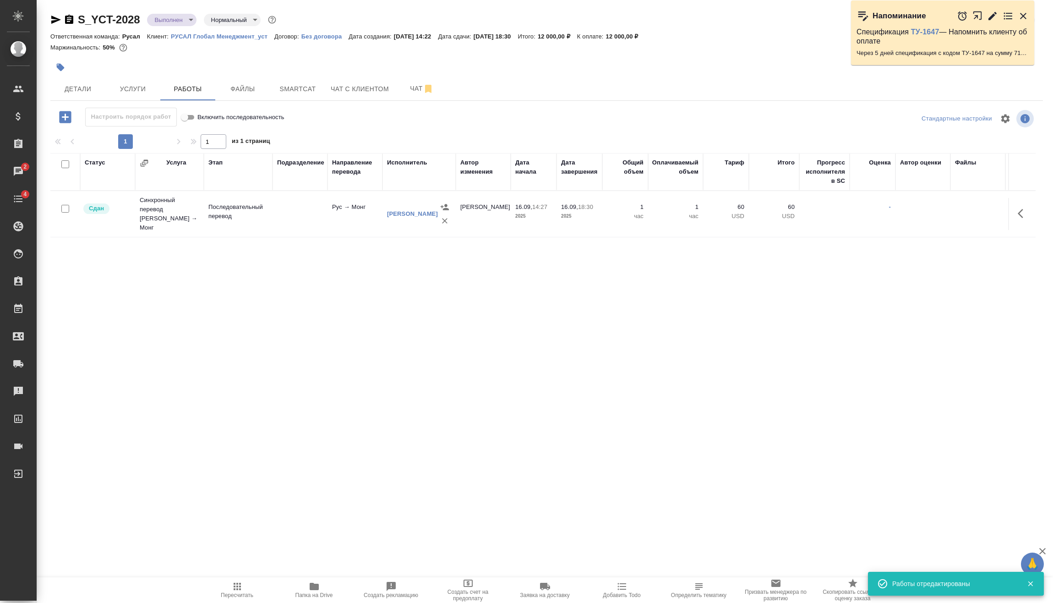
click at [183, 19] on body "🙏 .cls-1 fill:#fff; AWATERA Vasilev Evgeniy Клиенты Спецификации Заказы 2 Чаты …" at bounding box center [526, 301] width 1053 height 603
click at [189, 138] on li "Завершен" at bounding box center [189, 144] width 84 height 16
click at [69, 20] on icon "button" at bounding box center [69, 19] width 11 height 11
